Goal: Task Accomplishment & Management: Manage account settings

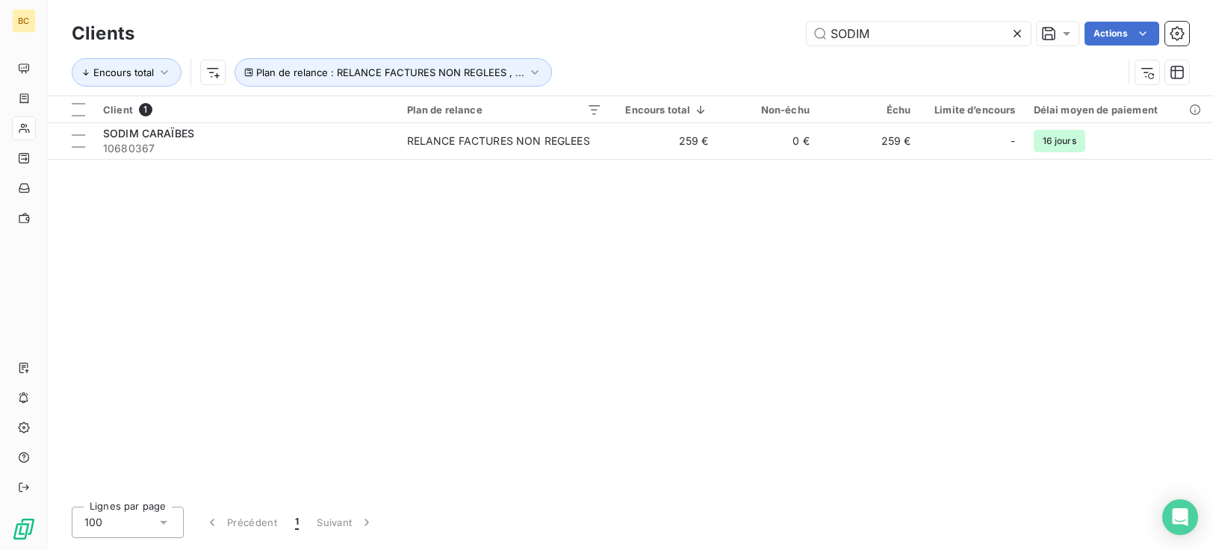
drag, startPoint x: 920, startPoint y: 38, endPoint x: 549, endPoint y: 53, distance: 371.4
click at [568, 53] on div "Clients SODIM Actions Encours total Plan de relance : RELANCE FACTURES NON REGL…" at bounding box center [630, 57] width 1117 height 78
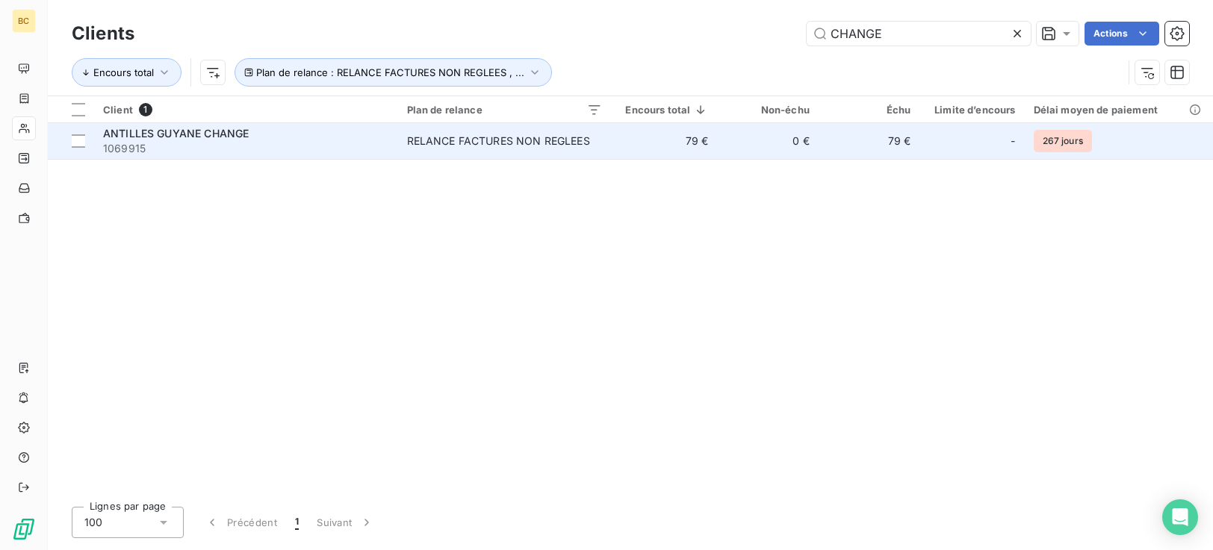
type input "CHANGE"
click at [368, 150] on span "1069915" at bounding box center [246, 148] width 286 height 15
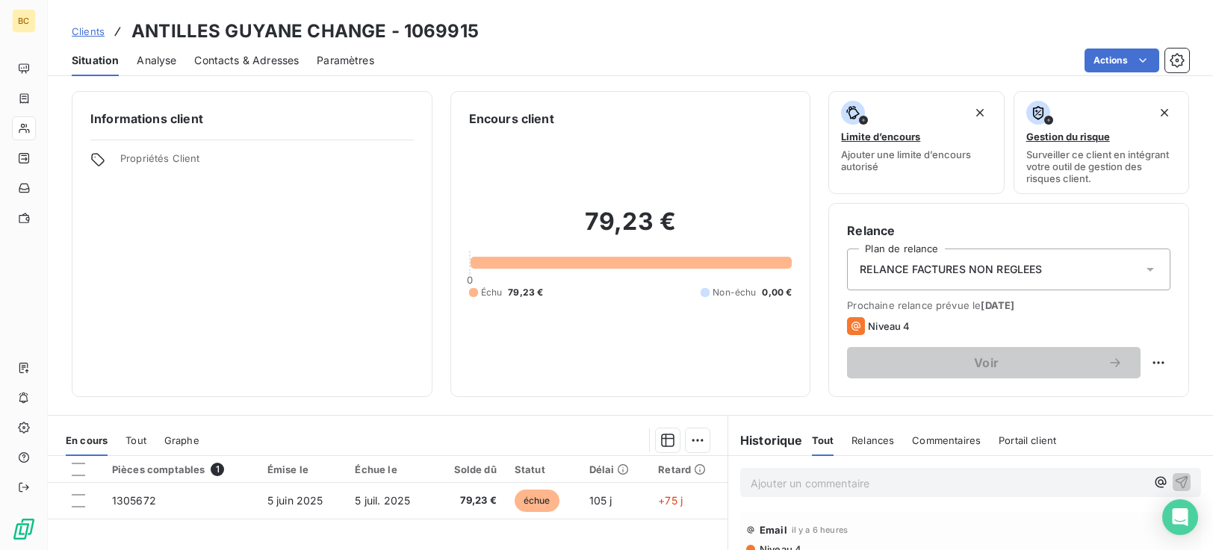
click at [240, 63] on span "Contacts & Adresses" at bounding box center [246, 60] width 105 height 15
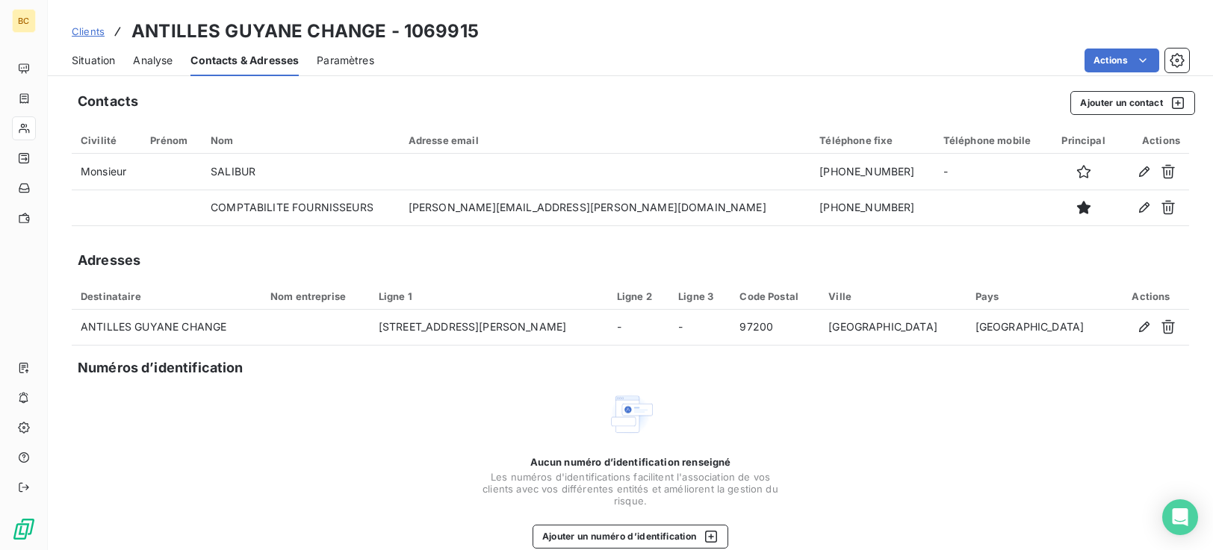
click at [96, 68] on div "Situation" at bounding box center [93, 60] width 43 height 31
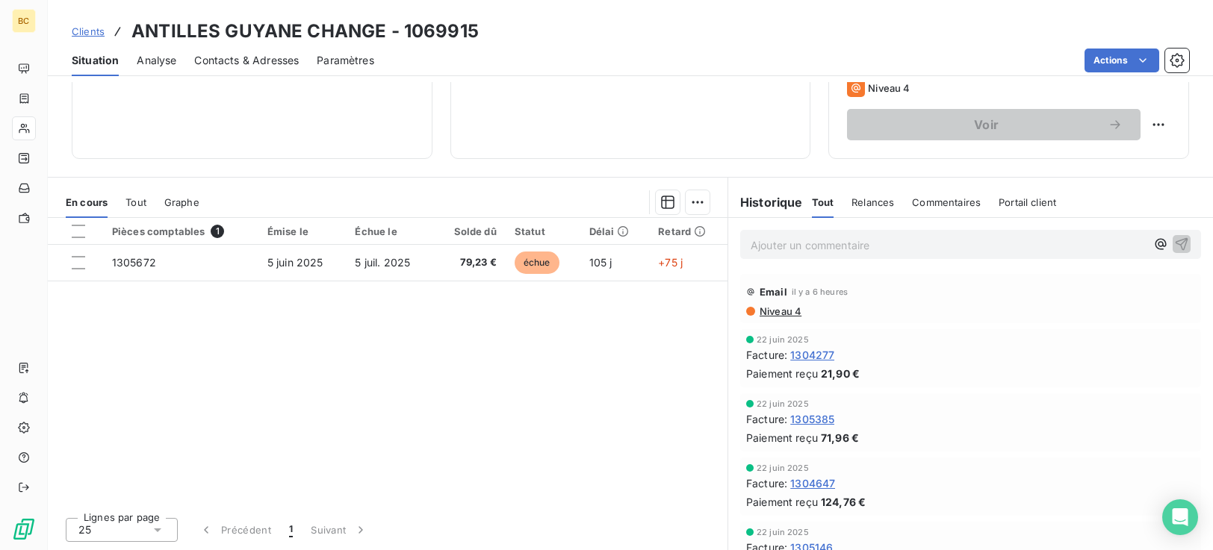
click at [789, 316] on span "Niveau 4" at bounding box center [779, 311] width 43 height 12
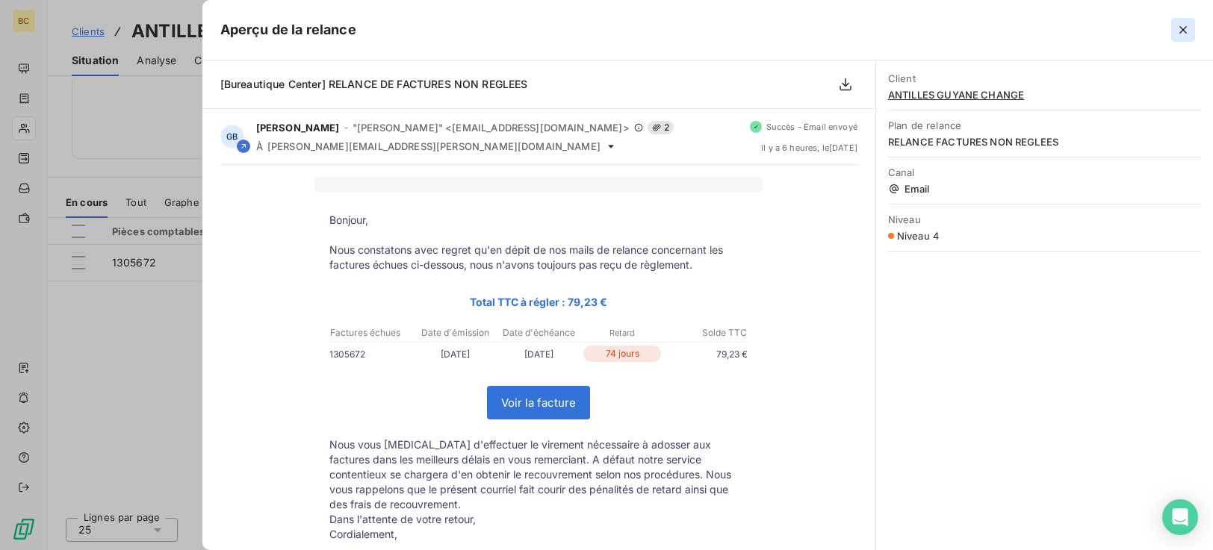
click at [1183, 31] on icon "button" at bounding box center [1182, 29] width 7 height 7
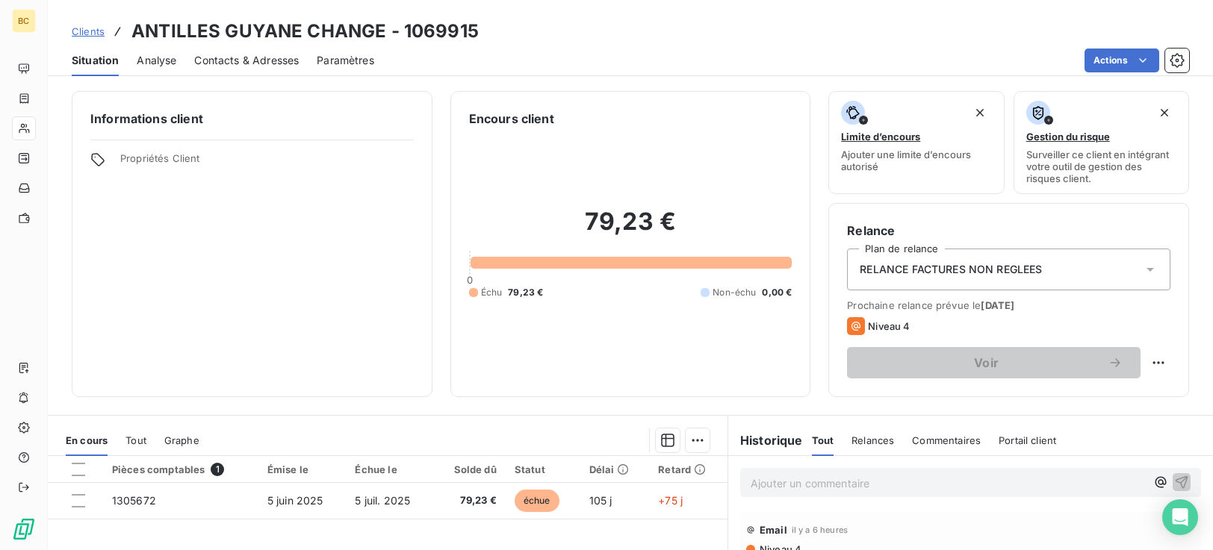
click at [257, 64] on span "Contacts & Adresses" at bounding box center [246, 60] width 105 height 15
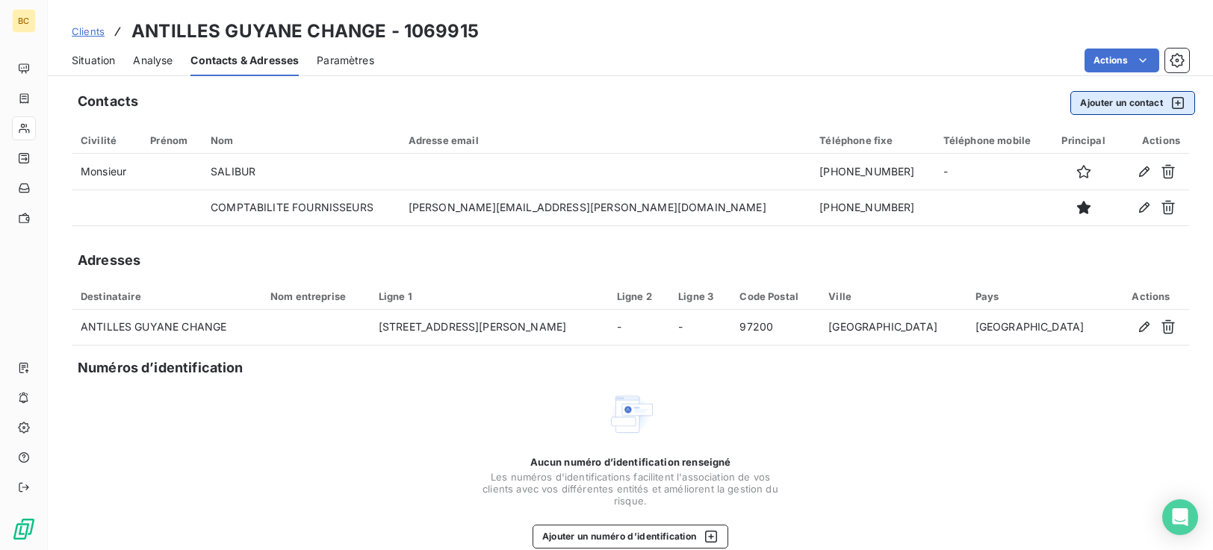
click at [1092, 102] on button "Ajouter un contact" at bounding box center [1132, 103] width 125 height 24
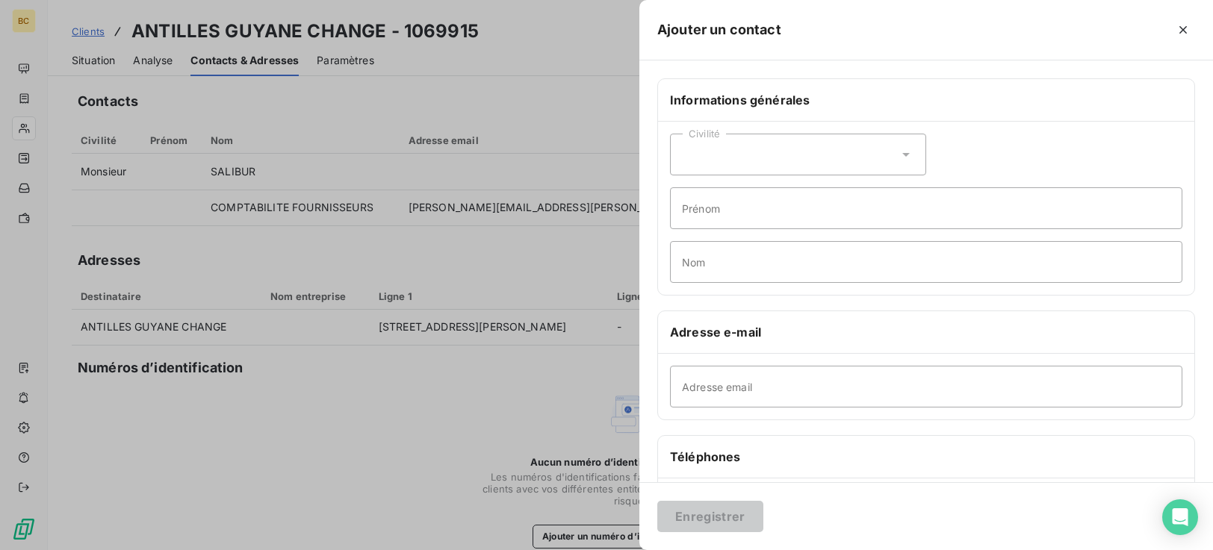
click at [899, 158] on icon at bounding box center [905, 154] width 15 height 15
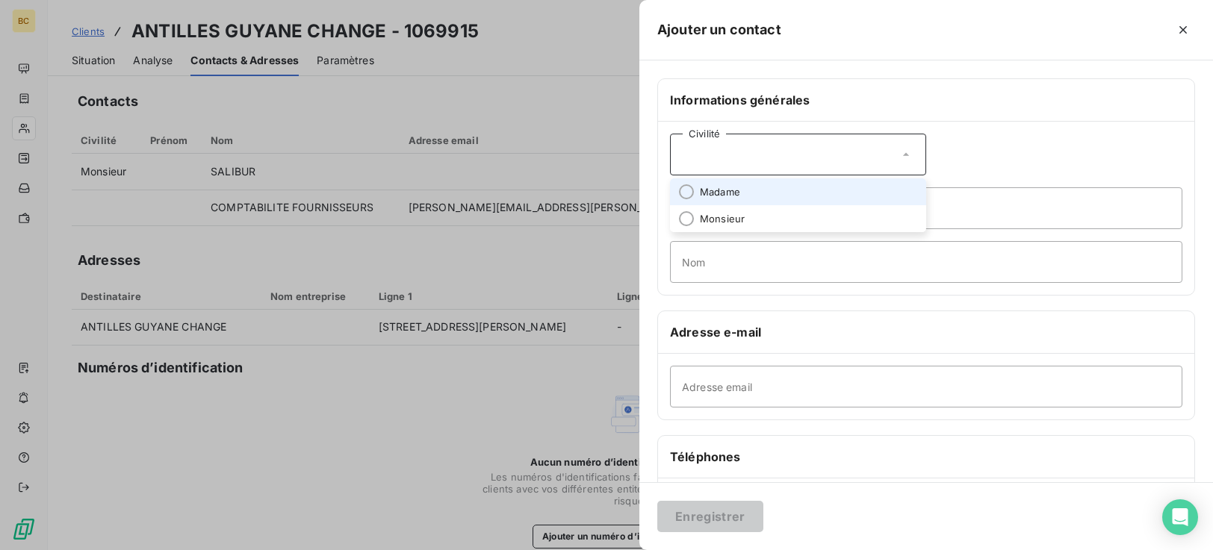
click at [706, 196] on span "Madame" at bounding box center [720, 192] width 40 height 14
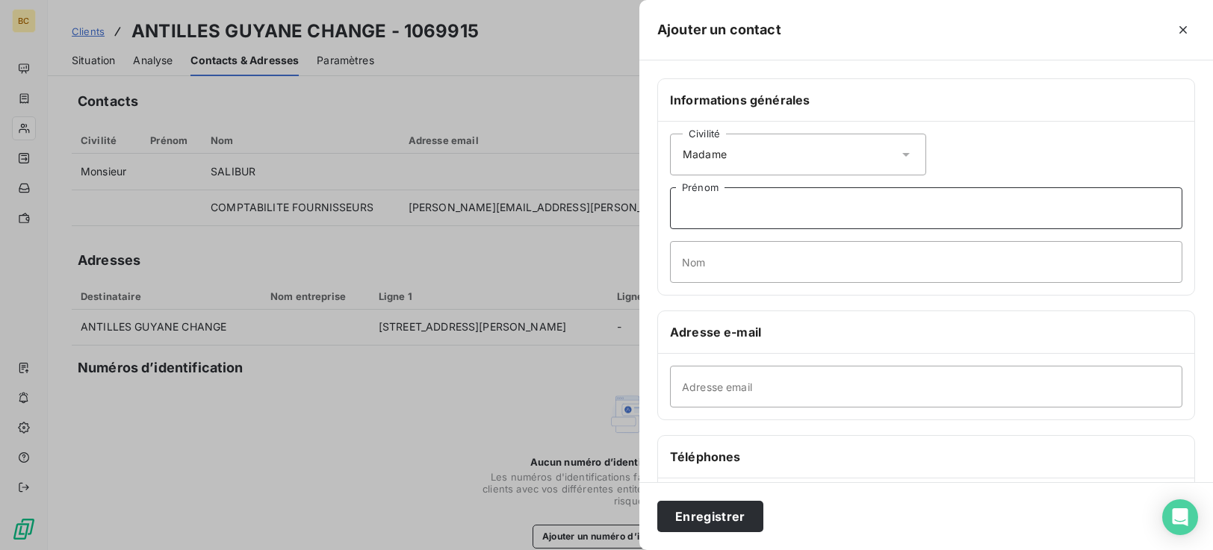
click at [722, 209] on input "Prénom" at bounding box center [926, 208] width 512 height 42
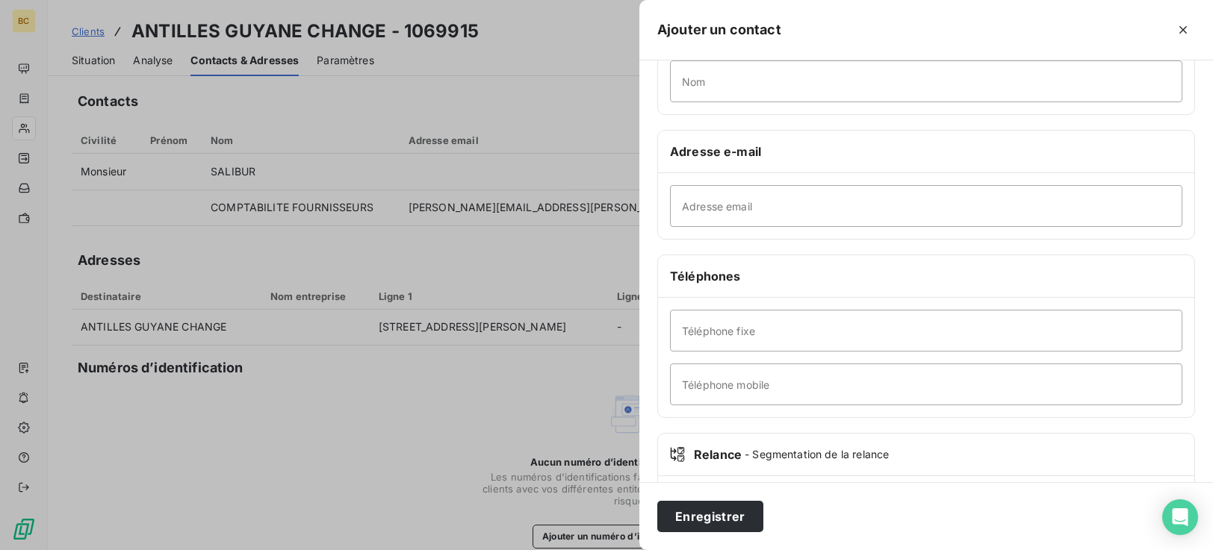
scroll to position [259, 0]
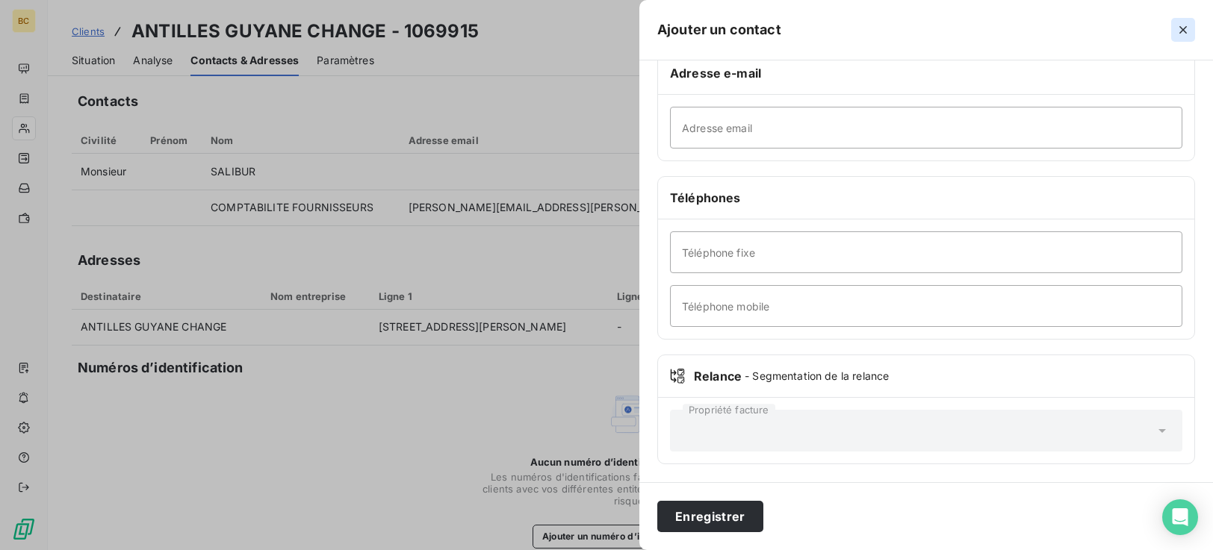
click at [1182, 29] on icon "button" at bounding box center [1182, 29] width 7 height 7
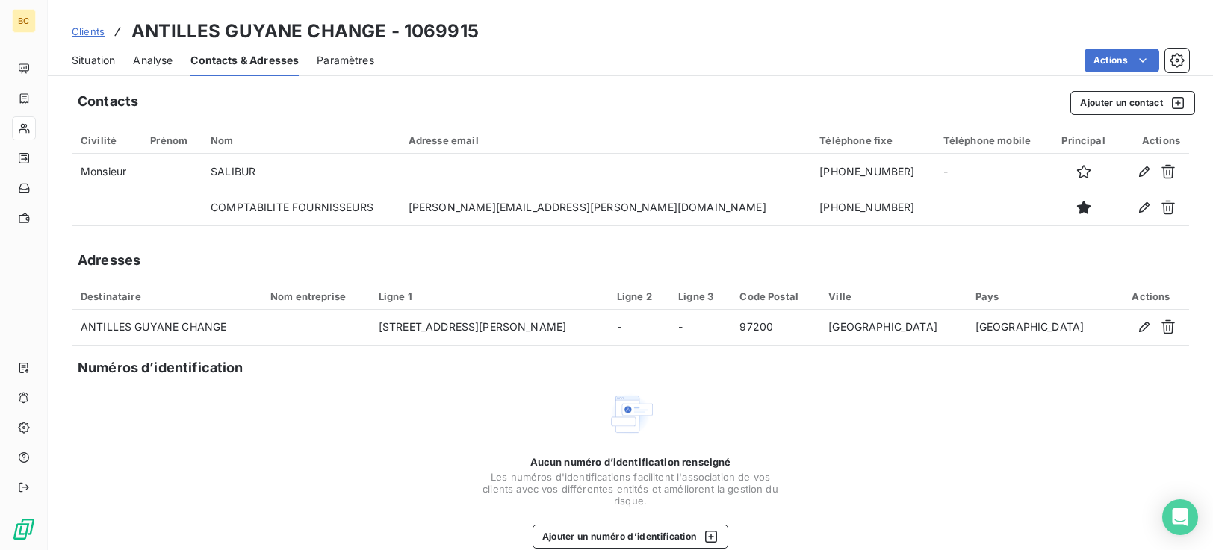
click at [831, 528] on div "Aucun numéro d’identification renseigné Les numéros d'identifications faciliten…" at bounding box center [630, 470] width 1117 height 158
click at [1097, 108] on button "Ajouter un contact" at bounding box center [1132, 103] width 125 height 24
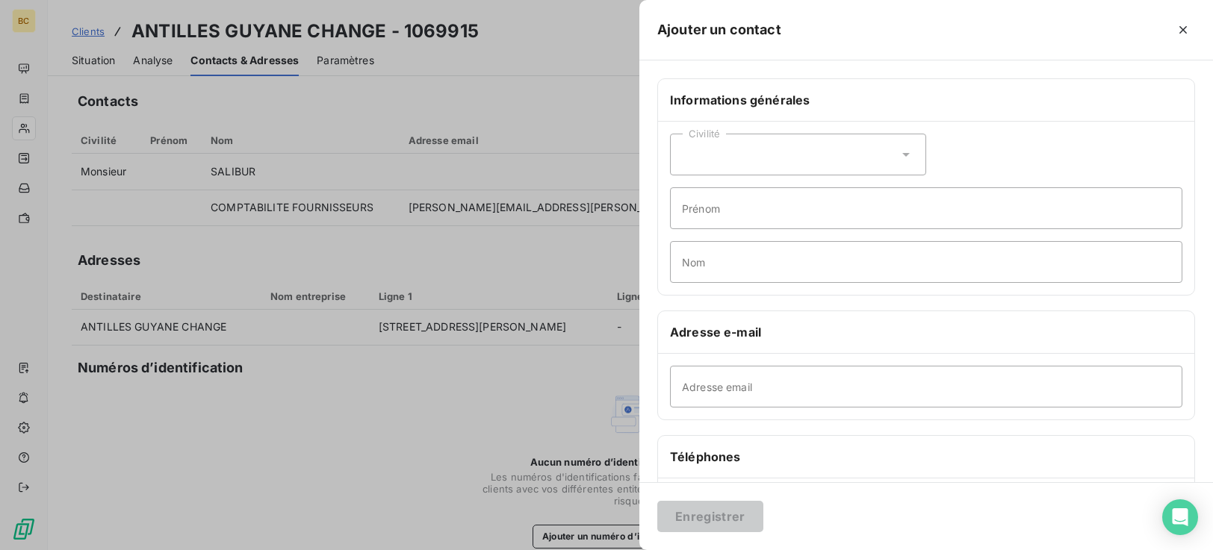
click at [898, 156] on icon at bounding box center [905, 154] width 15 height 15
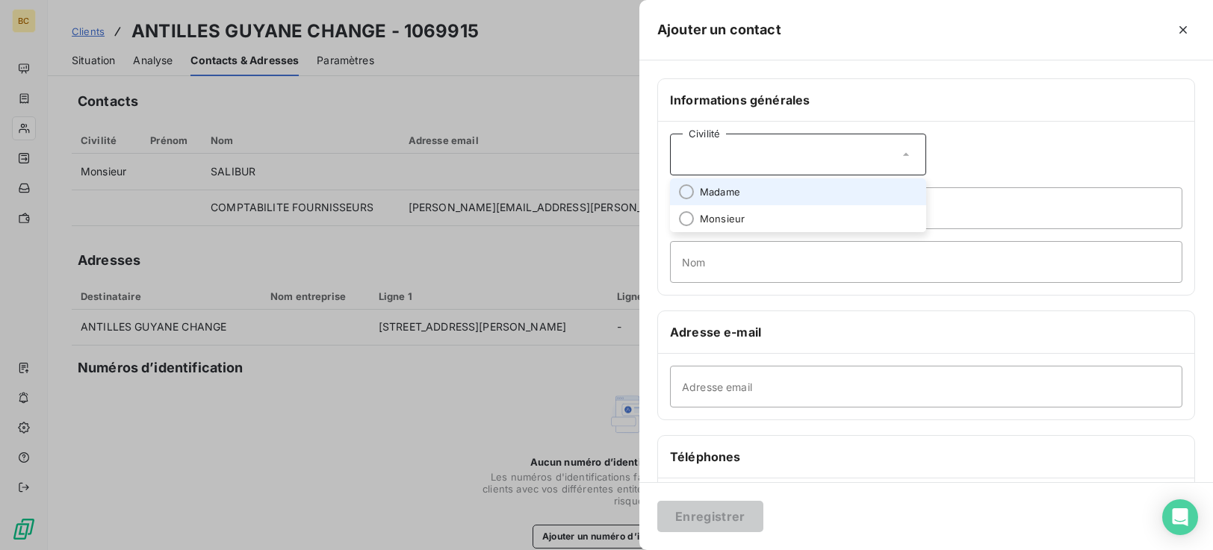
click at [732, 193] on span "Madame" at bounding box center [720, 192] width 40 height 14
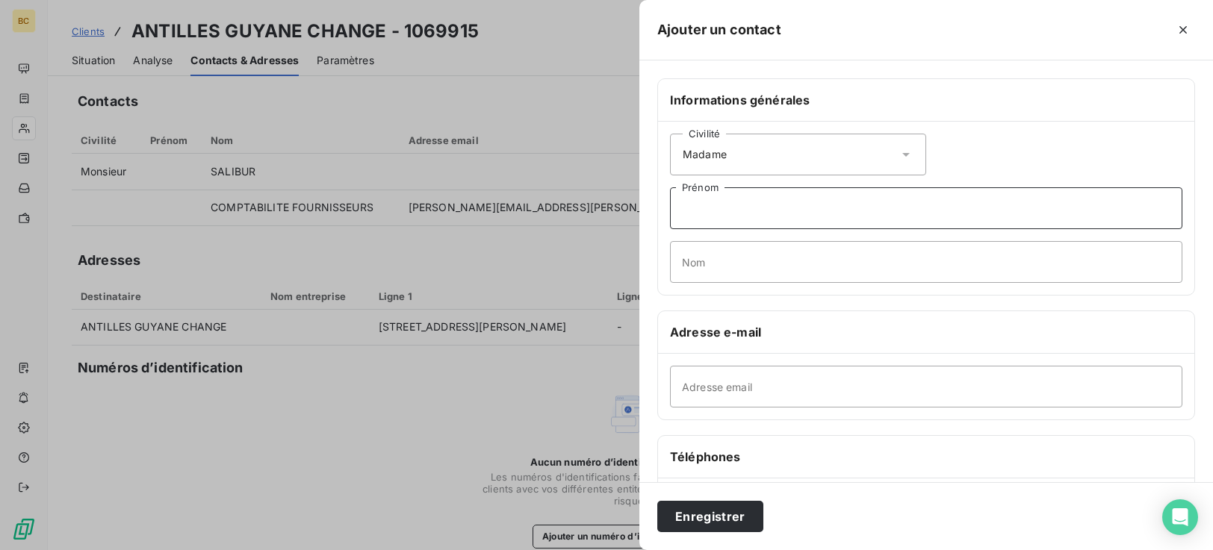
click at [723, 220] on input "Prénom" at bounding box center [926, 208] width 512 height 42
type input "[PERSON_NAME]"
click at [756, 260] on input "Nom" at bounding box center [926, 262] width 512 height 42
type input "h"
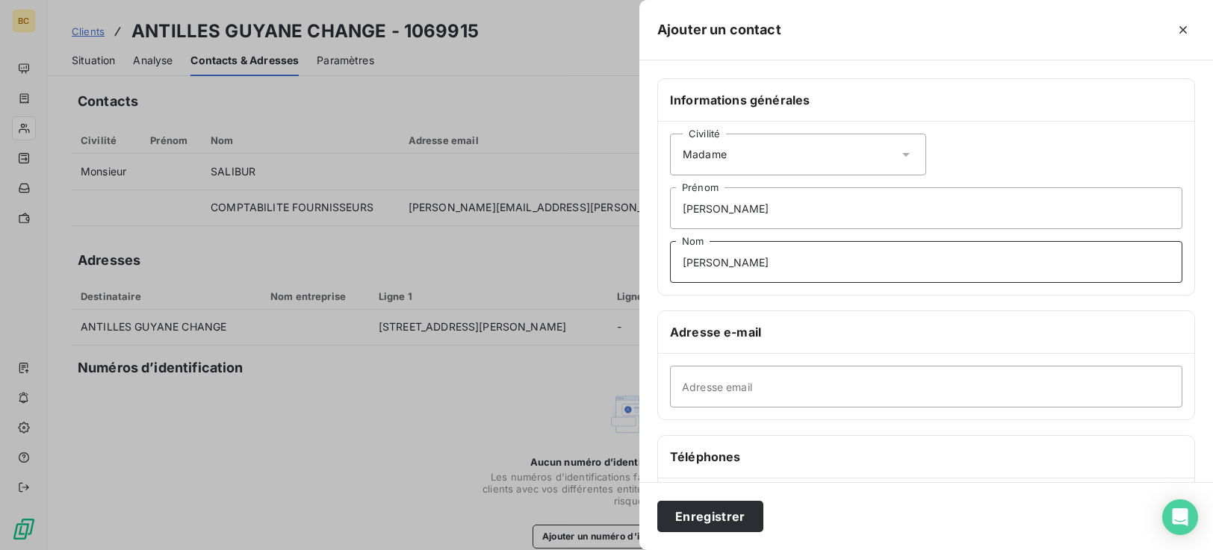
type input "[PERSON_NAME]"
click at [709, 393] on input "Adresse email" at bounding box center [926, 387] width 512 height 42
type input "[PERSON_NAME][EMAIL_ADDRESS][PERSON_NAME][DOMAIN_NAME]"
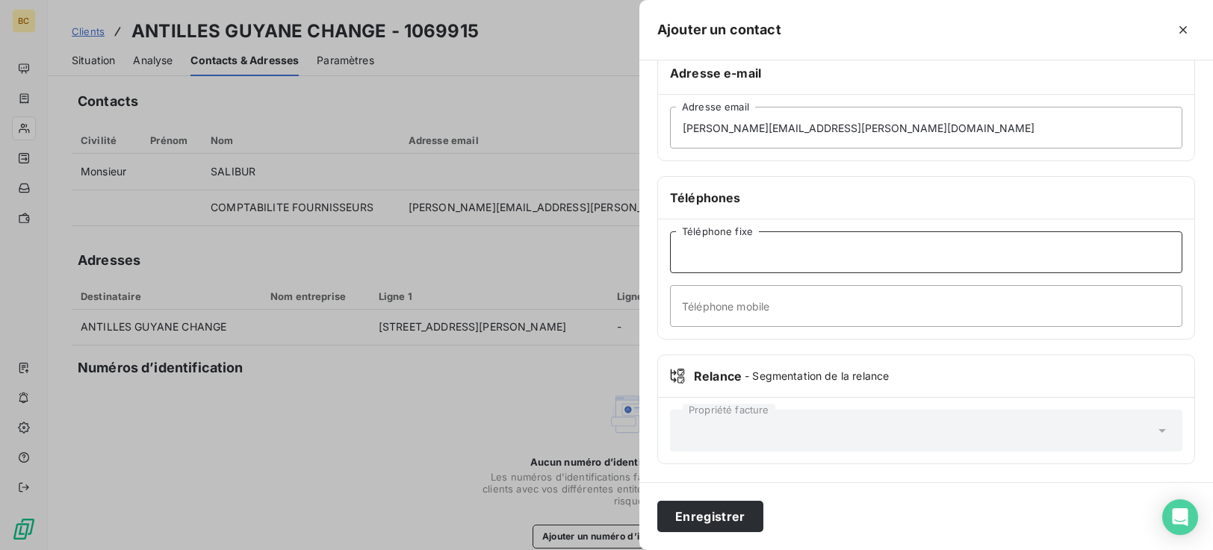
drag, startPoint x: 715, startPoint y: 256, endPoint x: 942, endPoint y: 320, distance: 235.7
click at [715, 255] on input "Téléphone fixe" at bounding box center [926, 252] width 512 height 42
type input "[PHONE_NUMBER]"
click at [704, 517] on button "Enregistrer" at bounding box center [710, 516] width 106 height 31
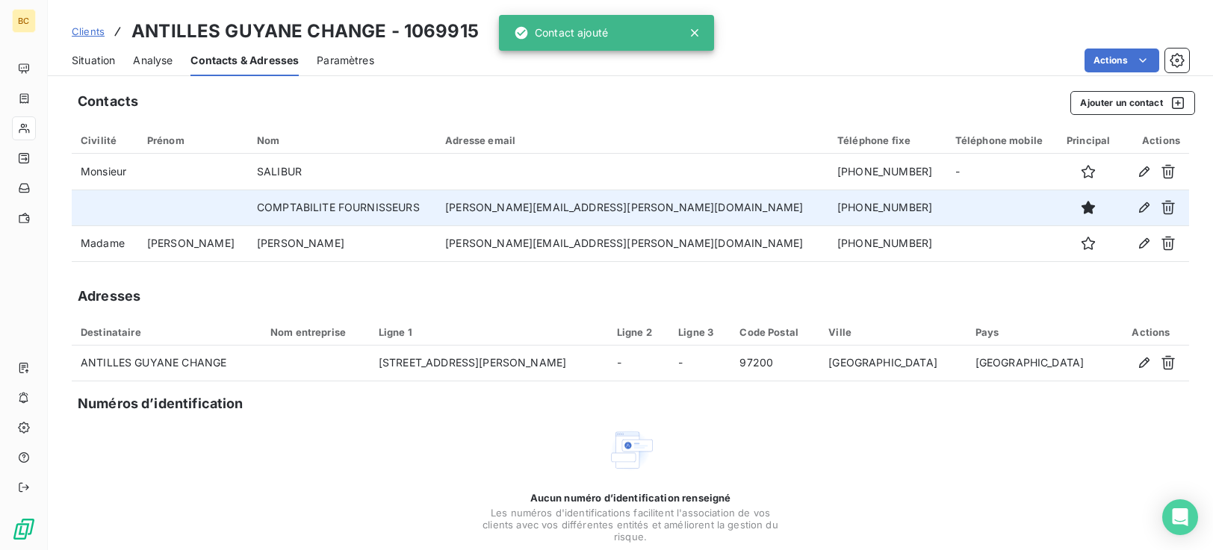
click at [599, 211] on td "[PERSON_NAME][EMAIL_ADDRESS][PERSON_NAME][DOMAIN_NAME]" at bounding box center [632, 208] width 392 height 36
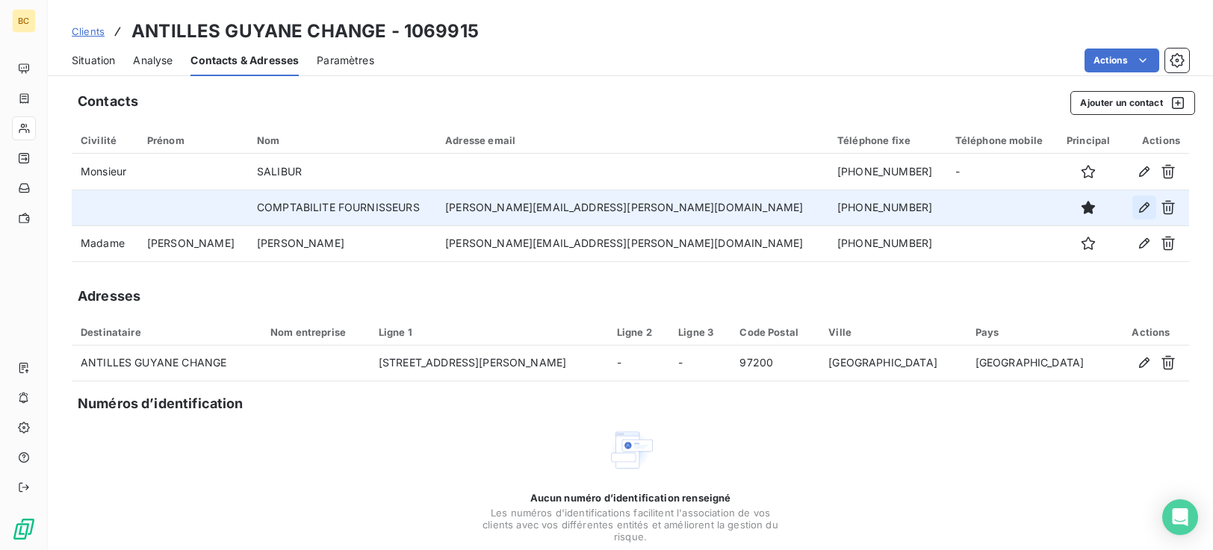
click at [1139, 209] on icon "button" at bounding box center [1144, 207] width 10 height 10
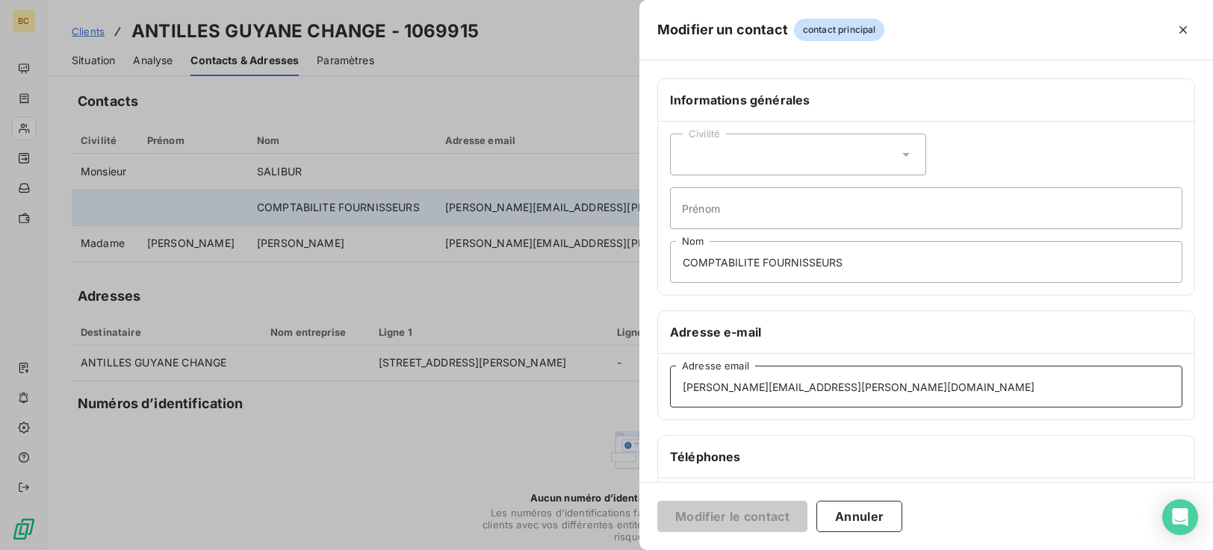
click at [777, 389] on input "[PERSON_NAME][EMAIL_ADDRESS][PERSON_NAME][DOMAIN_NAME]" at bounding box center [926, 387] width 512 height 42
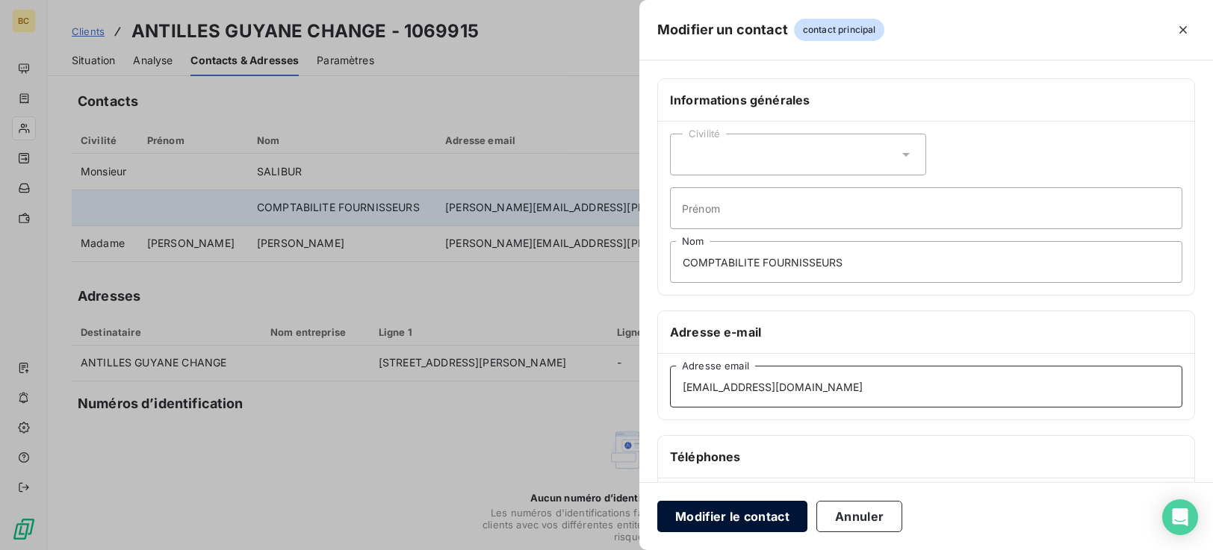
type input "[EMAIL_ADDRESS][DOMAIN_NAME]"
click at [749, 521] on button "Modifier le contact" at bounding box center [732, 516] width 150 height 31
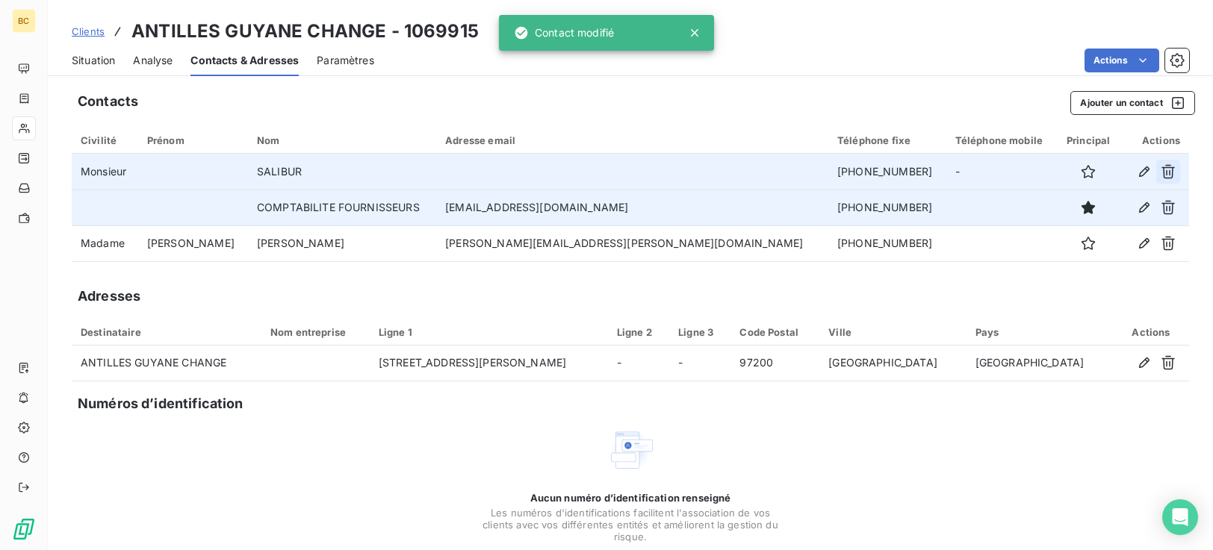
click at [1160, 171] on icon "button" at bounding box center [1167, 171] width 15 height 15
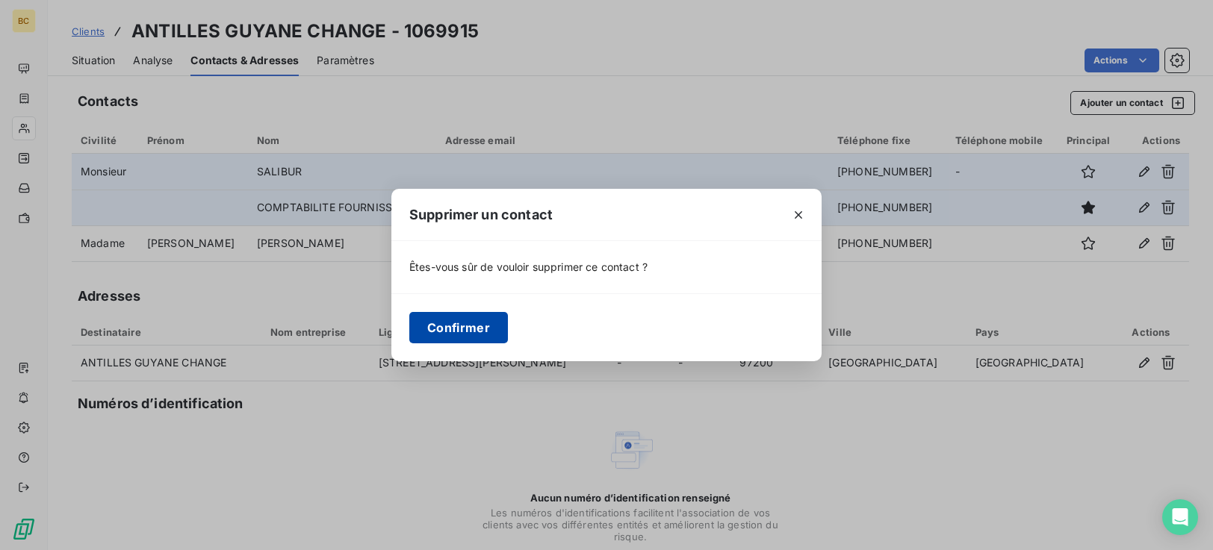
click at [458, 332] on button "Confirmer" at bounding box center [458, 327] width 99 height 31
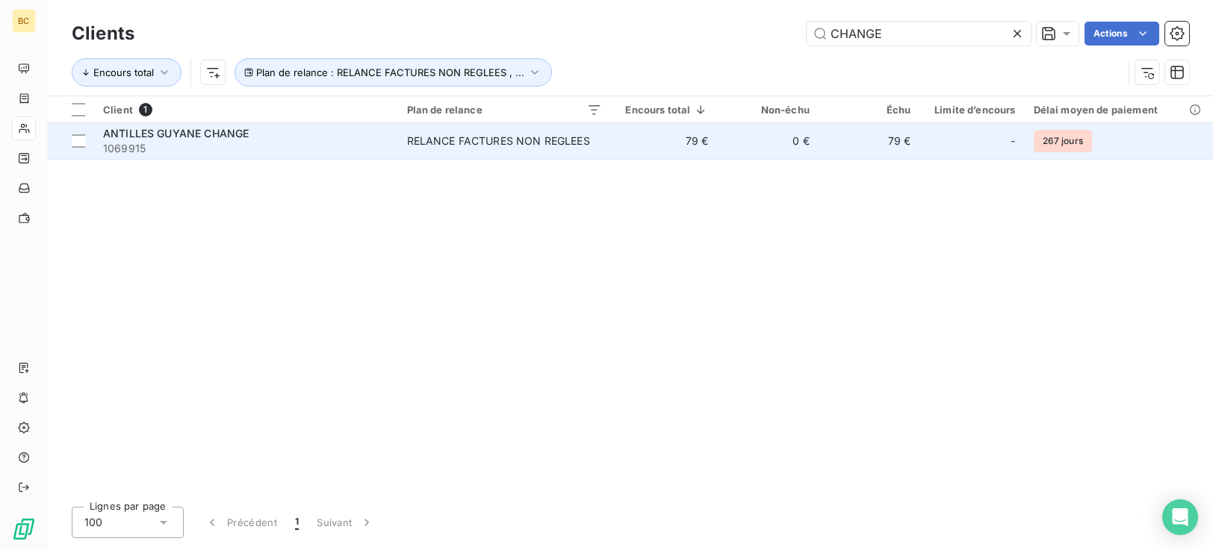
click at [598, 151] on td "RELANCE FACTURES NON REGLEES" at bounding box center [504, 141] width 213 height 36
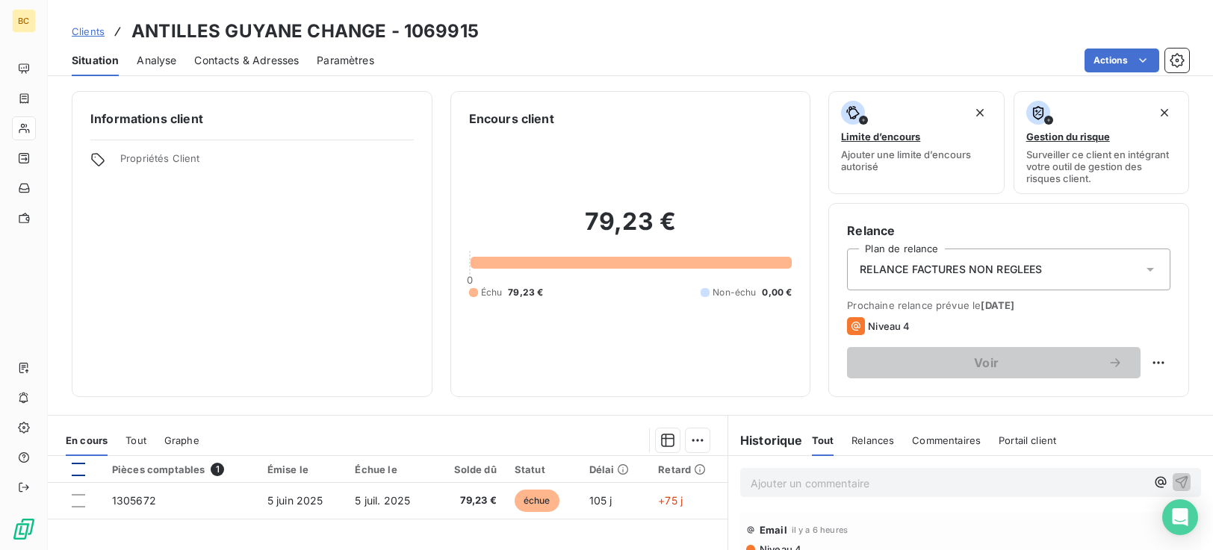
click at [81, 476] on div at bounding box center [78, 469] width 13 height 13
click at [697, 439] on html "BC Clients ANTILLES GUYANE CHANGE - 1069915 Situation Analyse Contacts & Adress…" at bounding box center [606, 275] width 1213 height 550
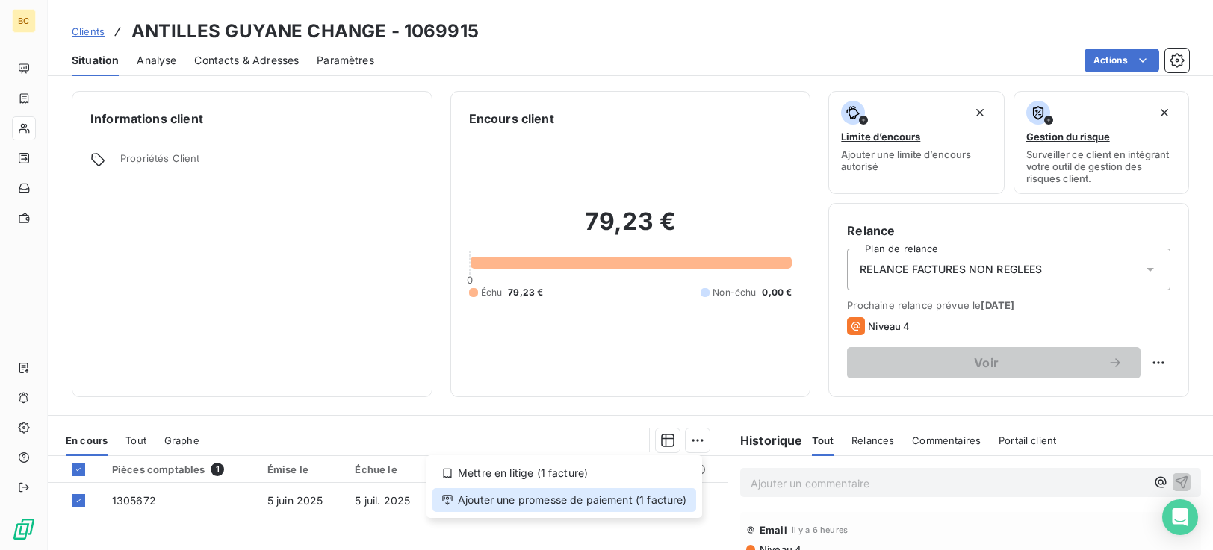
click at [591, 503] on div "Ajouter une promesse de paiement (1 facture)" at bounding box center [564, 500] width 264 height 24
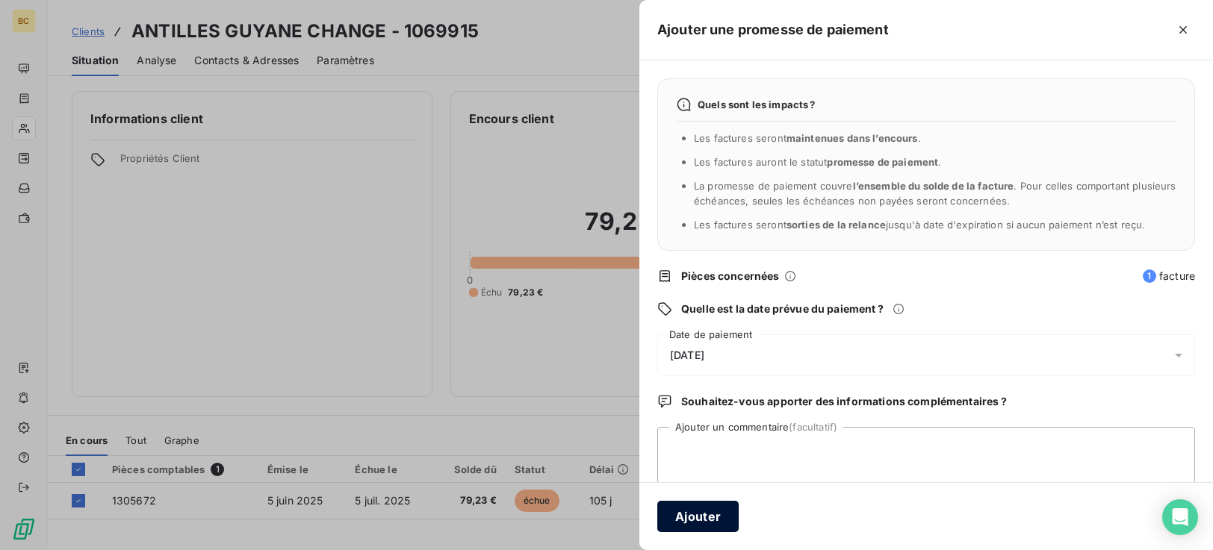
click at [706, 523] on button "Ajouter" at bounding box center [697, 516] width 81 height 31
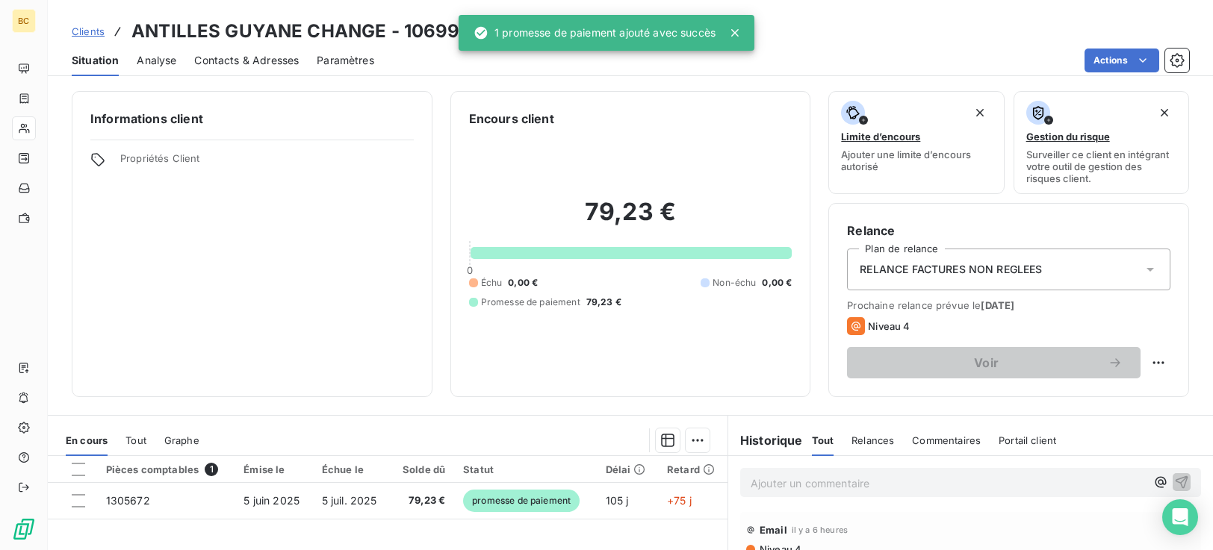
scroll to position [217, 0]
click at [775, 486] on p "Ajouter un commentaire ﻿" at bounding box center [947, 483] width 395 height 19
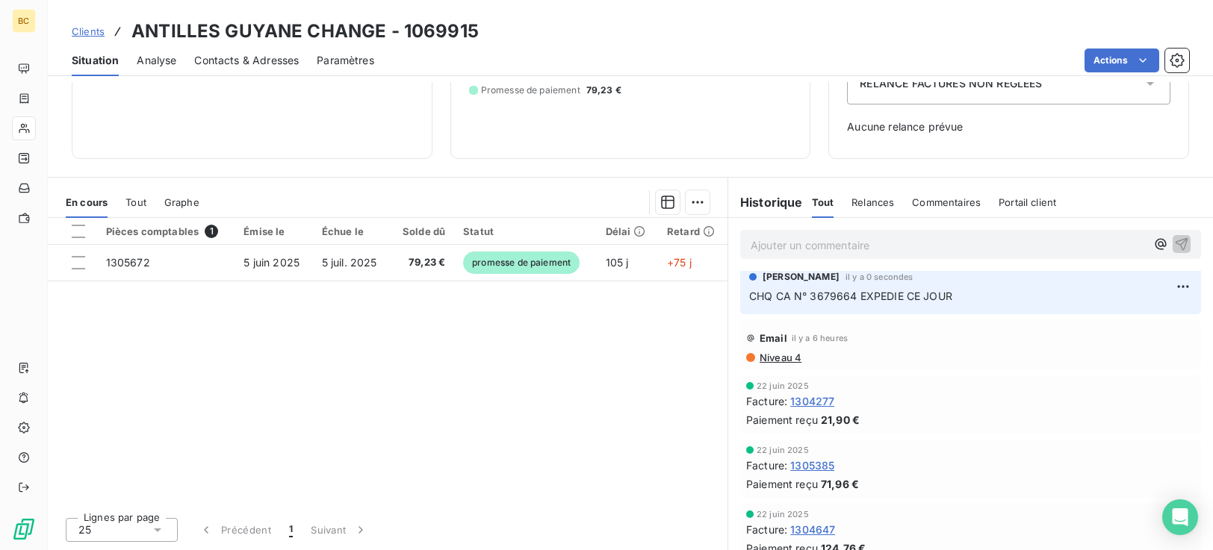
scroll to position [0, 0]
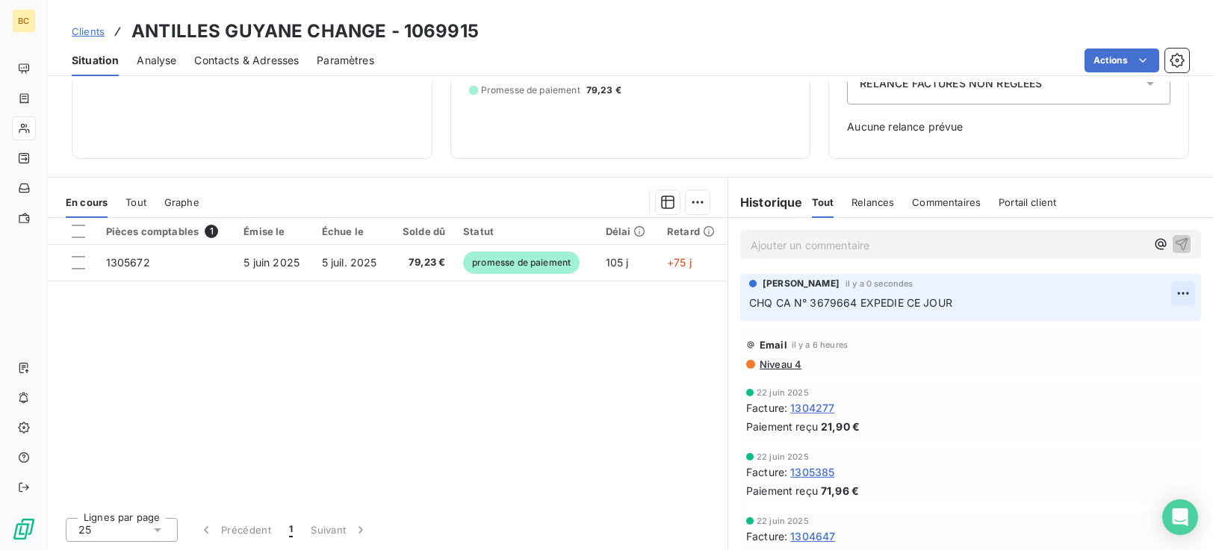
click at [1164, 290] on html "BC Clients ANTILLES GUYANE CHANGE - 1069915 Situation Analyse Contacts & Adress…" at bounding box center [606, 275] width 1213 height 550
click at [1125, 356] on div "Supprimer" at bounding box center [1125, 353] width 84 height 24
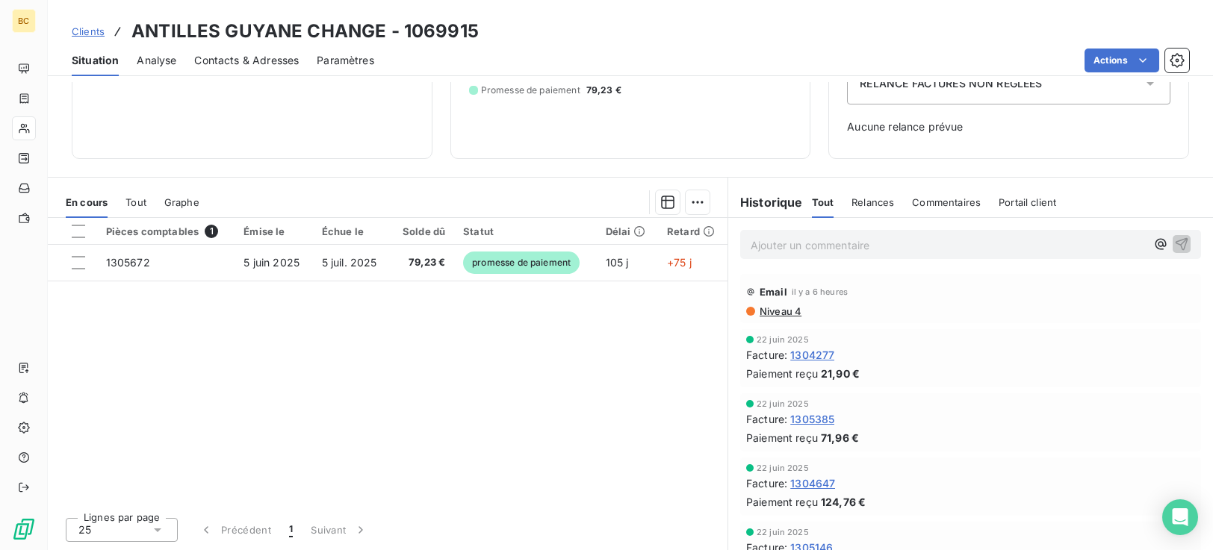
click at [768, 245] on p "Ajouter un commentaire ﻿" at bounding box center [947, 245] width 395 height 19
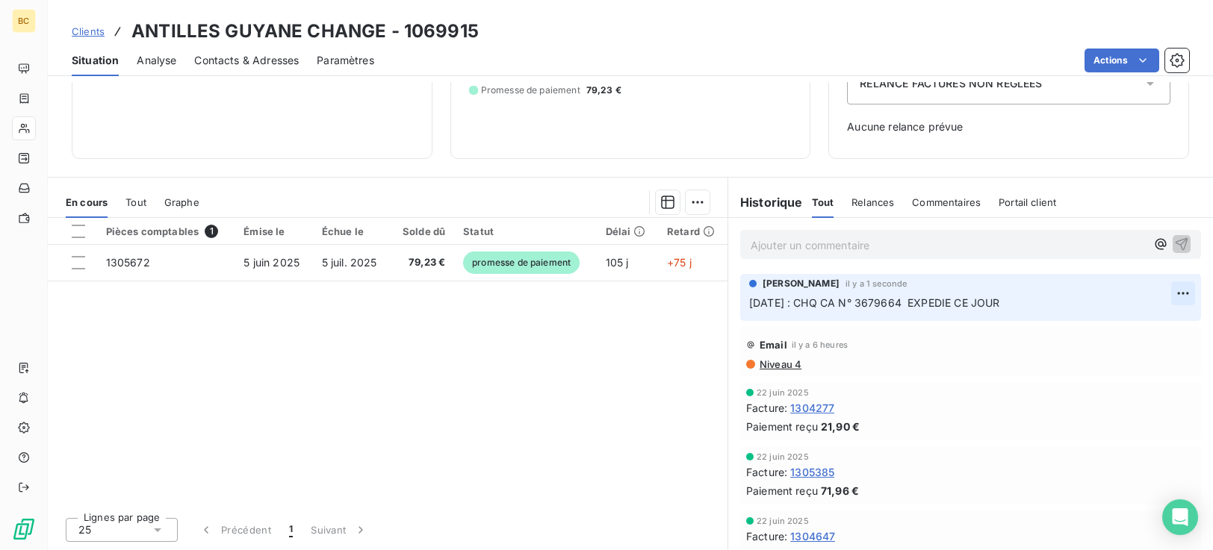
click at [1165, 291] on html "BC Clients ANTILLES GUYANE CHANGE - 1069915 Situation Analyse Contacts & Adress…" at bounding box center [606, 275] width 1213 height 550
click at [1125, 352] on div "Supprimer" at bounding box center [1125, 353] width 84 height 24
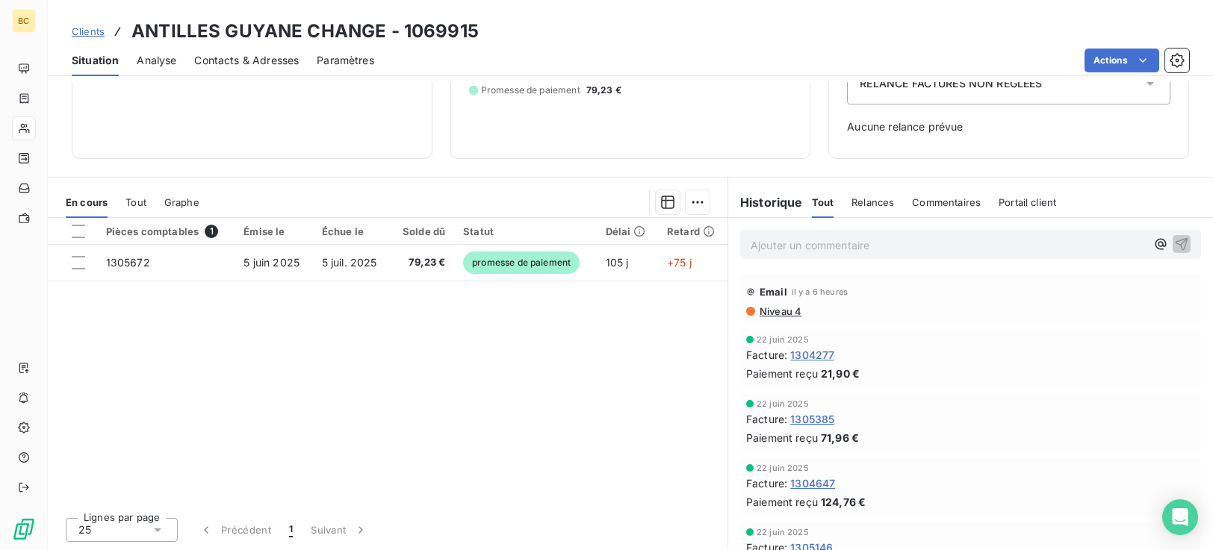
click at [792, 249] on p "Ajouter un commentaire ﻿" at bounding box center [947, 245] width 395 height 19
click at [1081, 457] on div "[DATE] Facture : 1304647 Paiement reçu 124,76 €" at bounding box center [970, 485] width 461 height 58
click at [982, 503] on div "Paiement reçu 124,76 €" at bounding box center [970, 501] width 449 height 16
click at [460, 528] on div "Lignes par page 25 Précédent 1 Suivant" at bounding box center [387, 528] width 679 height 45
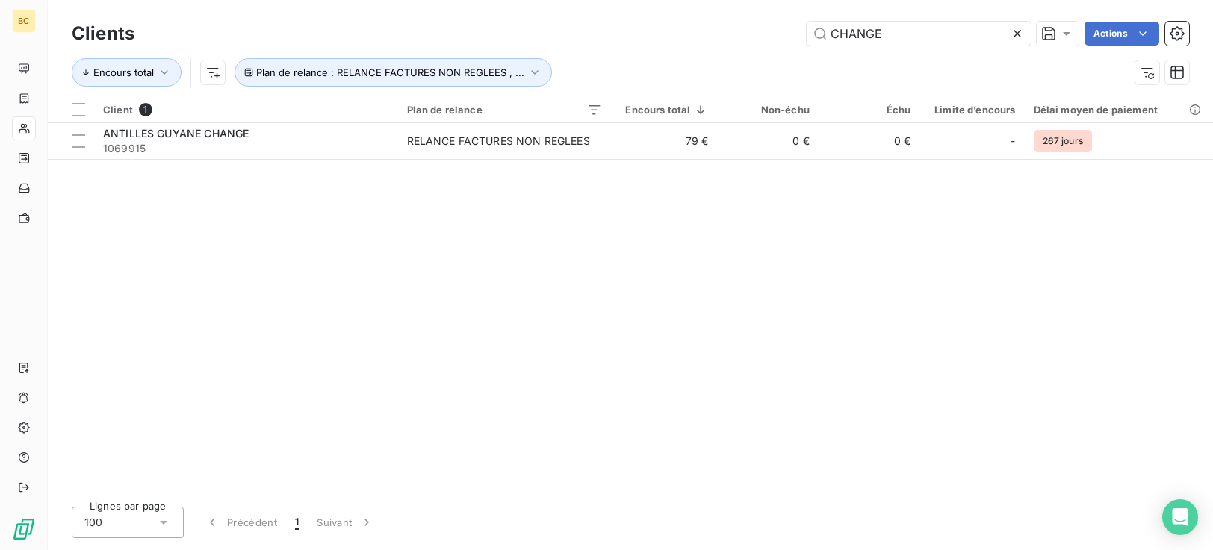
click at [1011, 32] on icon at bounding box center [1017, 33] width 15 height 15
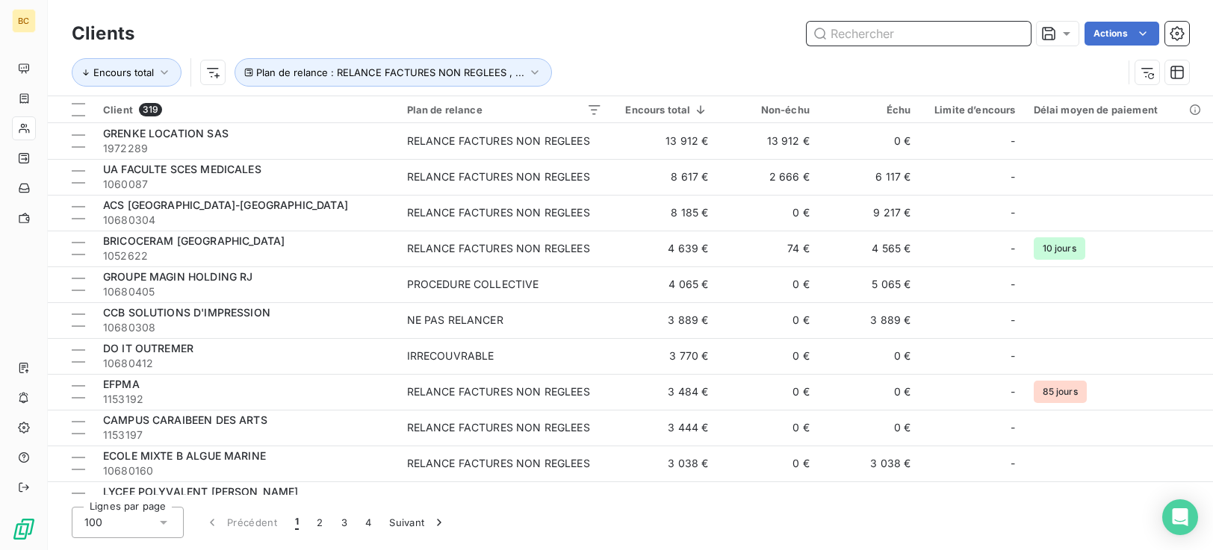
click at [845, 35] on input "text" at bounding box center [918, 34] width 224 height 24
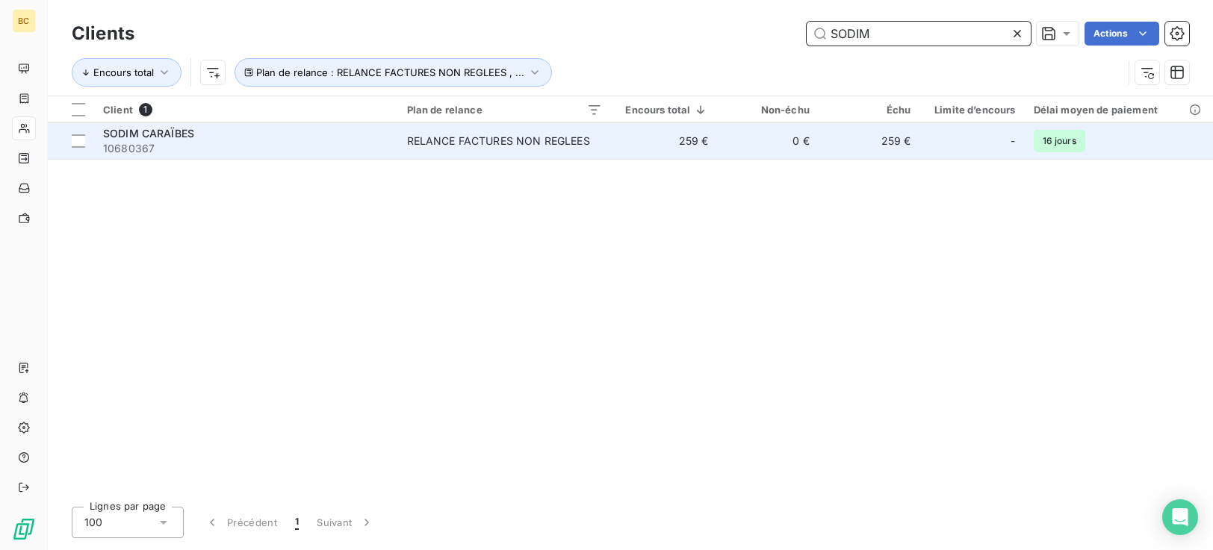
type input "SODIM"
click at [721, 143] on td "0 €" at bounding box center [768, 141] width 102 height 36
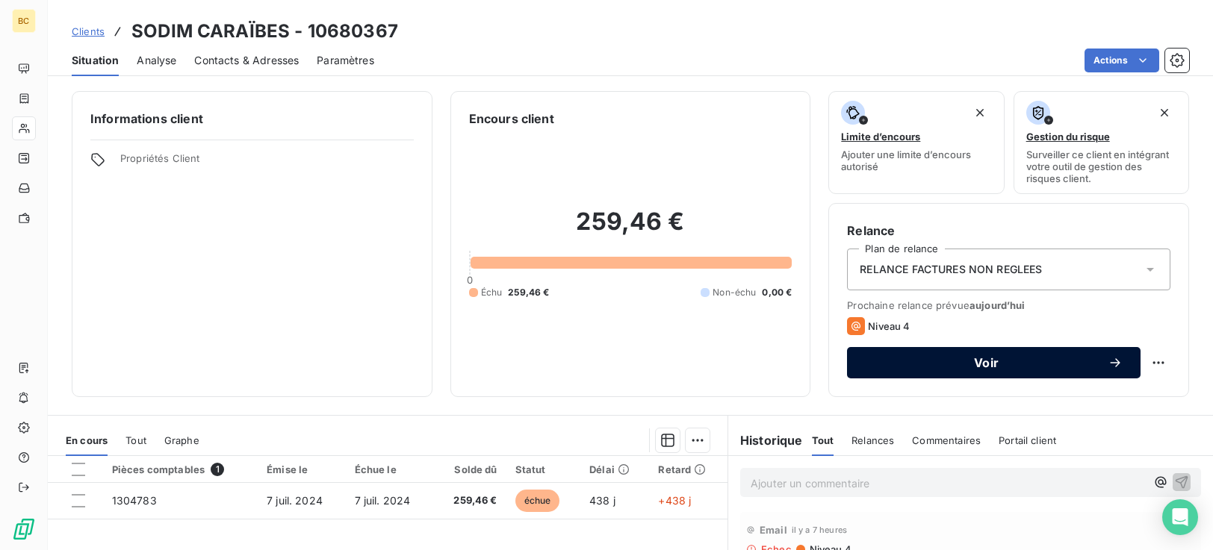
click at [983, 358] on span "Voir" at bounding box center [986, 363] width 243 height 12
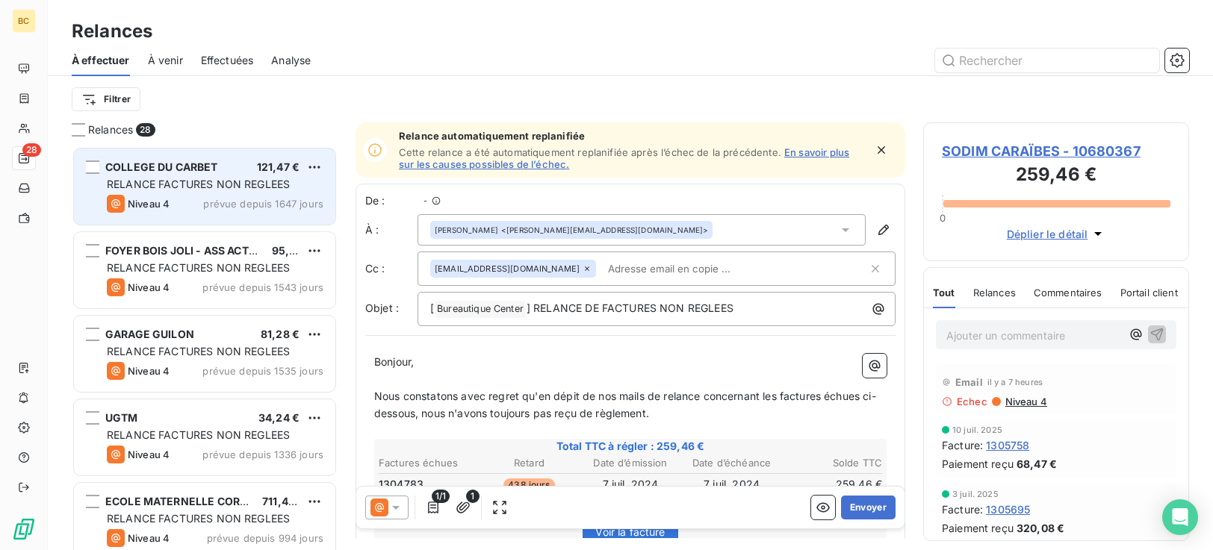
scroll to position [393, 255]
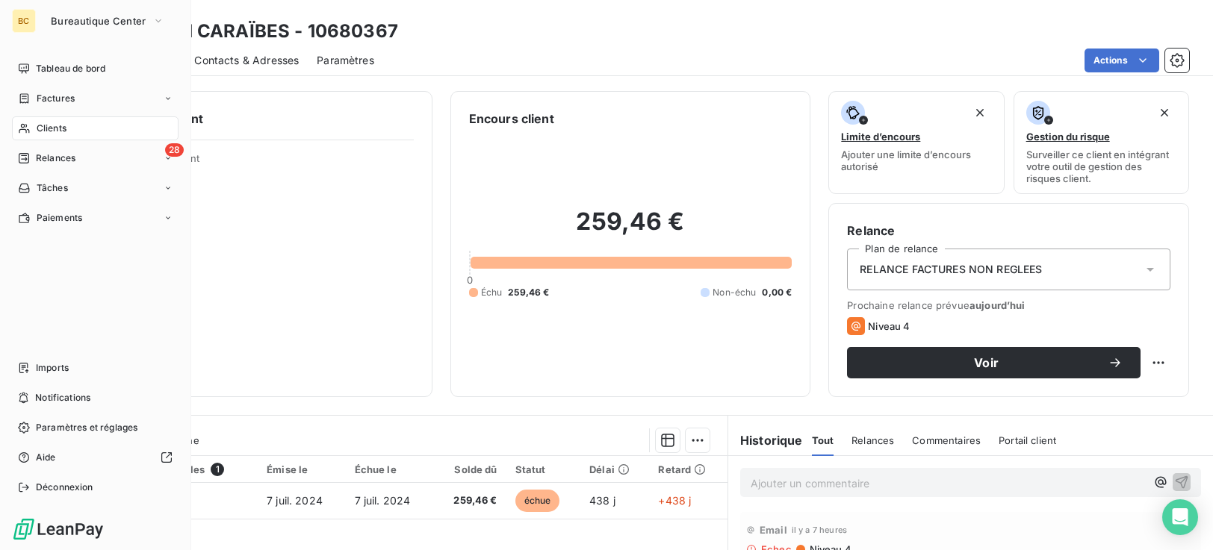
click at [47, 129] on span "Clients" at bounding box center [52, 128] width 30 height 13
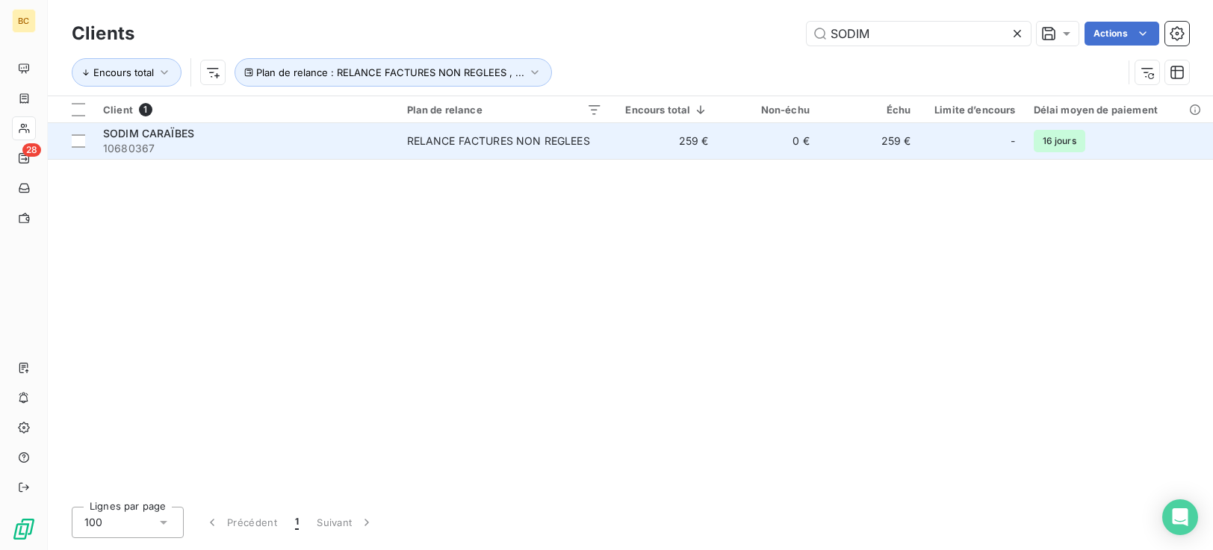
click at [456, 145] on div "RELANCE FACTURES NON REGLEES" at bounding box center [498, 141] width 183 height 15
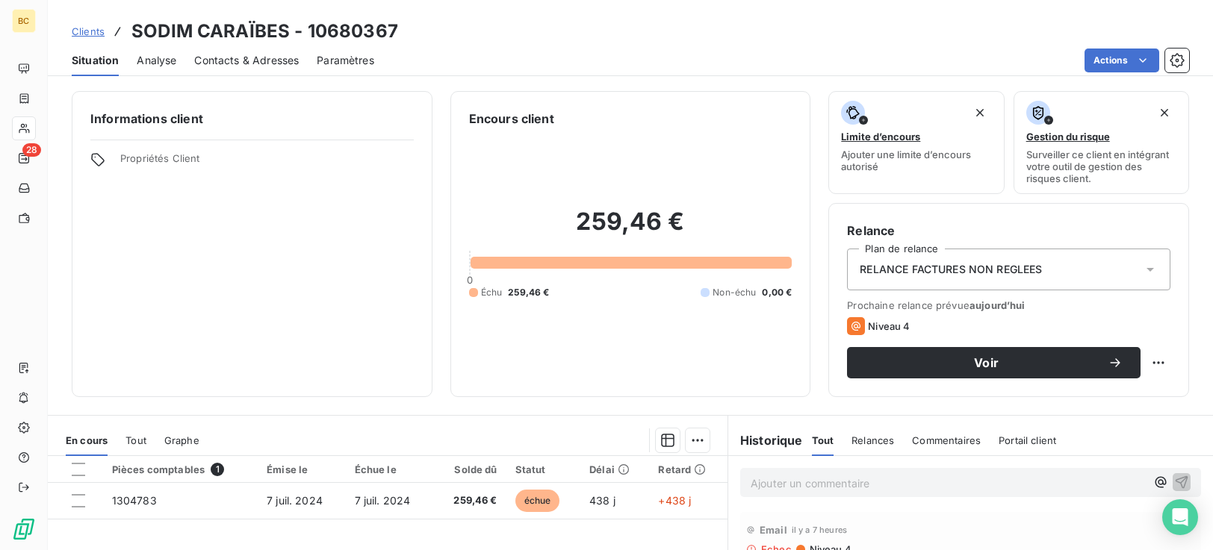
click at [263, 59] on span "Contacts & Adresses" at bounding box center [246, 60] width 105 height 15
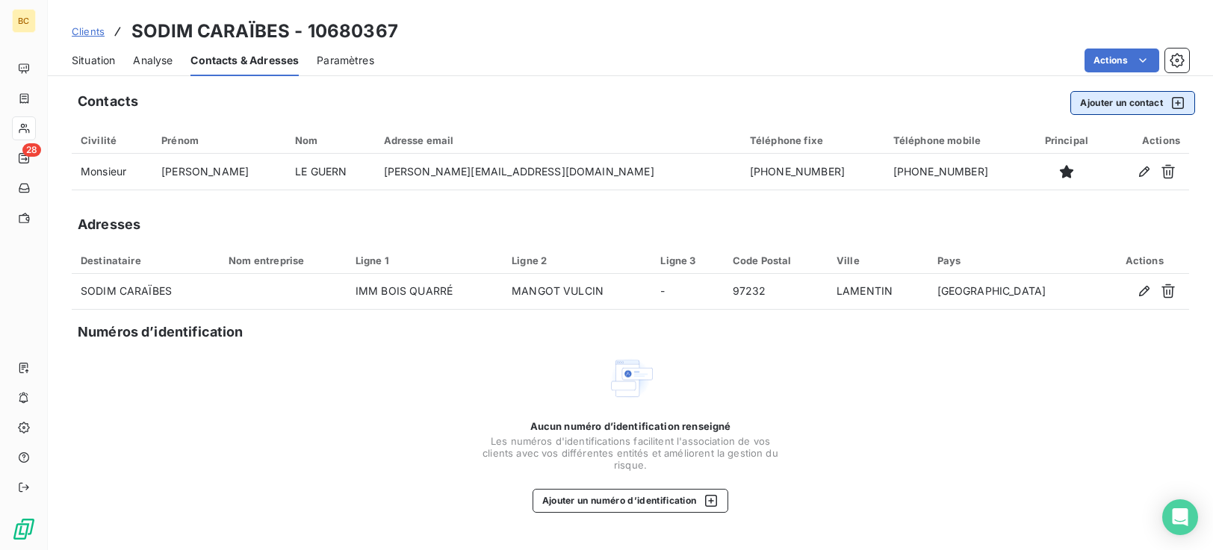
click at [1115, 104] on button "Ajouter un contact" at bounding box center [1132, 103] width 125 height 24
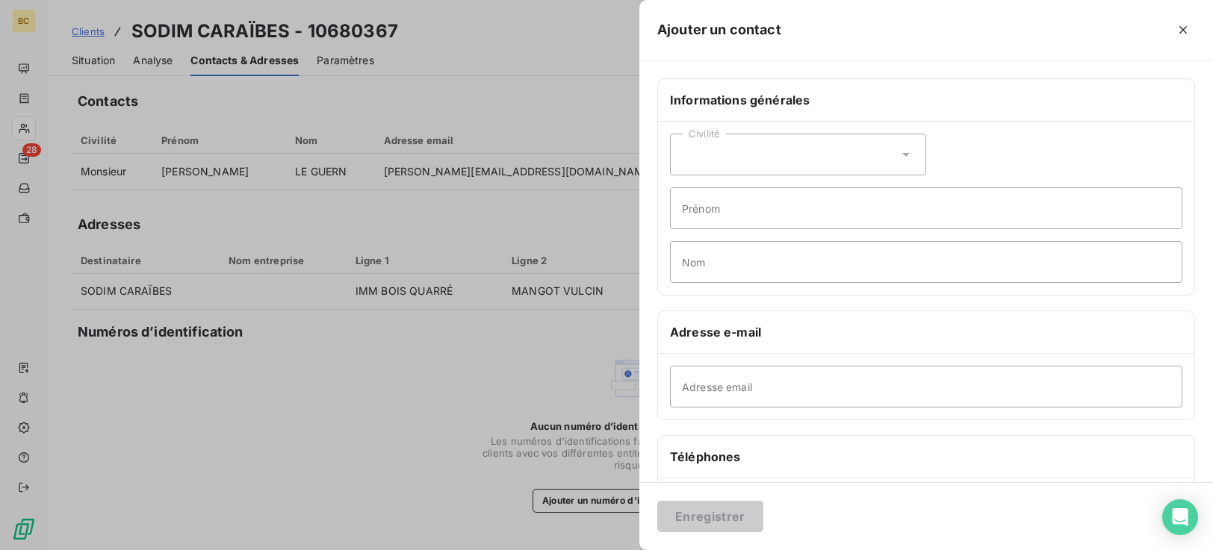
click at [902, 158] on icon at bounding box center [905, 154] width 15 height 15
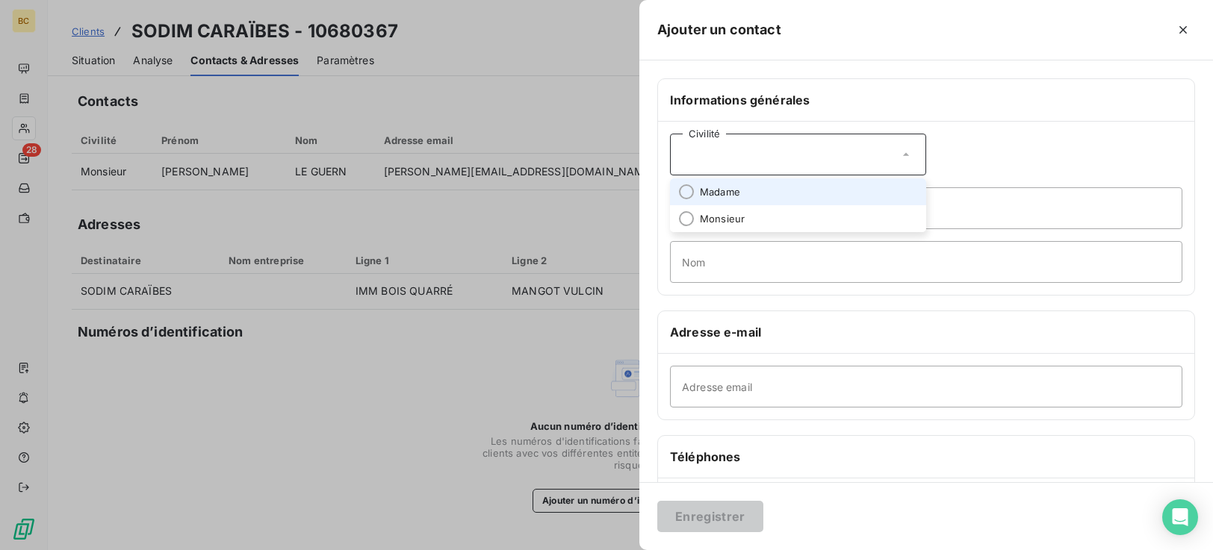
click at [756, 195] on li "Madame" at bounding box center [798, 191] width 256 height 27
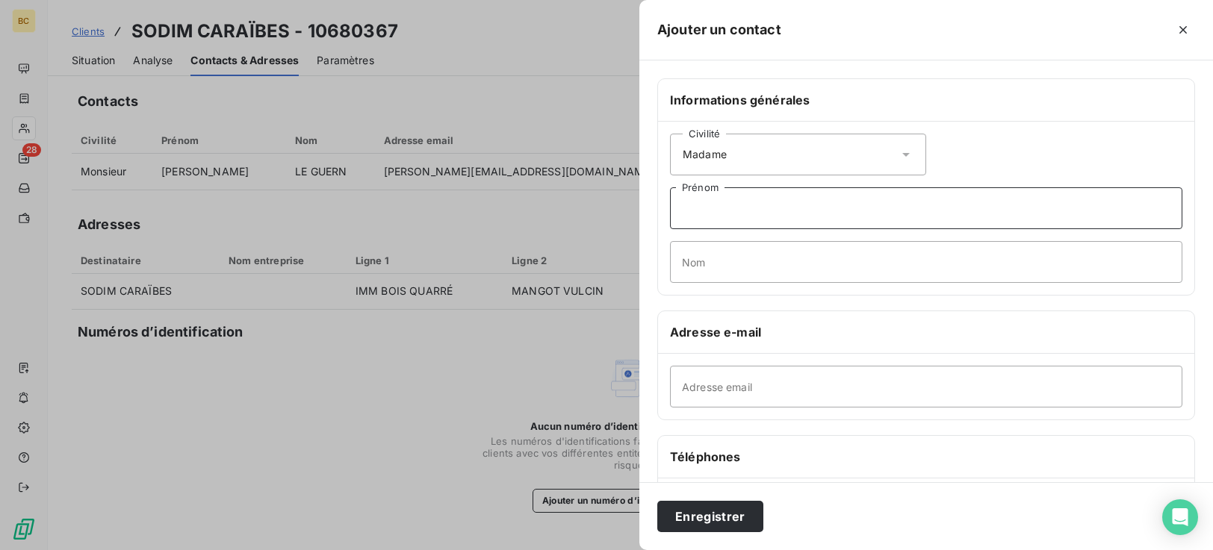
click at [735, 214] on input "Prénom" at bounding box center [926, 208] width 512 height 42
type input "[PERSON_NAME]"
click at [717, 277] on input "Nom" at bounding box center [926, 262] width 512 height 42
type input "g"
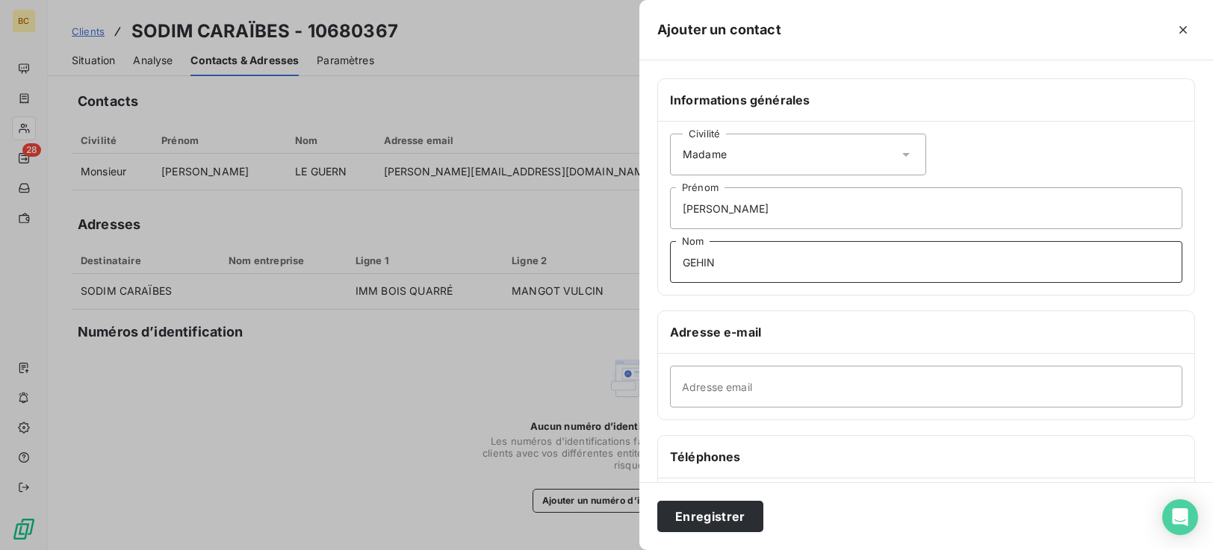
type input "GEHIN"
click at [725, 391] on input "Adresse email" at bounding box center [926, 387] width 512 height 42
type input "[PERSON_NAME][EMAIL_ADDRESS][DOMAIN_NAME]"
click at [691, 456] on h6 "Téléphones" at bounding box center [926, 457] width 512 height 18
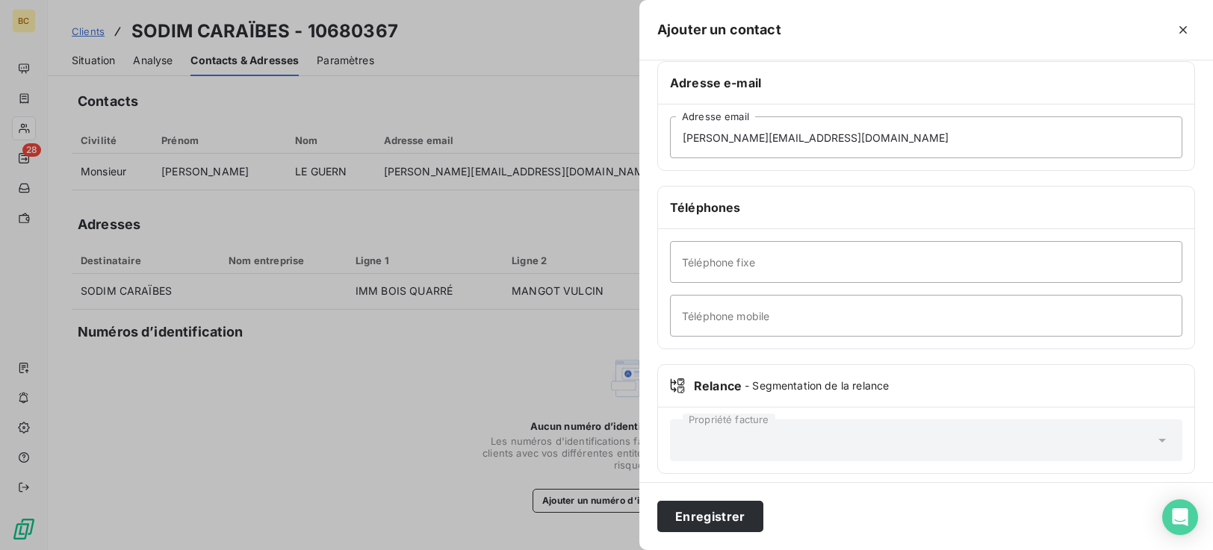
scroll to position [259, 0]
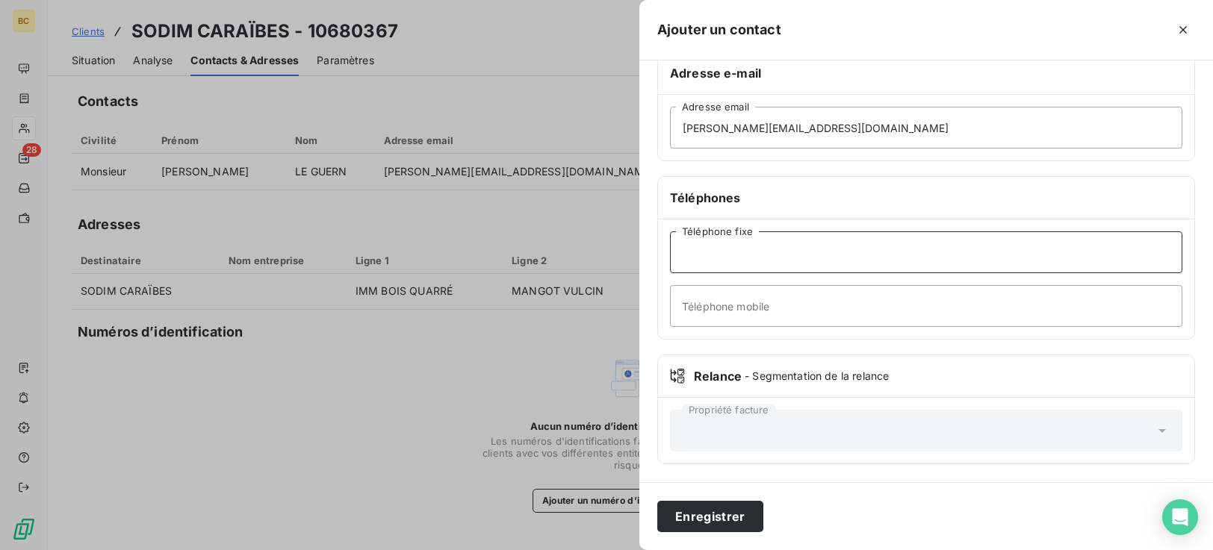
click at [761, 262] on input "Téléphone fixe" at bounding box center [926, 252] width 512 height 42
type input "[PHONE_NUMBER]"
click at [711, 517] on button "Enregistrer" at bounding box center [710, 516] width 106 height 31
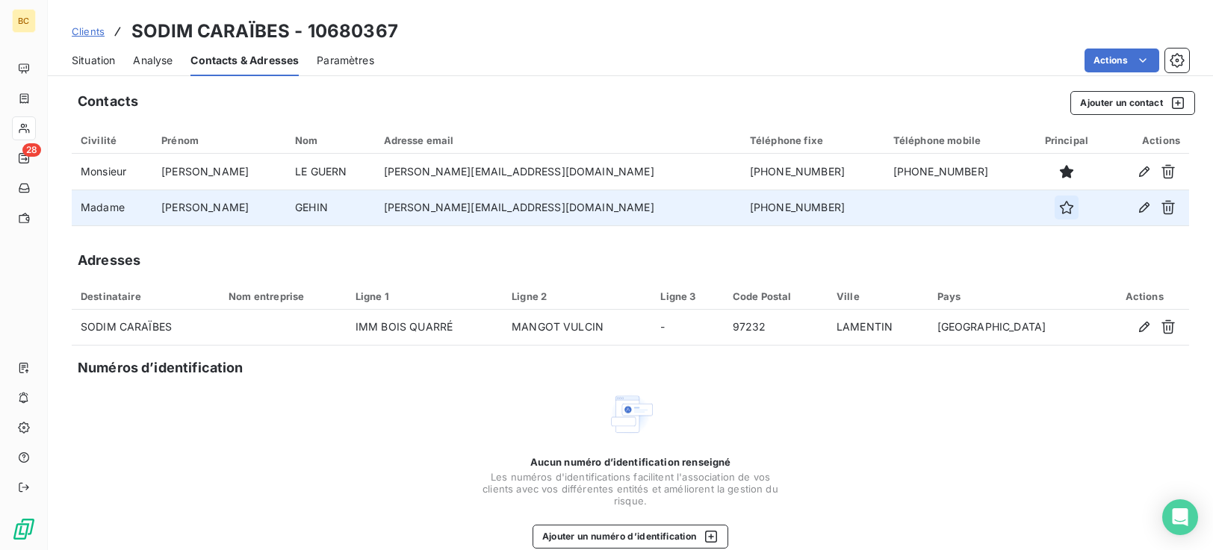
click at [1060, 213] on icon "button" at bounding box center [1066, 207] width 13 height 13
click at [90, 58] on span "Situation" at bounding box center [93, 60] width 43 height 15
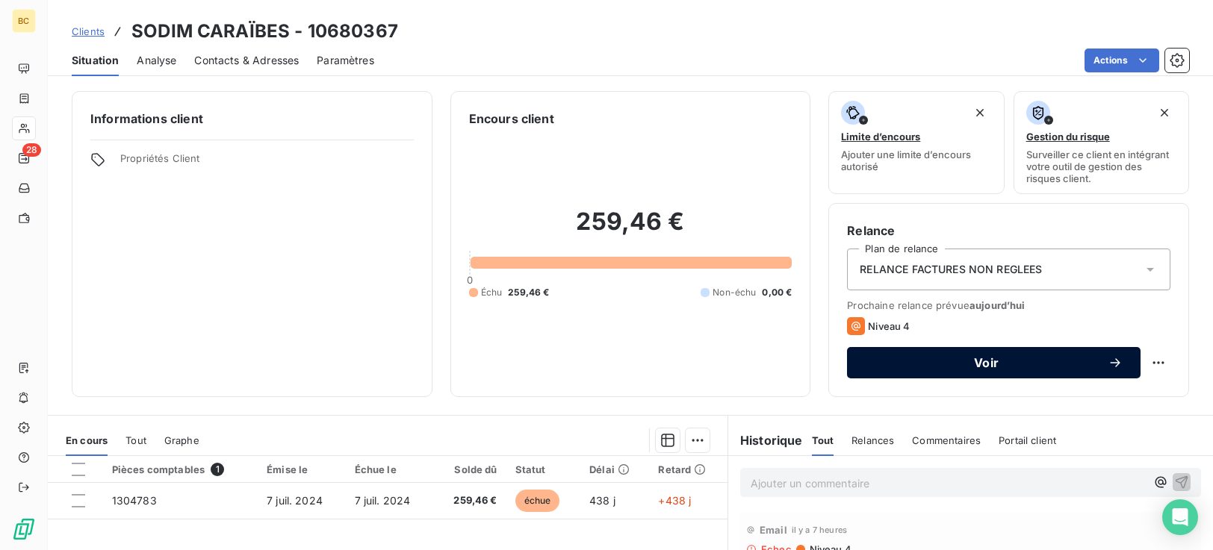
click at [937, 364] on span "Voir" at bounding box center [986, 363] width 243 height 12
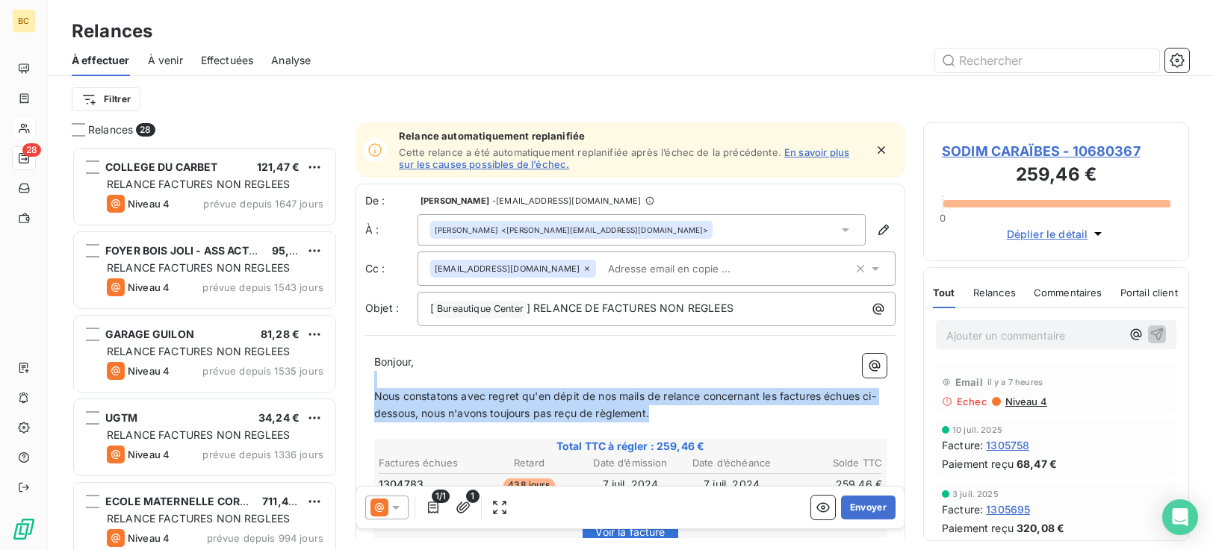
drag, startPoint x: 381, startPoint y: 378, endPoint x: 846, endPoint y: 409, distance: 466.2
click at [846, 409] on div "Bonjour, ﻿ Nous constatons avec regret qu'en dépit de nos mails de relance conc…" at bounding box center [630, 561] width 512 height 414
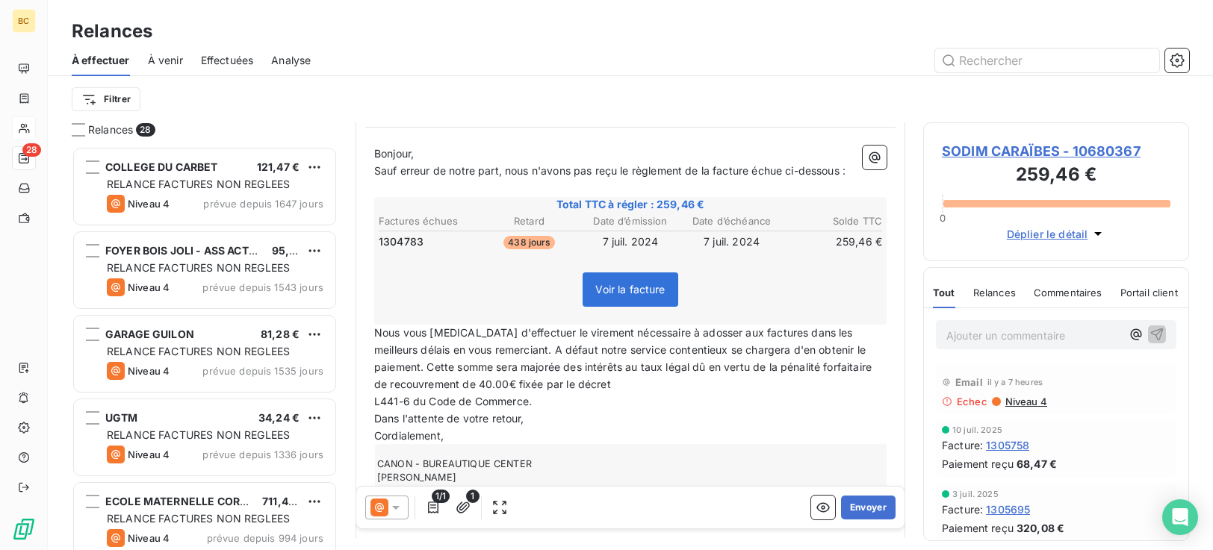
scroll to position [276, 0]
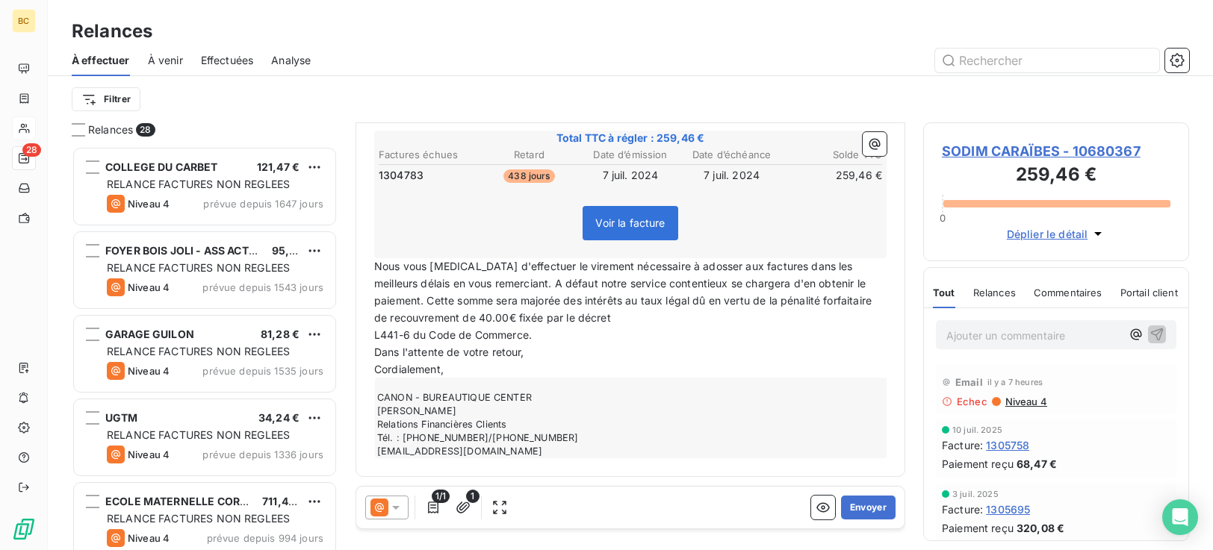
click at [376, 331] on span "L441-6 du Code de Commerce." at bounding box center [453, 335] width 158 height 13
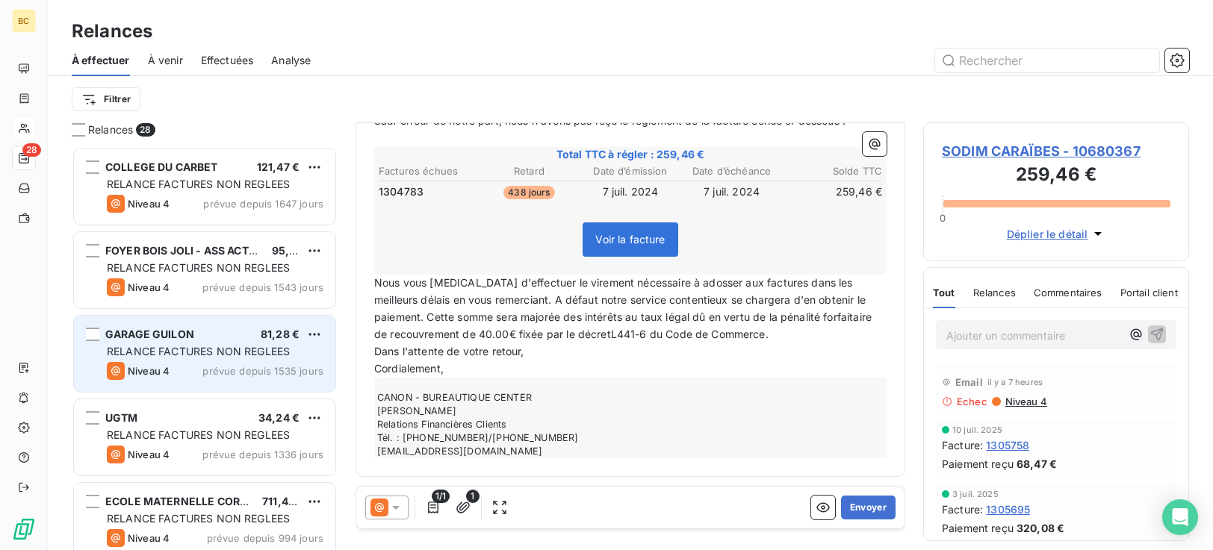
scroll to position [259, 0]
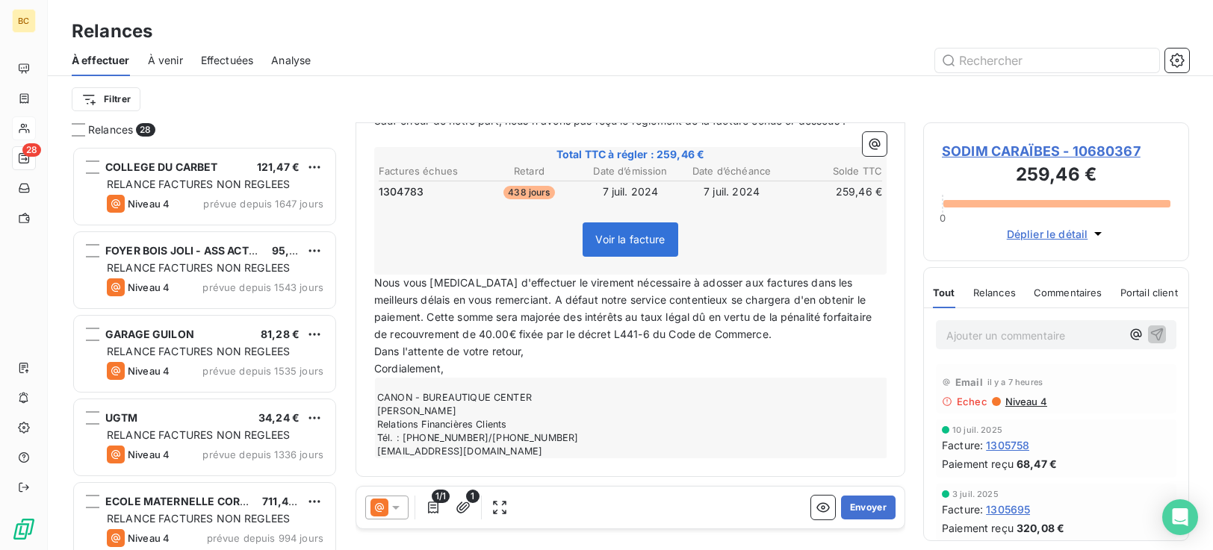
click at [714, 280] on span "Nous vous [MEDICAL_DATA] d'effectuer le virement nécessaire à adosser aux factu…" at bounding box center [624, 308] width 500 height 64
click at [756, 281] on span "Nous vous [MEDICAL_DATA] d'effectuer le virement nécessaire à adosser à la fact…" at bounding box center [624, 308] width 500 height 64
click at [845, 509] on button "Envoyer" at bounding box center [868, 508] width 55 height 24
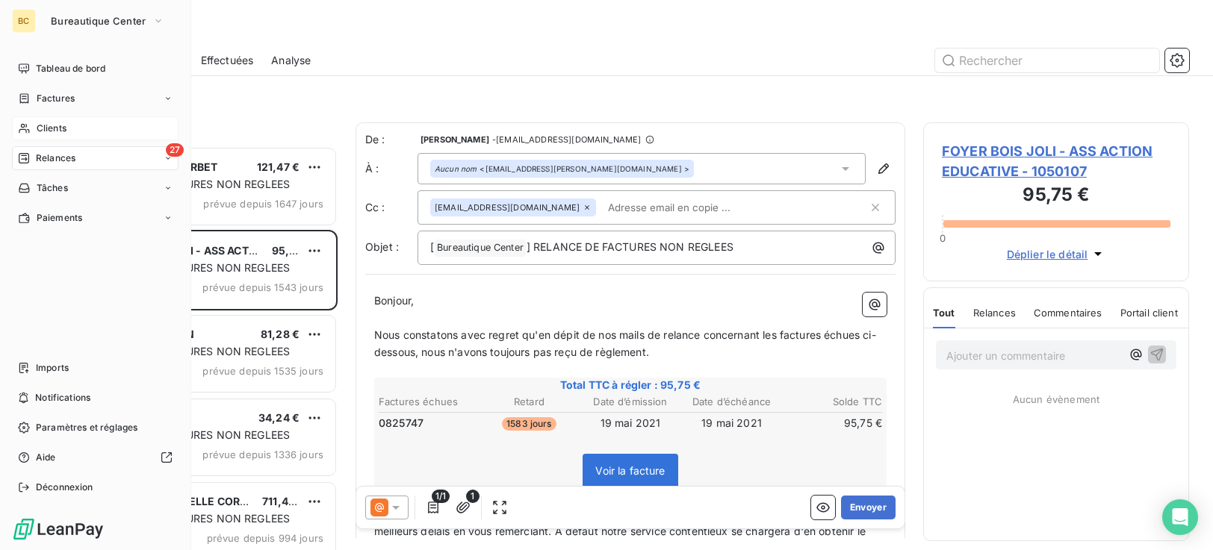
click at [45, 123] on span "Clients" at bounding box center [52, 128] width 30 height 13
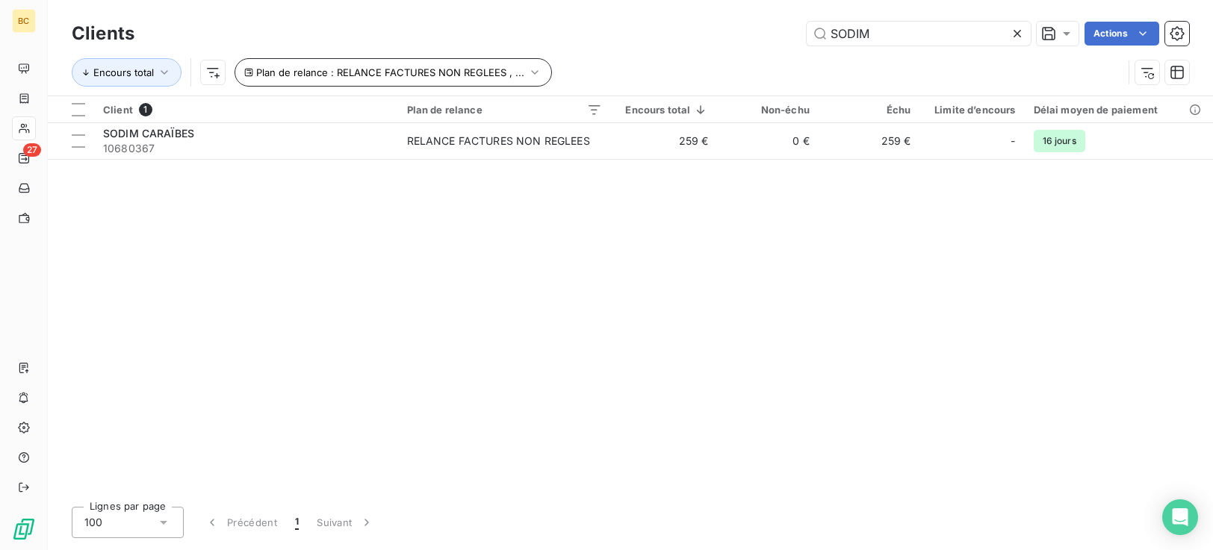
drag, startPoint x: 879, startPoint y: 32, endPoint x: 458, endPoint y: 63, distance: 421.5
click at [503, 59] on div "Clients SODIM Actions Encours total Plan de relance : RELANCE FACTURES NON REGL…" at bounding box center [630, 57] width 1117 height 78
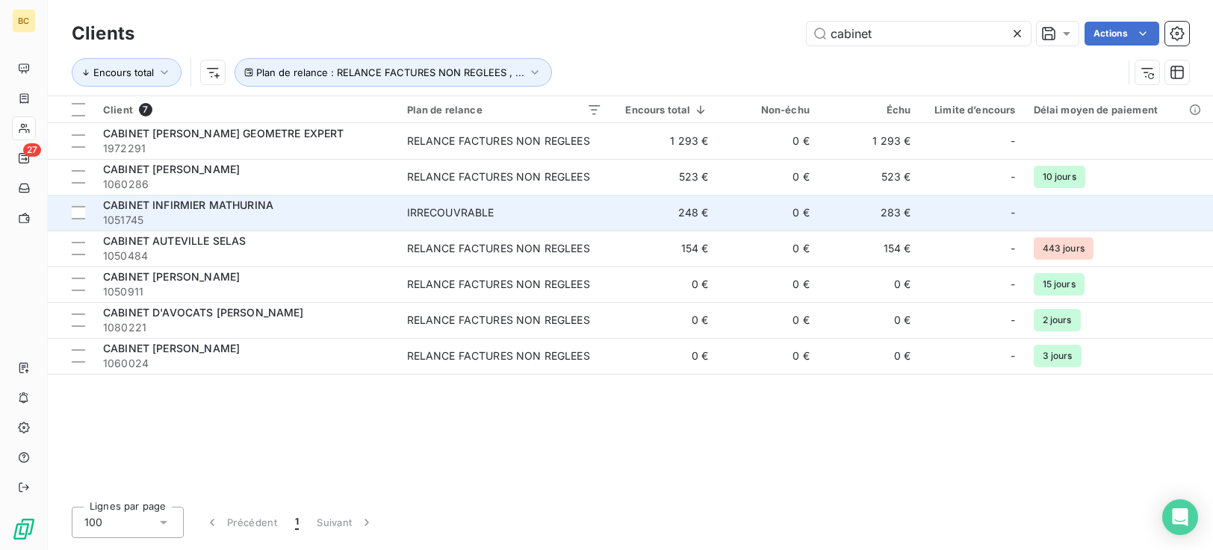
type input "cabinet"
click at [237, 208] on span "CABINET INFIRMIER MATHURINA" at bounding box center [188, 205] width 170 height 13
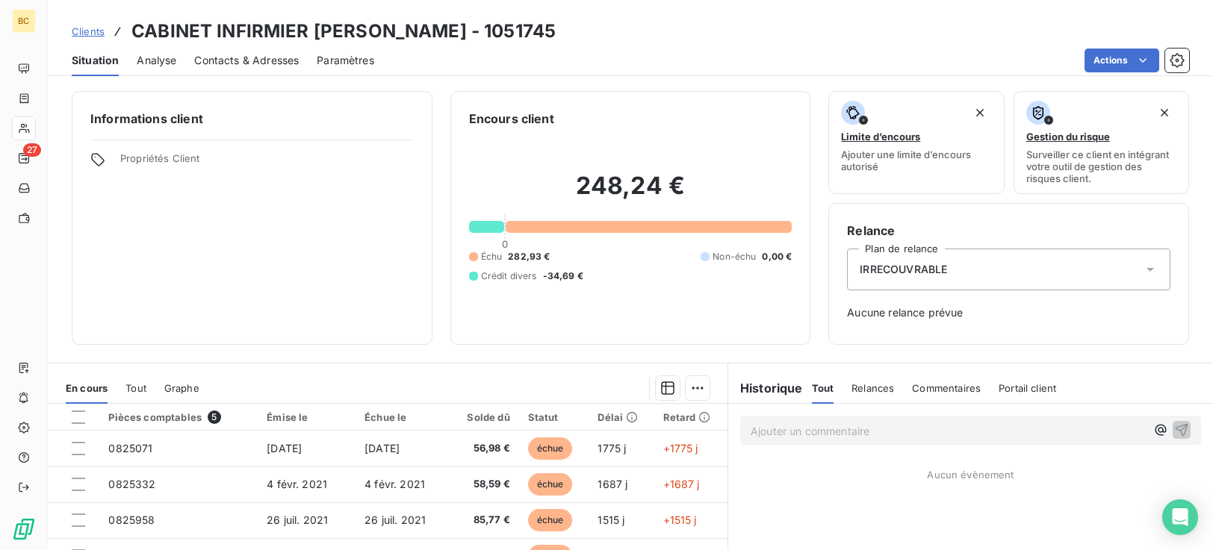
scroll to position [186, 0]
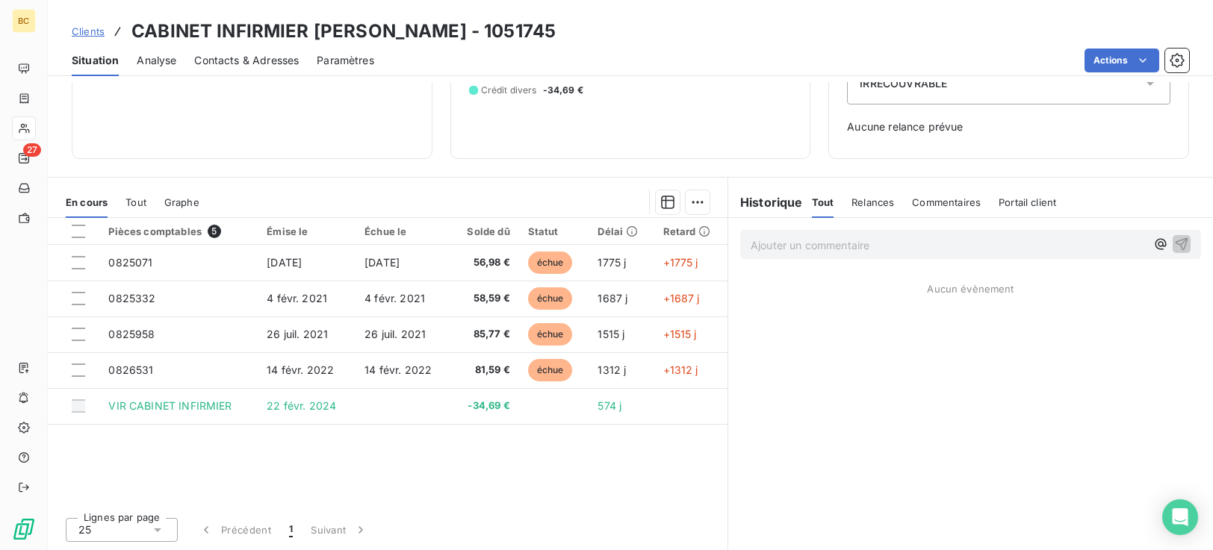
click at [225, 60] on span "Contacts & Adresses" at bounding box center [246, 60] width 105 height 15
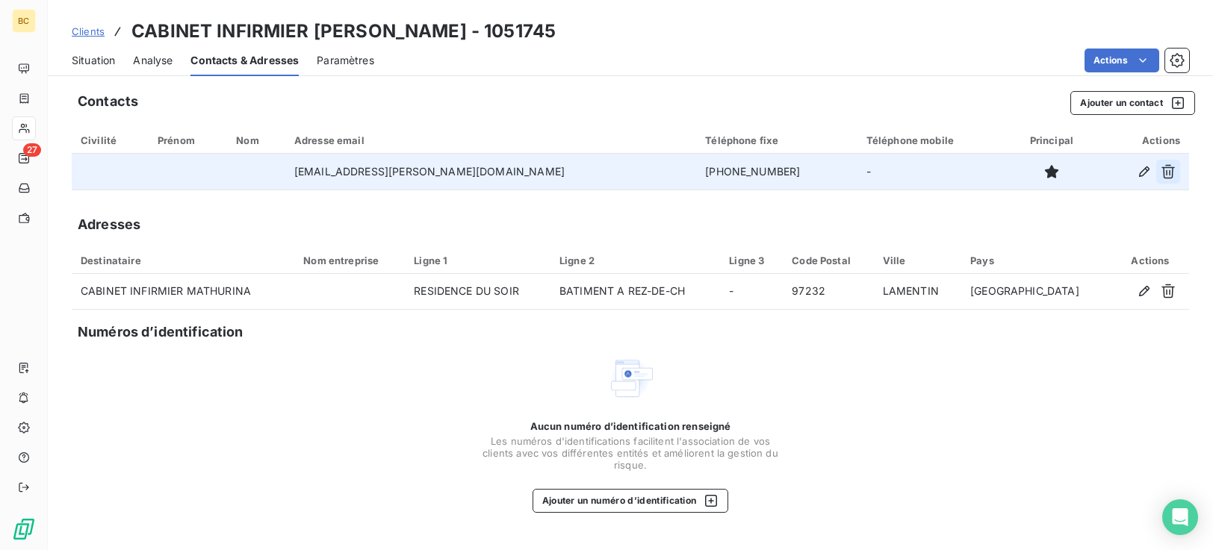
click at [1161, 169] on icon "button" at bounding box center [1167, 171] width 15 height 15
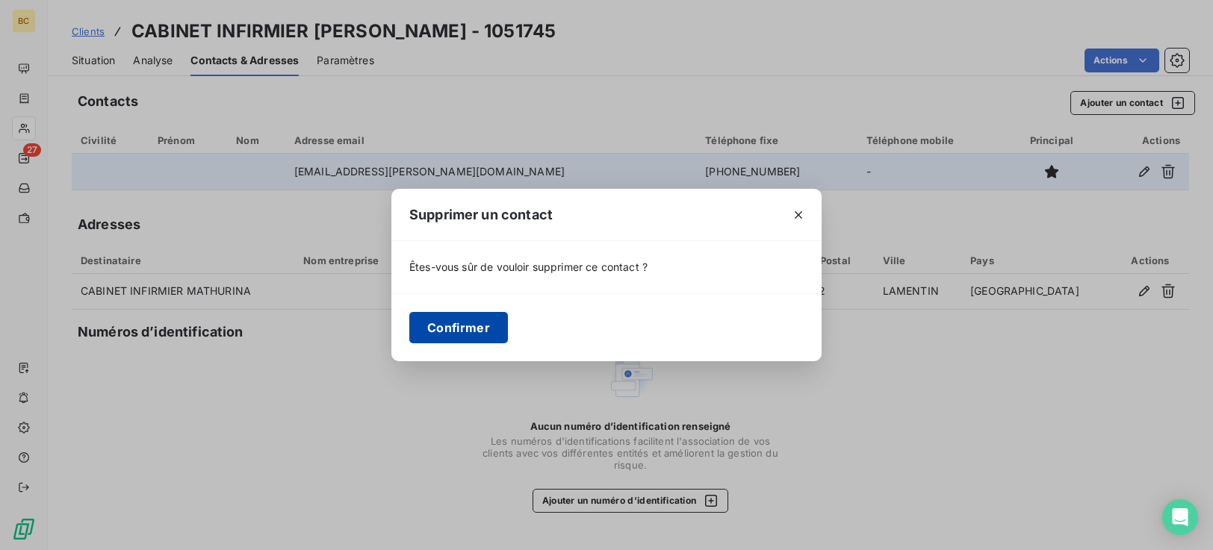
click at [476, 334] on button "Confirmer" at bounding box center [458, 327] width 99 height 31
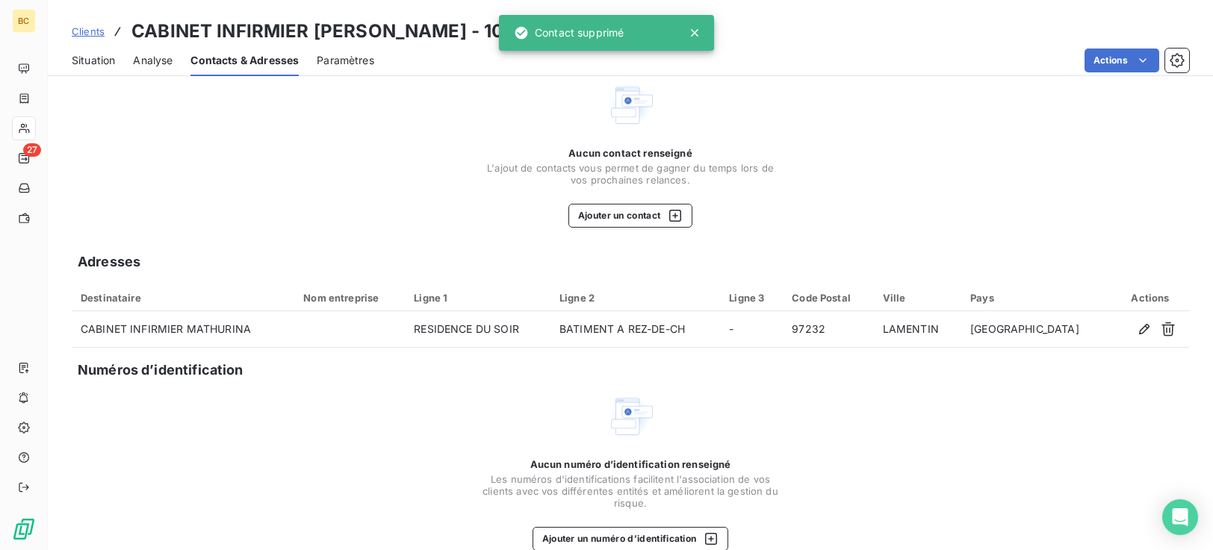
scroll to position [67, 0]
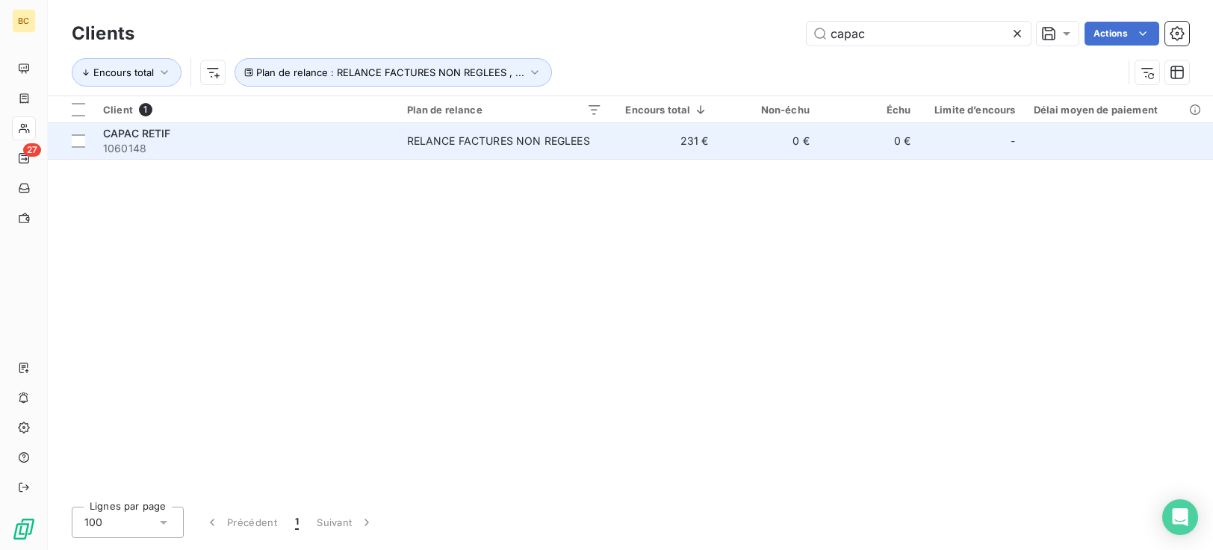
type input "capac"
click at [327, 131] on div "CAPAC RETIF" at bounding box center [246, 133] width 286 height 15
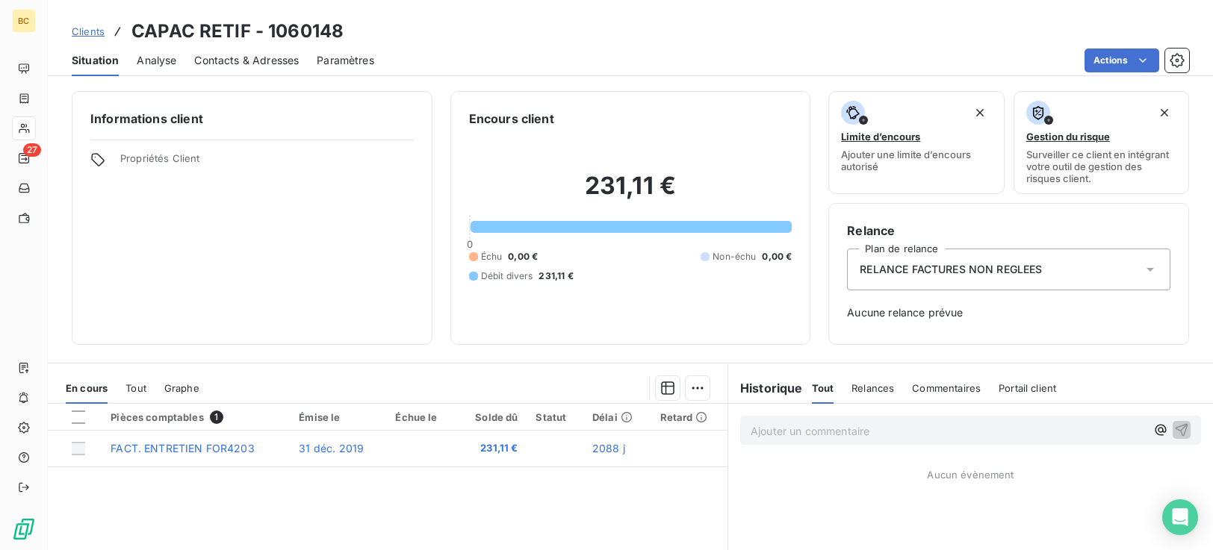
click at [1142, 264] on icon at bounding box center [1149, 269] width 15 height 15
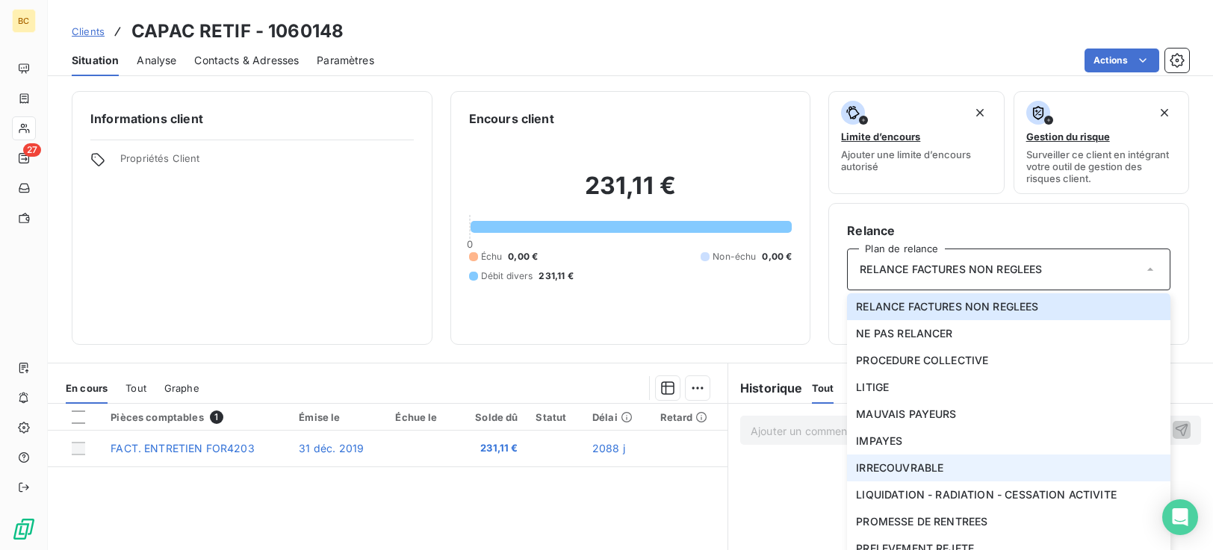
click at [948, 474] on li "IRRECOUVRABLE" at bounding box center [1008, 468] width 323 height 27
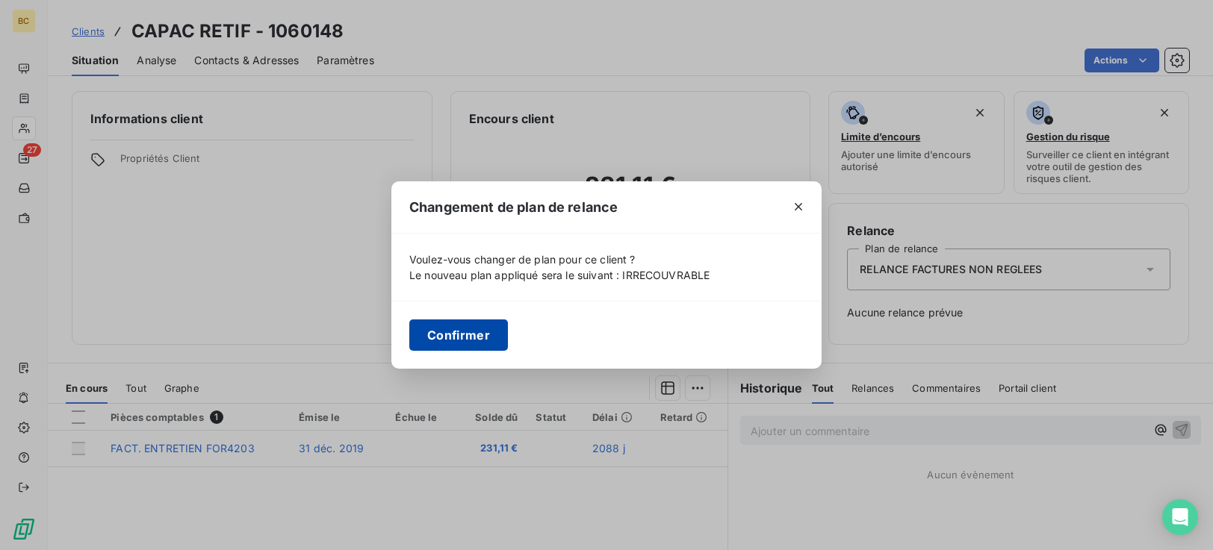
click at [422, 347] on button "Confirmer" at bounding box center [458, 335] width 99 height 31
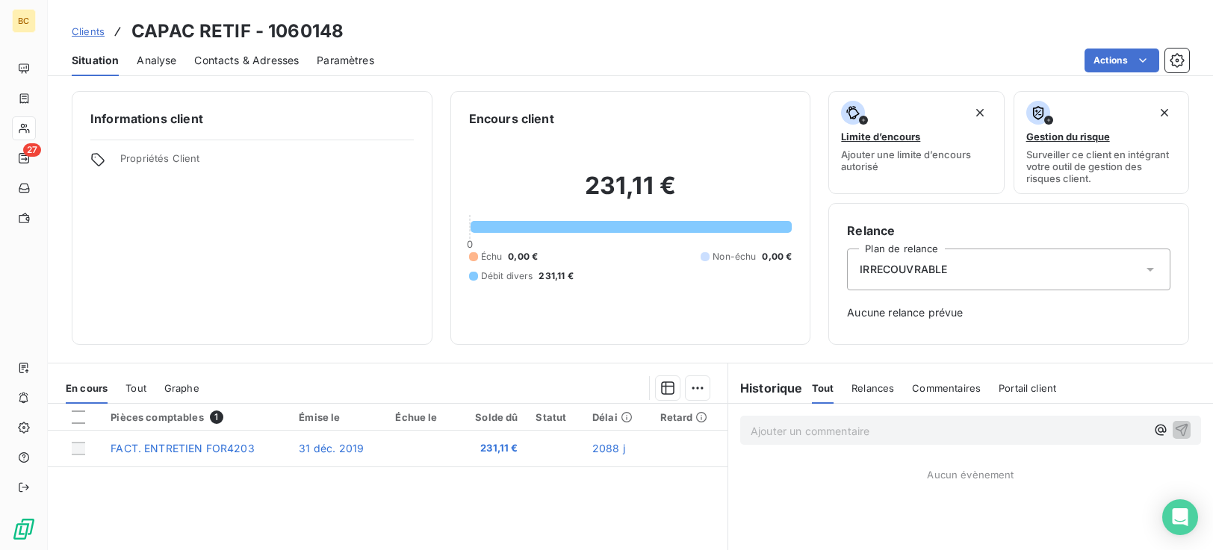
click at [246, 52] on div "Contacts & Adresses" at bounding box center [246, 60] width 105 height 31
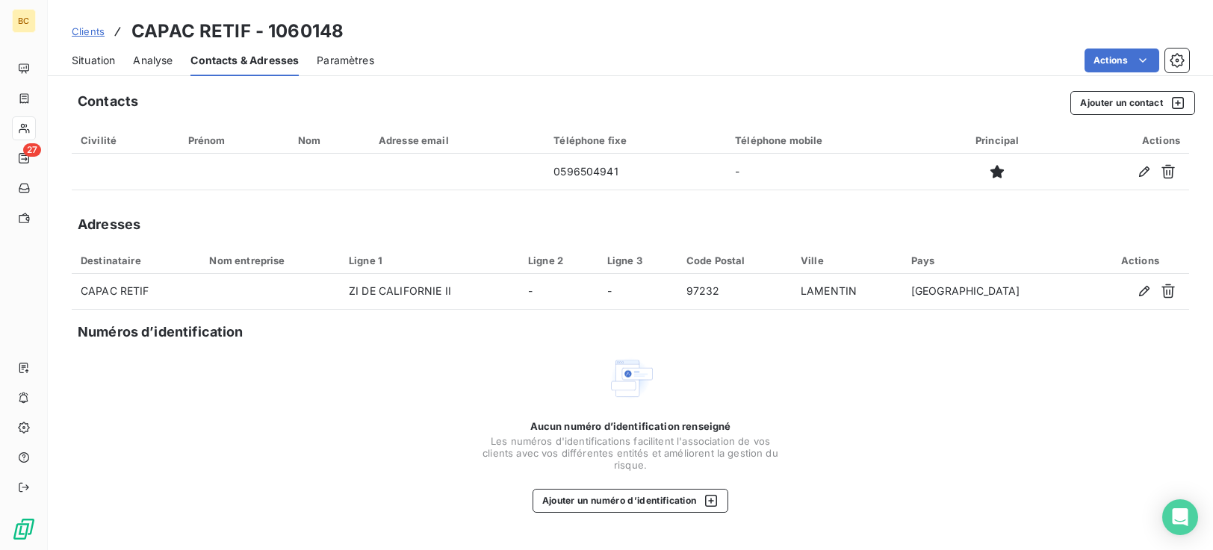
click at [106, 61] on span "Situation" at bounding box center [93, 60] width 43 height 15
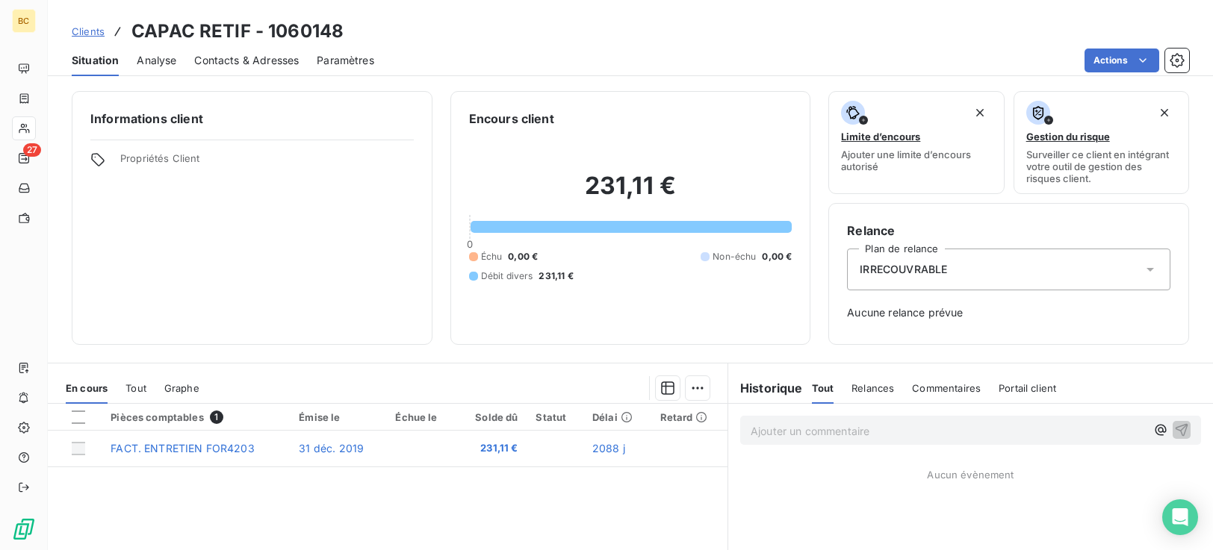
click at [785, 435] on p "Ajouter un commentaire ﻿" at bounding box center [947, 431] width 395 height 19
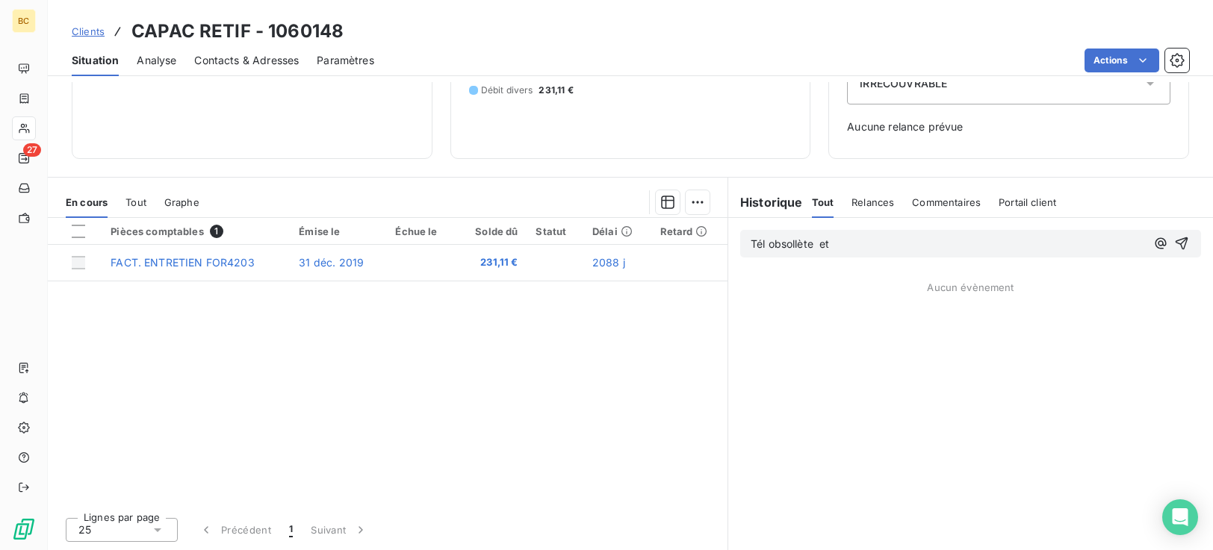
click at [789, 243] on span "Tél obsollète et" at bounding box center [789, 243] width 79 height 13
click at [853, 243] on p "Tél obsolète et" at bounding box center [947, 244] width 395 height 17
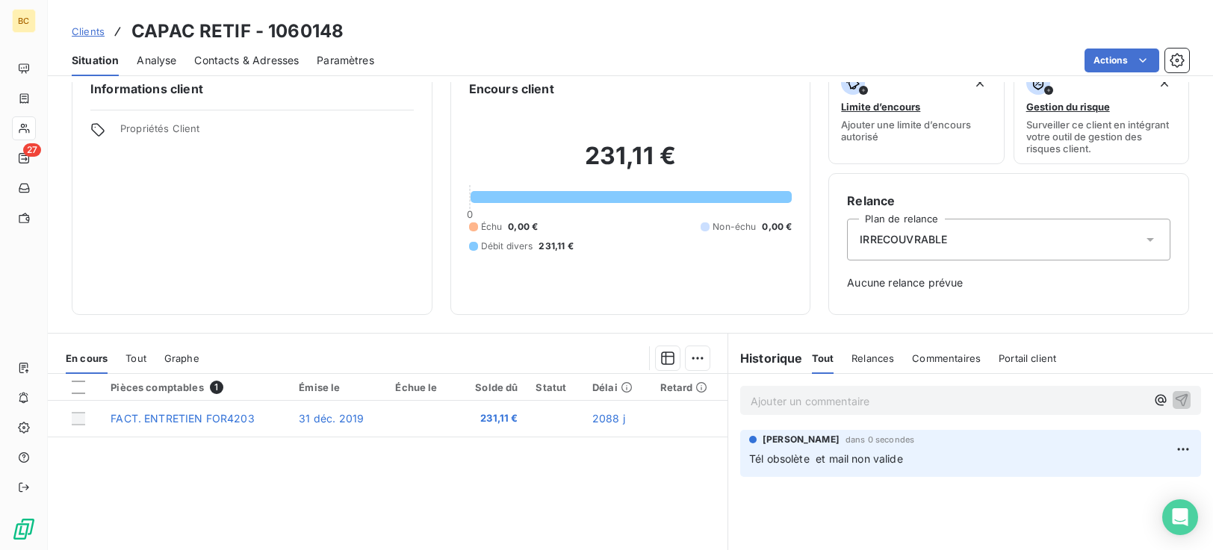
scroll to position [0, 0]
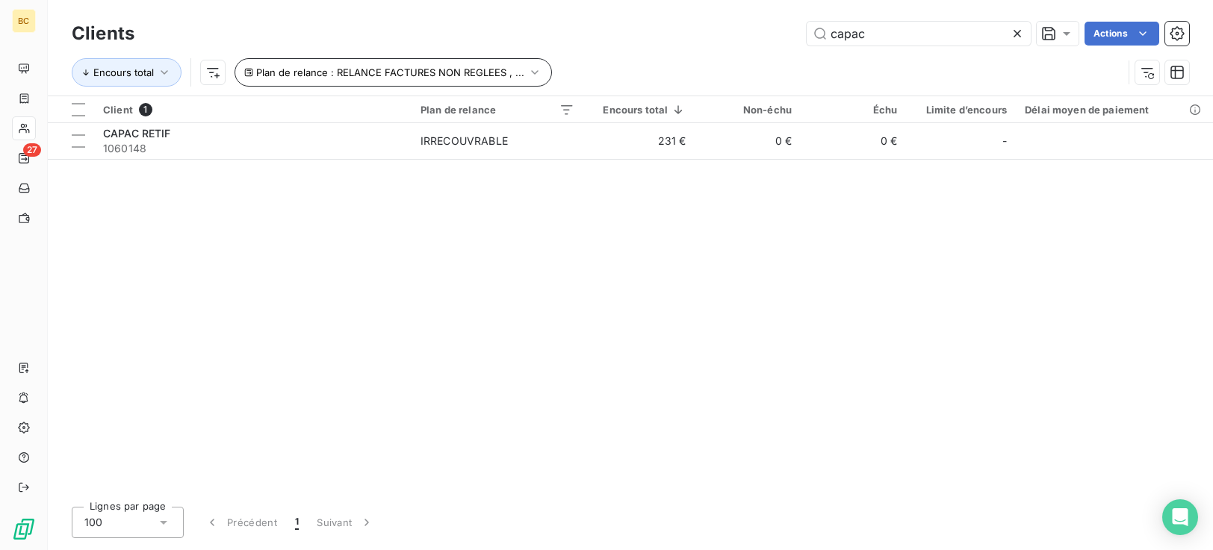
drag, startPoint x: 870, startPoint y: 37, endPoint x: 476, endPoint y: 74, distance: 396.0
click at [679, 37] on div "capac Actions" at bounding box center [670, 34] width 1036 height 24
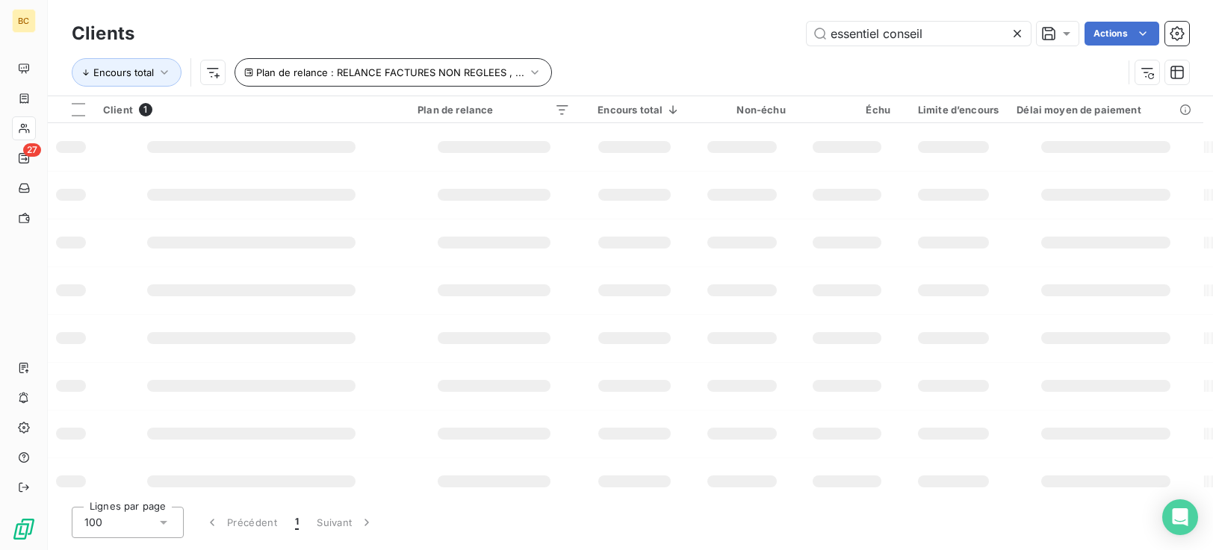
type input "essentiel conseil"
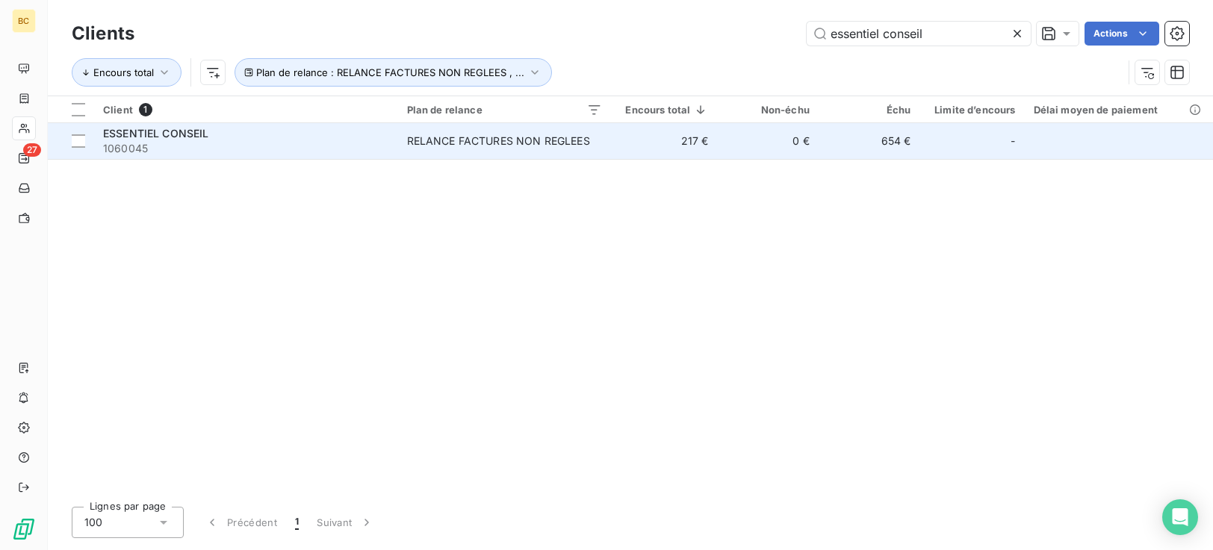
click at [569, 149] on td "RELANCE FACTURES NON REGLEES" at bounding box center [504, 141] width 213 height 36
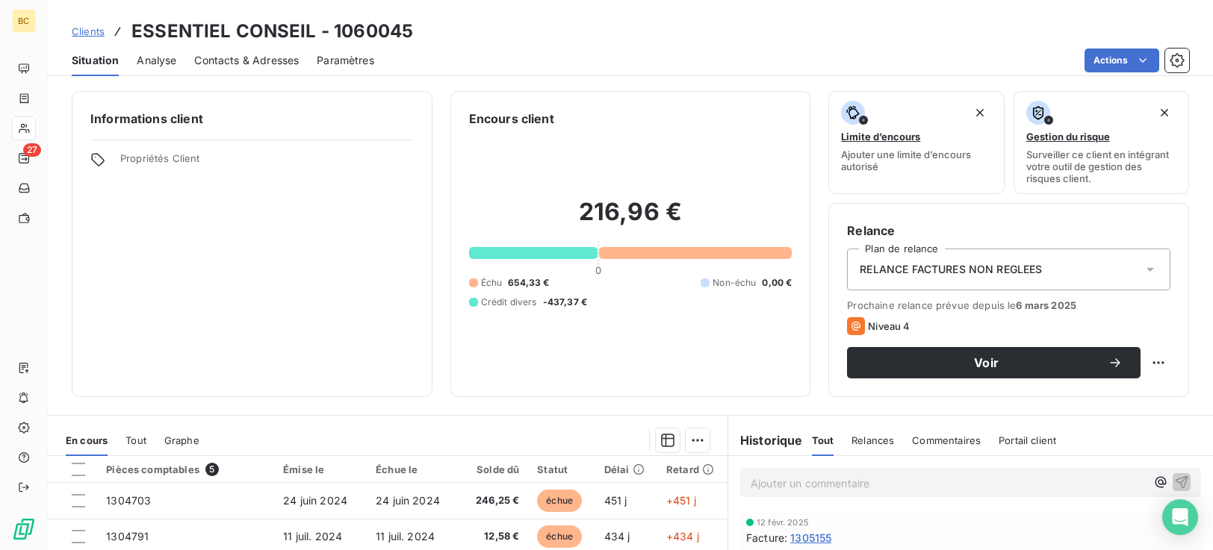
scroll to position [238, 0]
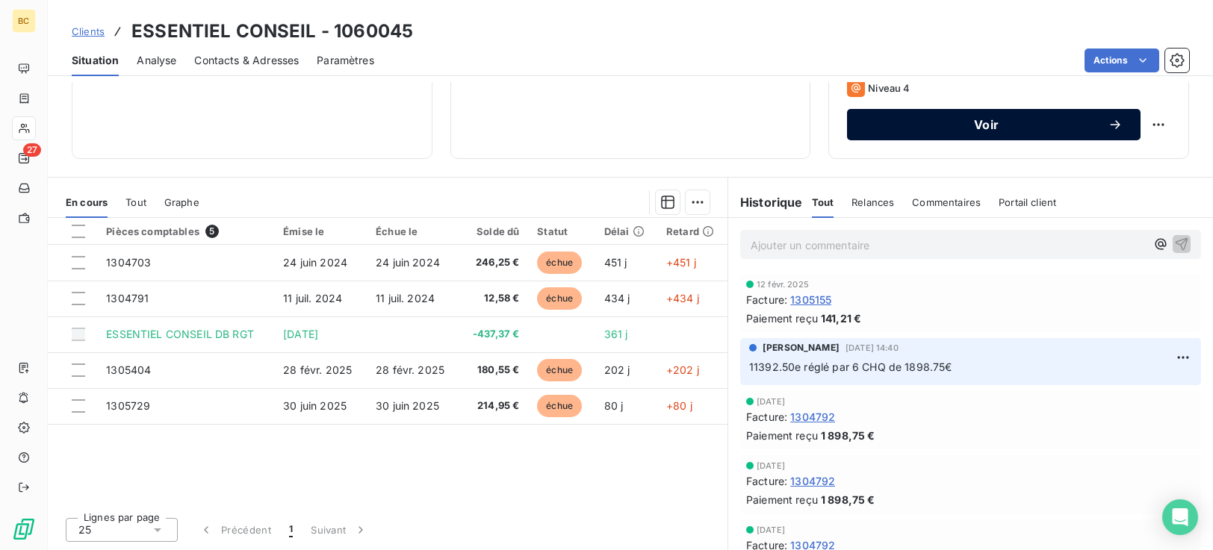
click at [1055, 115] on button "Voir" at bounding box center [993, 124] width 293 height 31
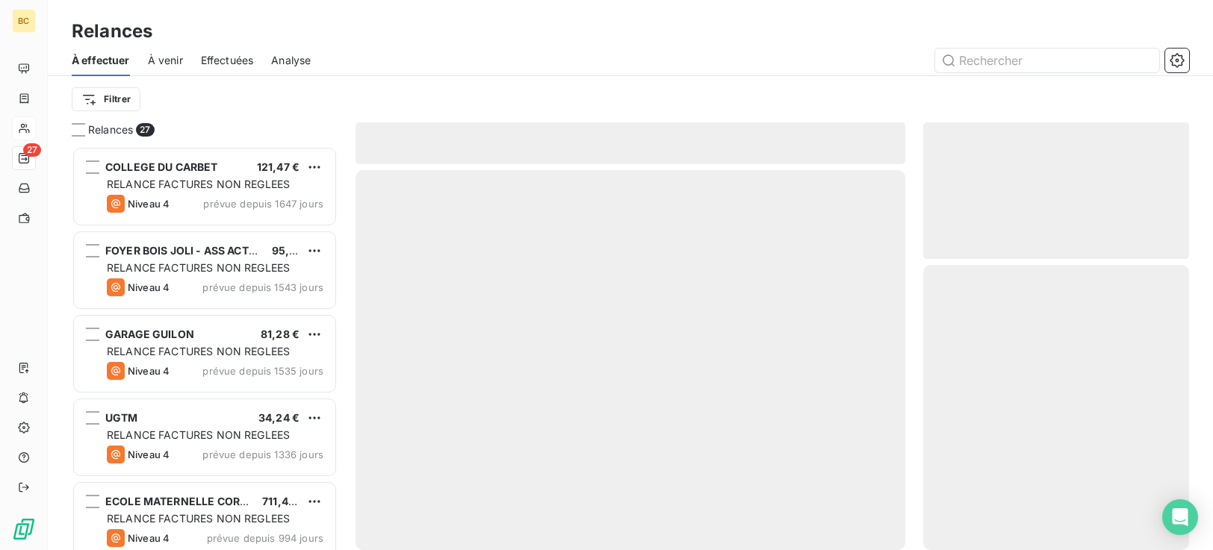
scroll to position [393, 255]
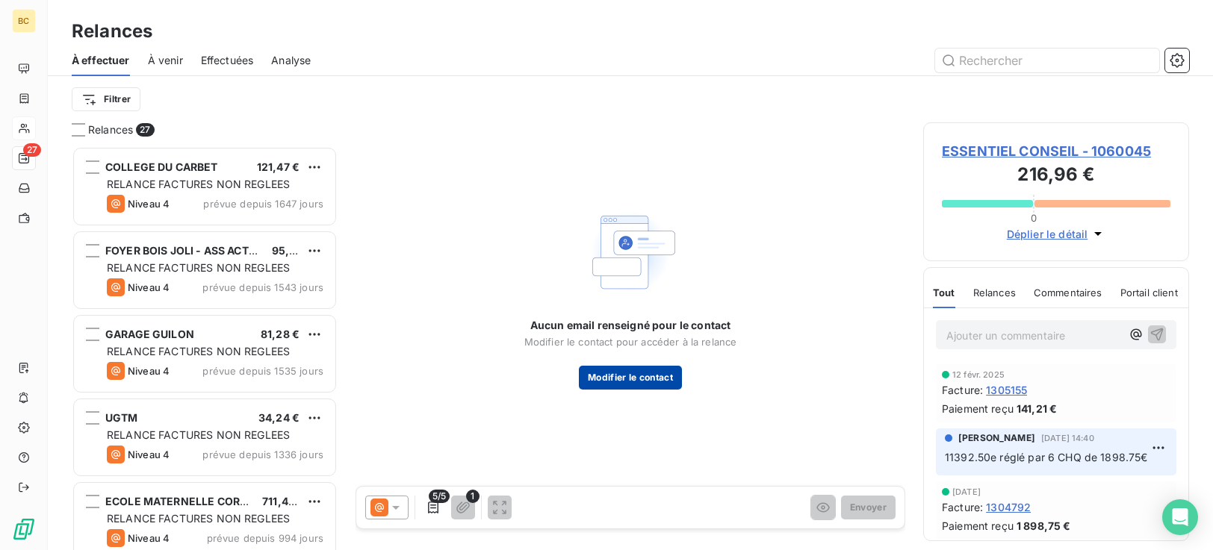
click at [641, 377] on button "Modifier le contact" at bounding box center [630, 378] width 103 height 24
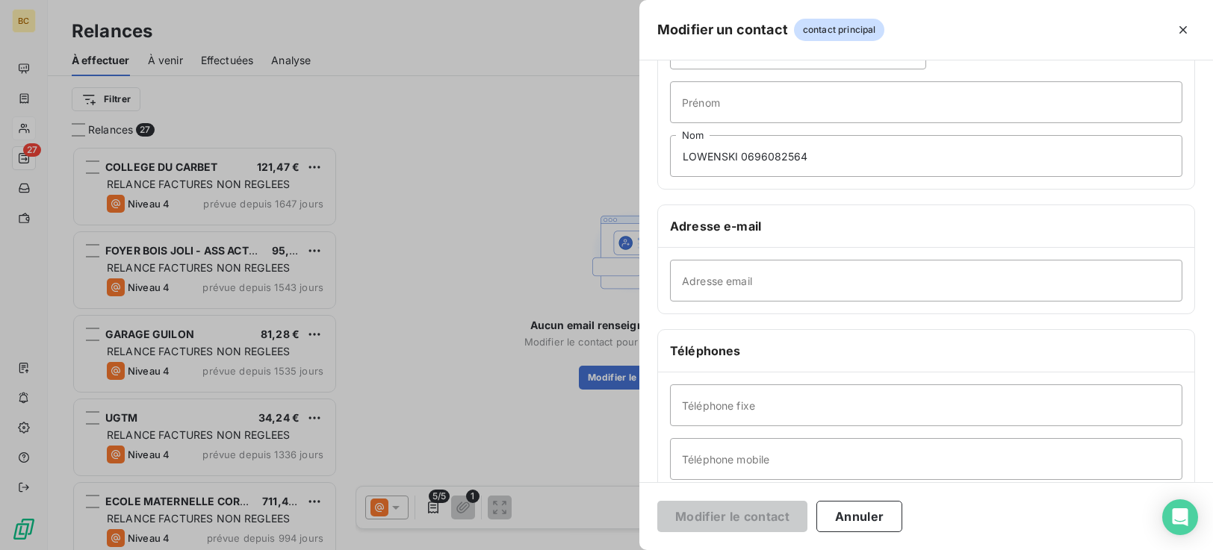
scroll to position [125, 0]
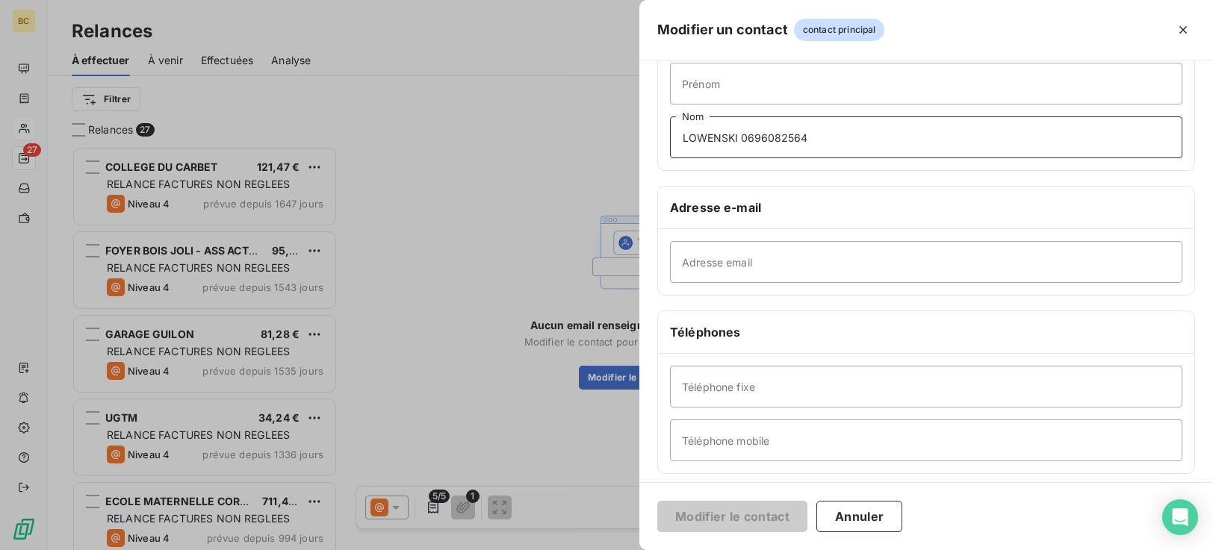
drag, startPoint x: 739, startPoint y: 137, endPoint x: 826, endPoint y: 136, distance: 86.6
click at [826, 136] on input "LOWENSKI 0696082564" at bounding box center [926, 137] width 512 height 42
click at [689, 441] on input "Téléphone mobile" at bounding box center [926, 441] width 512 height 42
paste input "0696082564"
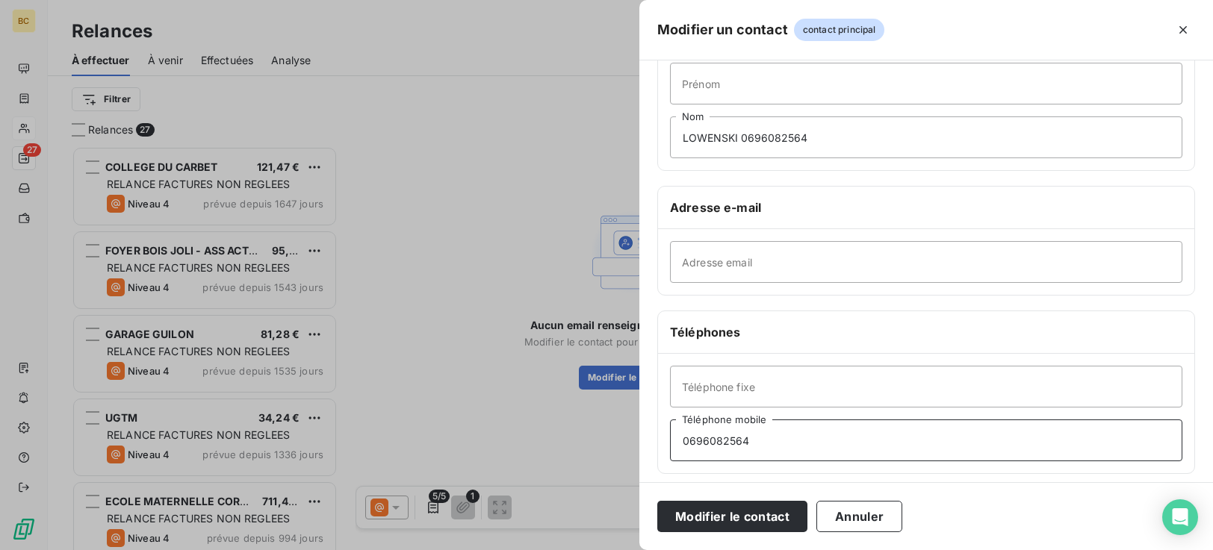
click at [710, 442] on input "0696082564" at bounding box center [926, 441] width 512 height 42
type input "[PHONE_NUMBER]"
click at [693, 385] on input "Téléphone fixe" at bounding box center [926, 387] width 512 height 42
type input "[PHONE_NUMBER]"
drag, startPoint x: 744, startPoint y: 137, endPoint x: 892, endPoint y: 138, distance: 148.6
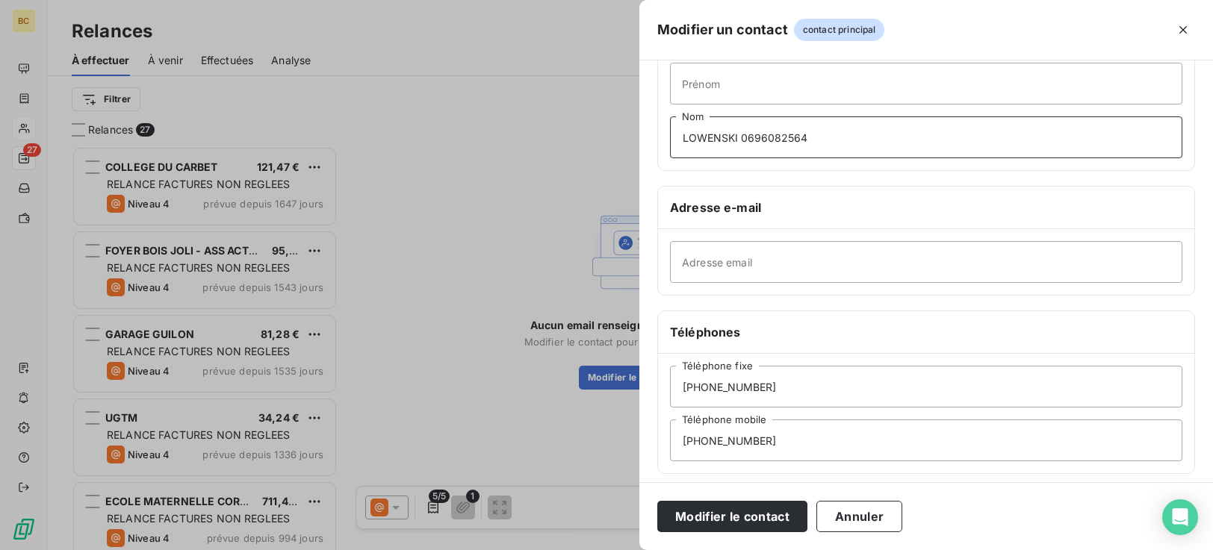
click at [892, 138] on input "LOWENSKI 0696082564" at bounding box center [926, 137] width 512 height 42
type input "[PERSON_NAME]"
click at [708, 273] on input "Adresse email" at bounding box center [926, 262] width 512 height 42
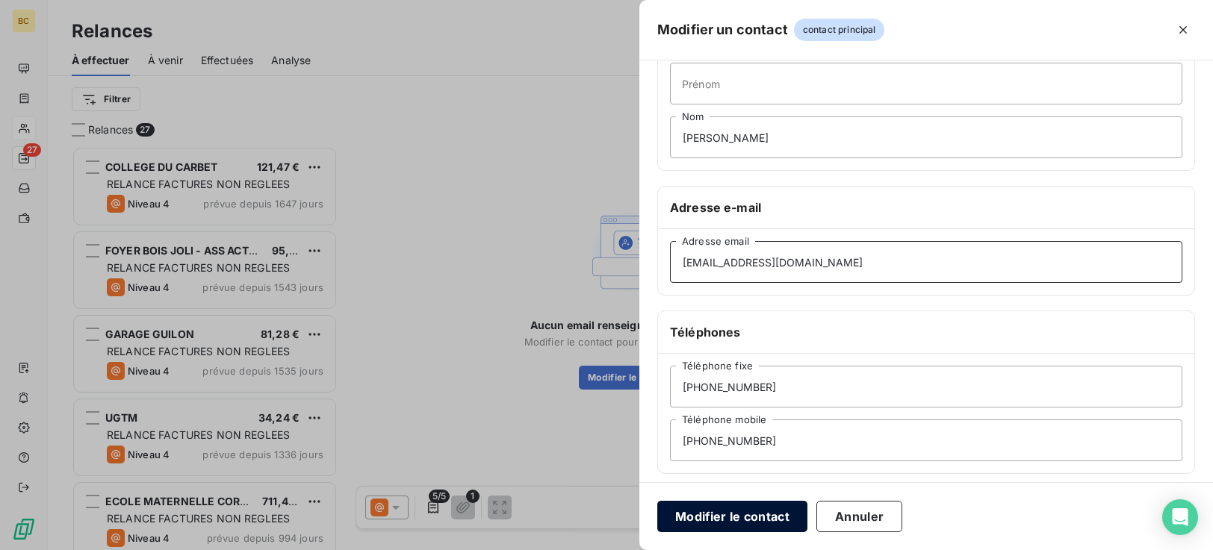
type input "[EMAIL_ADDRESS][DOMAIN_NAME]"
click at [733, 518] on button "Modifier le contact" at bounding box center [732, 516] width 150 height 31
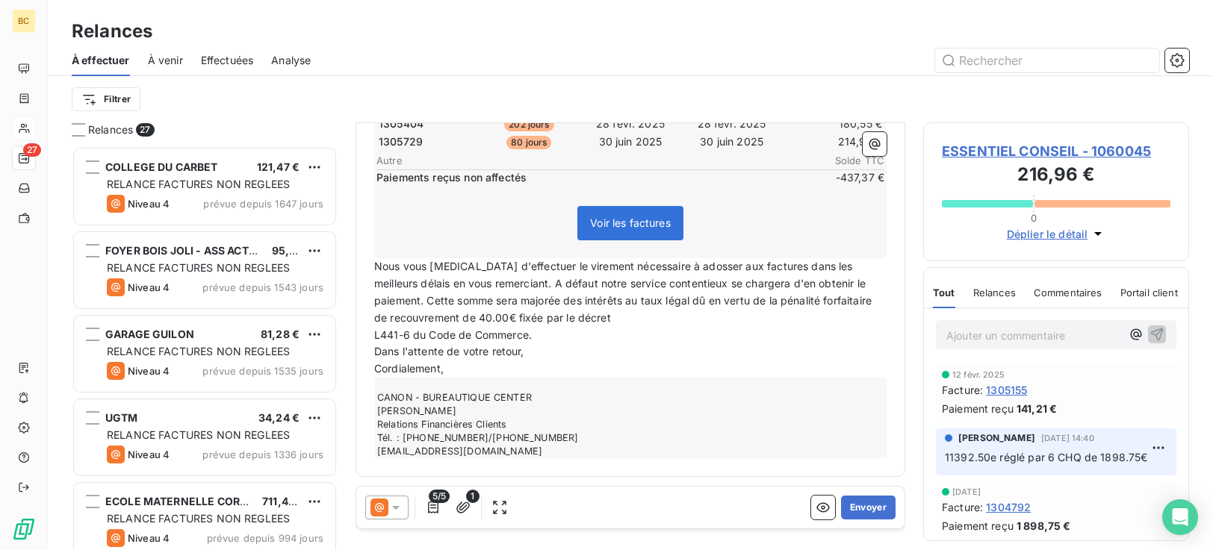
scroll to position [0, 0]
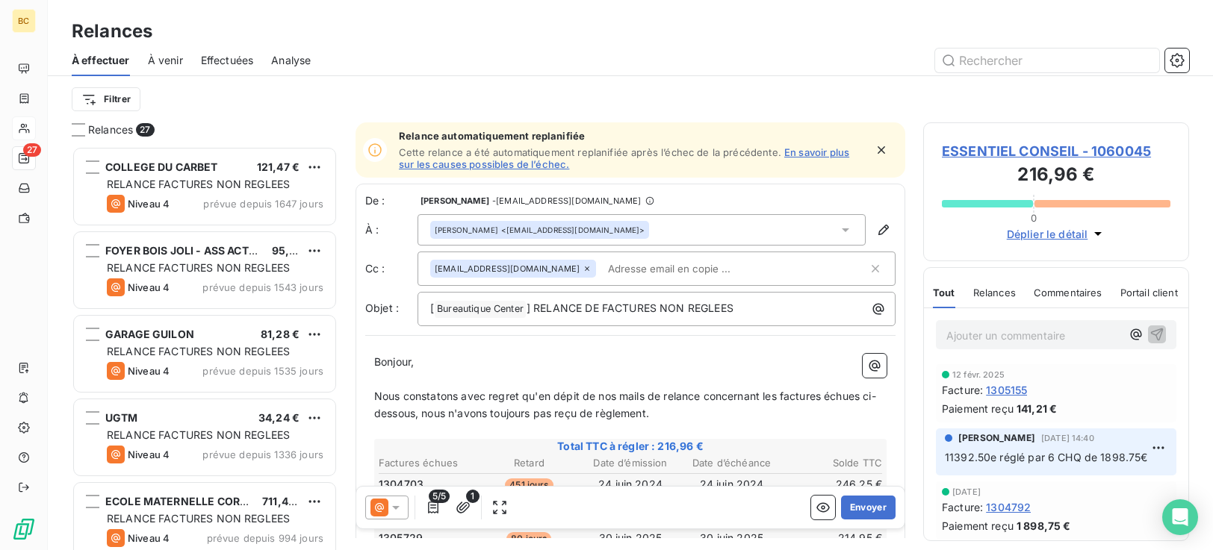
click at [376, 376] on p "﻿" at bounding box center [630, 379] width 512 height 17
drag, startPoint x: 437, startPoint y: 419, endPoint x: 663, endPoint y: 416, distance: 226.3
click at [663, 416] on span "Nous constatons avec regret qu'en dépit de nos mails de relance concernant les …" at bounding box center [625, 405] width 502 height 30
copy span "nous n'avons toujours pas reçu de règlement"
click at [509, 380] on p "Sauf erreur de notre part," at bounding box center [630, 379] width 512 height 17
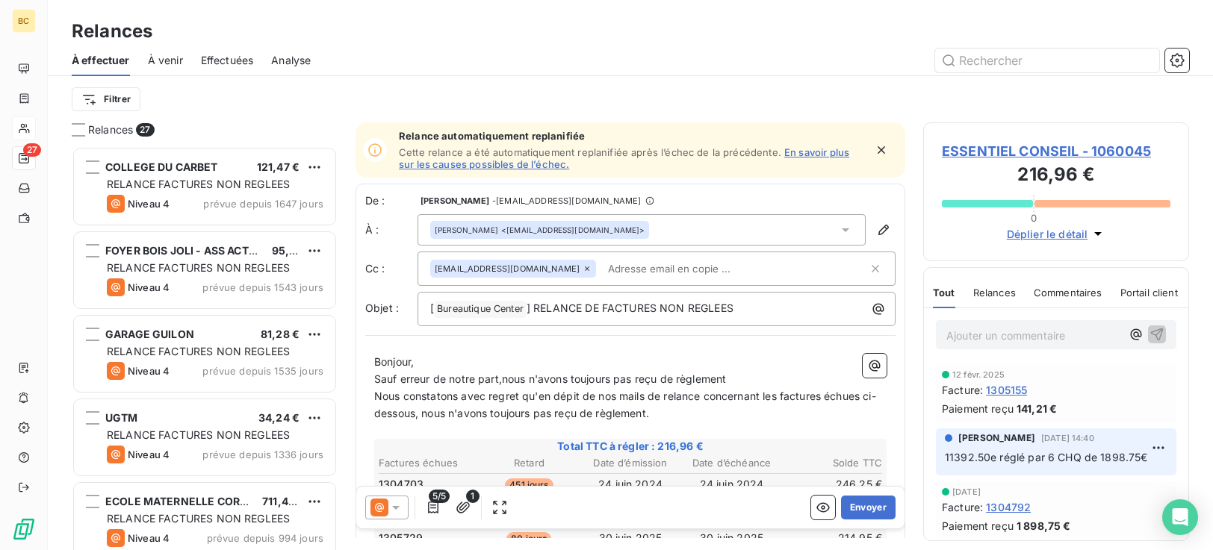
click at [504, 386] on p "Sauf erreur de notre part,nous n'avons toujours pas reçu de règlement" at bounding box center [630, 379] width 512 height 17
click at [749, 376] on p "Sauf erreur de notre part, nous n'avons toujours pas reçu de règlement" at bounding box center [630, 379] width 512 height 17
click at [673, 379] on span "Sauf erreur de notre part, nous n'avons toujours pas reçu de règlement" at bounding box center [551, 379] width 355 height 13
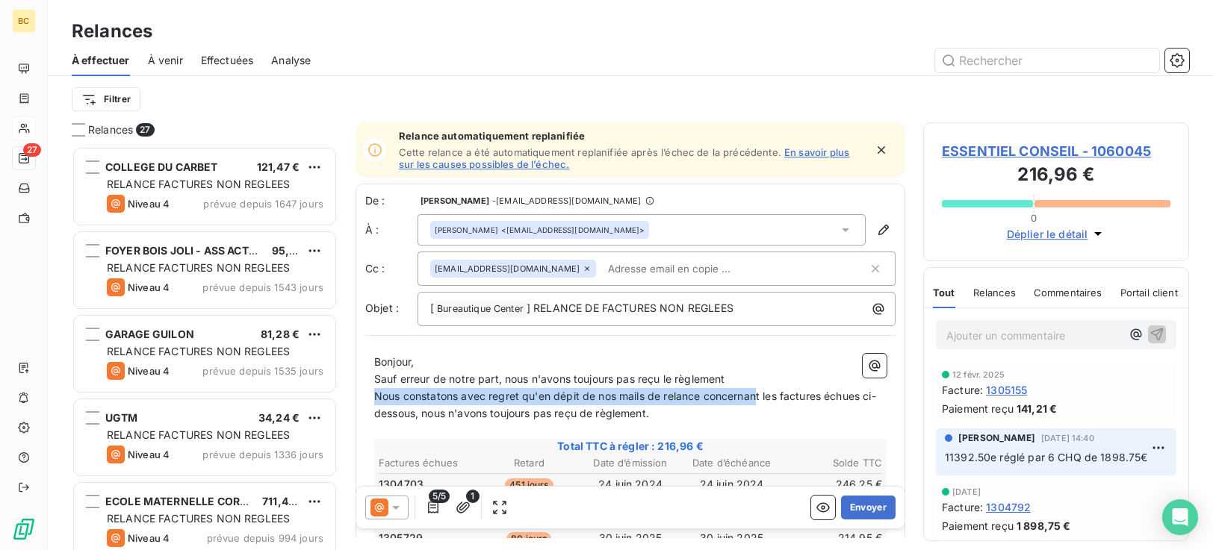
drag, startPoint x: 374, startPoint y: 396, endPoint x: 759, endPoint y: 400, distance: 385.3
click at [759, 400] on span "Nous constatons avec regret qu'en dépit de nos mails de relance concernant les …" at bounding box center [625, 405] width 502 height 30
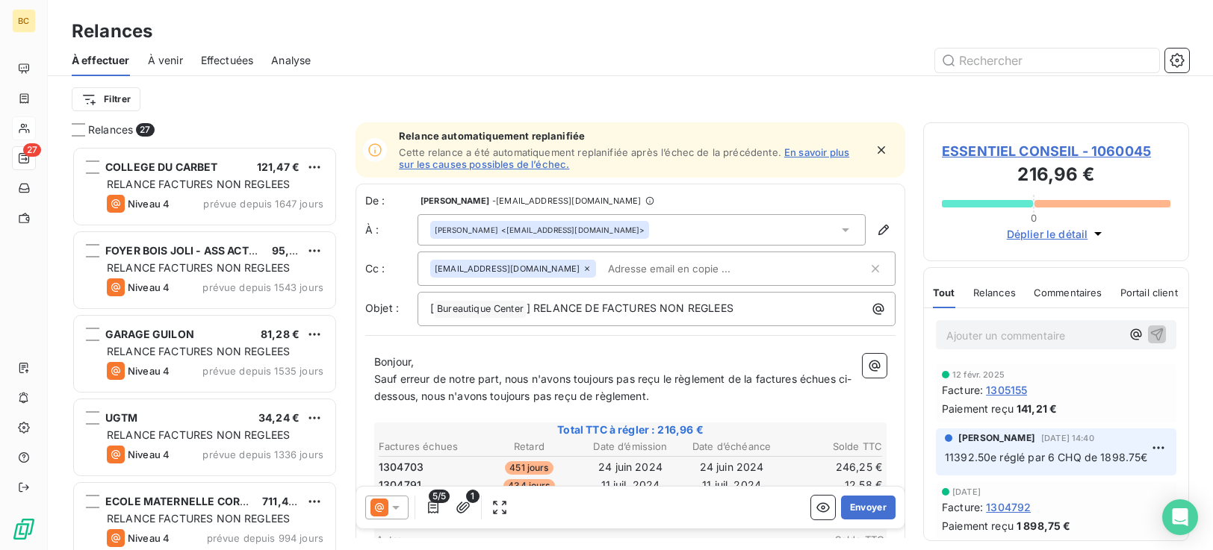
click at [800, 381] on span "Sauf erreur de notre part, nous n'avons toujours pas reçu le règlement de la fa…" at bounding box center [612, 388] width 477 height 30
click at [834, 376] on span "Sauf erreur de notre part, nous n'avons toujours pas reçu le règlement de la fa…" at bounding box center [610, 388] width 472 height 30
drag, startPoint x: 414, startPoint y: 401, endPoint x: 710, endPoint y: 401, distance: 295.7
click at [710, 401] on p "Sauf erreur de notre part, nous n'avons toujours pas reçu le règlement de la fa…" at bounding box center [630, 388] width 512 height 34
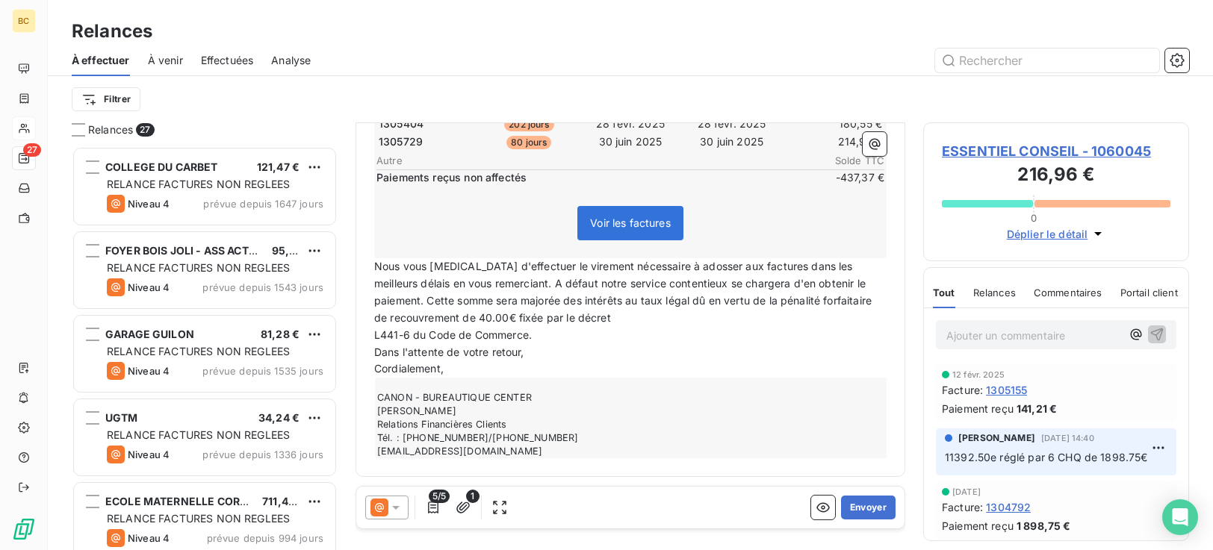
click at [374, 333] on span "L441-6 du Code de Commerce." at bounding box center [453, 335] width 158 height 13
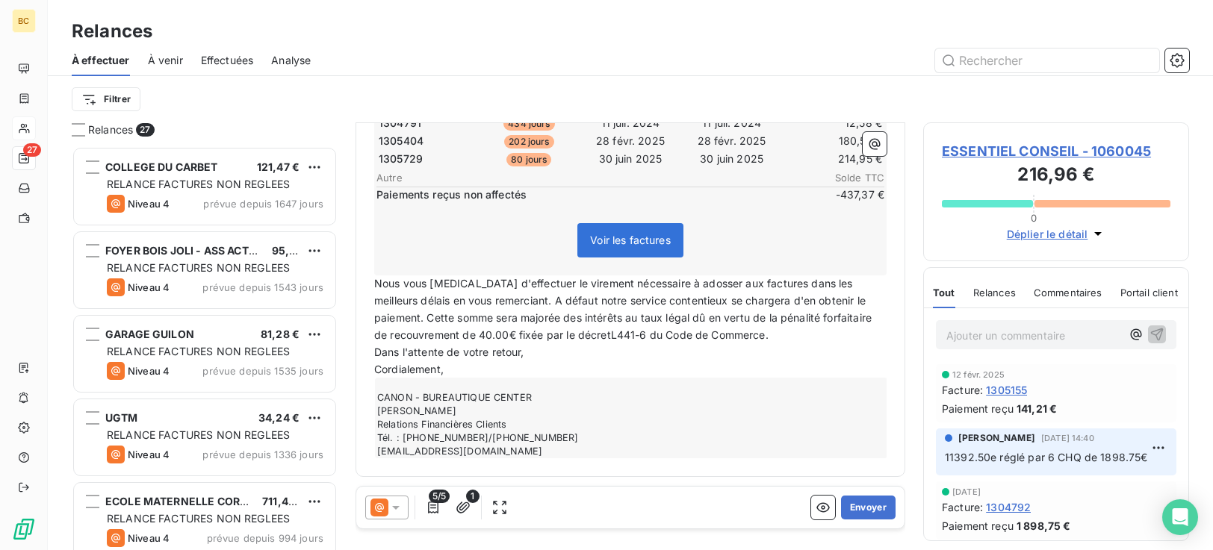
scroll to position [363, 0]
click at [853, 503] on button "Envoyer" at bounding box center [868, 508] width 55 height 24
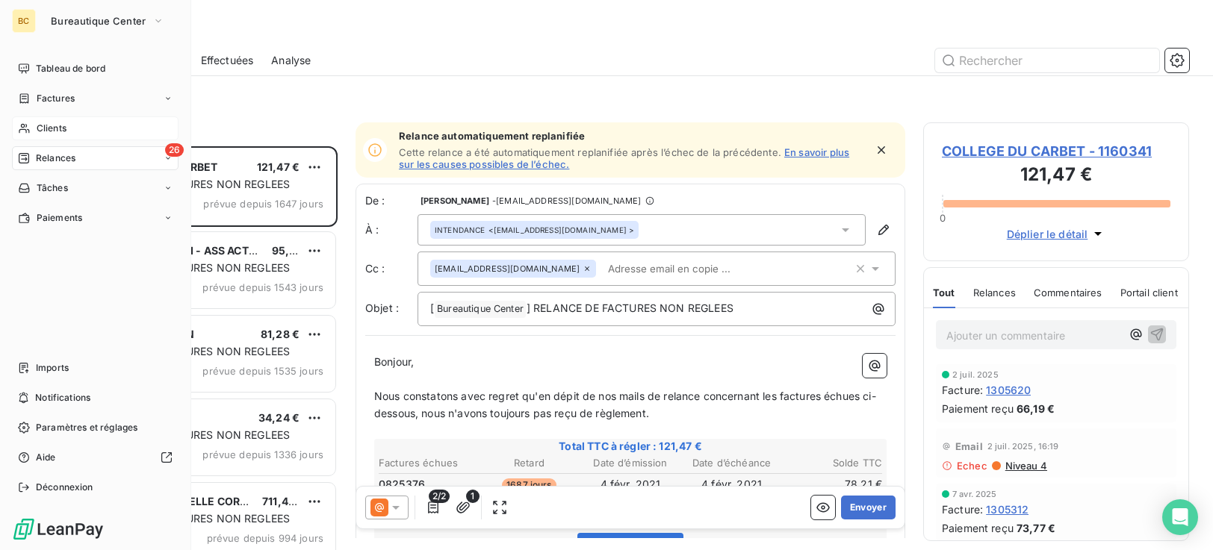
click at [40, 128] on span "Clients" at bounding box center [52, 128] width 30 height 13
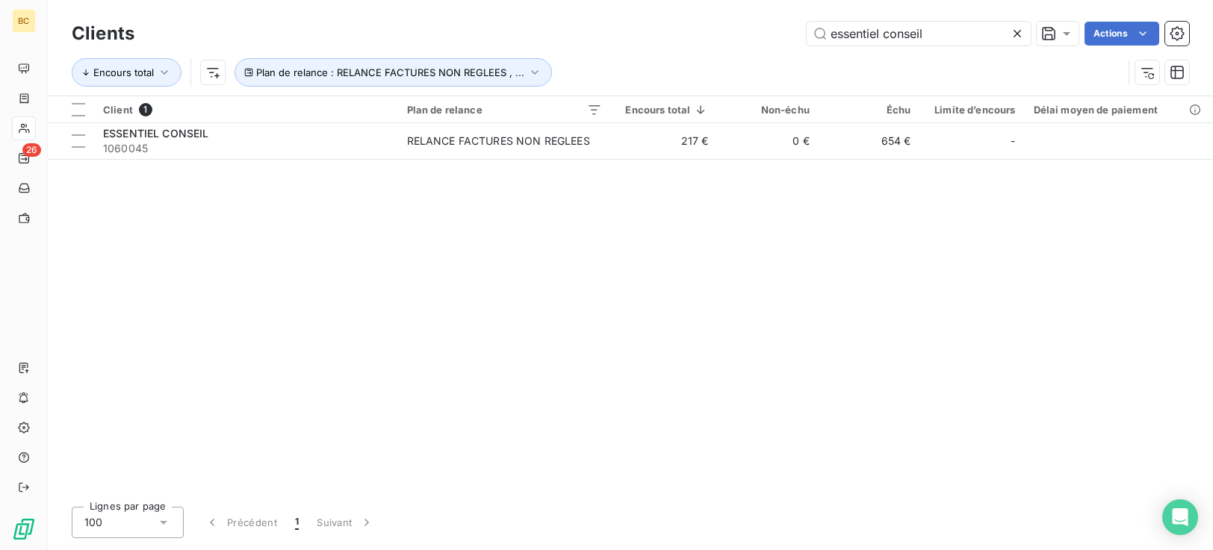
drag, startPoint x: 945, startPoint y: 37, endPoint x: 82, endPoint y: 34, distance: 862.4
click at [430, 48] on div "Clients essentiel conseil Actions" at bounding box center [630, 33] width 1117 height 31
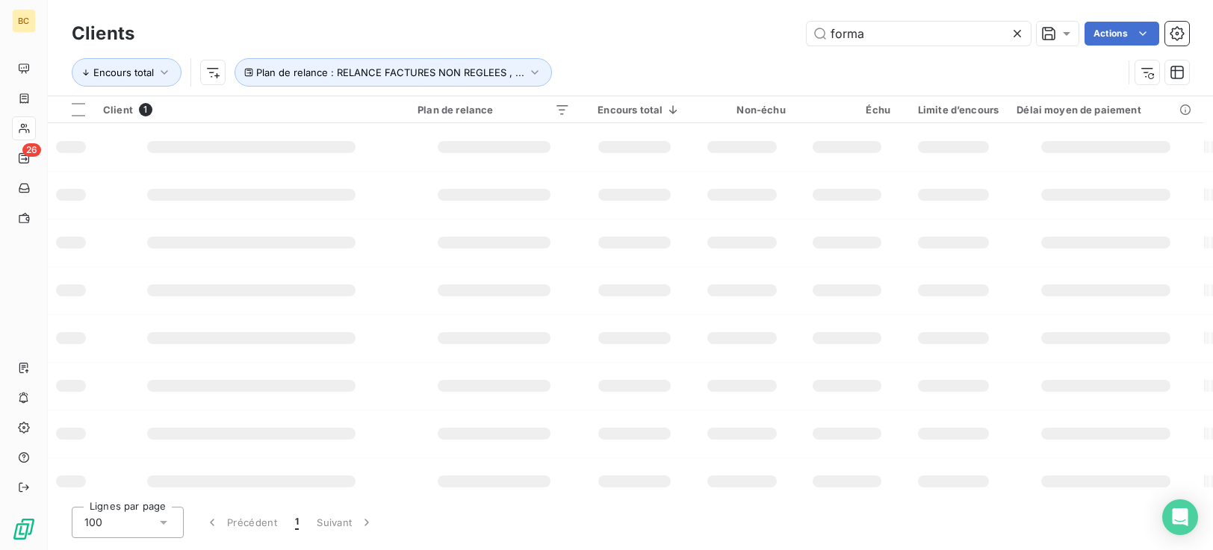
type input "forma"
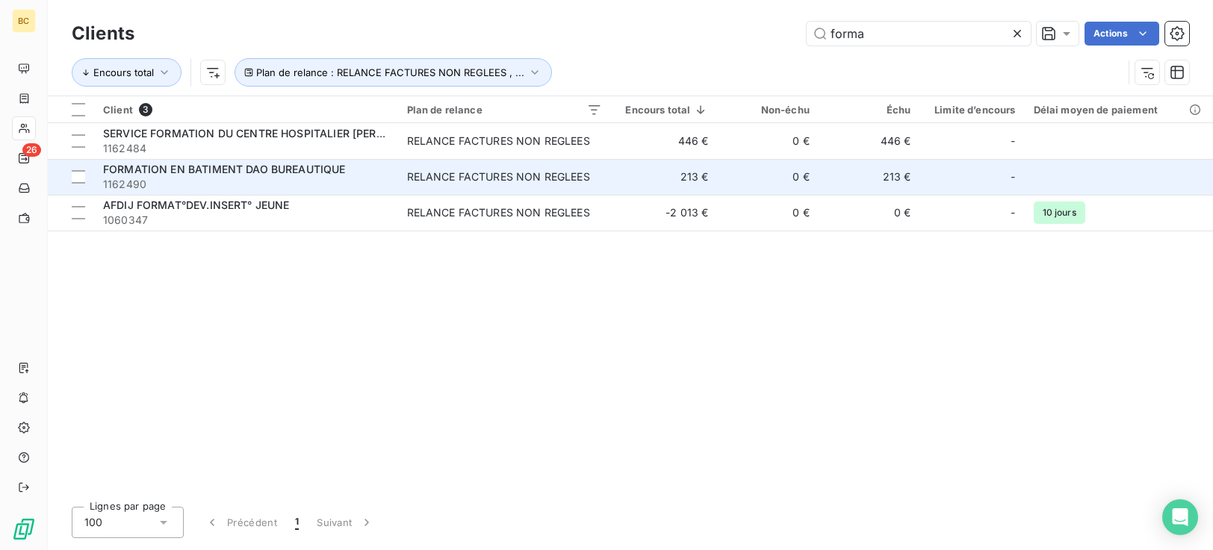
click at [387, 179] on span "1162490" at bounding box center [246, 184] width 286 height 15
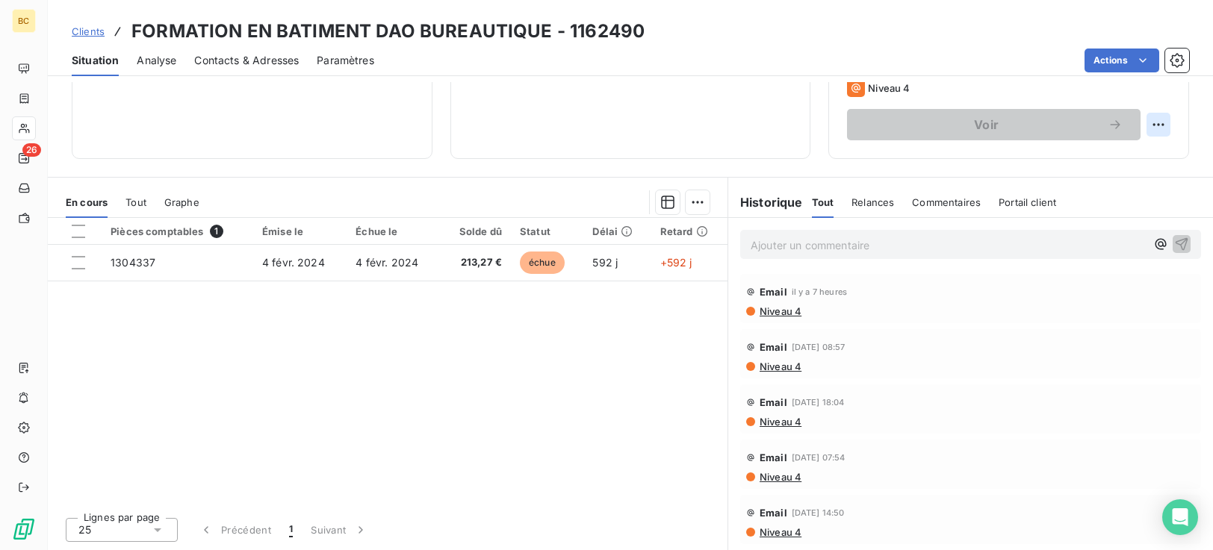
click at [1153, 125] on html "BC 26 Clients FORMATION EN BATIMENT DAO BUREAUTIQUE - 1162490 Situation Analyse…" at bounding box center [606, 275] width 1213 height 550
click at [1105, 164] on div "Replanifier cette action" at bounding box center [1085, 158] width 134 height 24
select select "8"
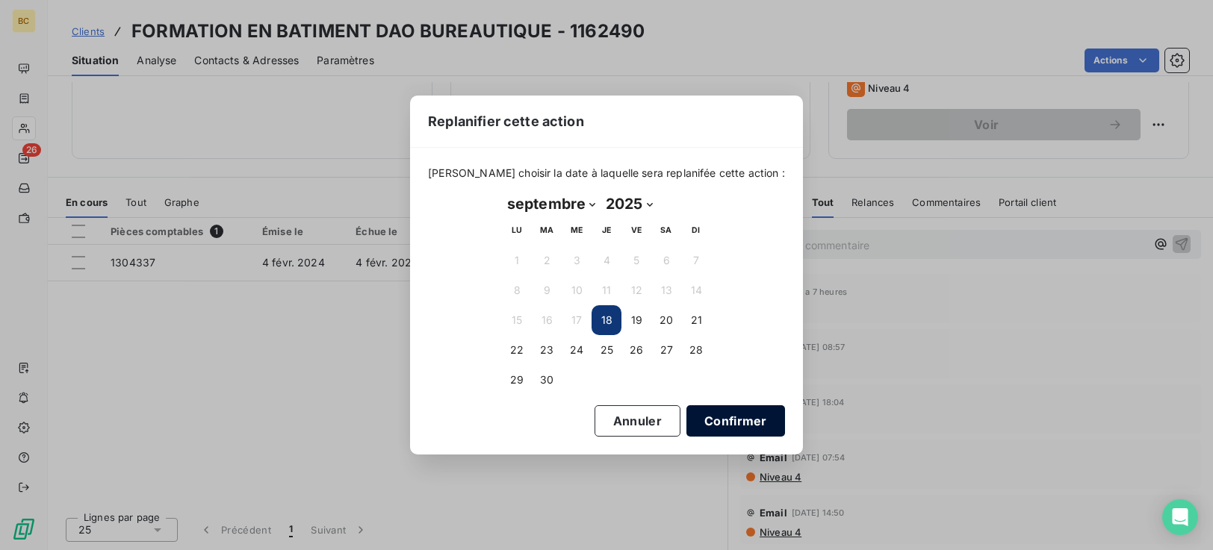
click at [686, 426] on button "Confirmer" at bounding box center [735, 420] width 99 height 31
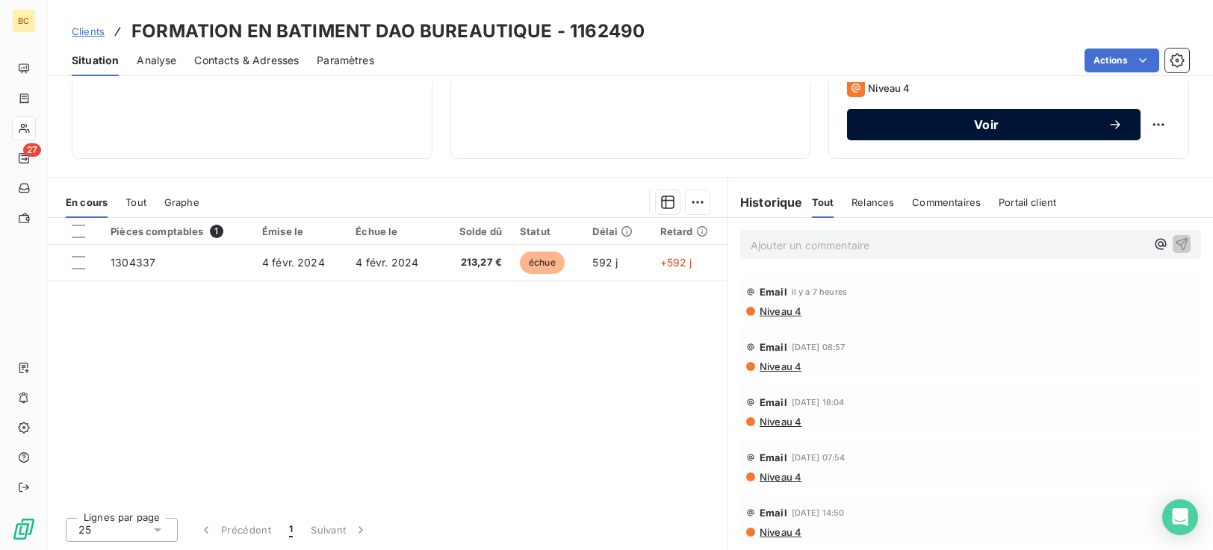
click at [930, 125] on span "Voir" at bounding box center [986, 125] width 243 height 12
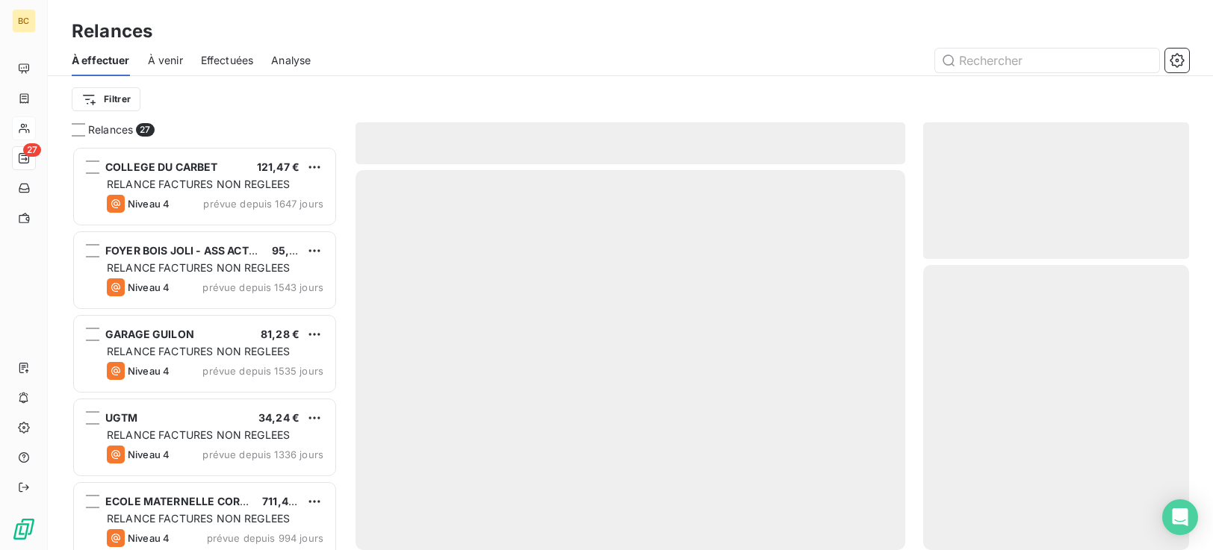
scroll to position [393, 255]
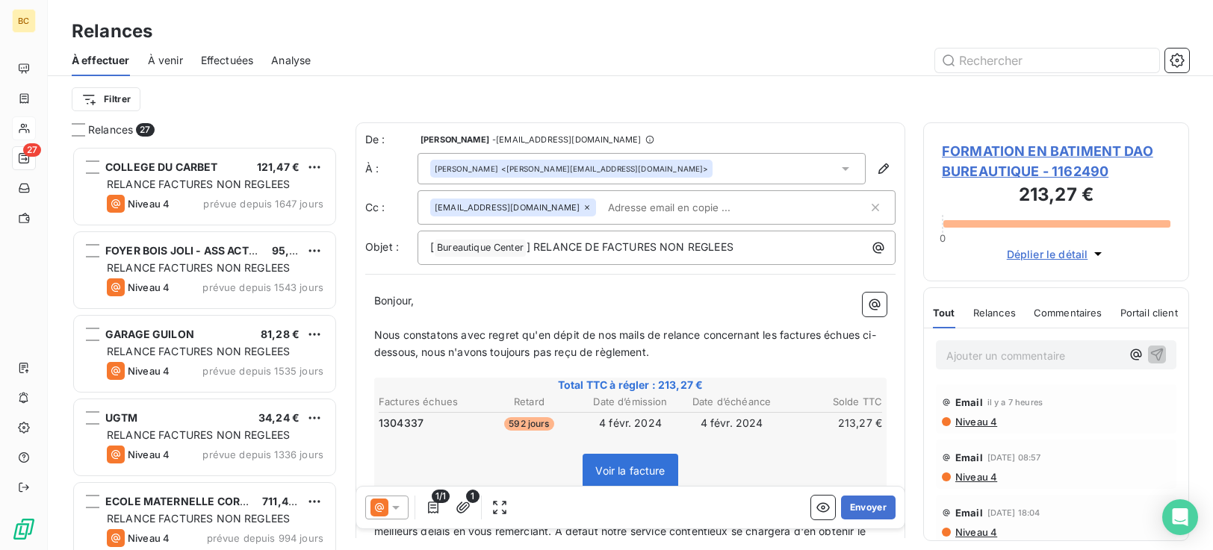
click at [603, 205] on input "text" at bounding box center [688, 207] width 172 height 22
click at [537, 310] on p "﻿" at bounding box center [630, 318] width 512 height 17
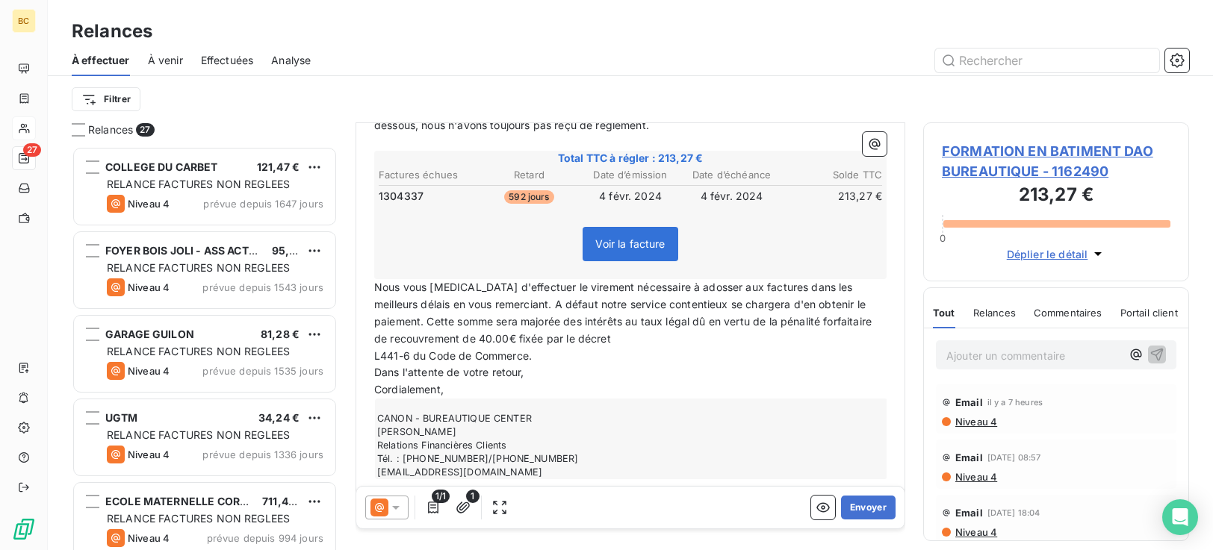
scroll to position [249, 0]
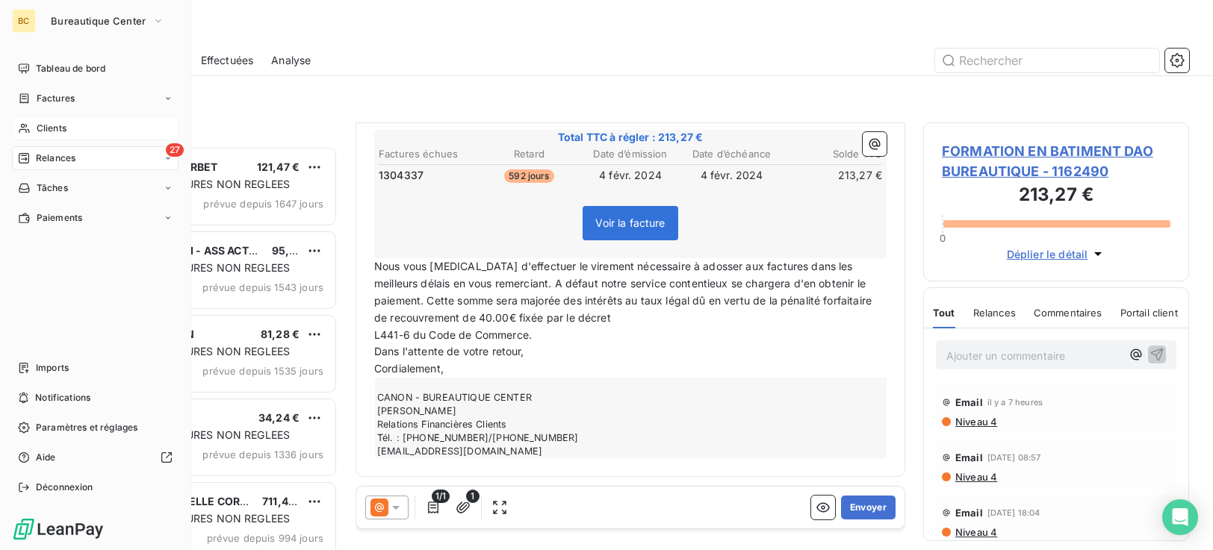
click at [57, 130] on span "Clients" at bounding box center [52, 128] width 30 height 13
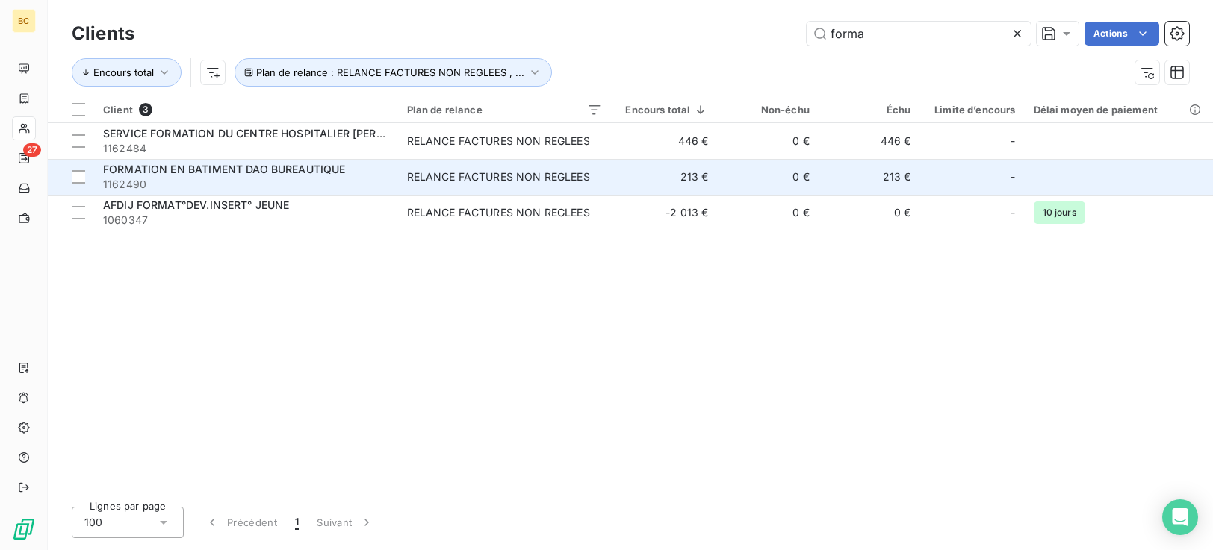
click at [514, 182] on div "RELANCE FACTURES NON REGLEES" at bounding box center [498, 176] width 183 height 15
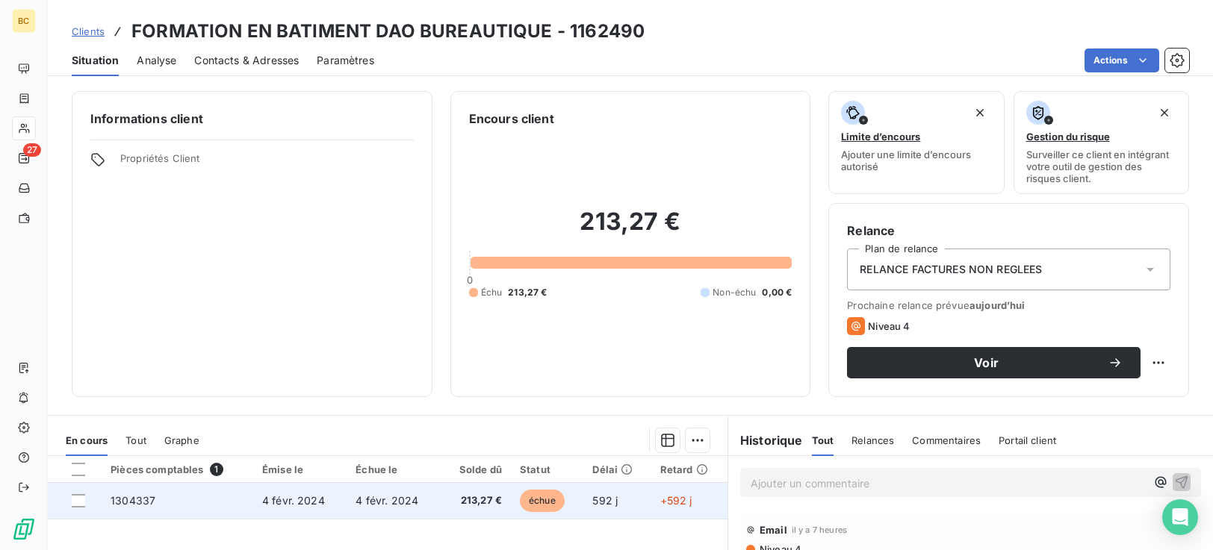
click at [545, 505] on span "échue" at bounding box center [542, 501] width 45 height 22
click at [536, 500] on span "échue" at bounding box center [542, 501] width 45 height 22
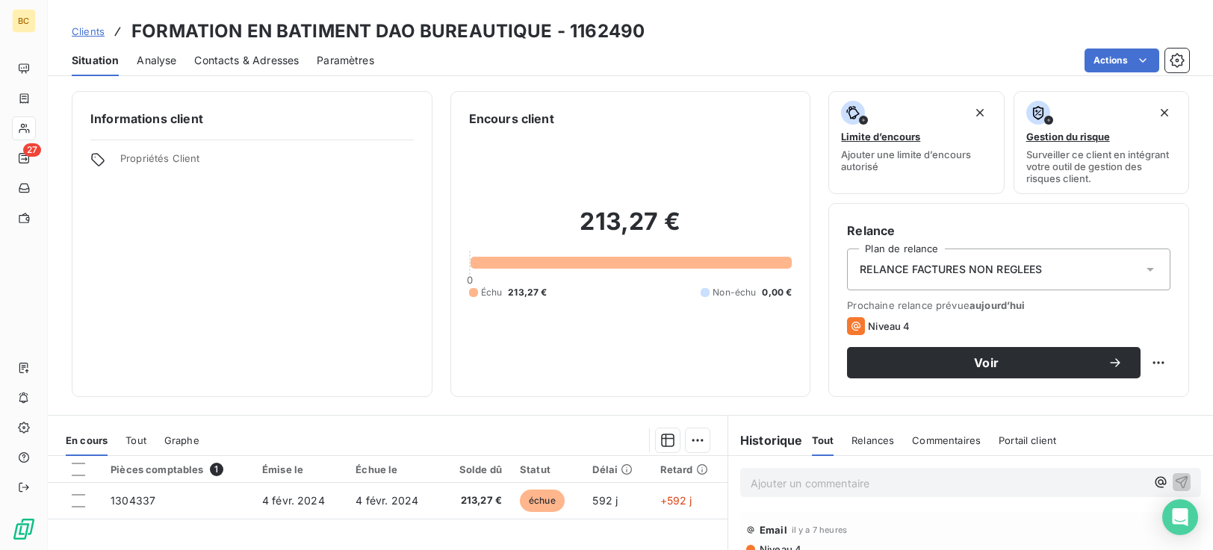
click at [762, 489] on p "Ajouter un commentaire ﻿" at bounding box center [947, 483] width 395 height 19
click at [812, 482] on span "Gsm 0696.0952.67" at bounding box center [799, 482] width 98 height 13
click at [750, 485] on span "Gsm [PHONE_NUMBER]" at bounding box center [810, 482] width 120 height 13
click at [939, 487] on p "[DATE] : Gsm [PHONE_NUMBER]" at bounding box center [947, 482] width 395 height 17
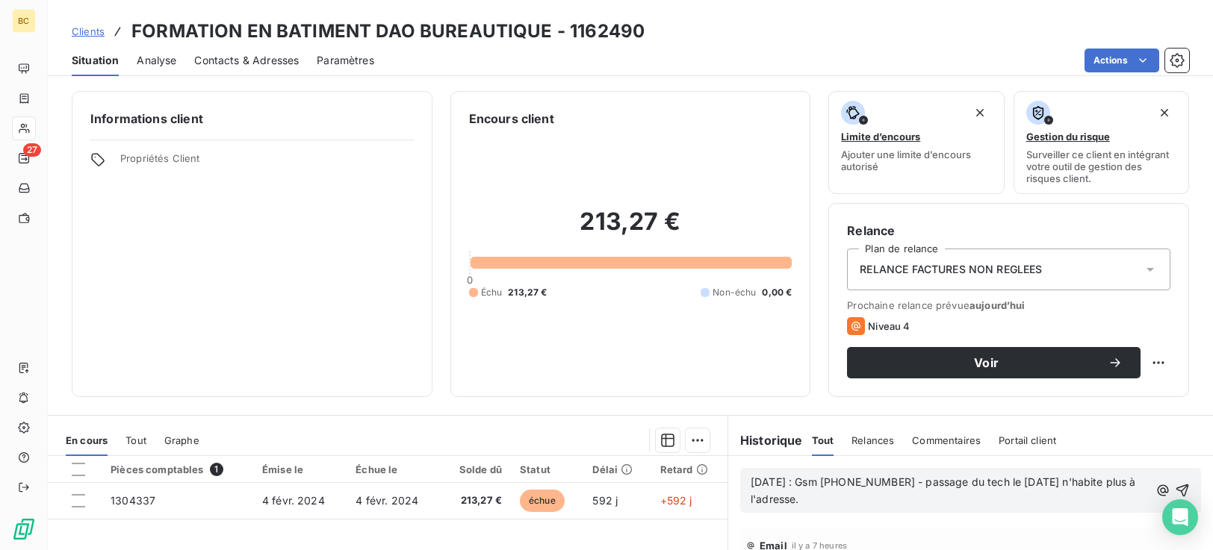
click at [912, 486] on span "[DATE] : Gsm [PHONE_NUMBER] - passage du tech le [DATE] n'habite plus à l'adres…" at bounding box center [944, 491] width 388 height 30
click at [812, 499] on p "[DATE] : Gsm [PHONE_NUMBER] - Passage du tech le [DATE] n'habite plus à l'adres…" at bounding box center [949, 491] width 398 height 34
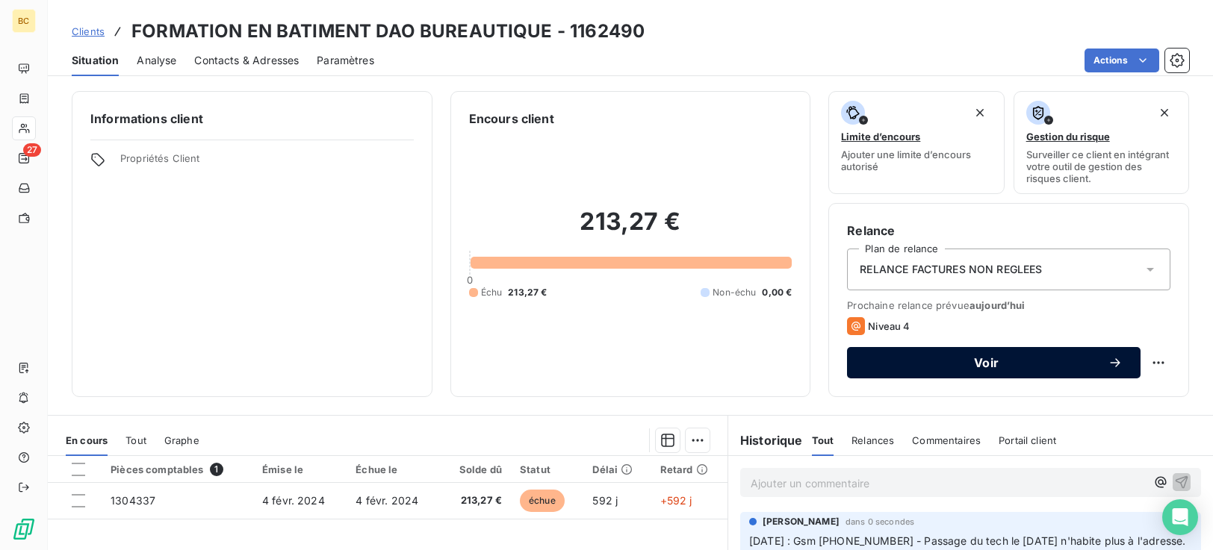
click at [1025, 367] on span "Voir" at bounding box center [986, 363] width 243 height 12
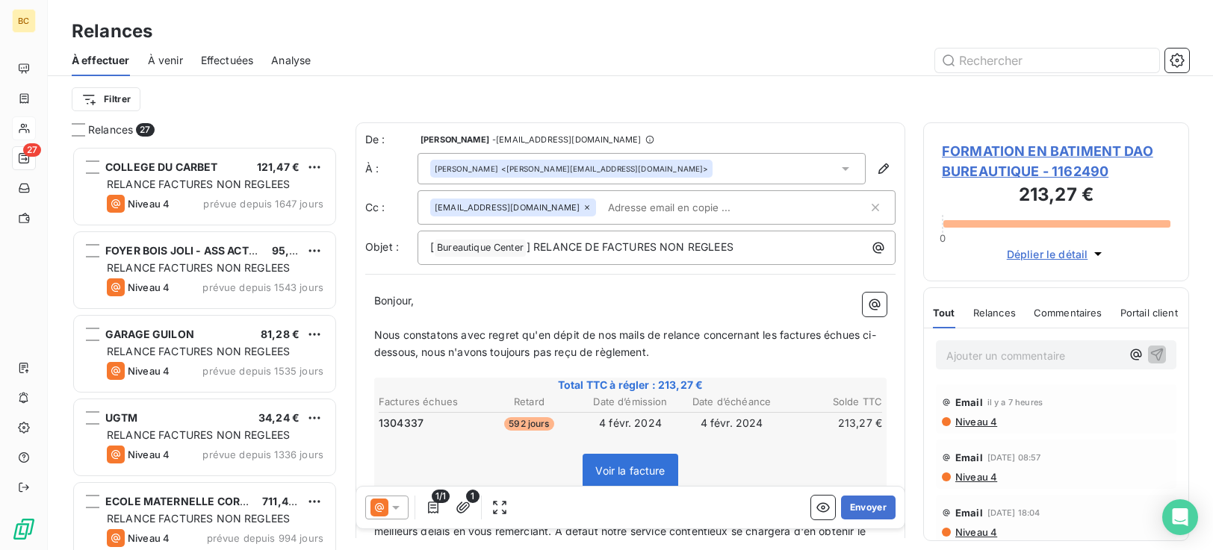
scroll to position [393, 255]
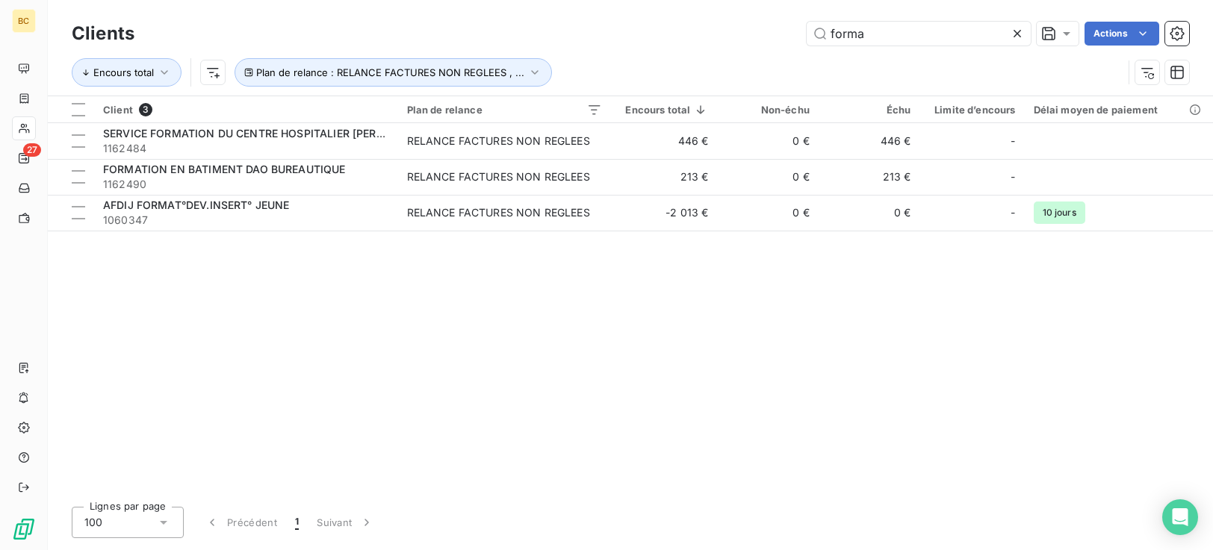
drag, startPoint x: 832, startPoint y: 37, endPoint x: 691, endPoint y: 34, distance: 140.4
click at [771, 37] on div "forma Actions" at bounding box center [670, 34] width 1036 height 24
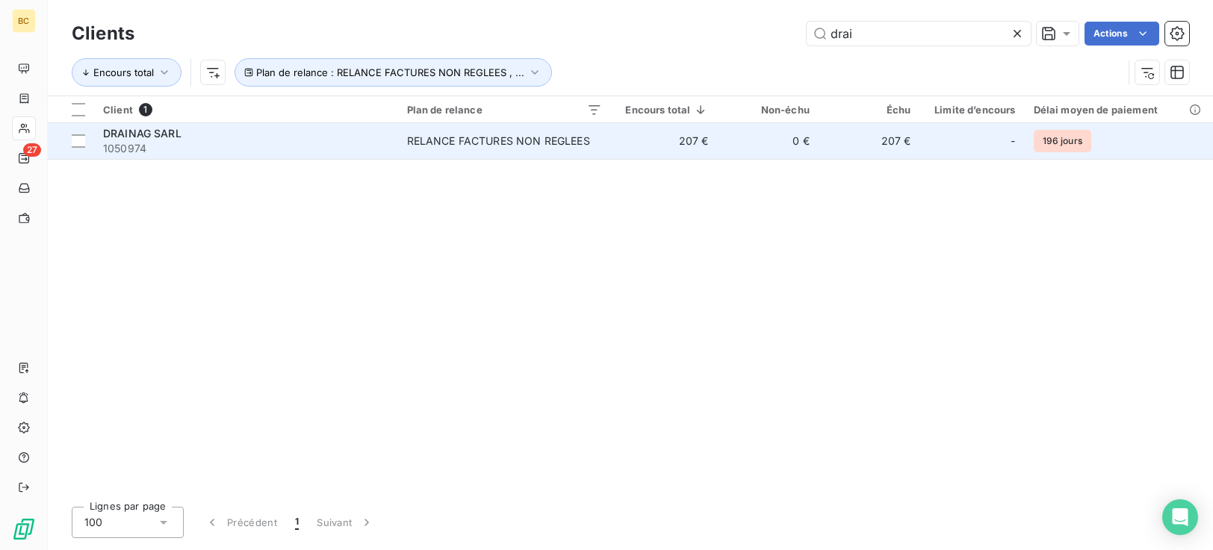
type input "drai"
click at [531, 140] on div "RELANCE FACTURES NON REGLEES" at bounding box center [498, 141] width 183 height 15
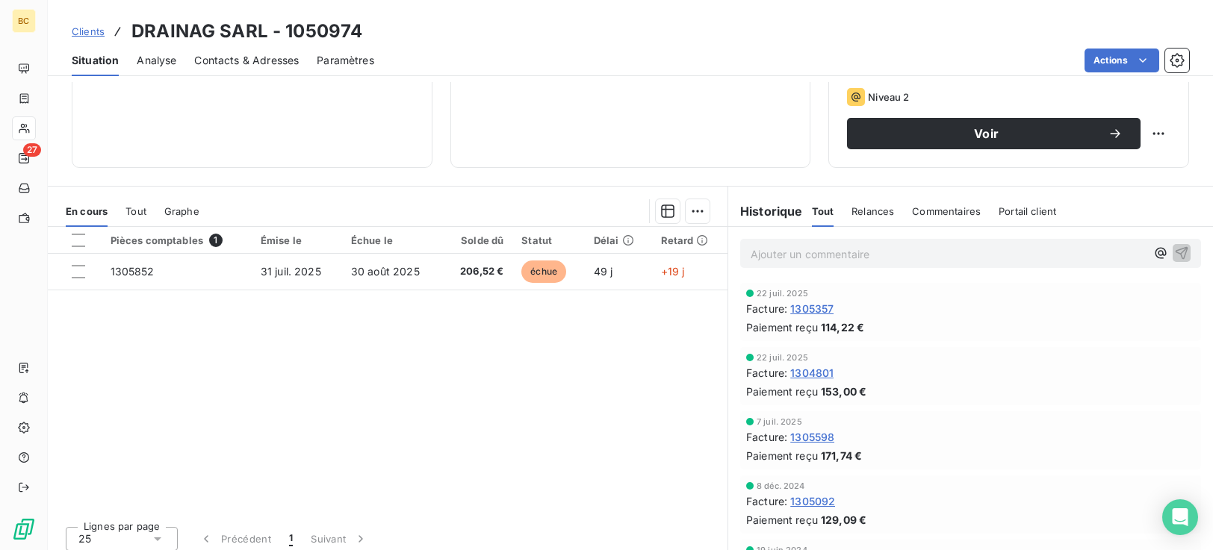
scroll to position [238, 0]
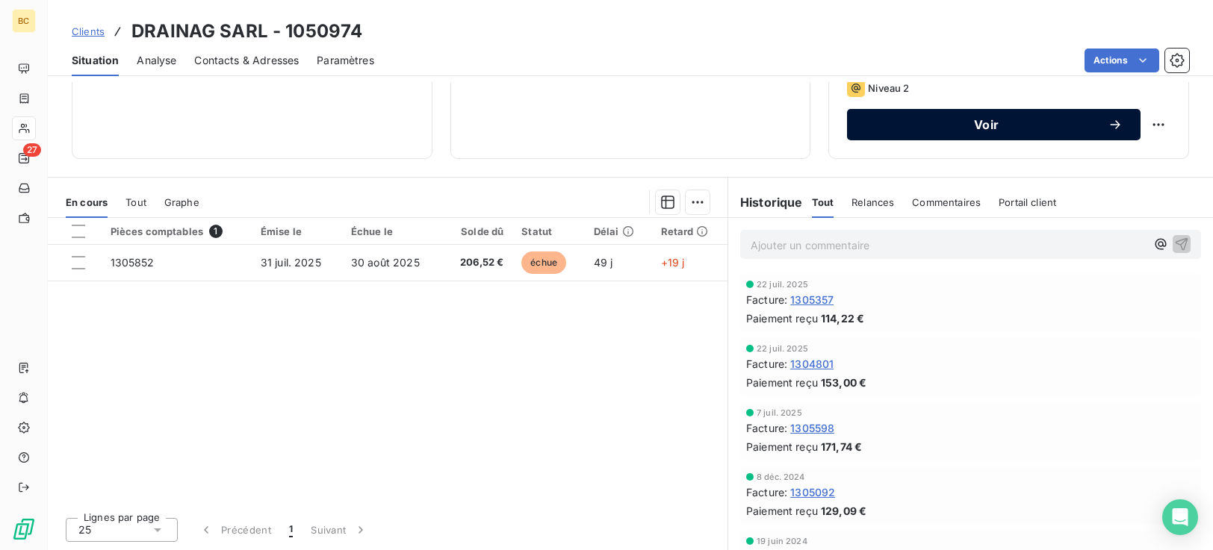
click at [987, 125] on span "Voir" at bounding box center [986, 125] width 243 height 12
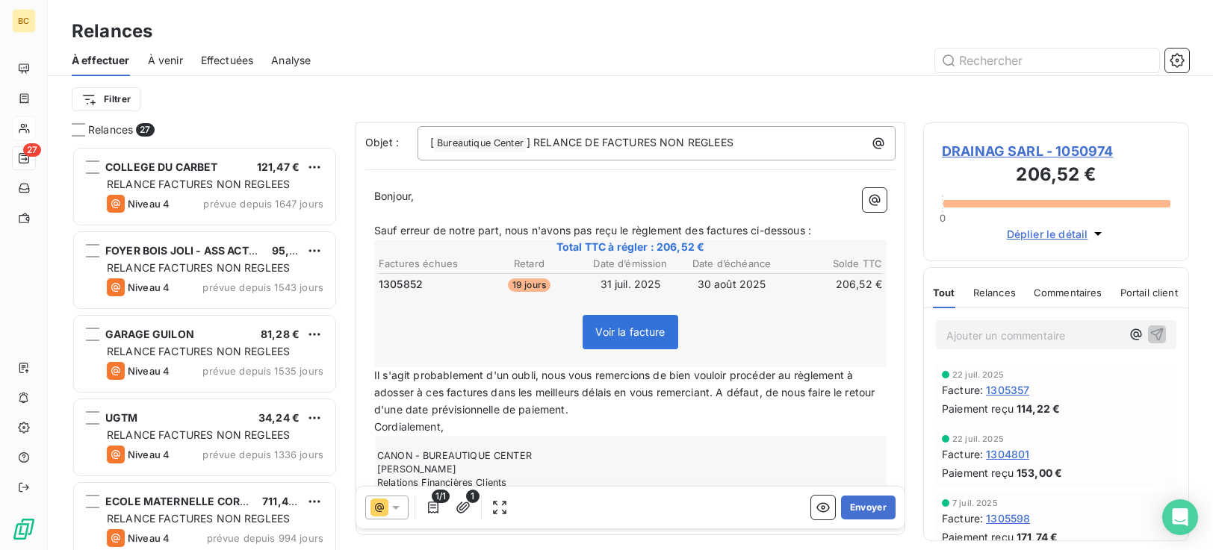
scroll to position [164, 0]
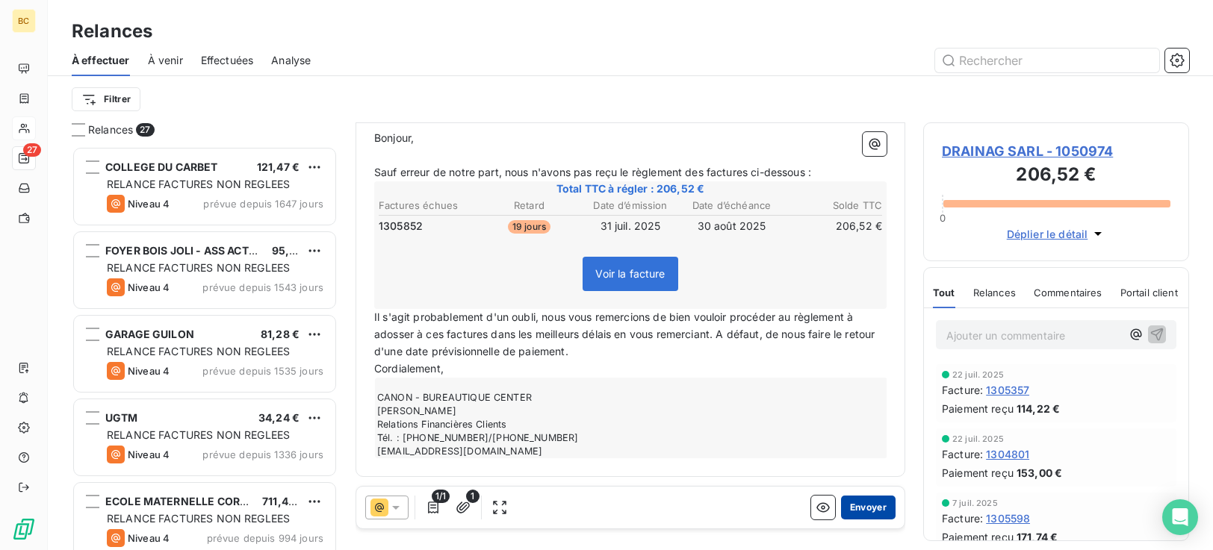
click at [865, 510] on button "Envoyer" at bounding box center [868, 508] width 55 height 24
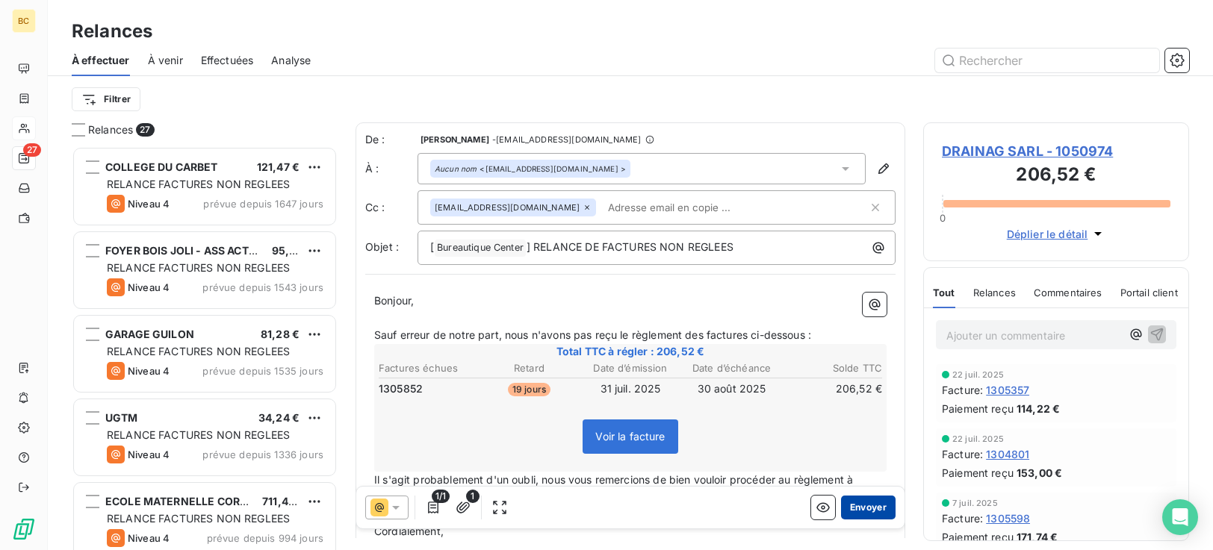
click at [853, 511] on button "Envoyer" at bounding box center [868, 508] width 55 height 24
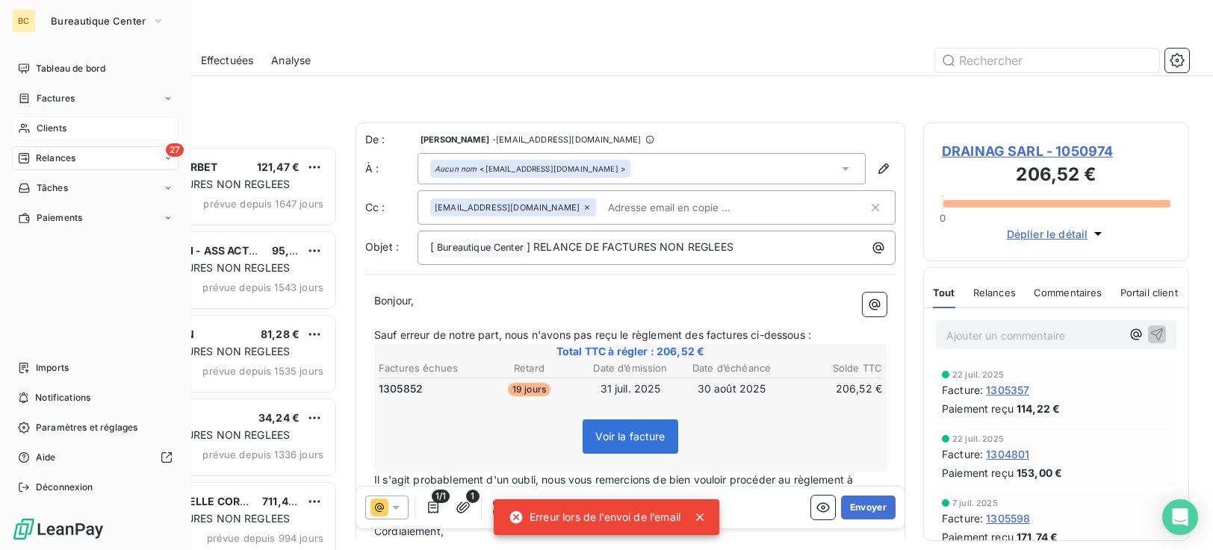
click at [70, 131] on div "Clients" at bounding box center [95, 128] width 167 height 24
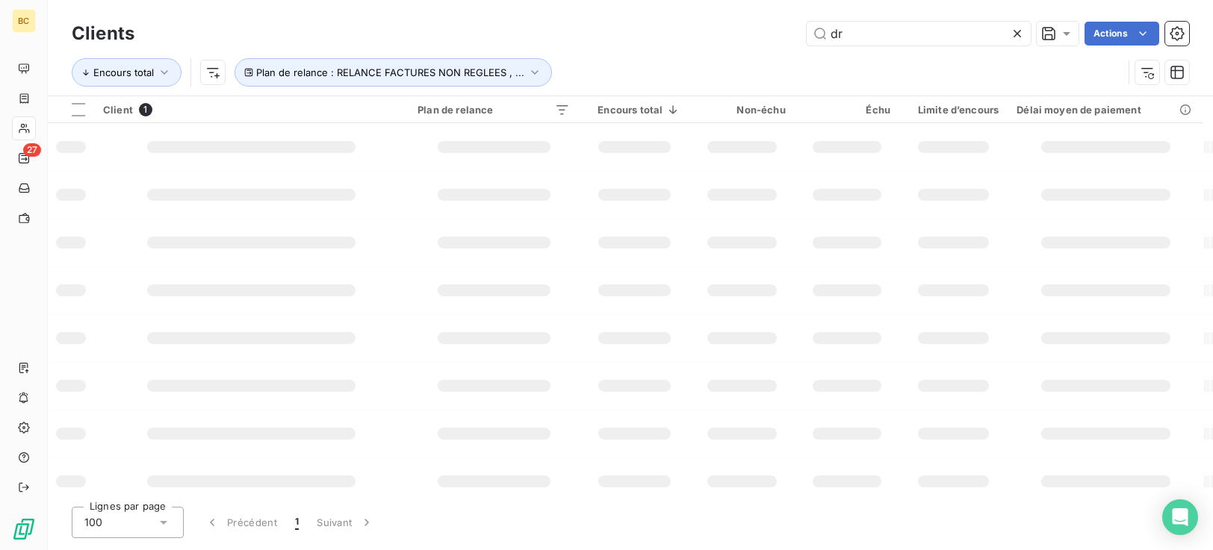
type input "d"
type input "forma"
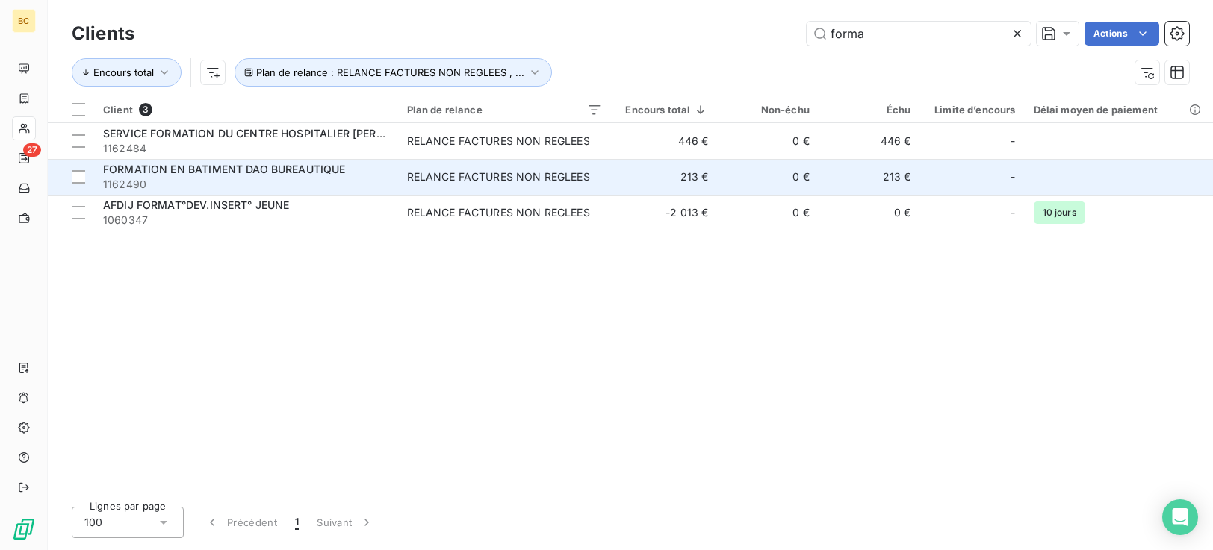
click at [650, 171] on td "213 €" at bounding box center [664, 177] width 107 height 36
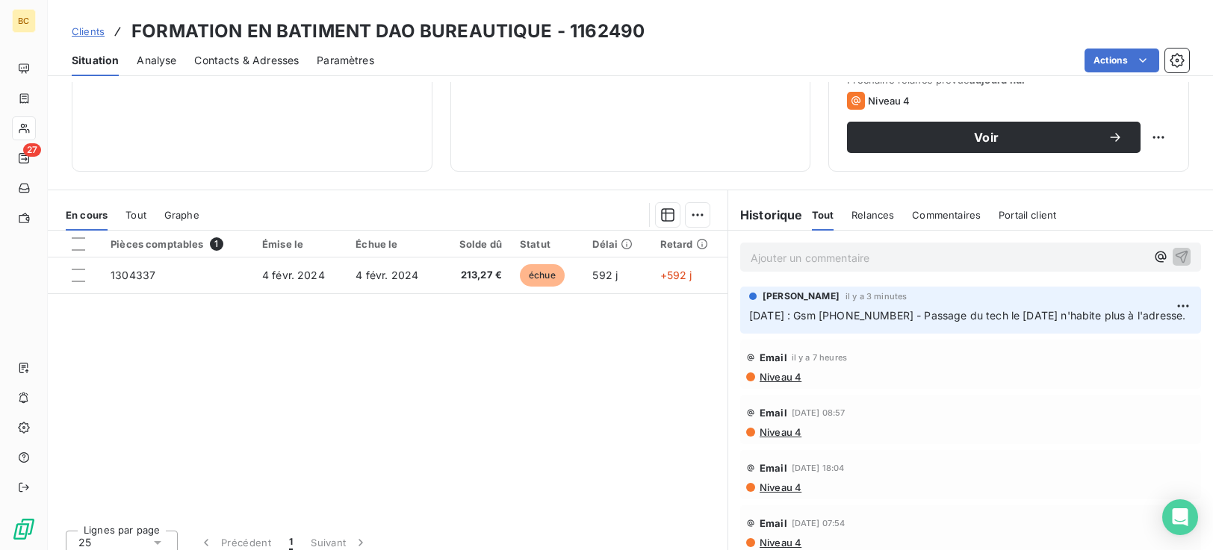
scroll to position [238, 0]
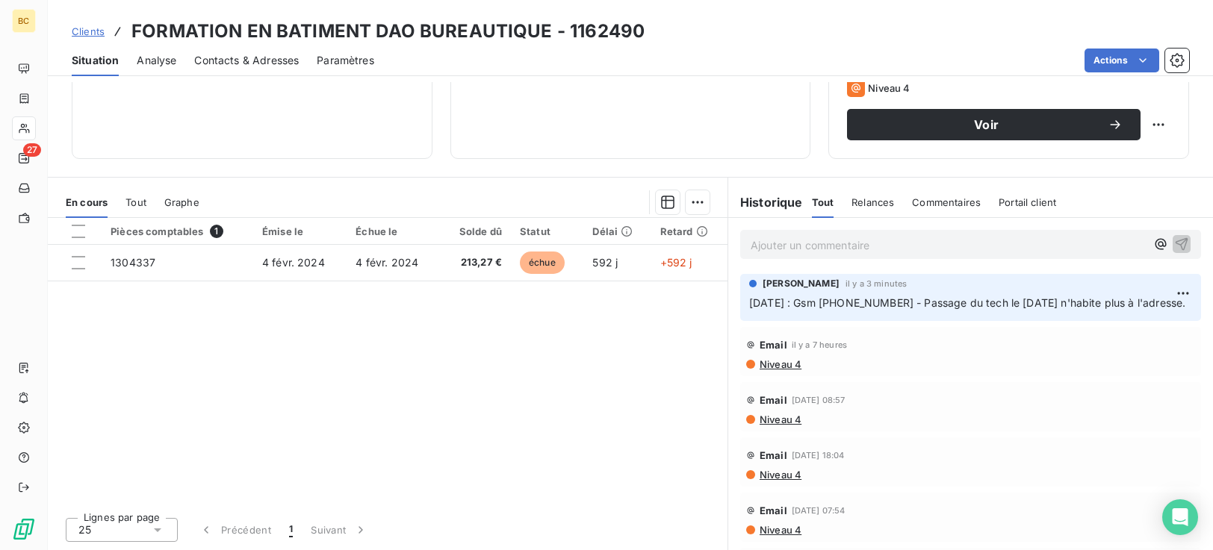
click at [243, 62] on span "Contacts & Adresses" at bounding box center [246, 60] width 105 height 15
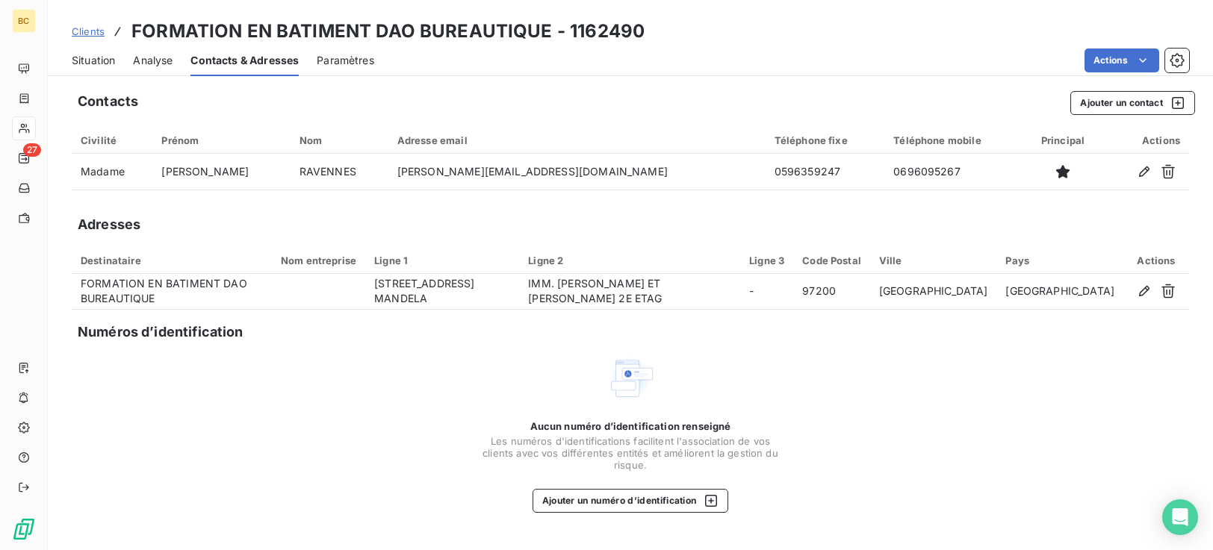
click at [102, 63] on span "Situation" at bounding box center [93, 60] width 43 height 15
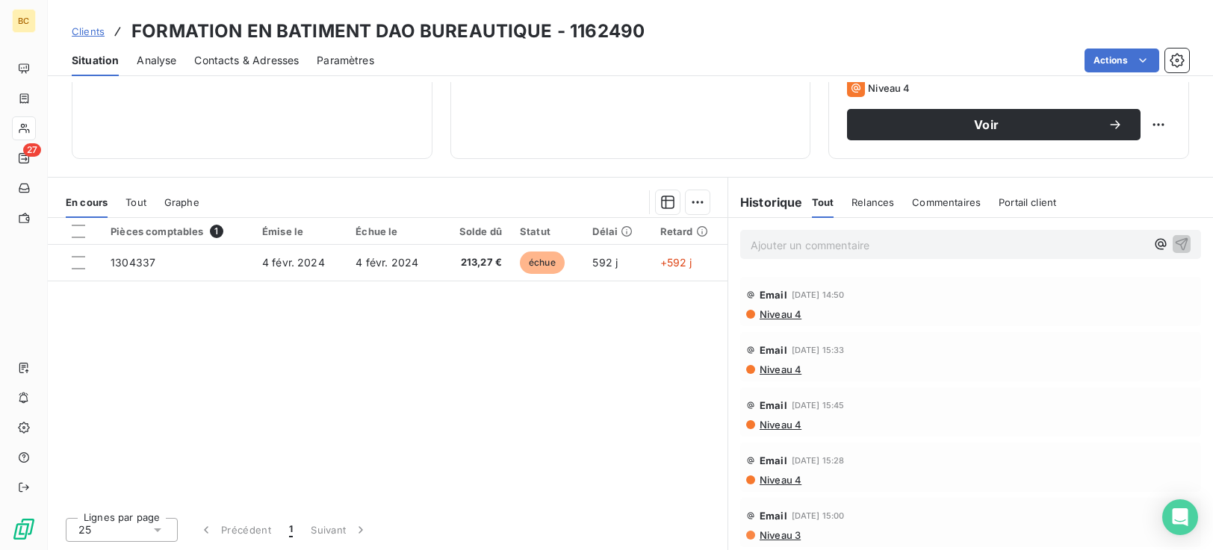
click at [251, 63] on span "Contacts & Adresses" at bounding box center [246, 60] width 105 height 15
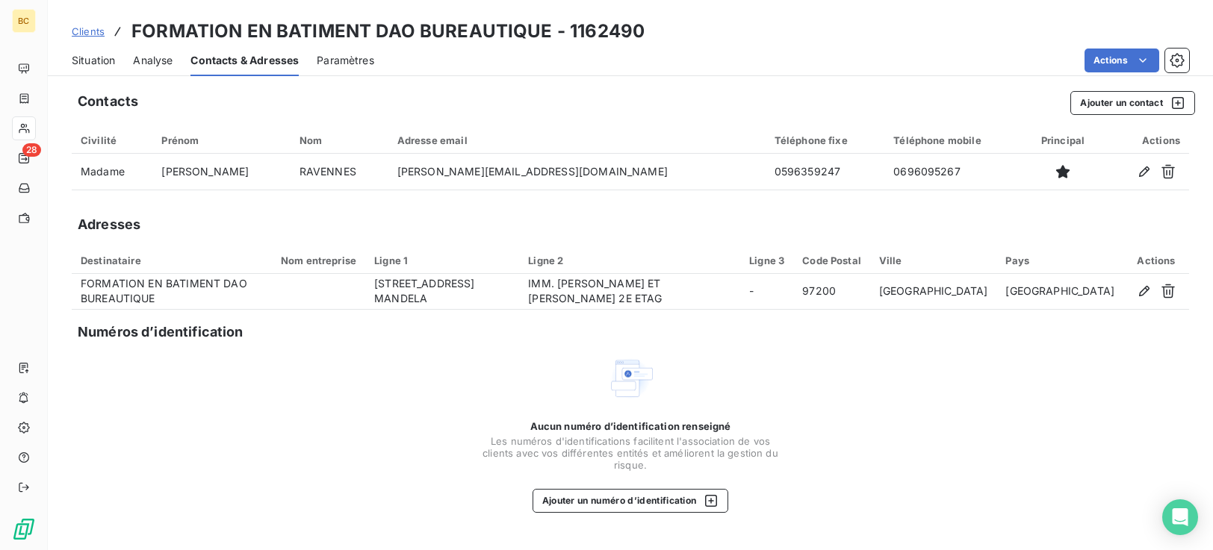
click at [97, 60] on span "Situation" at bounding box center [93, 60] width 43 height 15
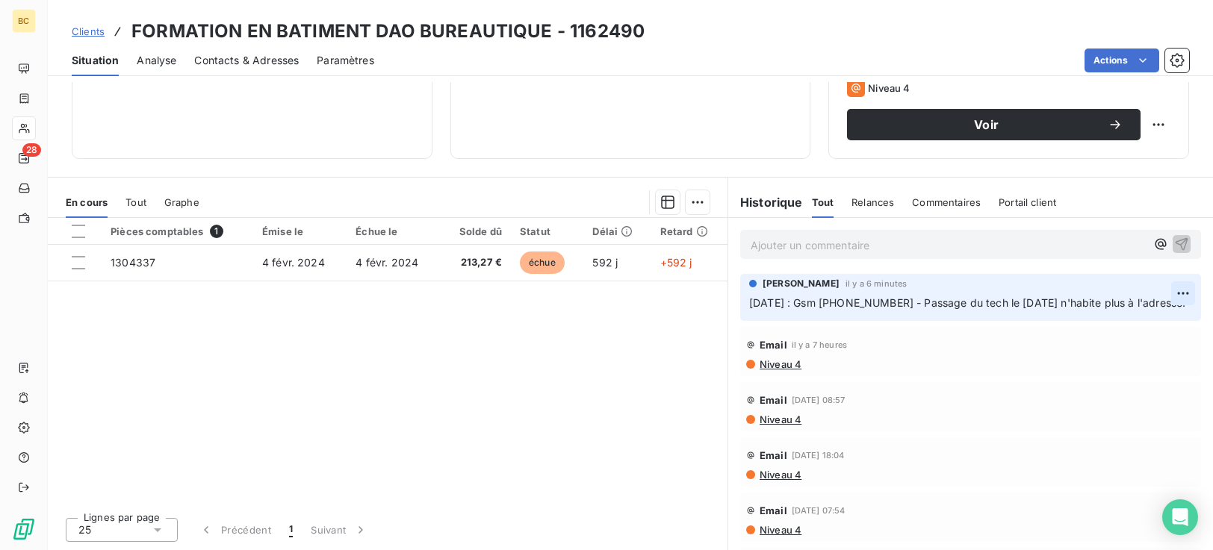
click at [1160, 290] on html "BC 28 Clients FORMATION EN BATIMENT DAO BUREAUTIQUE - 1162490 Situation Analyse…" at bounding box center [606, 275] width 1213 height 550
click at [1127, 356] on div "Supprimer" at bounding box center [1125, 353] width 84 height 24
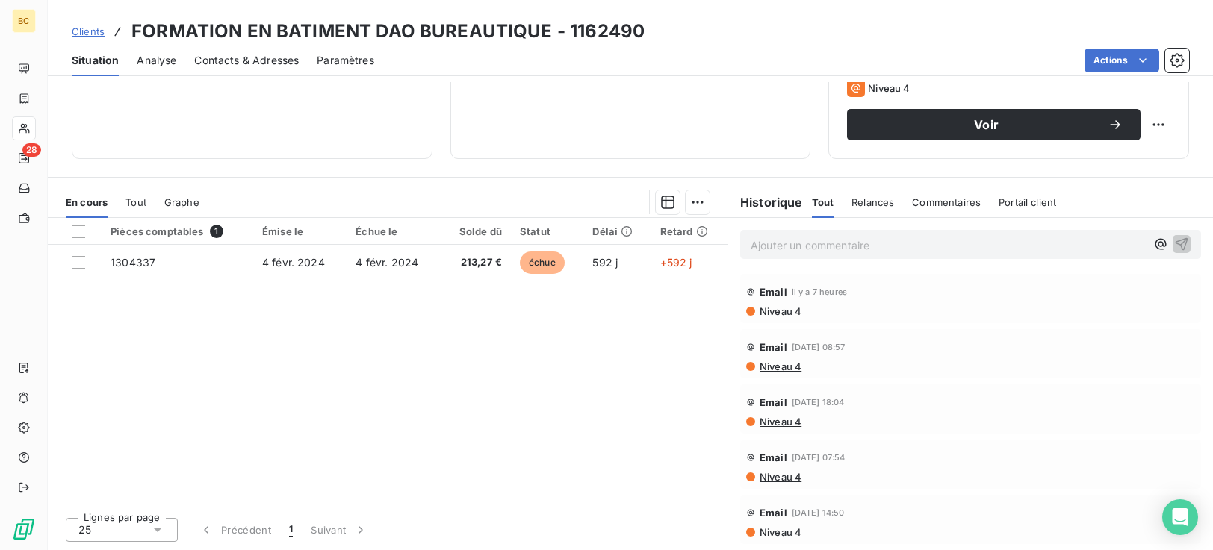
click at [776, 310] on span "Niveau 4" at bounding box center [779, 311] width 43 height 12
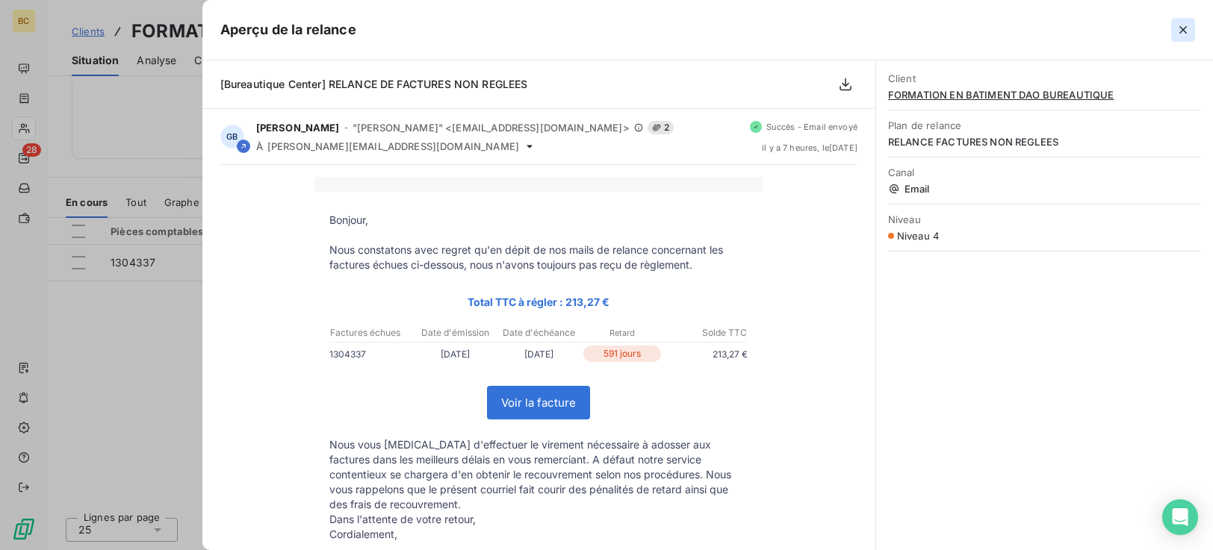
click at [1178, 25] on icon "button" at bounding box center [1182, 29] width 15 height 15
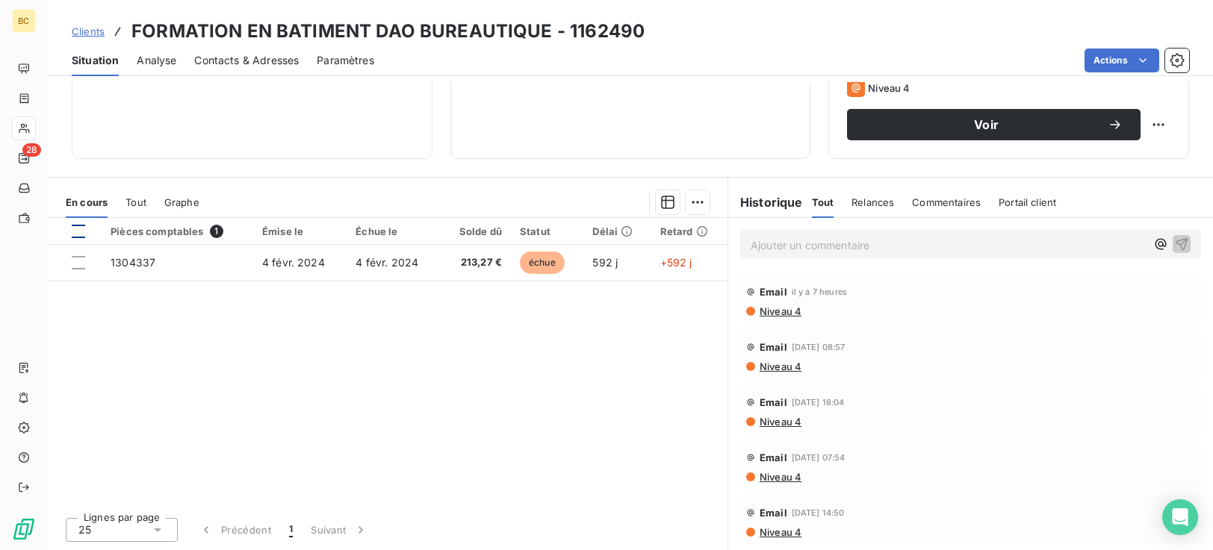
click at [81, 234] on div at bounding box center [78, 231] width 13 height 13
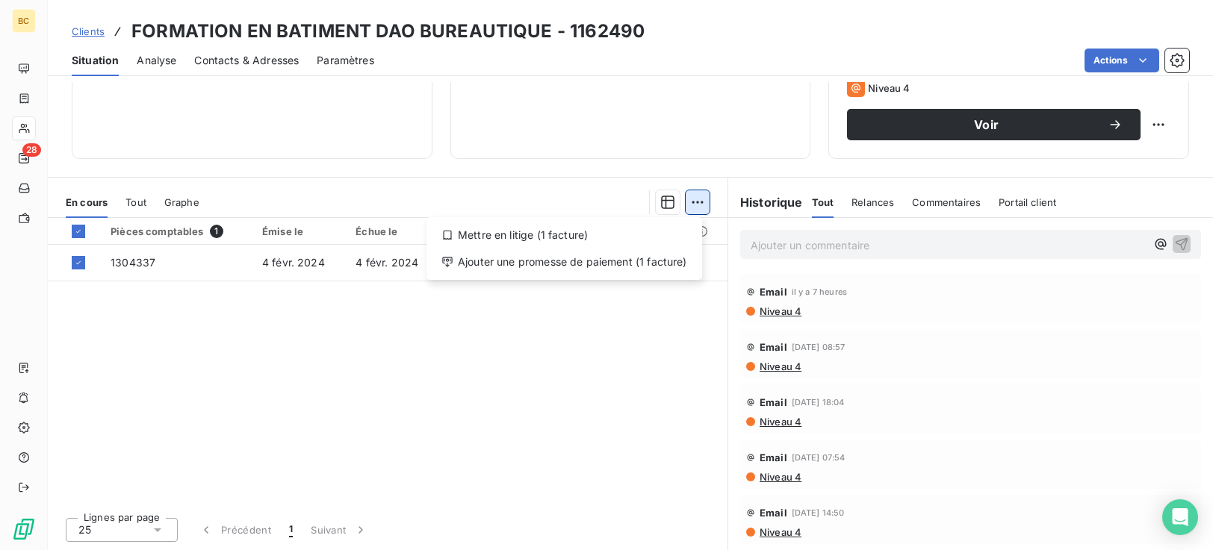
click at [695, 202] on html "BC 28 Clients FORMATION EN BATIMENT DAO BUREAUTIQUE - 1162490 Situation Analyse…" at bounding box center [606, 275] width 1213 height 550
click at [610, 267] on div "Ajouter une promesse de paiement (1 facture)" at bounding box center [564, 262] width 264 height 24
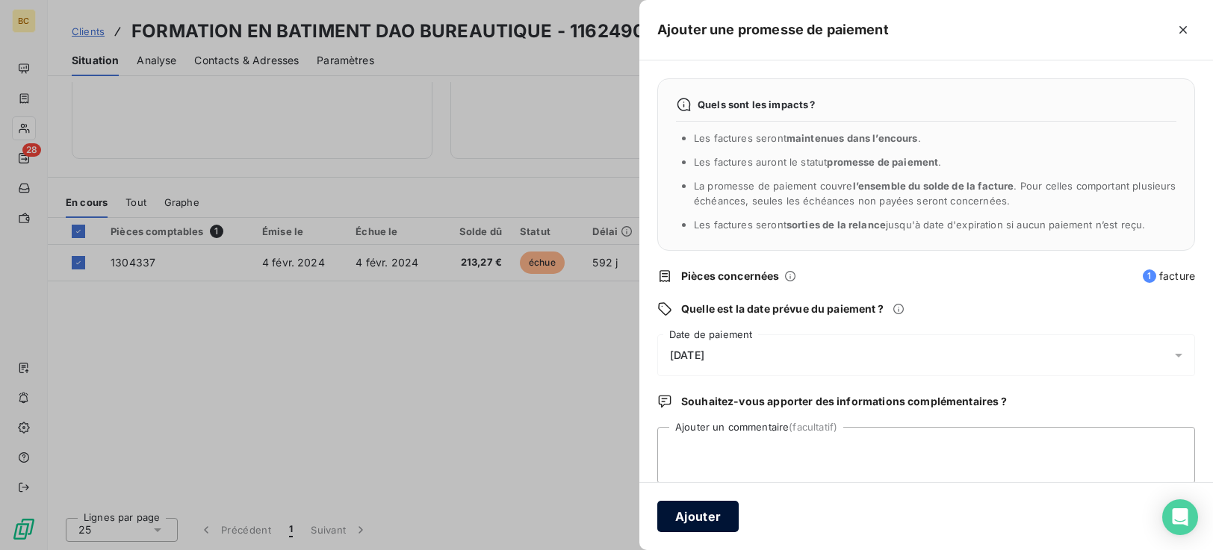
click at [715, 528] on button "Ajouter" at bounding box center [697, 516] width 81 height 31
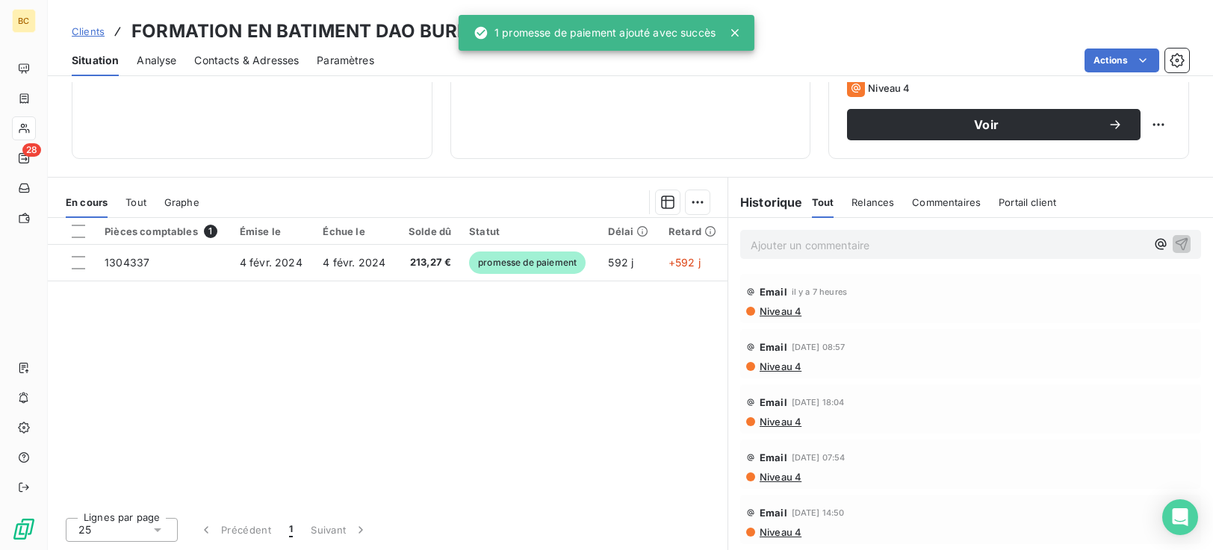
scroll to position [186, 0]
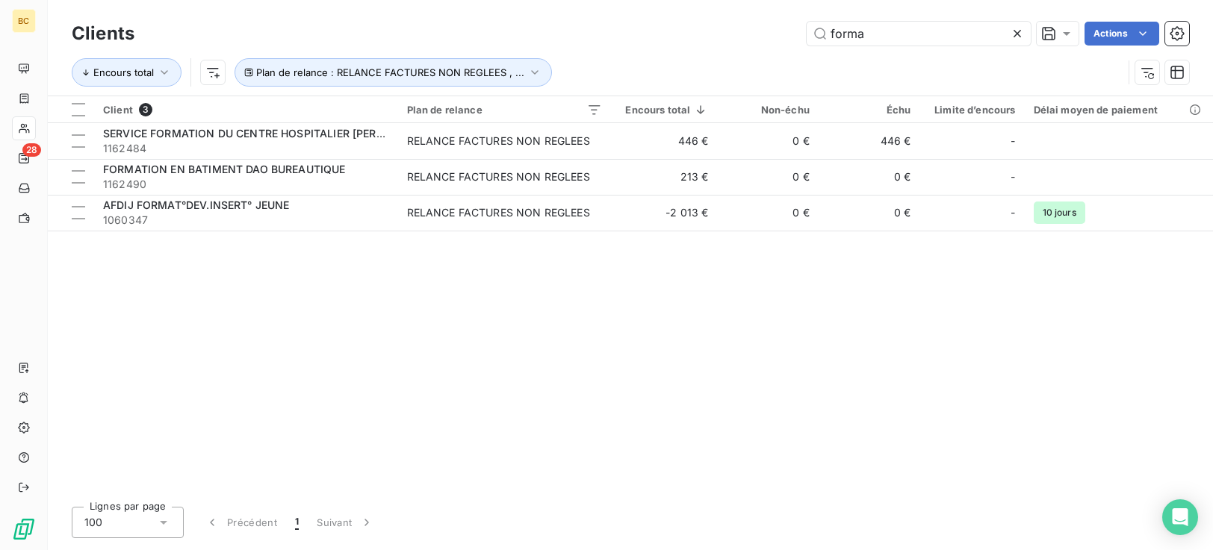
drag, startPoint x: 877, startPoint y: 40, endPoint x: 671, endPoint y: 46, distance: 206.9
click at [671, 46] on div "Clients forma Actions" at bounding box center [630, 33] width 1117 height 31
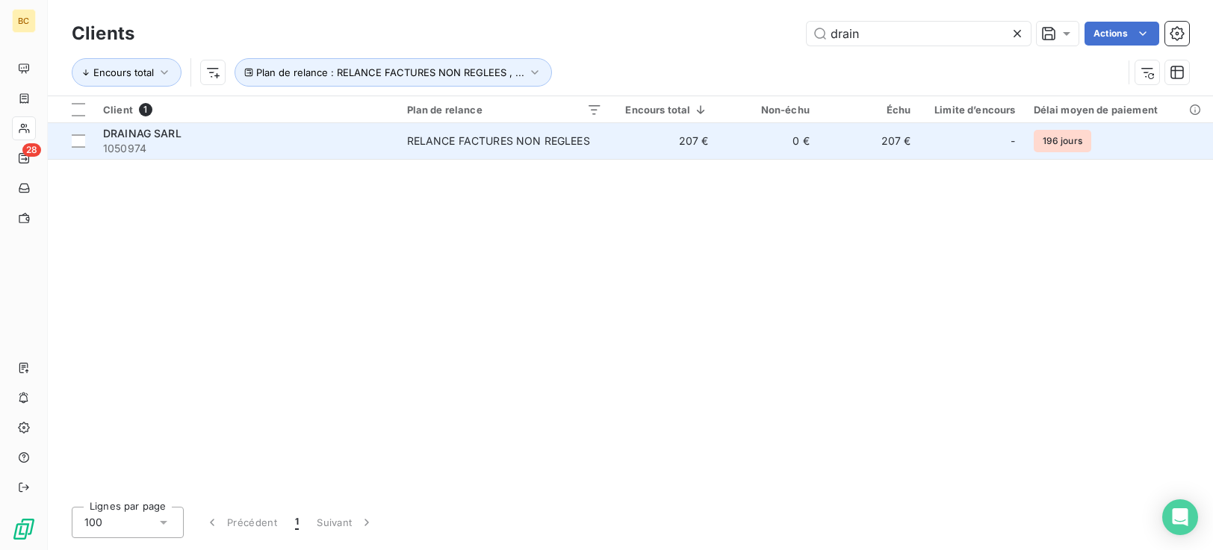
type input "drain"
click at [564, 136] on div "RELANCE FACTURES NON REGLEES" at bounding box center [498, 141] width 183 height 15
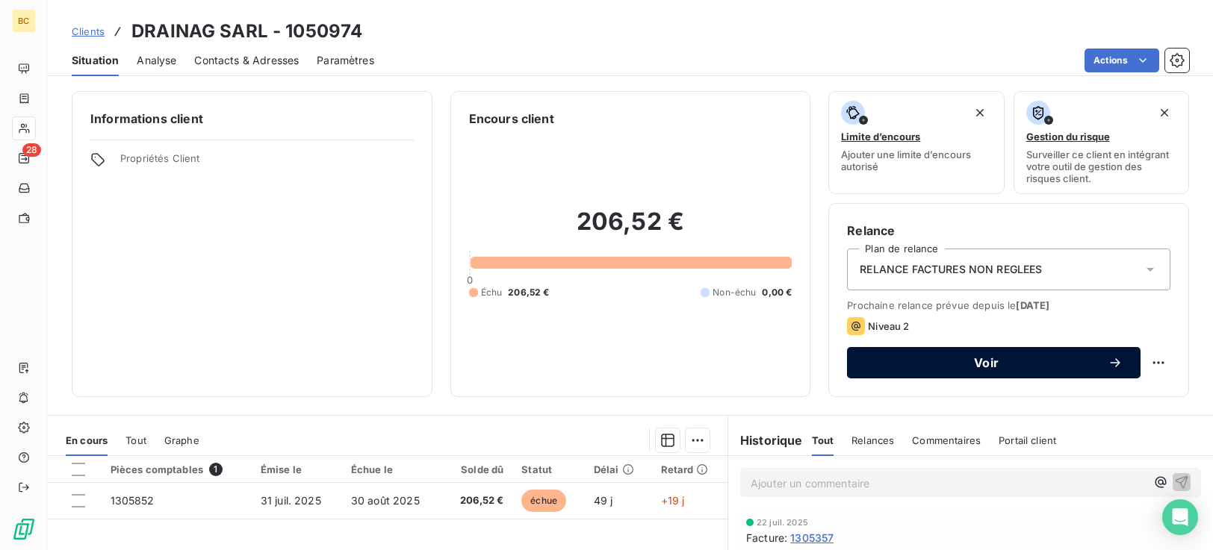
click at [949, 362] on span "Voir" at bounding box center [986, 363] width 243 height 12
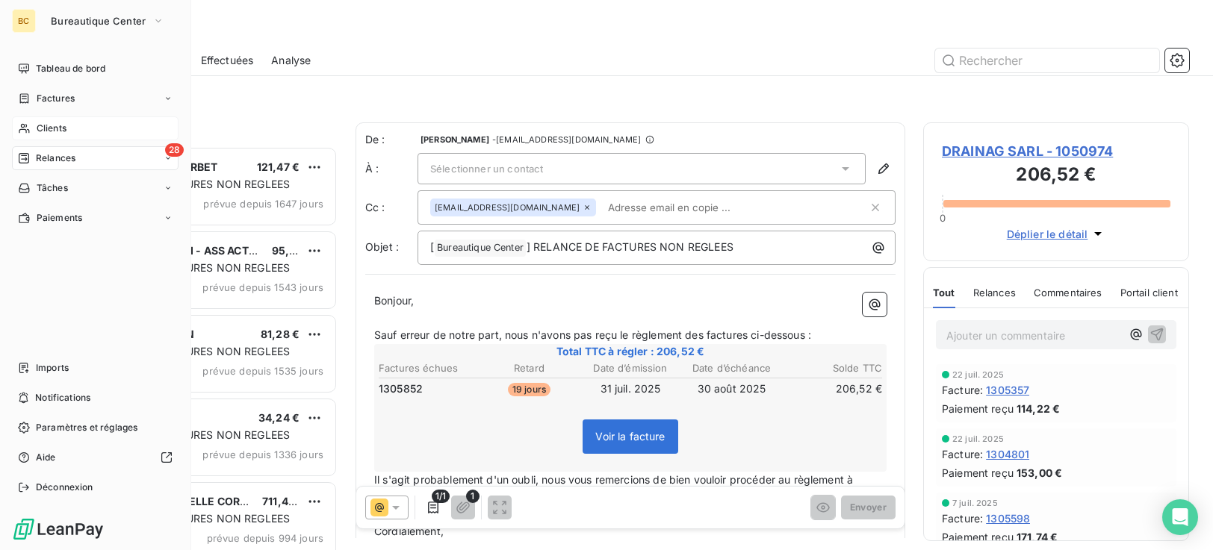
click at [49, 129] on span "Clients" at bounding box center [52, 128] width 30 height 13
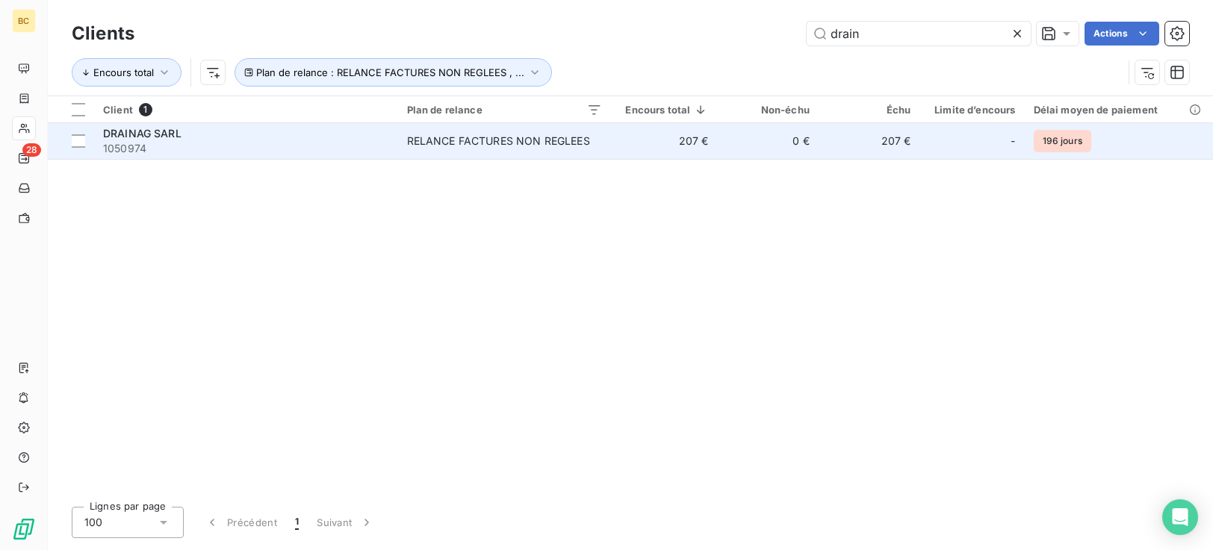
click at [533, 129] on td "RELANCE FACTURES NON REGLEES" at bounding box center [504, 141] width 213 height 36
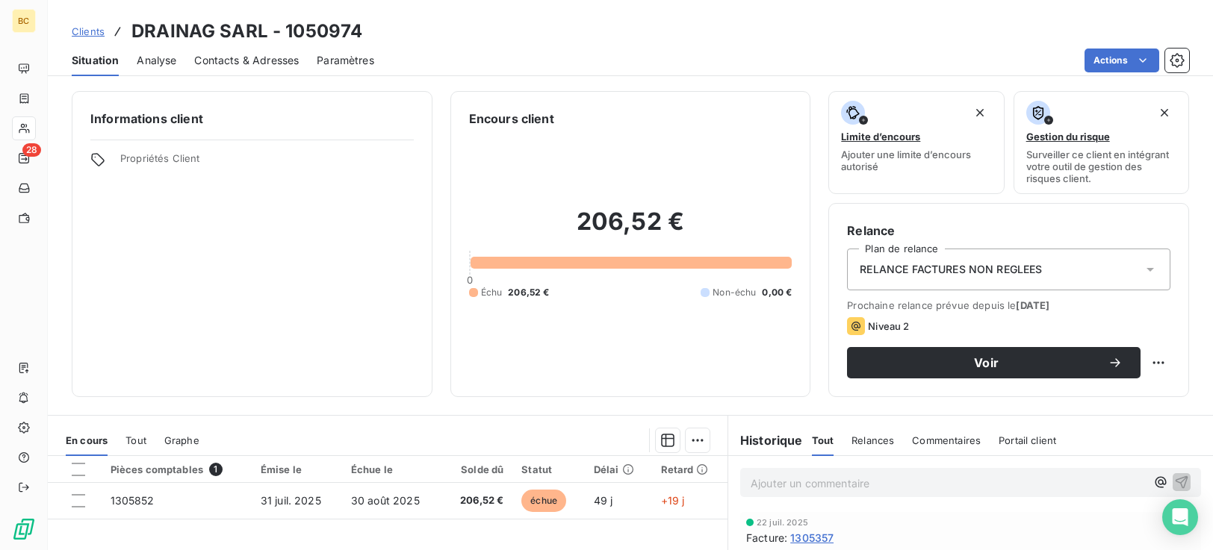
click at [223, 59] on span "Contacts & Adresses" at bounding box center [246, 60] width 105 height 15
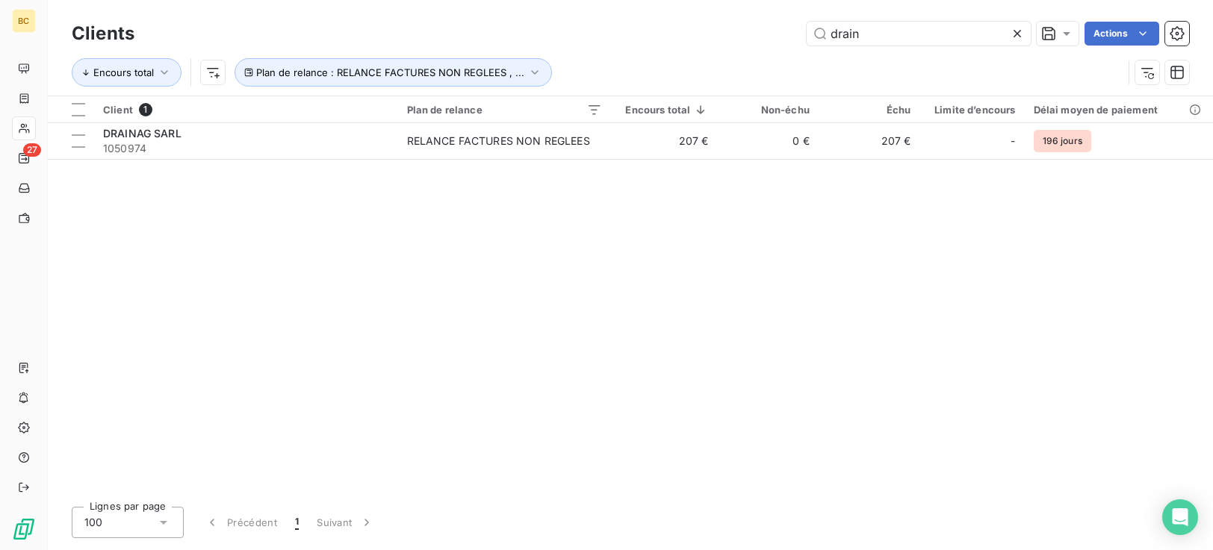
click at [909, 518] on div "Lignes par page 100 Précédent 1 Suivant" at bounding box center [630, 522] width 1117 height 31
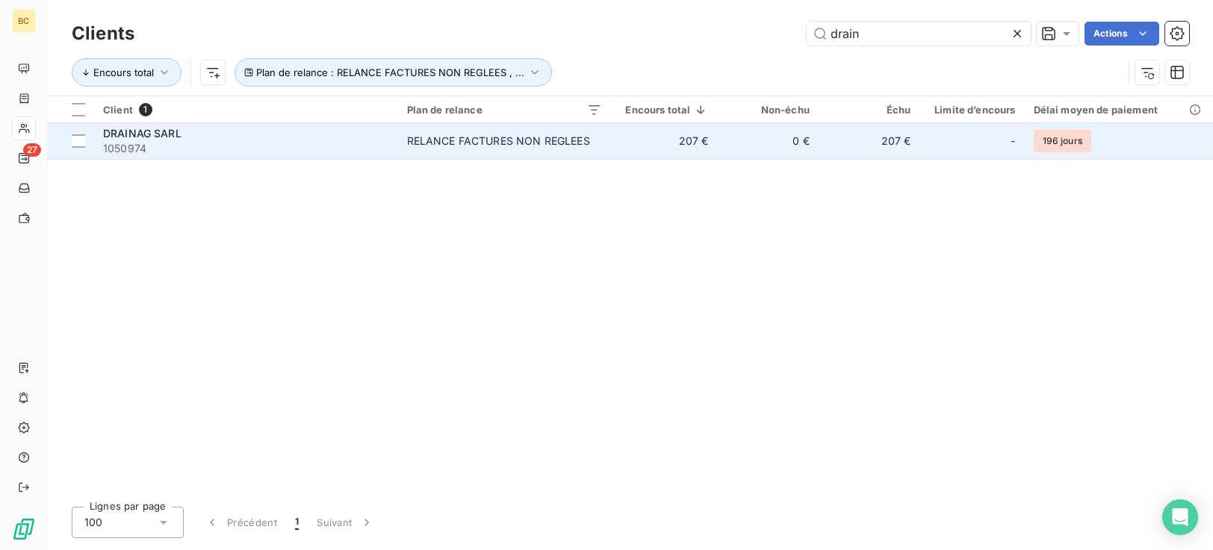
click at [474, 139] on div "RELANCE FACTURES NON REGLEES" at bounding box center [498, 141] width 183 height 15
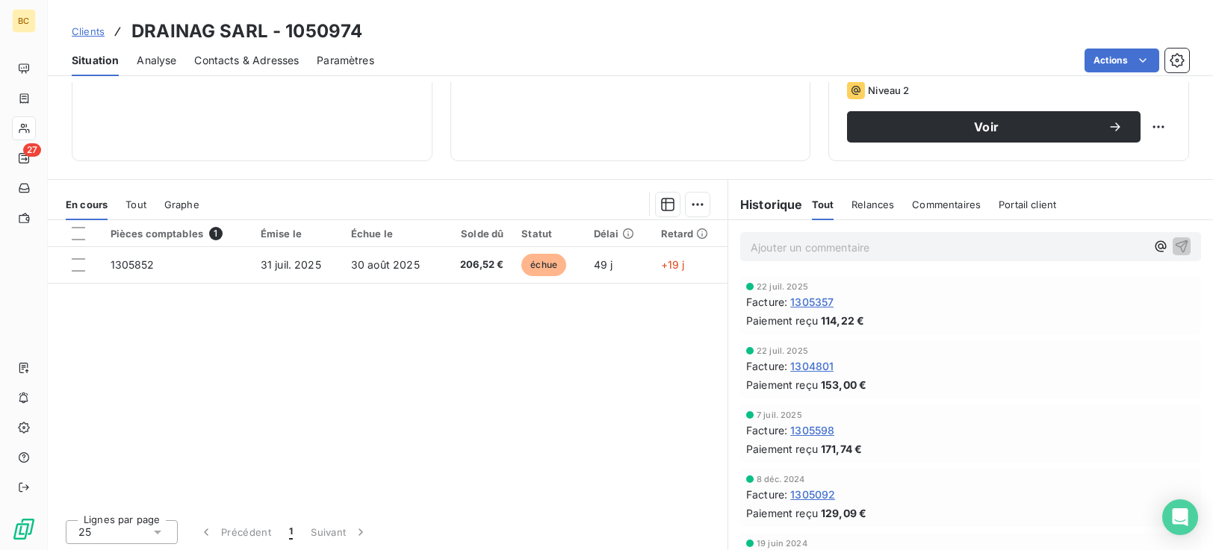
scroll to position [238, 0]
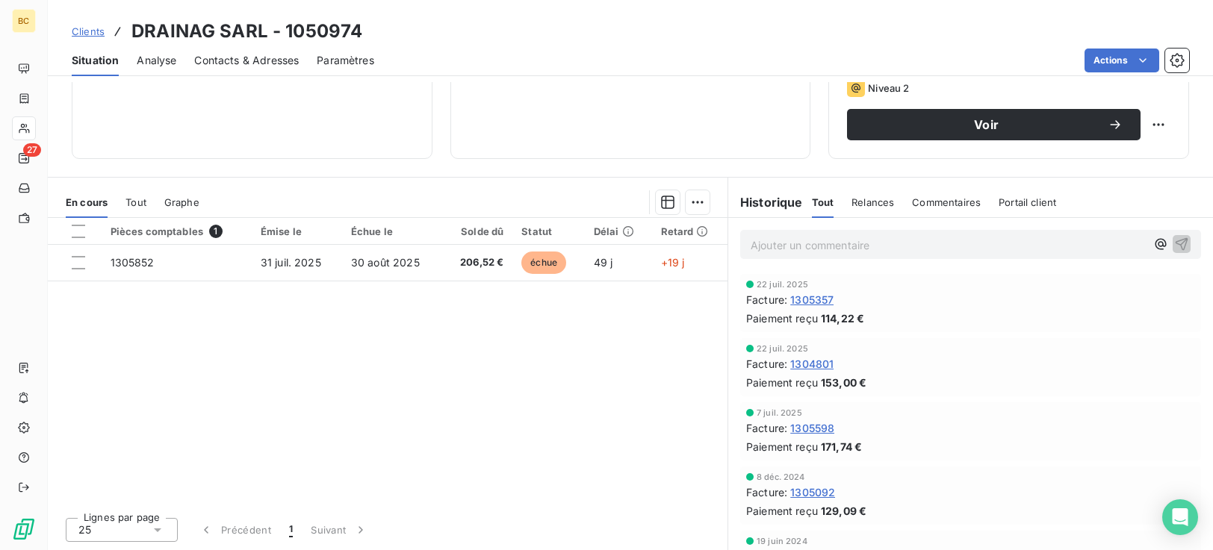
click at [258, 56] on span "Contacts & Adresses" at bounding box center [246, 60] width 105 height 15
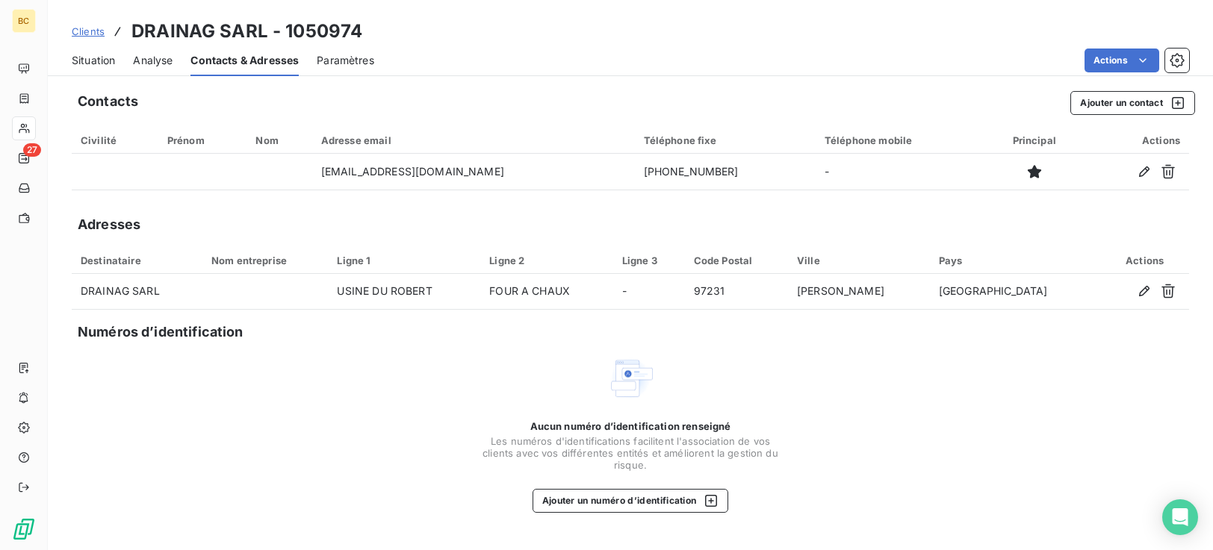
click at [95, 66] on span "Situation" at bounding box center [93, 60] width 43 height 15
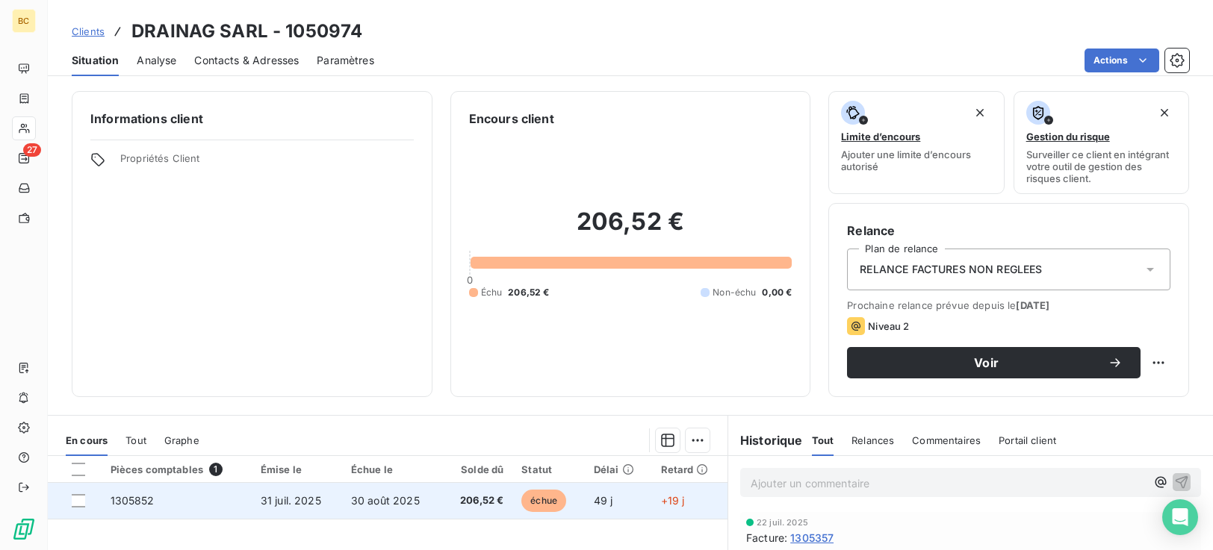
click at [532, 495] on span "échue" at bounding box center [543, 501] width 45 height 22
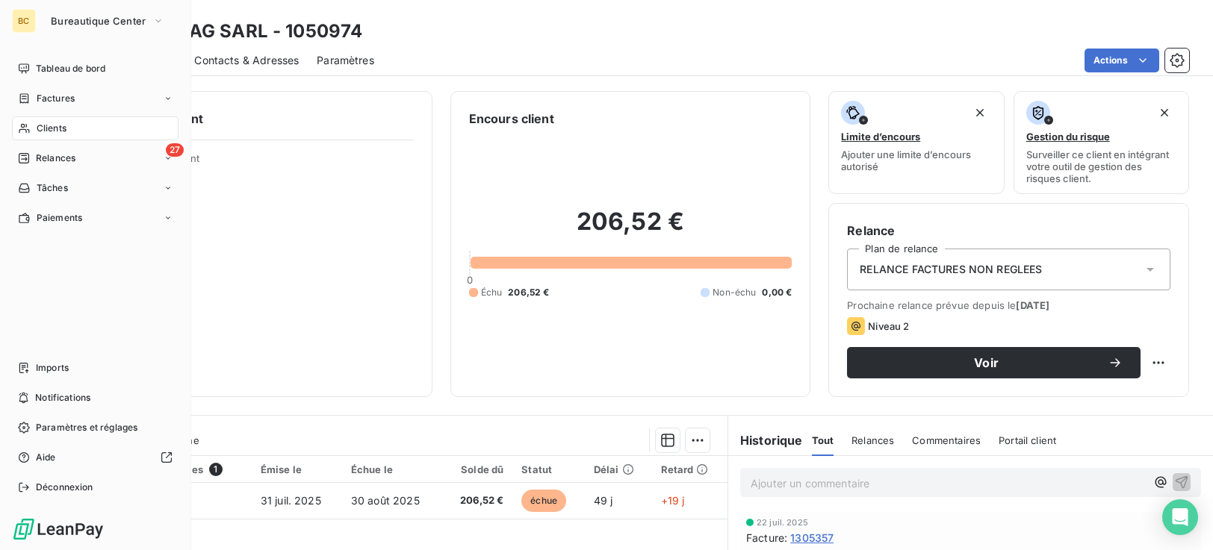
click at [45, 128] on span "Clients" at bounding box center [52, 128] width 30 height 13
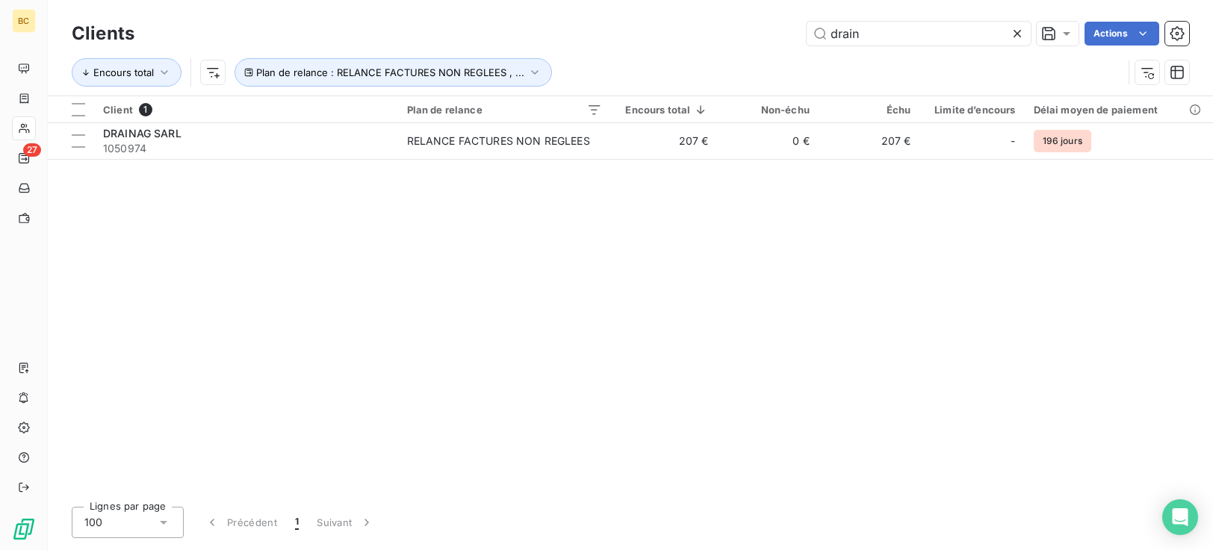
drag, startPoint x: 858, startPoint y: 30, endPoint x: 359, endPoint y: 47, distance: 499.1
click at [475, 27] on div "drain Actions" at bounding box center [670, 34] width 1036 height 24
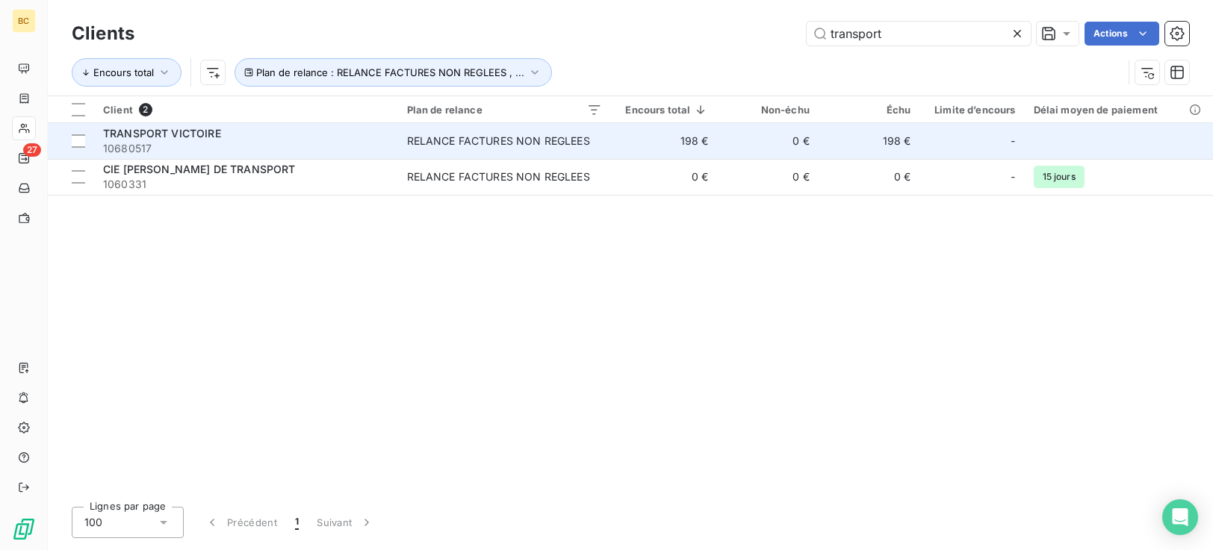
type input "transport"
click at [411, 147] on div "RELANCE FACTURES NON REGLEES" at bounding box center [498, 141] width 183 height 15
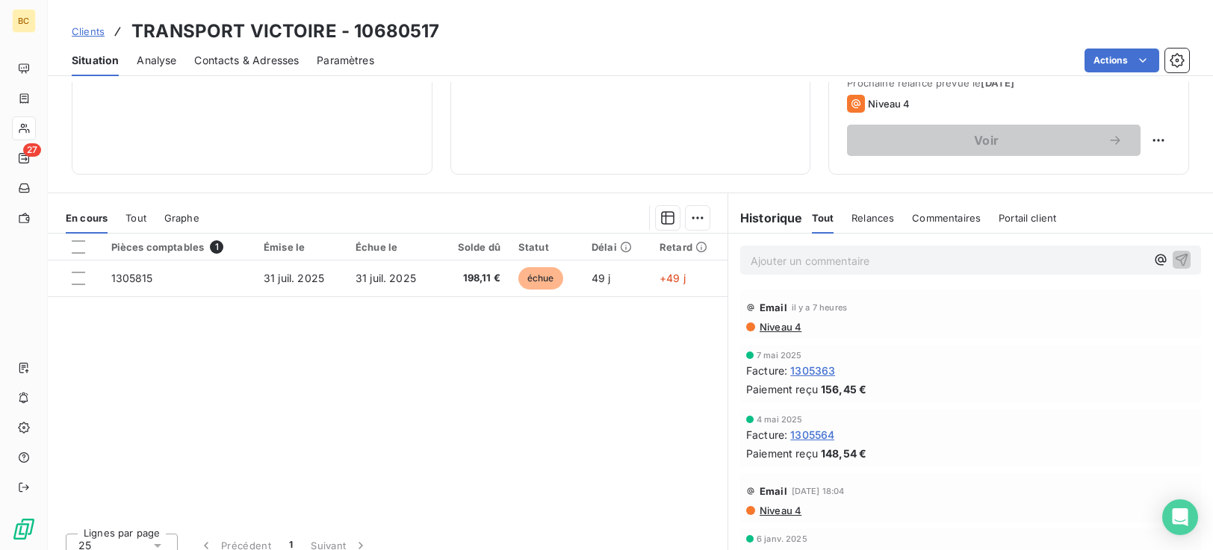
scroll to position [238, 0]
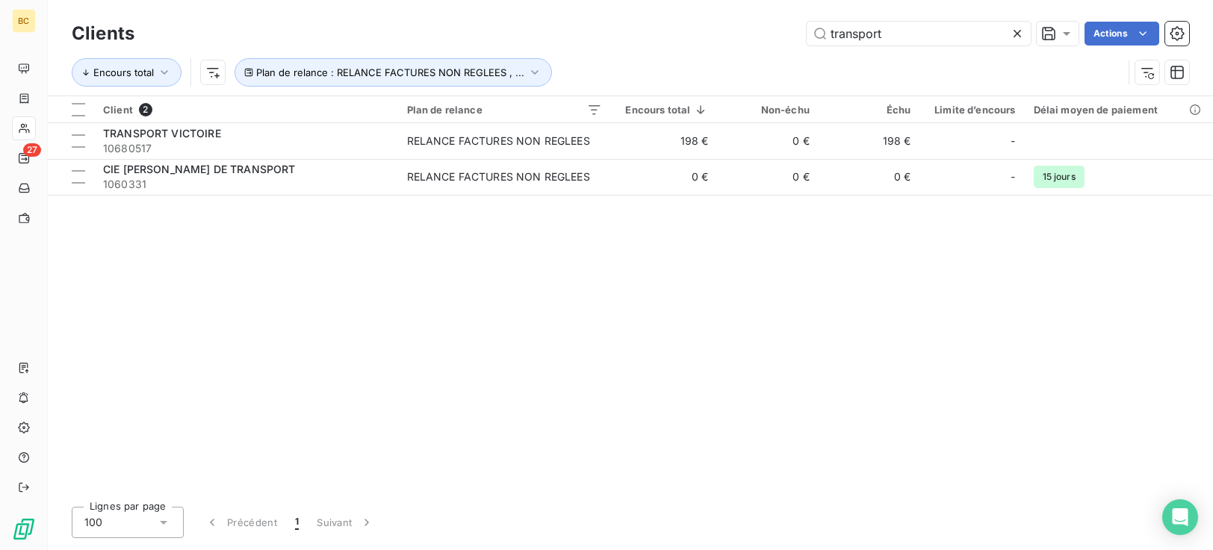
drag, startPoint x: 897, startPoint y: 33, endPoint x: 30, endPoint y: 35, distance: 866.9
click at [372, 31] on div "transport Actions" at bounding box center [670, 34] width 1036 height 24
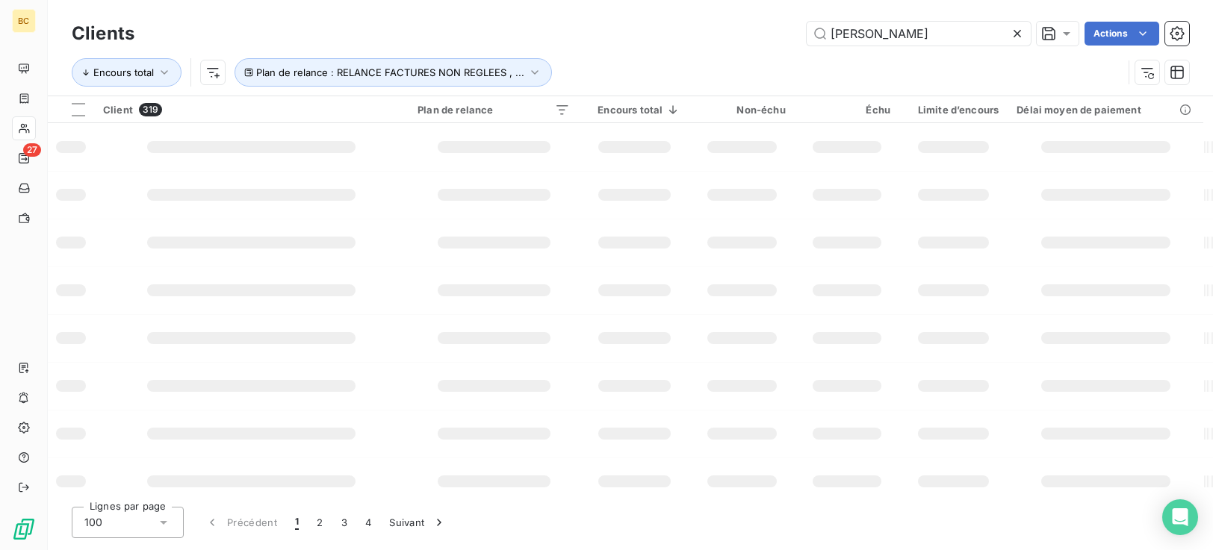
type input "[PERSON_NAME]"
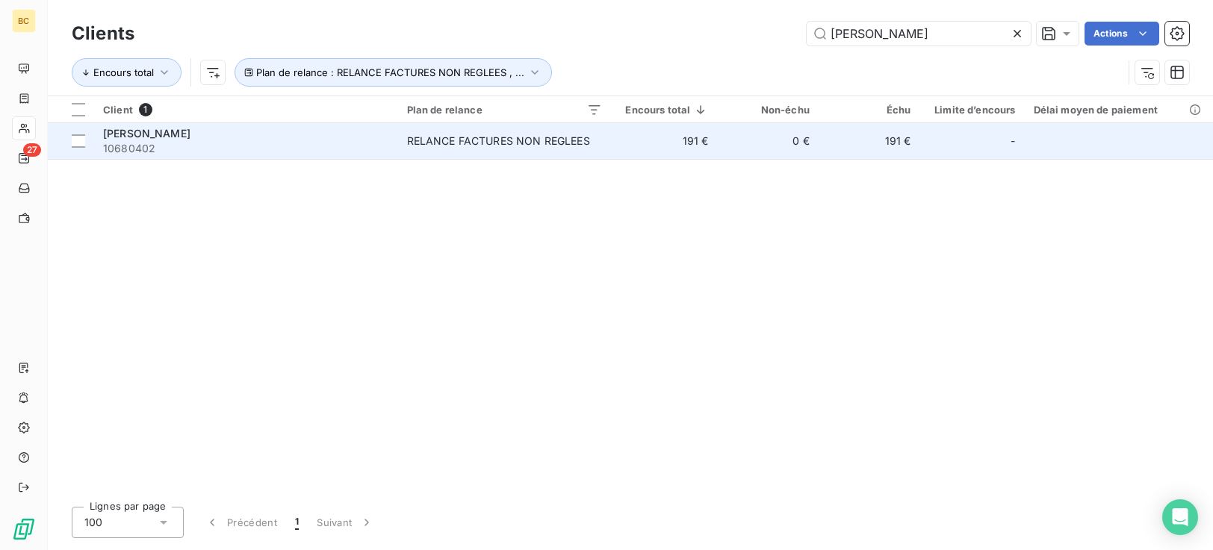
click at [671, 147] on td "191 €" at bounding box center [664, 141] width 107 height 36
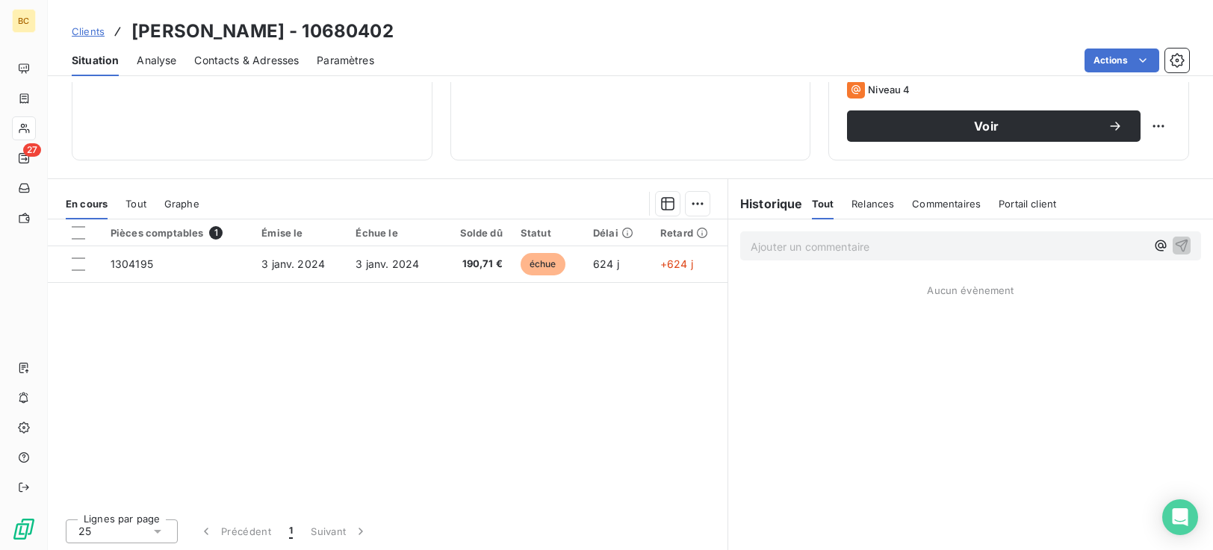
scroll to position [238, 0]
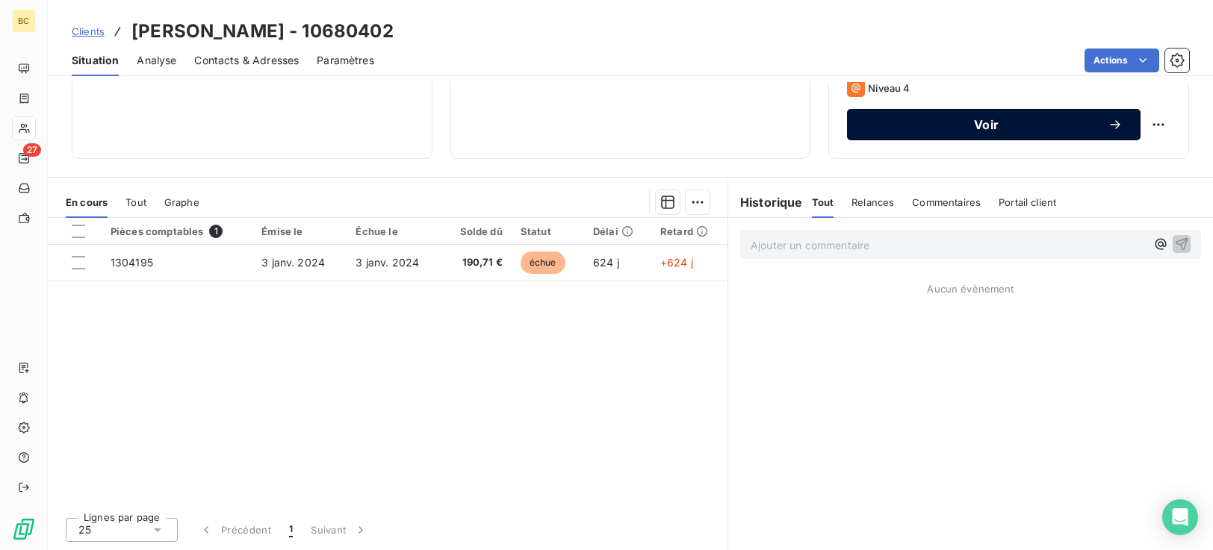
click at [1054, 123] on span "Voir" at bounding box center [986, 125] width 243 height 12
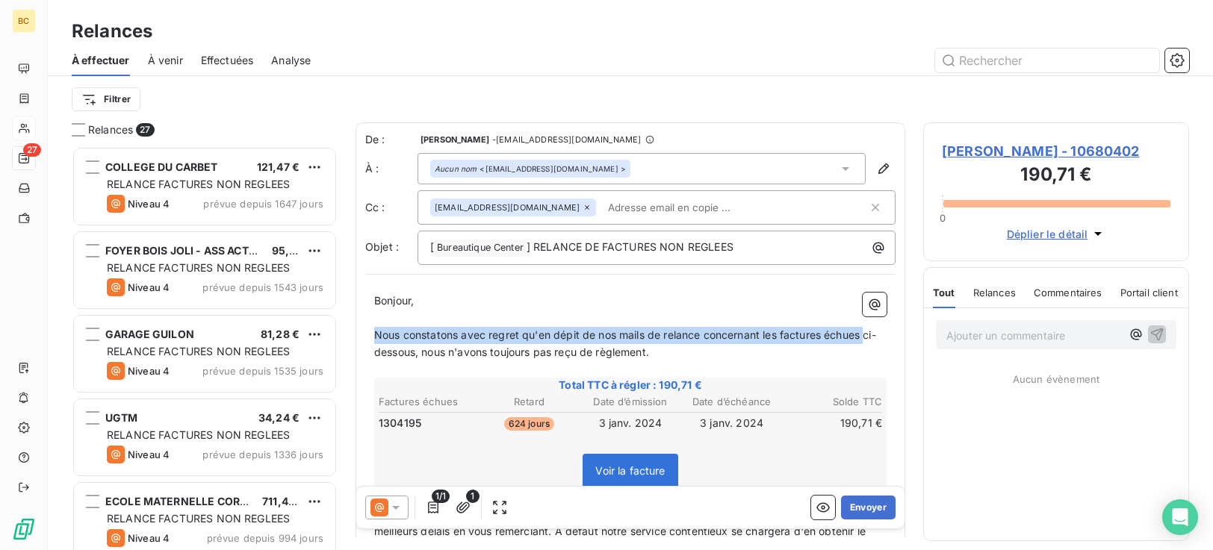
drag, startPoint x: 374, startPoint y: 331, endPoint x: 869, endPoint y: 329, distance: 495.1
click at [869, 329] on p "Nous constatons avec regret qu'en dépit de nos mails de relance concernant les …" at bounding box center [630, 344] width 512 height 34
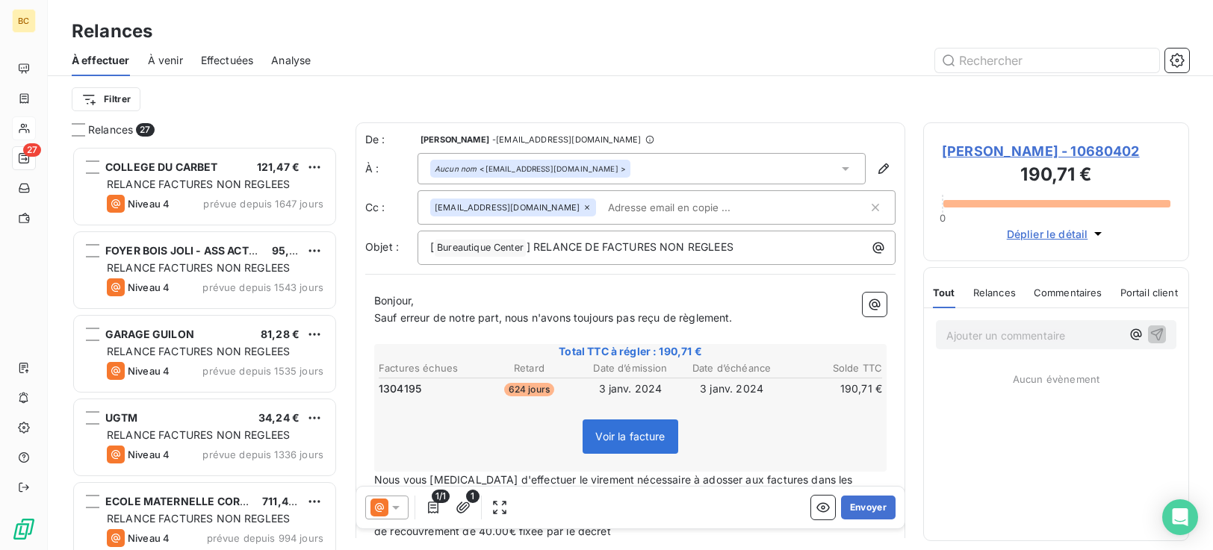
click at [733, 319] on span "Sauf erreur de notre part, nous n'avons toujours pas reçu de règlement." at bounding box center [553, 317] width 358 height 13
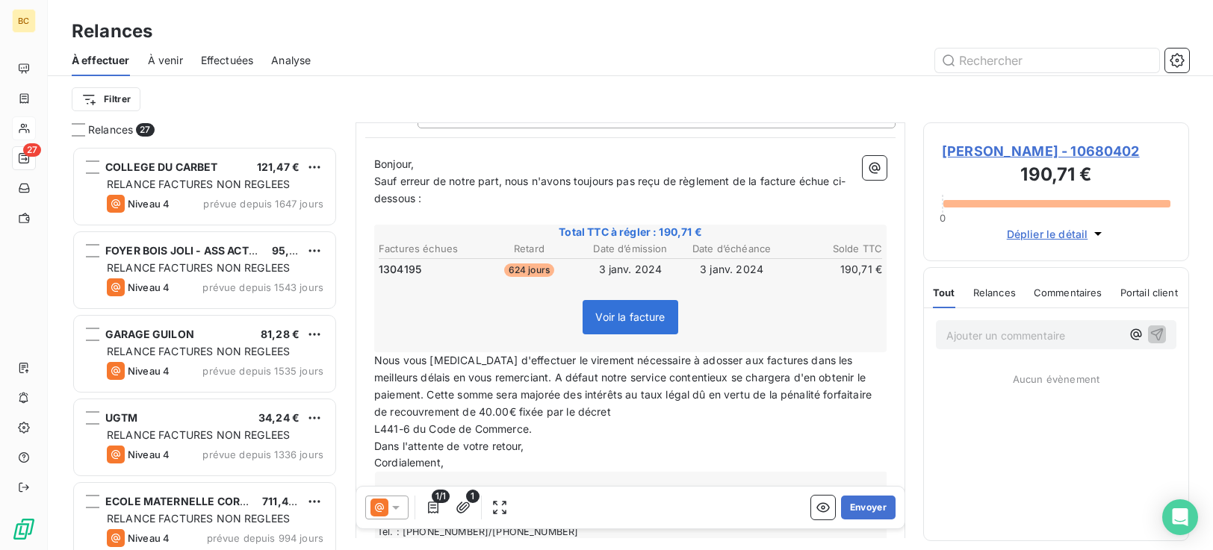
scroll to position [231, 0]
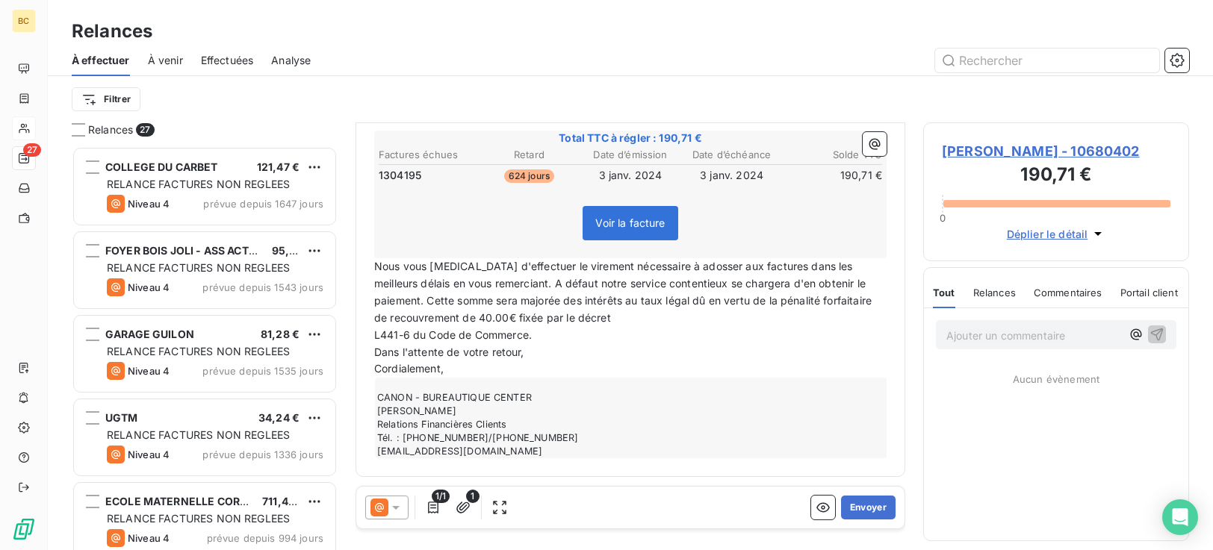
click at [374, 334] on span "L441-6 du Code de Commerce." at bounding box center [453, 335] width 158 height 13
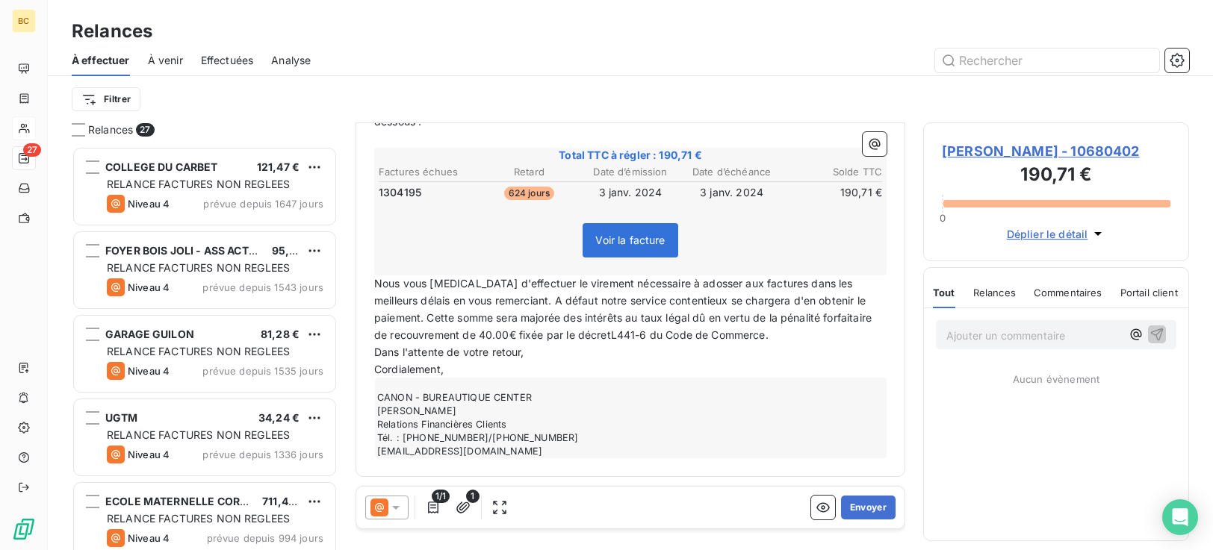
scroll to position [214, 0]
click at [847, 508] on button "Envoyer" at bounding box center [868, 508] width 55 height 24
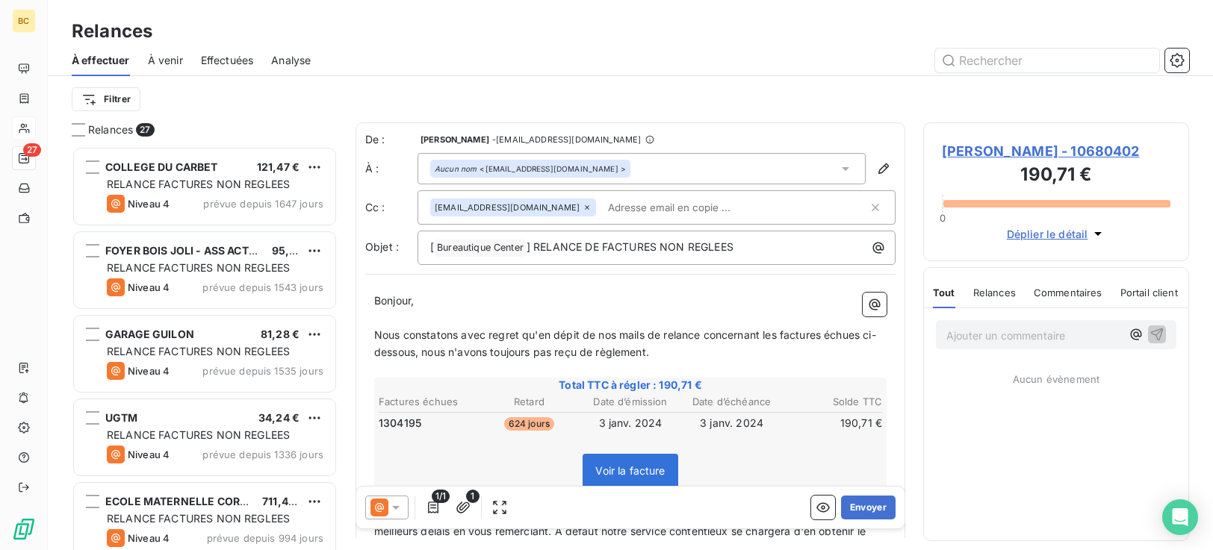
click at [838, 166] on icon at bounding box center [845, 168] width 15 height 15
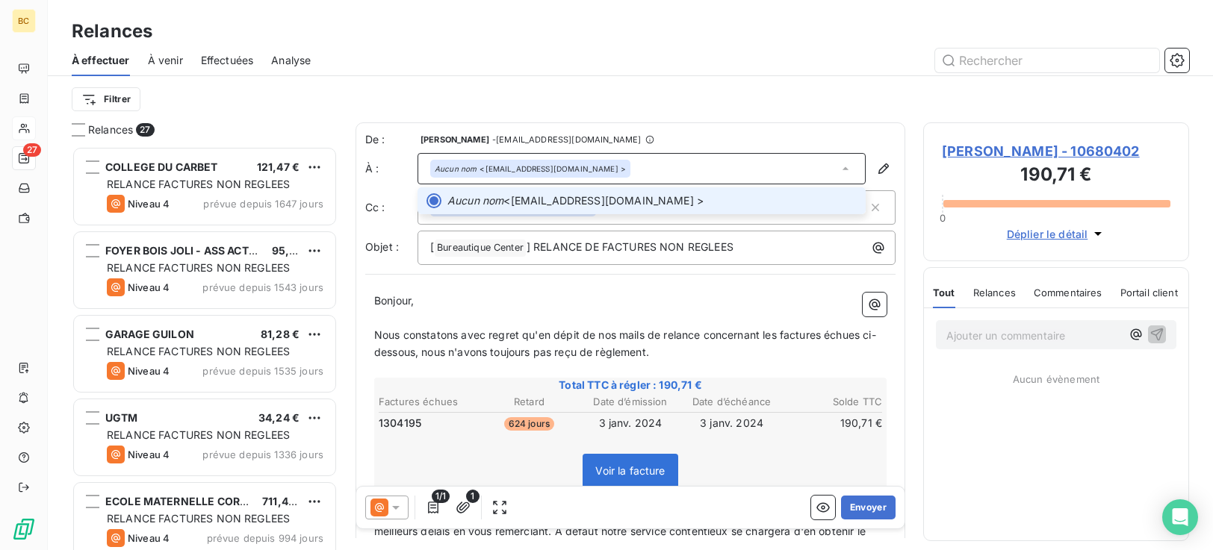
click at [838, 166] on icon at bounding box center [845, 168] width 15 height 15
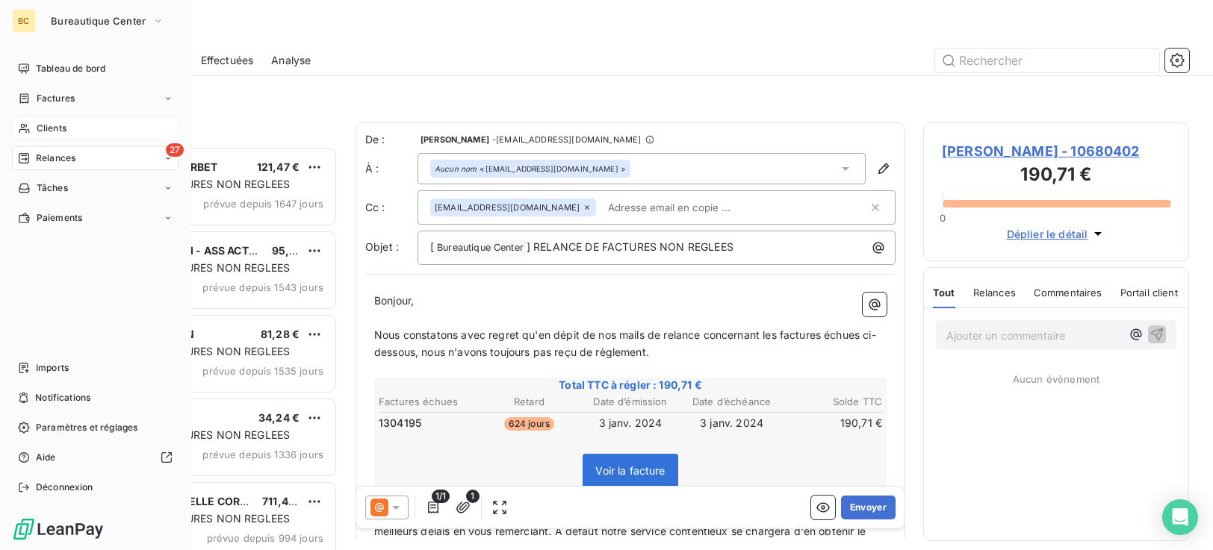
click at [58, 128] on span "Clients" at bounding box center [52, 128] width 30 height 13
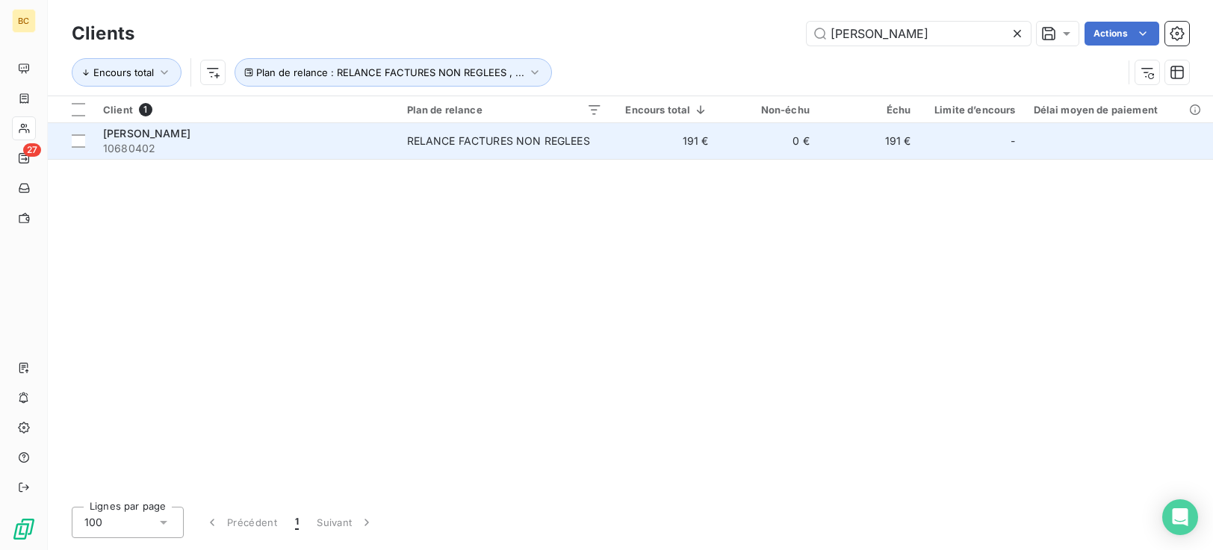
click at [909, 135] on td "191 €" at bounding box center [869, 141] width 102 height 36
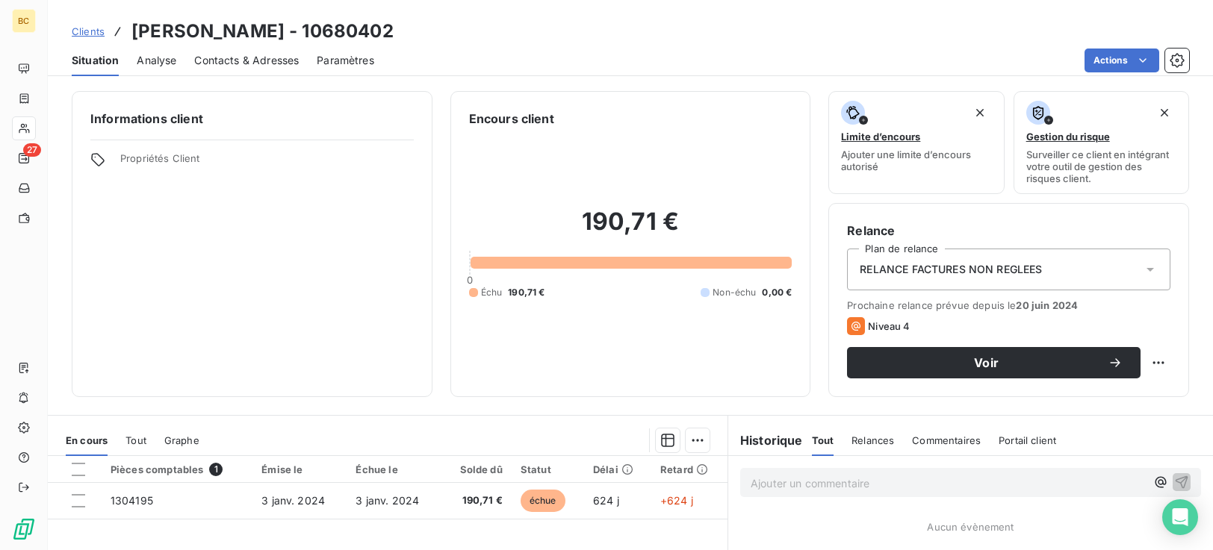
click at [1139, 279] on div "RELANCE FACTURES NON REGLEES" at bounding box center [1008, 270] width 323 height 42
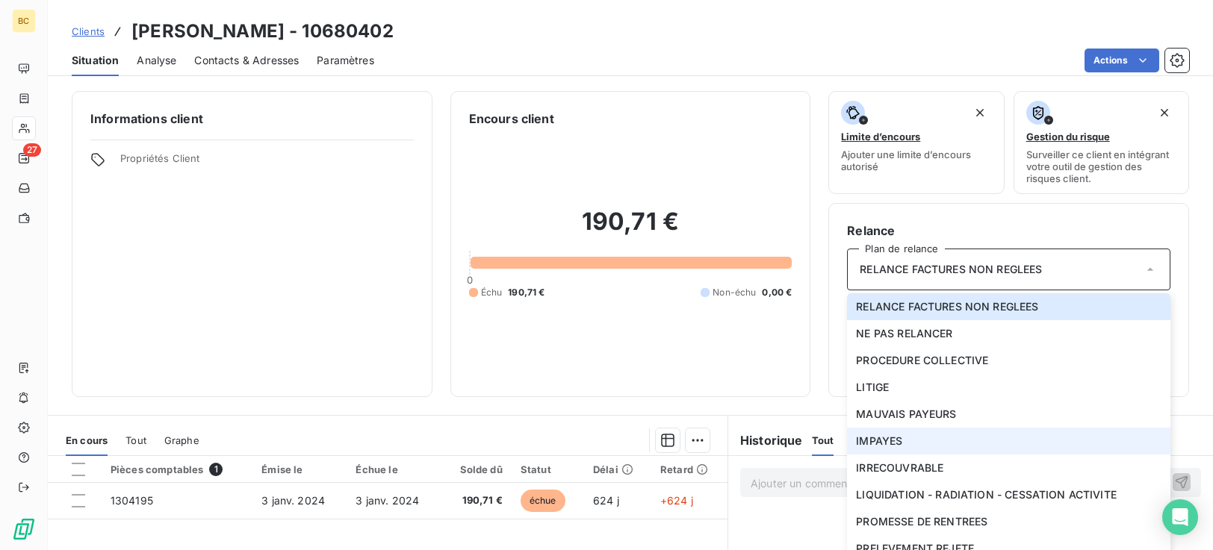
scroll to position [238, 0]
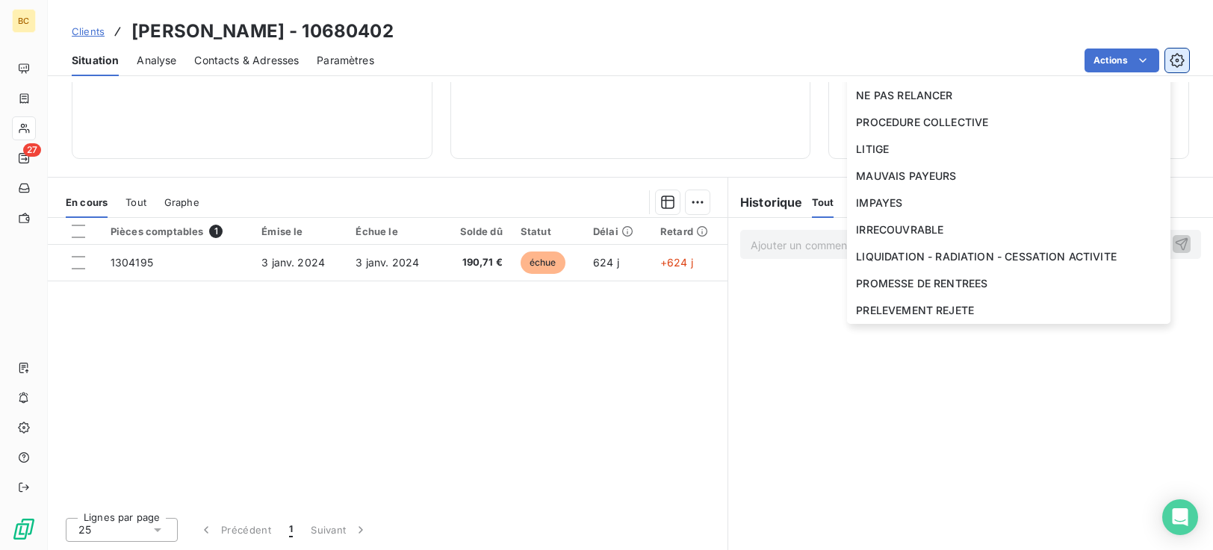
click at [1175, 55] on icon "button" at bounding box center [1176, 60] width 15 height 15
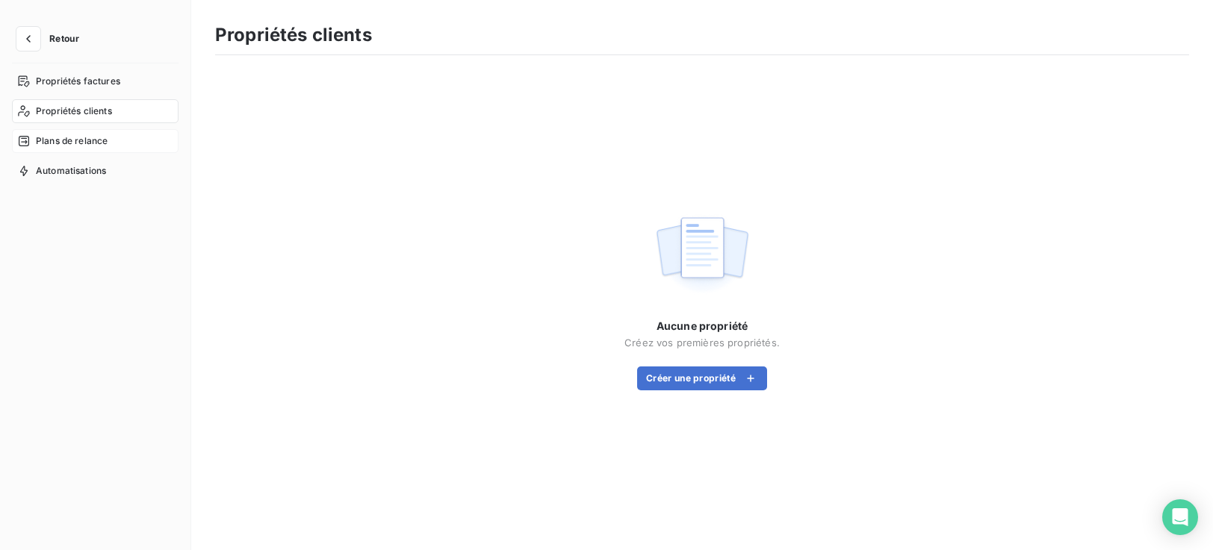
click at [101, 146] on span "Plans de relance" at bounding box center [72, 140] width 72 height 13
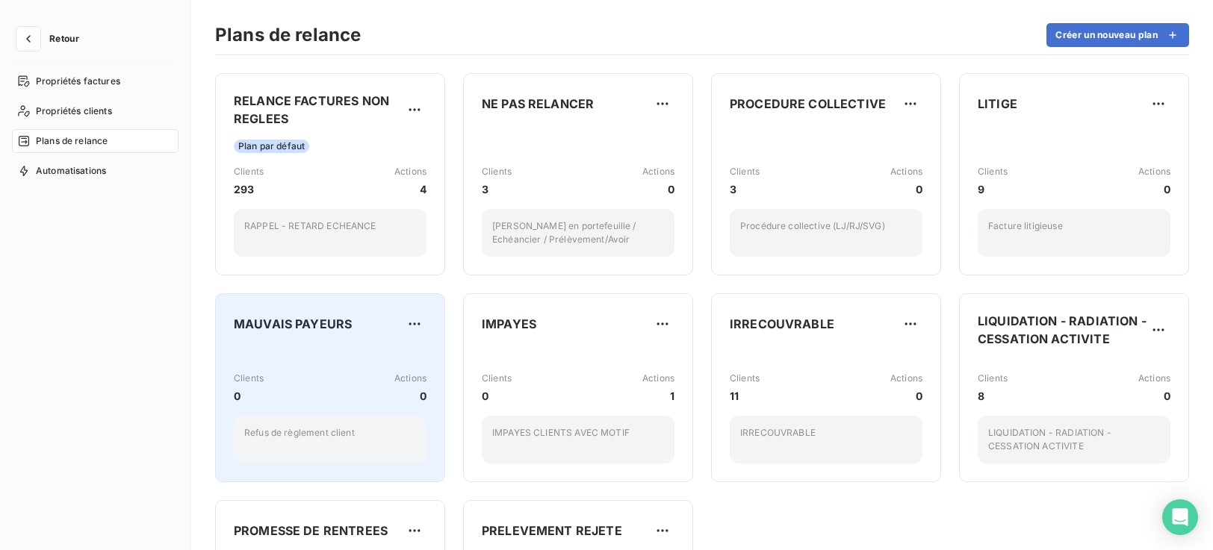
click at [349, 450] on div "Refus de règlement client" at bounding box center [330, 440] width 193 height 48
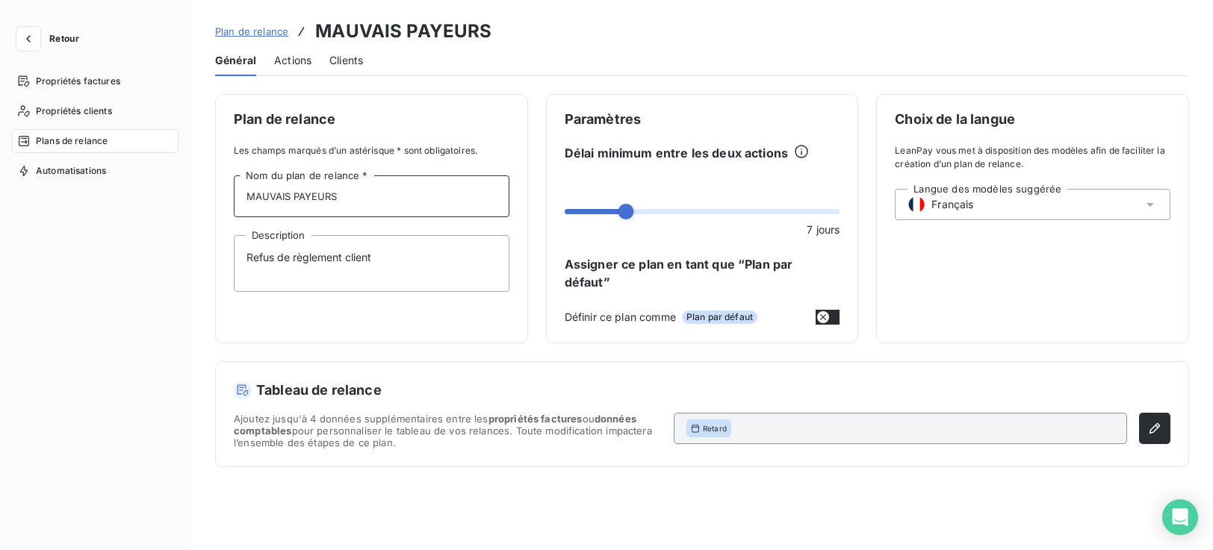
click at [368, 202] on input "MAUVAIS PAYEURS" at bounding box center [372, 196] width 276 height 42
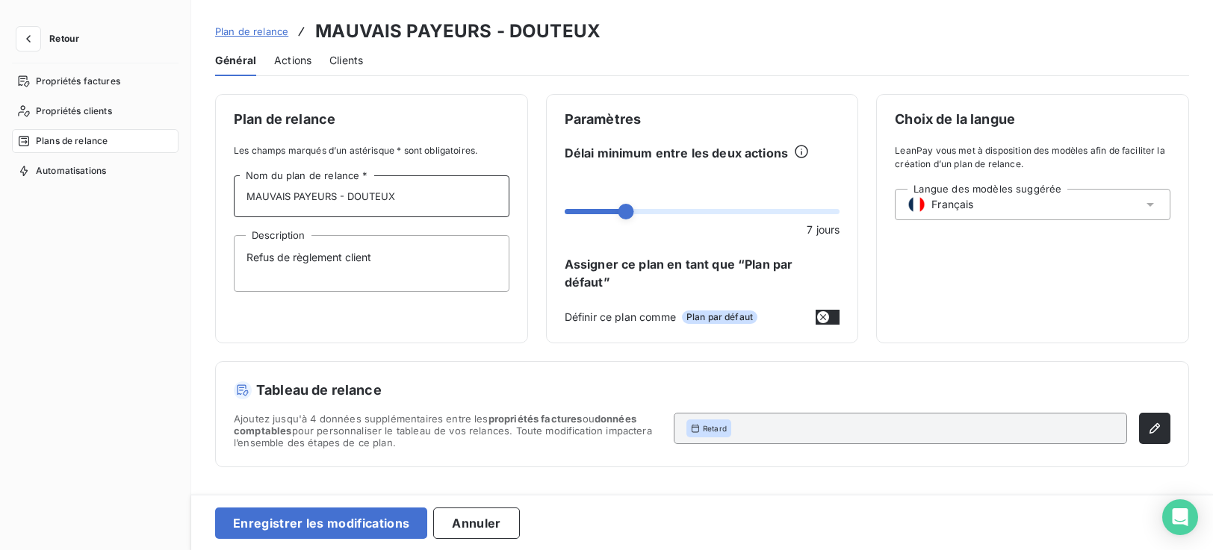
type input "MAUVAIS PAYEURS - DOUTEUX"
click at [394, 263] on textarea "Refus de règlement client" at bounding box center [372, 263] width 276 height 57
drag, startPoint x: 386, startPoint y: 255, endPoint x: 279, endPoint y: 257, distance: 107.5
click at [279, 257] on textarea "Refus de règlement client" at bounding box center [372, 263] width 276 height 57
click at [296, 255] on textarea "REFUS DE REGLER - DOUTEUX" at bounding box center [372, 263] width 276 height 57
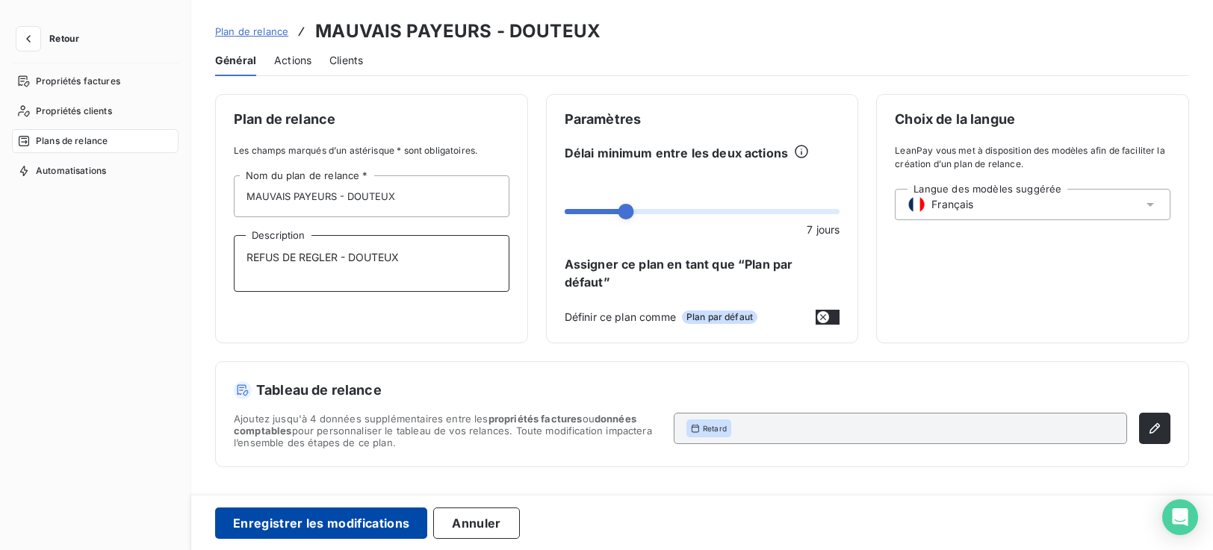
type textarea "REFUS DE REGLER - DOUTEUX"
click at [359, 525] on button "Enregistrer les modifications" at bounding box center [321, 523] width 212 height 31
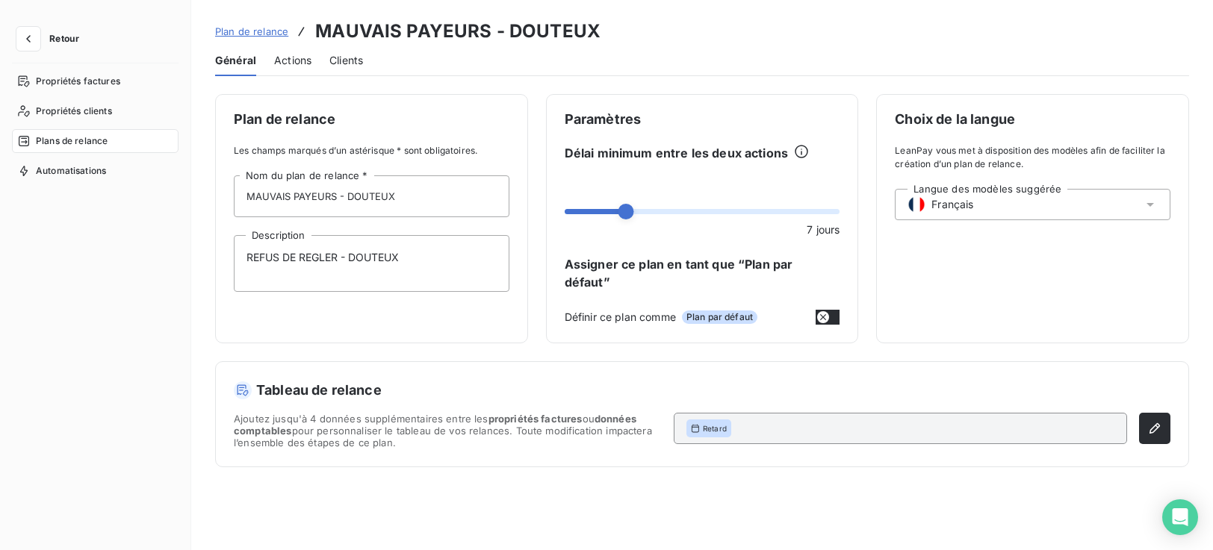
click at [61, 39] on span "Retour" at bounding box center [64, 38] width 30 height 9
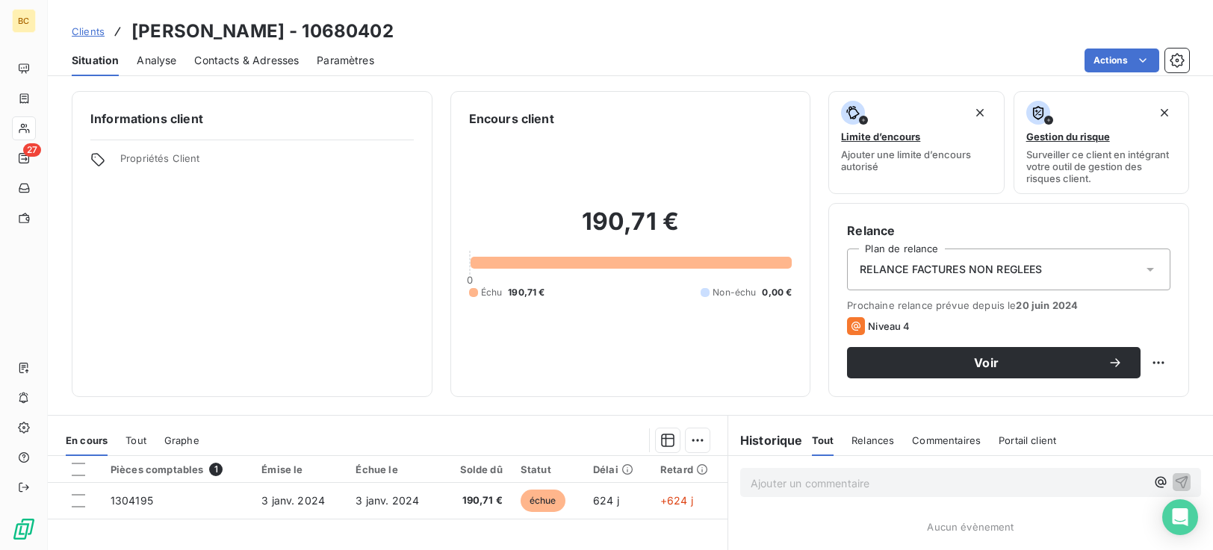
click at [1142, 270] on icon at bounding box center [1149, 269] width 15 height 15
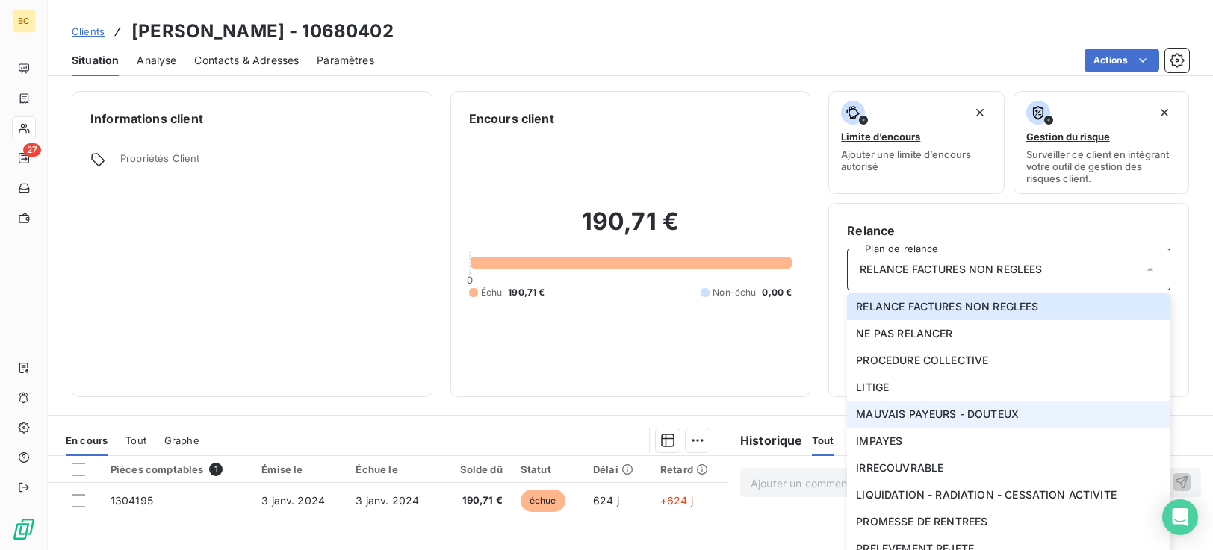
click at [989, 416] on span "MAUVAIS PAYEURS - DOUTEUX" at bounding box center [937, 414] width 163 height 15
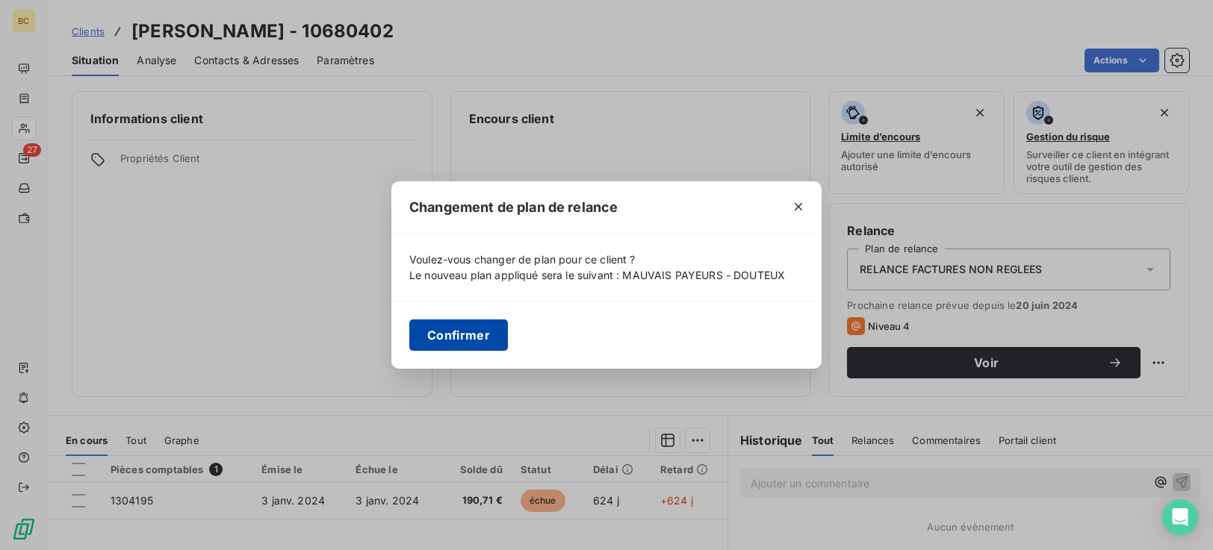
click at [439, 343] on button "Confirmer" at bounding box center [458, 335] width 99 height 31
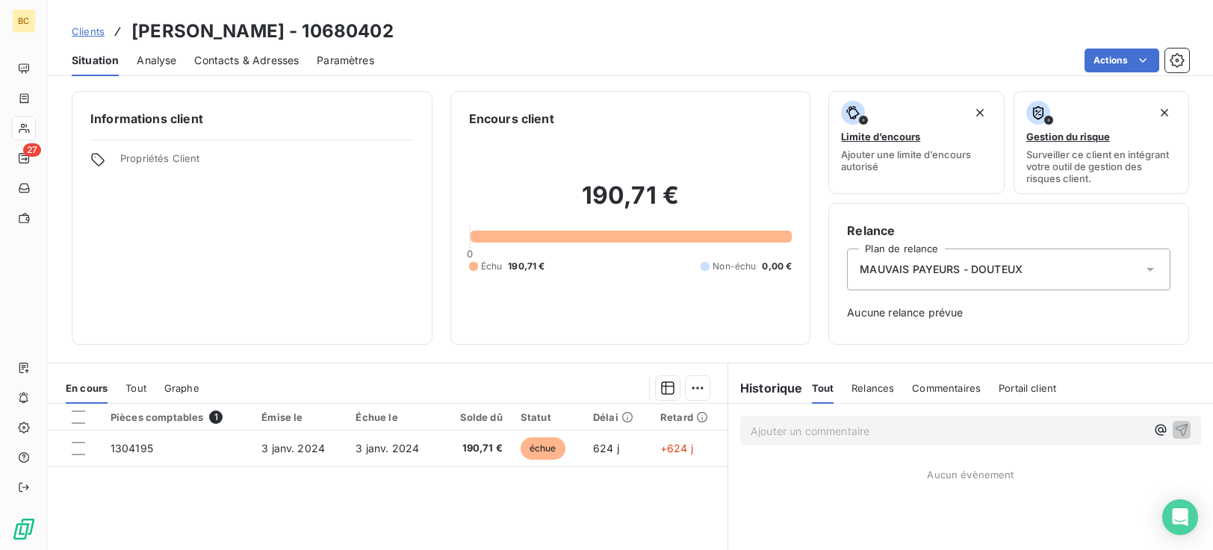
click at [793, 436] on p "Ajouter un commentaire ﻿" at bounding box center [947, 431] width 395 height 19
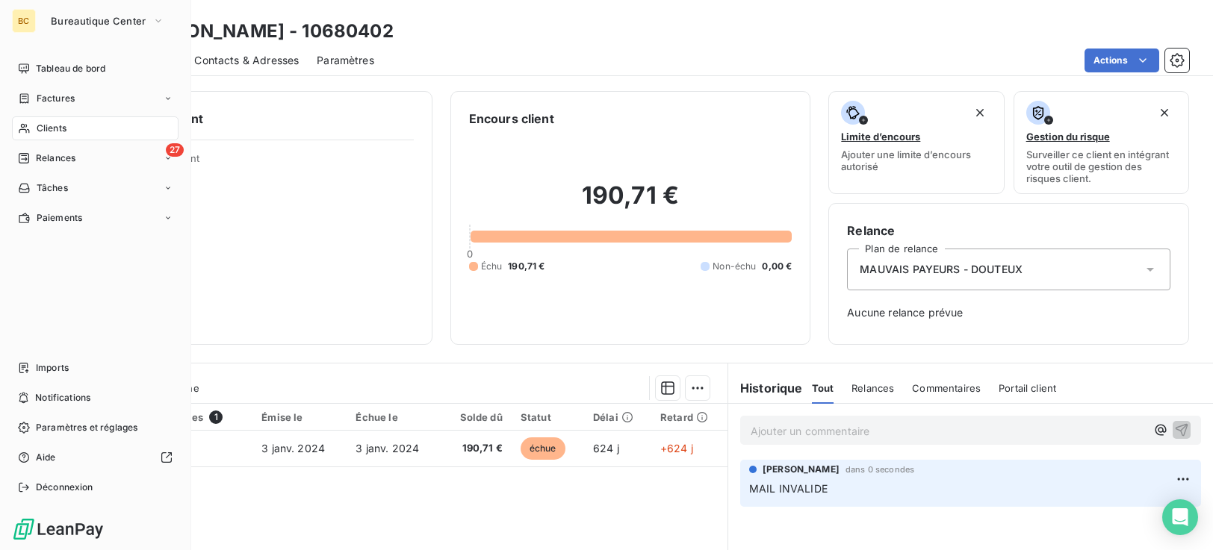
click at [43, 126] on span "Clients" at bounding box center [52, 128] width 30 height 13
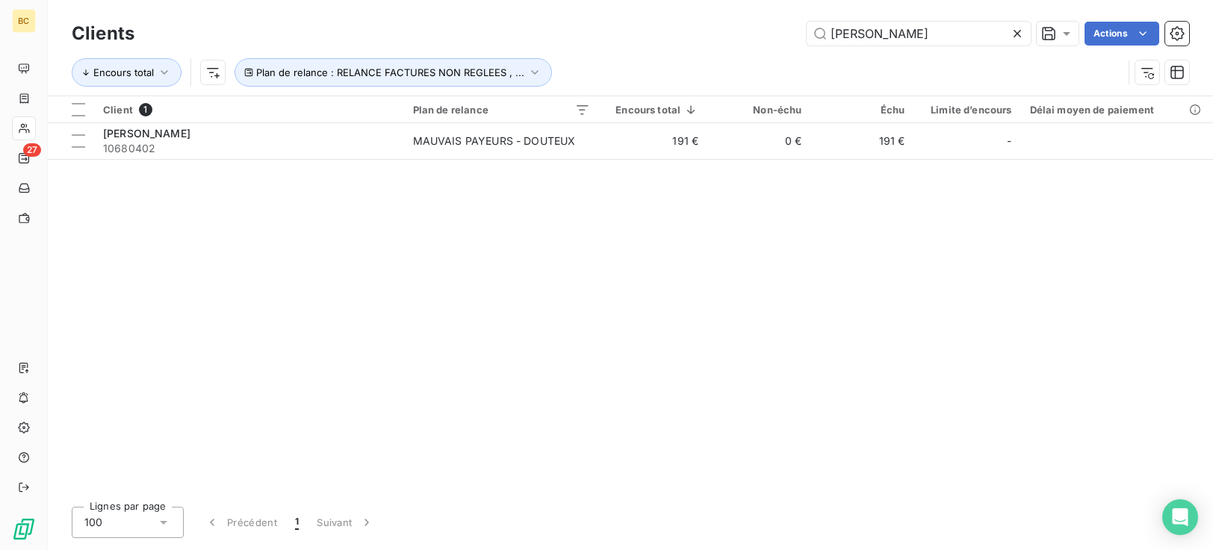
drag, startPoint x: 891, startPoint y: 42, endPoint x: 506, endPoint y: 47, distance: 385.3
click at [574, 52] on div "Clients jopolo Actions Encours total Plan de relance : RELANCE FACTURES NON REG…" at bounding box center [630, 57] width 1117 height 78
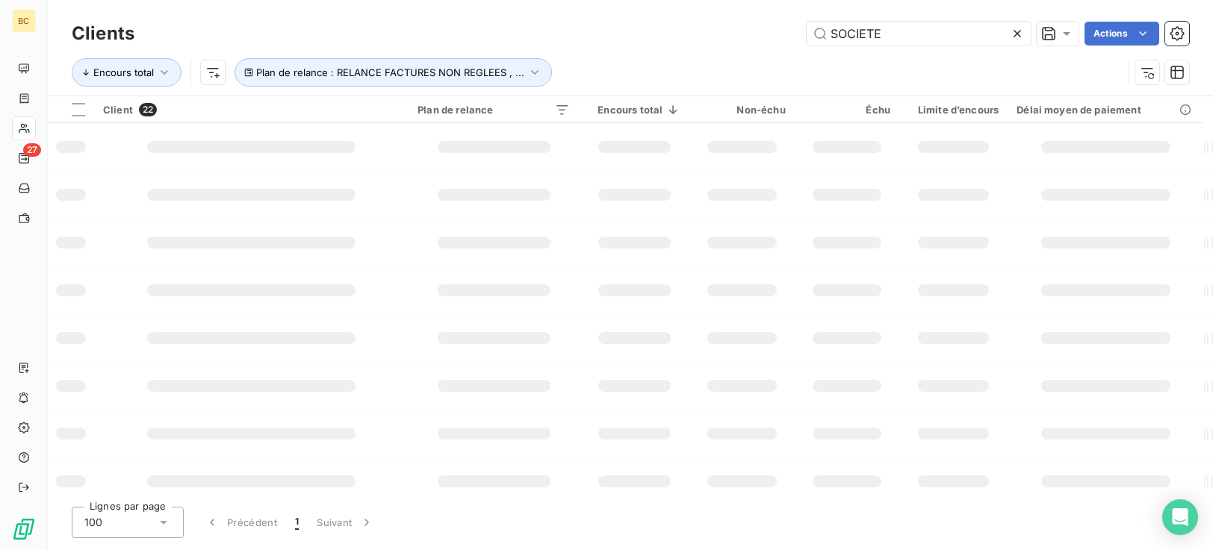
type input "SOCIETE"
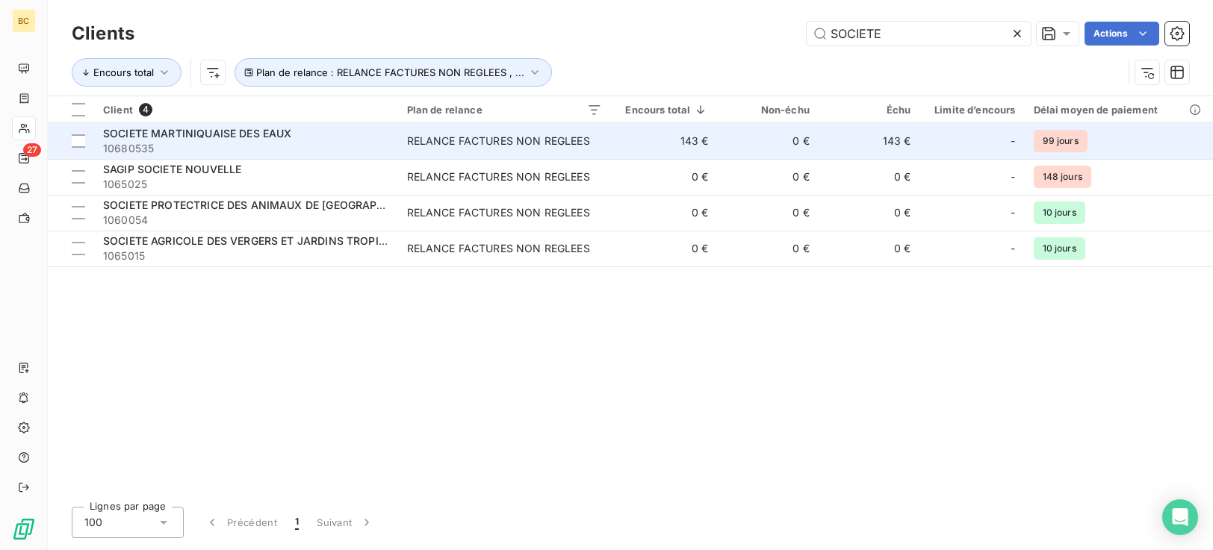
click at [307, 146] on span "10680535" at bounding box center [246, 148] width 286 height 15
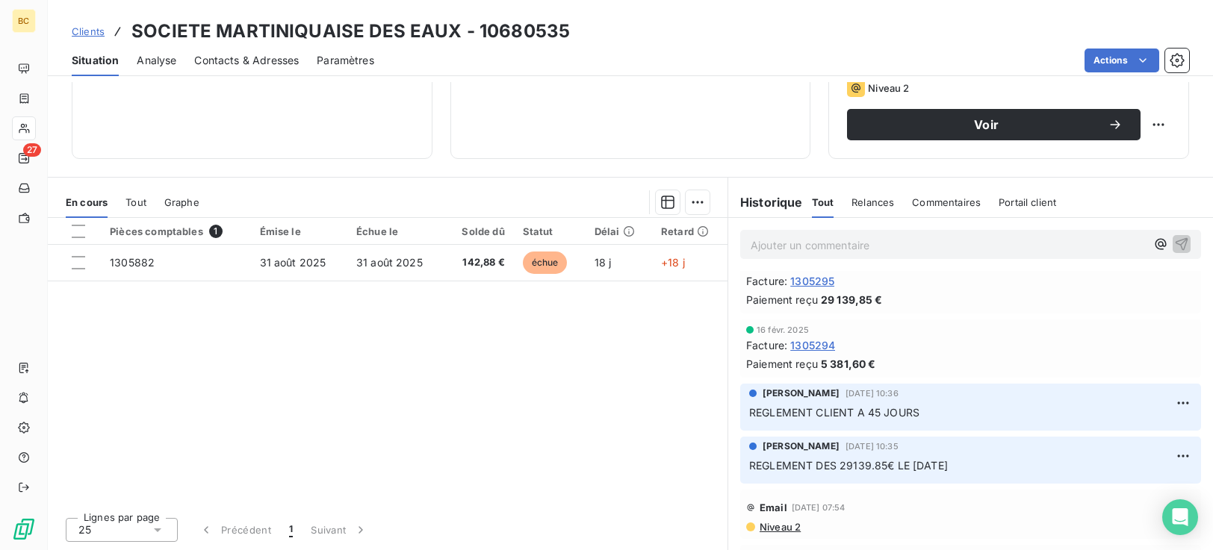
scroll to position [920, 0]
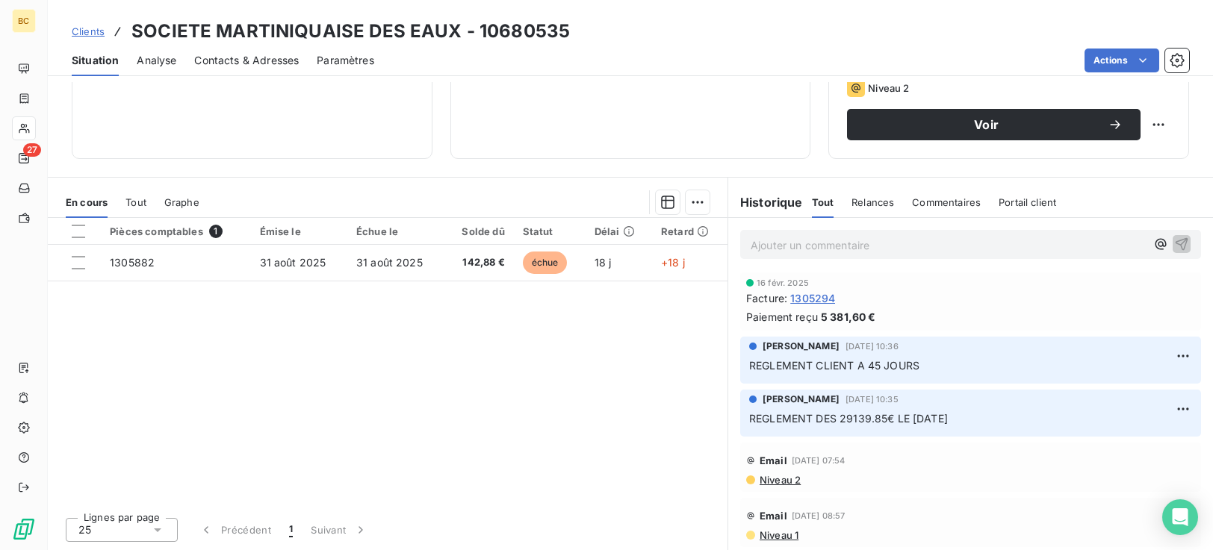
click at [773, 481] on span "Niveau 2" at bounding box center [779, 480] width 43 height 12
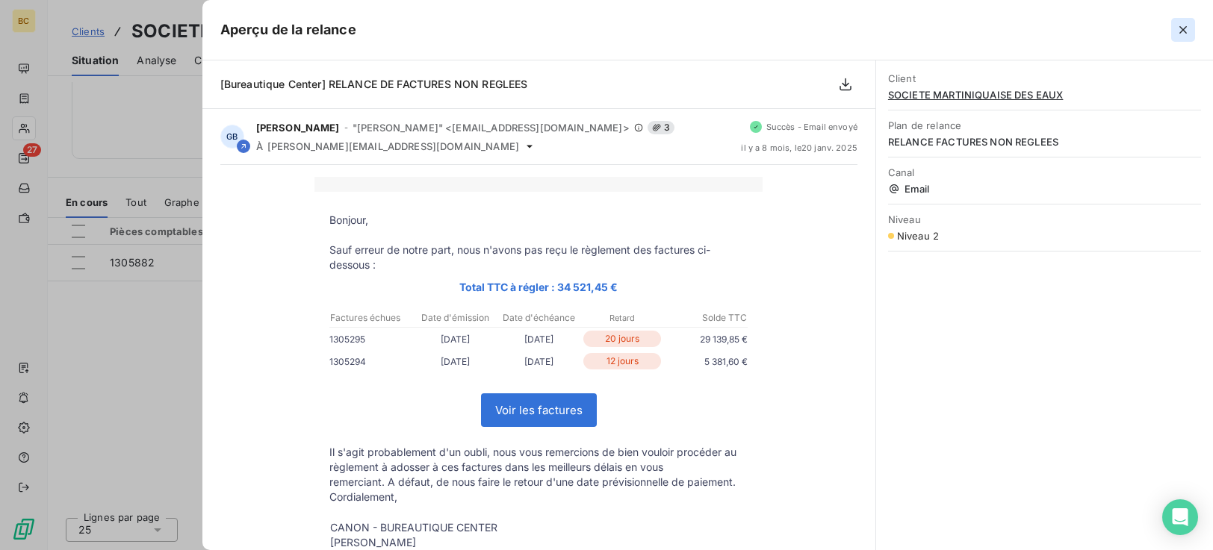
click at [1181, 26] on icon "button" at bounding box center [1182, 29] width 15 height 15
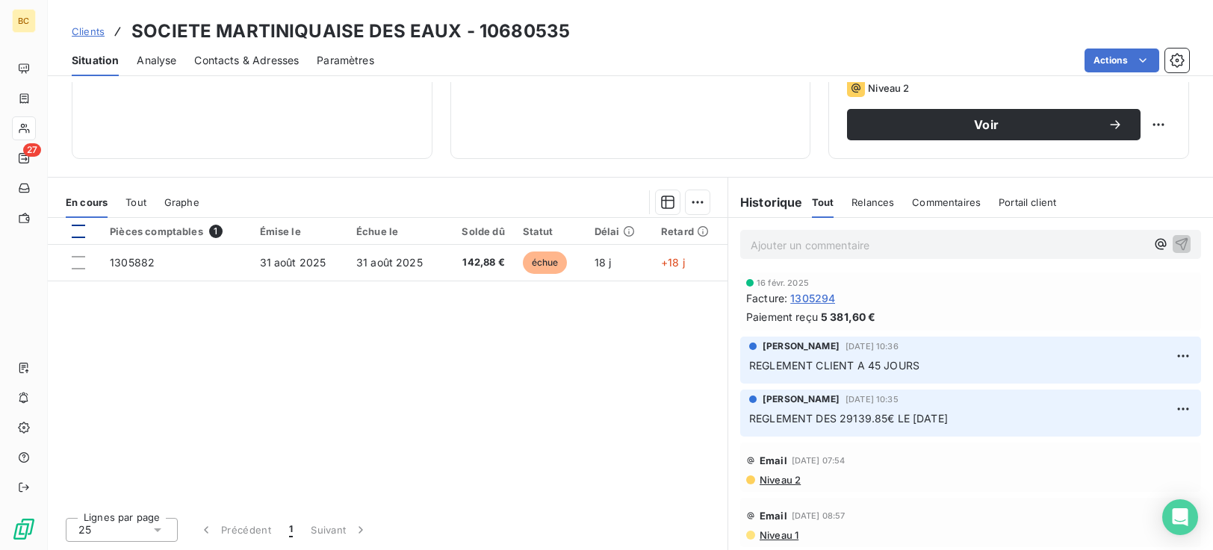
click at [84, 237] on div at bounding box center [78, 231] width 13 height 13
click at [695, 207] on html "BC 27 Clients SOCIETE MARTINIQUAISE DES EAUX - 10680535 Situation Analyse Conta…" at bounding box center [606, 275] width 1213 height 550
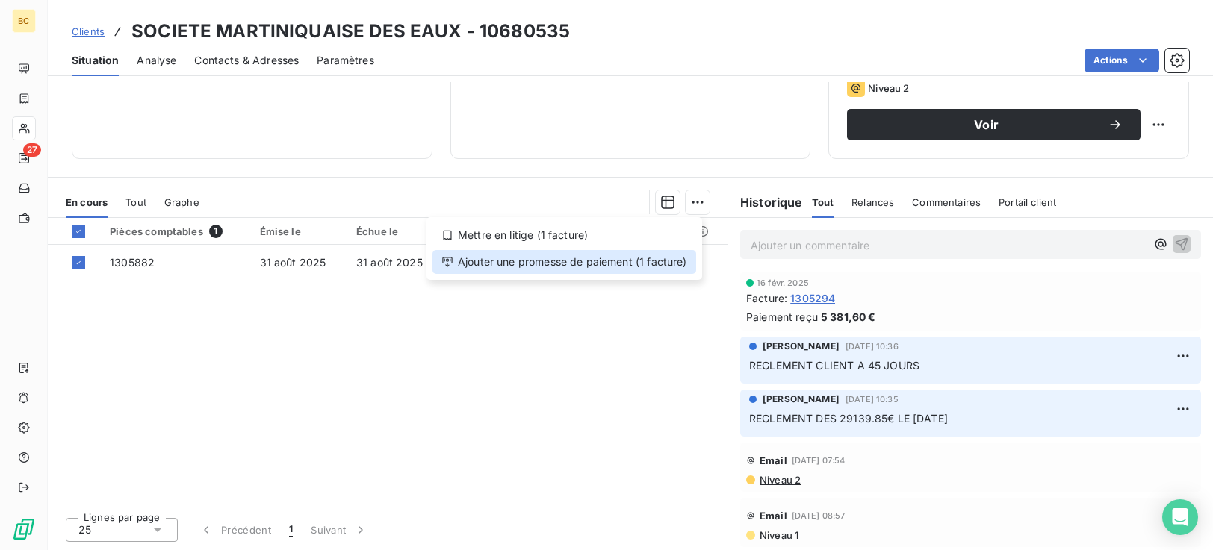
click at [576, 257] on div "Ajouter une promesse de paiement (1 facture)" at bounding box center [564, 262] width 264 height 24
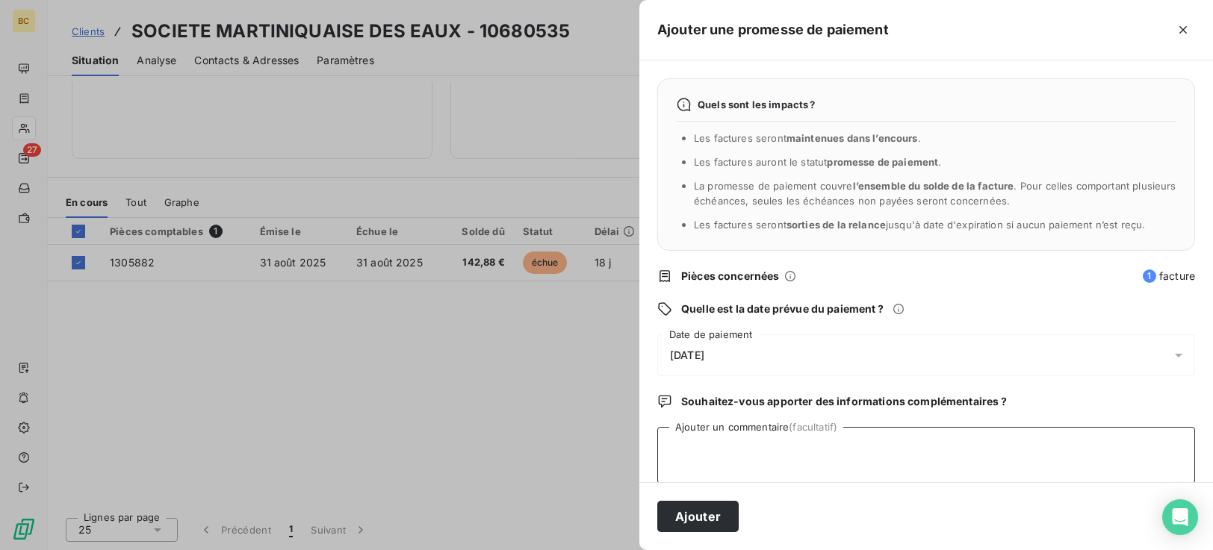
click at [728, 456] on textarea "Ajouter un commentaire (facultatif)" at bounding box center [926, 455] width 538 height 57
type textarea "RGT EN COURS"
click at [722, 519] on button "Ajouter" at bounding box center [697, 516] width 81 height 31
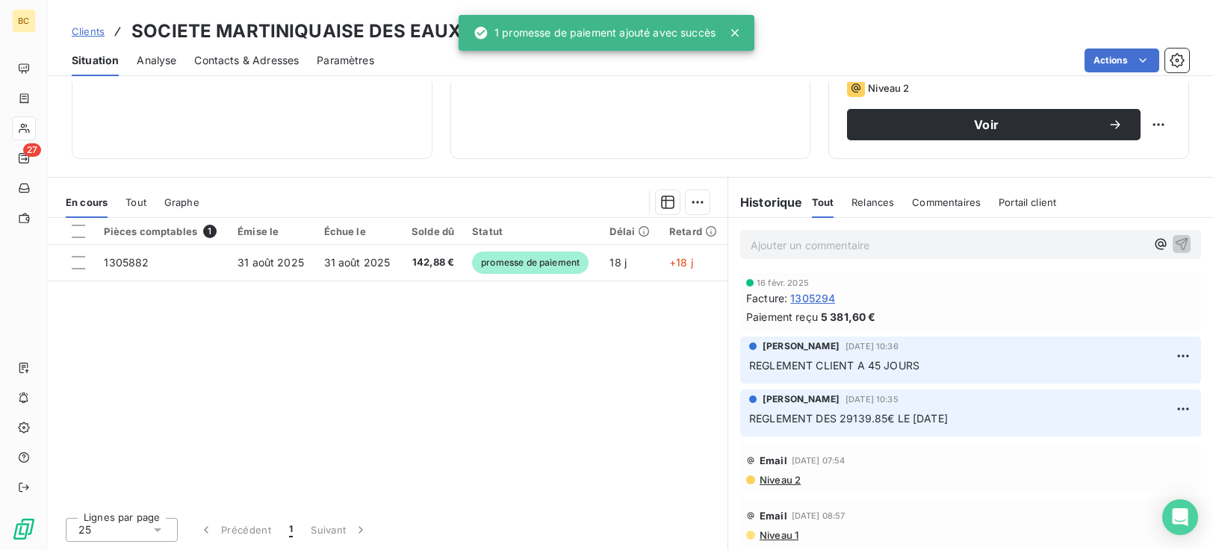
scroll to position [186, 0]
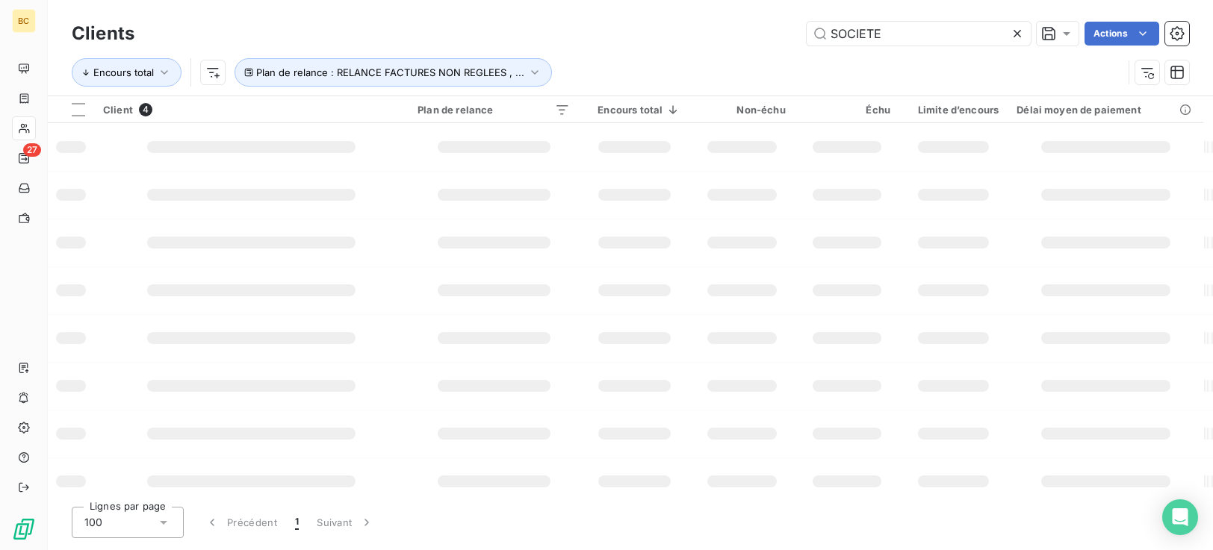
click at [489, 42] on div "SOCIETE Actions" at bounding box center [670, 34] width 1036 height 24
type input "[PERSON_NAME]"
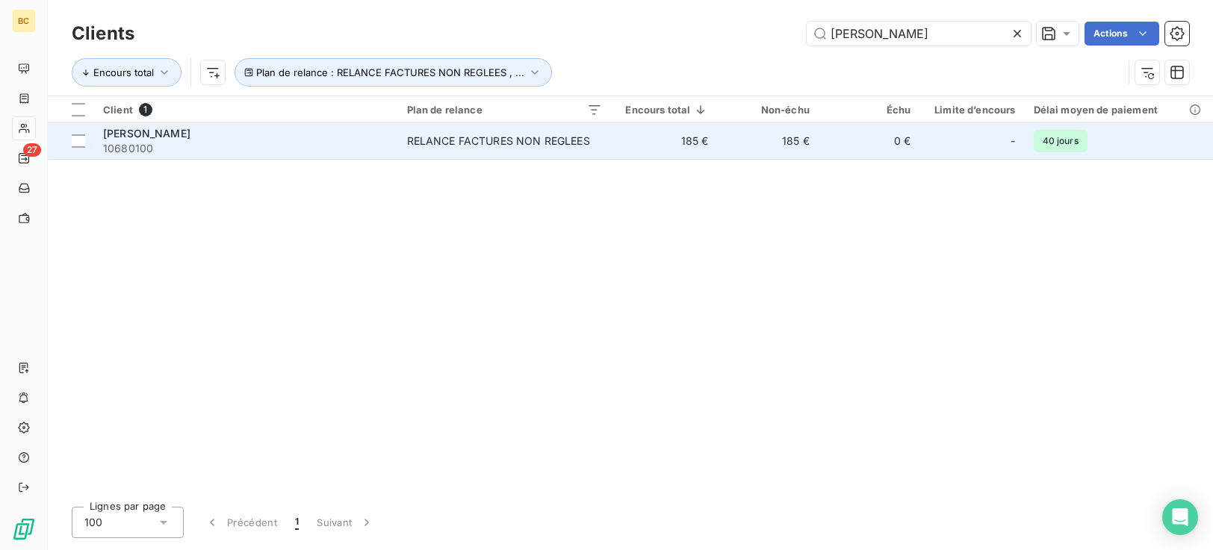
click at [509, 152] on td "RELANCE FACTURES NON REGLEES" at bounding box center [504, 141] width 213 height 36
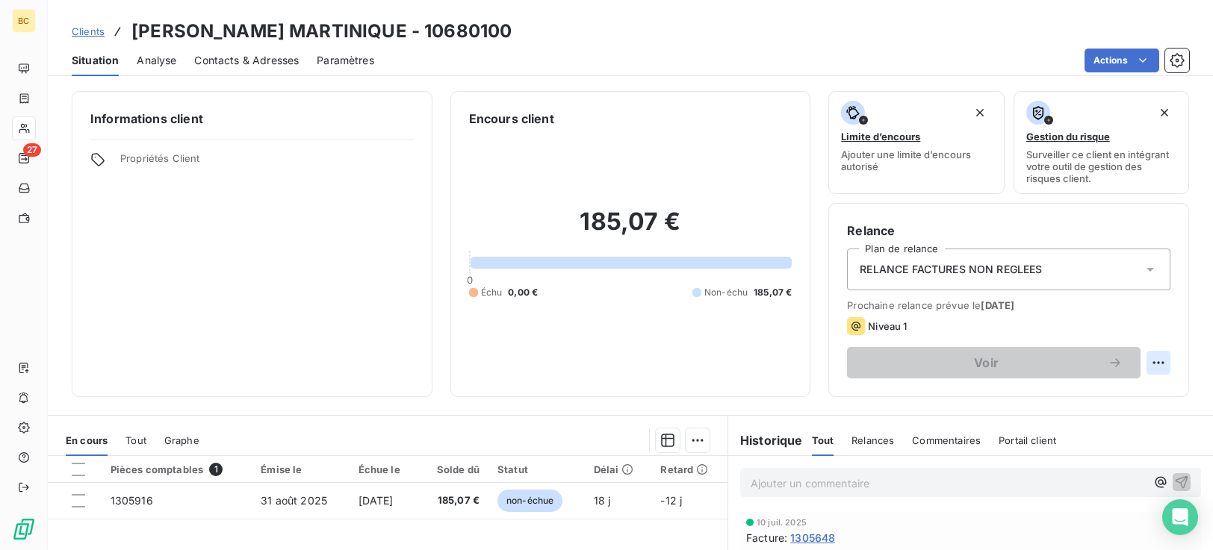
click at [1145, 367] on html "BC 27 Clients [PERSON_NAME] M MARTINIQUE - 10680100 Situation Analyse Contacts …" at bounding box center [606, 275] width 1213 height 550
click at [1098, 393] on div "Replanifier cette action" at bounding box center [1085, 396] width 134 height 24
select select "8"
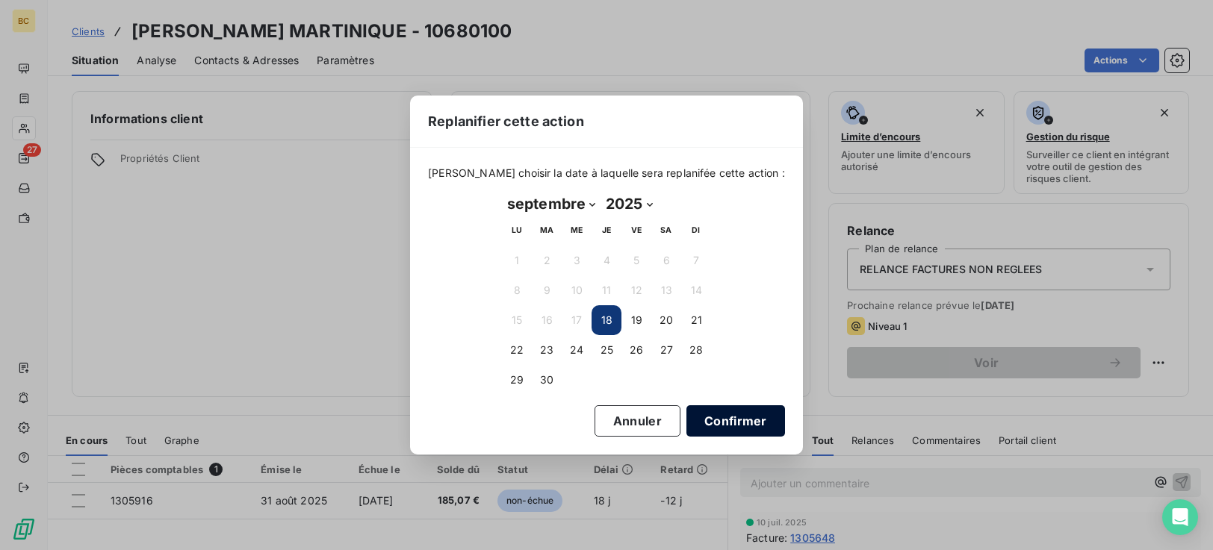
click at [728, 425] on button "Confirmer" at bounding box center [735, 420] width 99 height 31
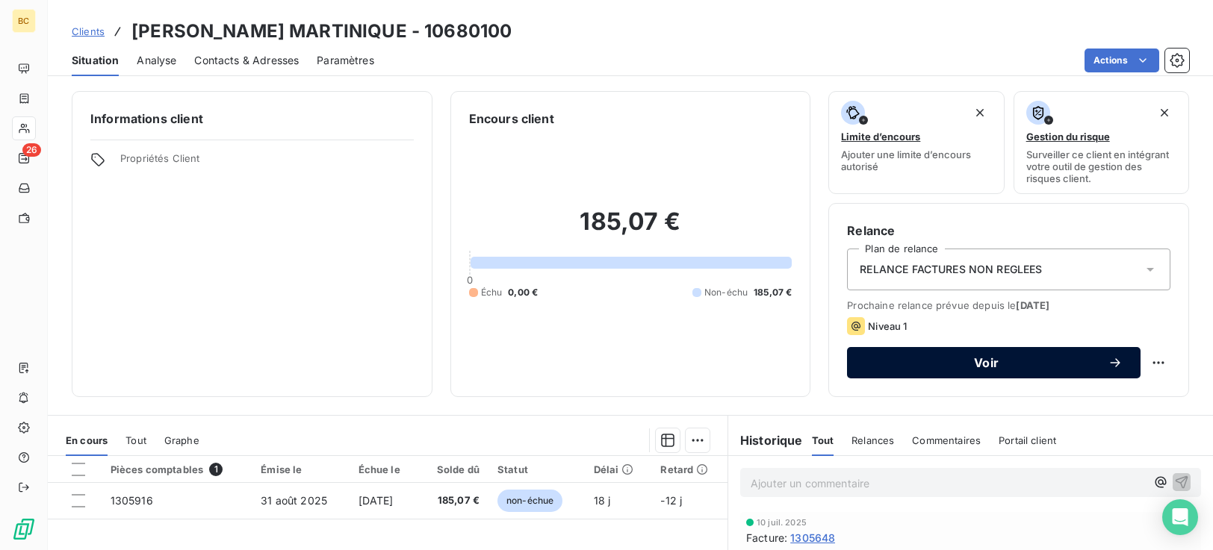
click at [950, 357] on span "Voir" at bounding box center [986, 363] width 243 height 12
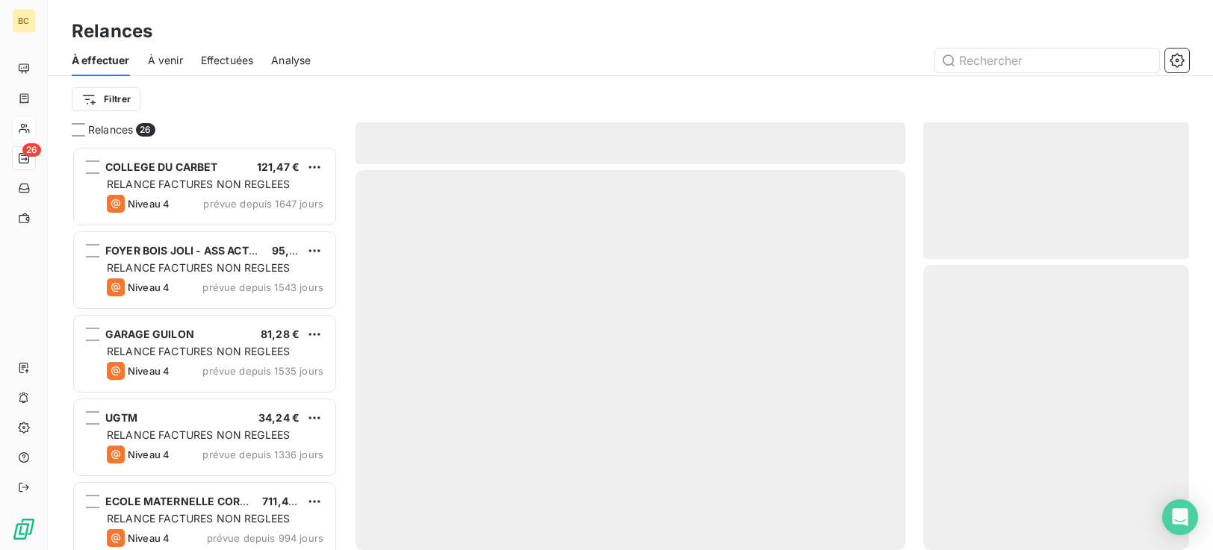
scroll to position [393, 255]
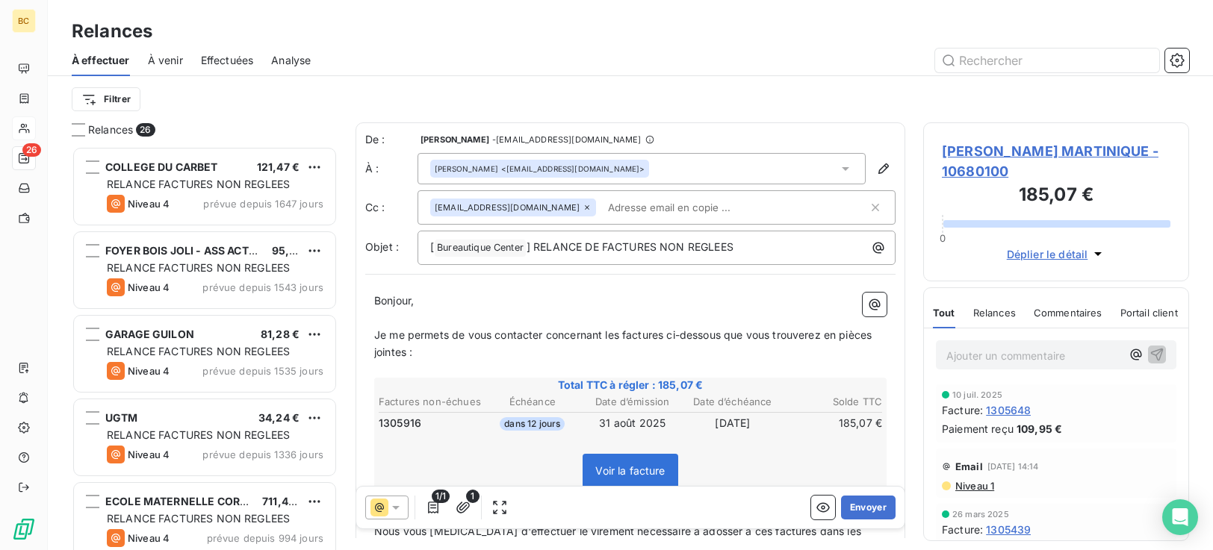
click at [376, 336] on span "Je me permets de vous contacter concernant les factures ci-dessous que vous tro…" at bounding box center [624, 344] width 500 height 30
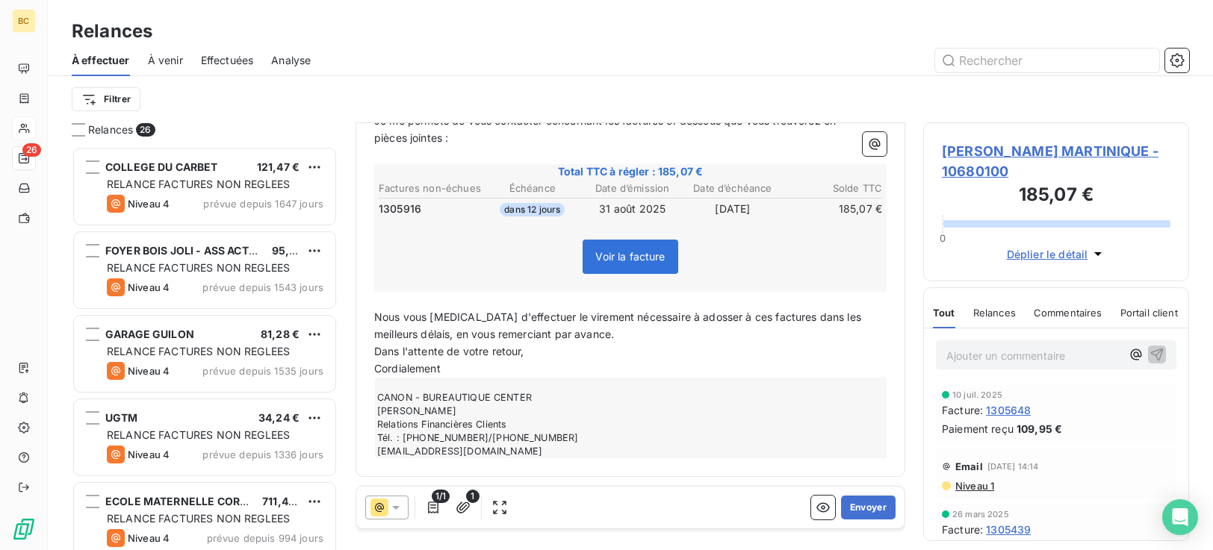
scroll to position [0, 0]
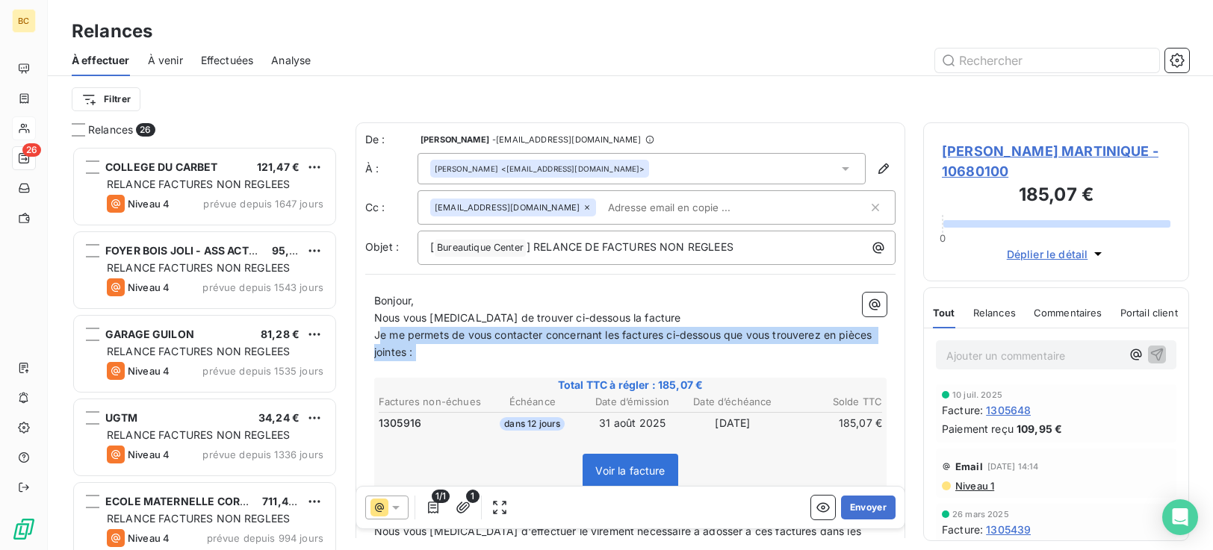
drag, startPoint x: 379, startPoint y: 336, endPoint x: 741, endPoint y: 367, distance: 363.4
click at [741, 367] on div "Bonjour, Nous vous [MEDICAL_DATA] de trouver ci-dessous la facture Je me permet…" at bounding box center [630, 482] width 512 height 379
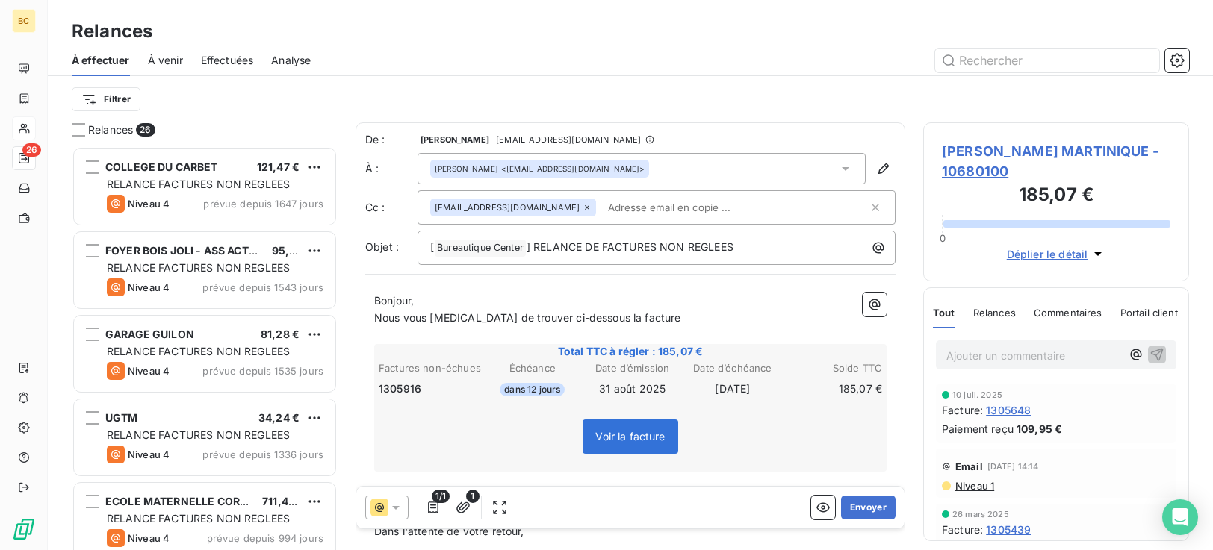
click at [650, 323] on p "Nous vous [MEDICAL_DATA] de trouver ci-dessous la facture" at bounding box center [630, 318] width 512 height 17
click at [590, 325] on p "Nous vous [MEDICAL_DATA] de trouver ci-dessous la facture" at bounding box center [630, 318] width 512 height 17
drag, startPoint x: 661, startPoint y: 321, endPoint x: 669, endPoint y: 318, distance: 8.7
click at [662, 321] on p "Nous vous [MEDICAL_DATA] de trouver ci-dessous une facture" at bounding box center [630, 318] width 512 height 17
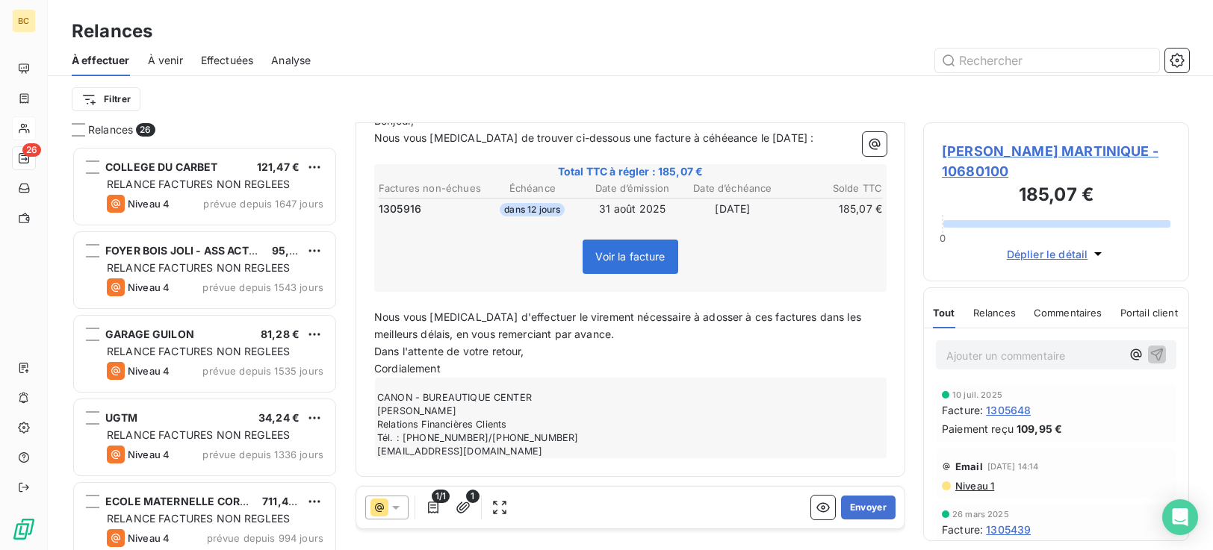
click at [643, 320] on span "Nous vous [MEDICAL_DATA] d'effectuer le virement nécessaire à adosser à ces fac…" at bounding box center [619, 326] width 490 height 30
click at [720, 318] on span "Nous vous [MEDICAL_DATA] d'effectuer le virement nécessaire à adosser à ces fac…" at bounding box center [619, 326] width 490 height 30
click at [771, 318] on span "Nous vous [MEDICAL_DATA] d'effectuer le virement nécessaire à adosser à cette f…" at bounding box center [623, 326] width 498 height 30
click at [406, 340] on span "Nous vous [MEDICAL_DATA] d'effectuer le virement nécessaire à adosser à cette f…" at bounding box center [620, 326] width 493 height 30
click at [464, 317] on span "Nous vous [MEDICAL_DATA] d'effectuer le virement nécessaire à adosser à cette f…" at bounding box center [619, 326] width 491 height 30
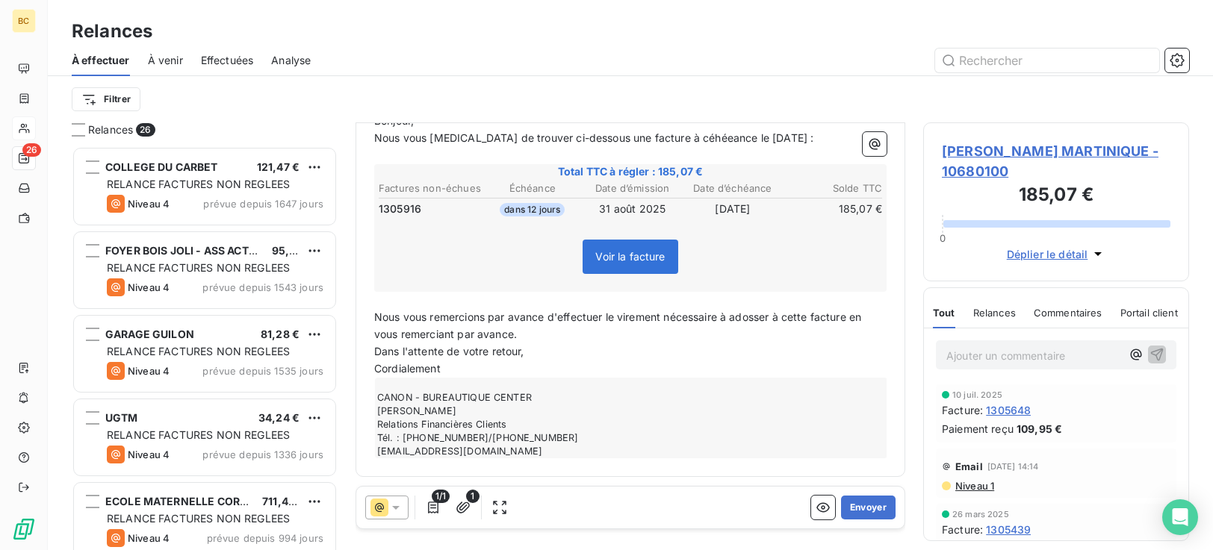
click at [664, 319] on span "Nous vous remercions par avance d'effectuer le virement nécessaire à adosser à …" at bounding box center [619, 326] width 490 height 30
click at [857, 313] on span "Nous vous remercions par avance d'effectuer le règlement nécessaire à adosser à…" at bounding box center [622, 326] width 497 height 30
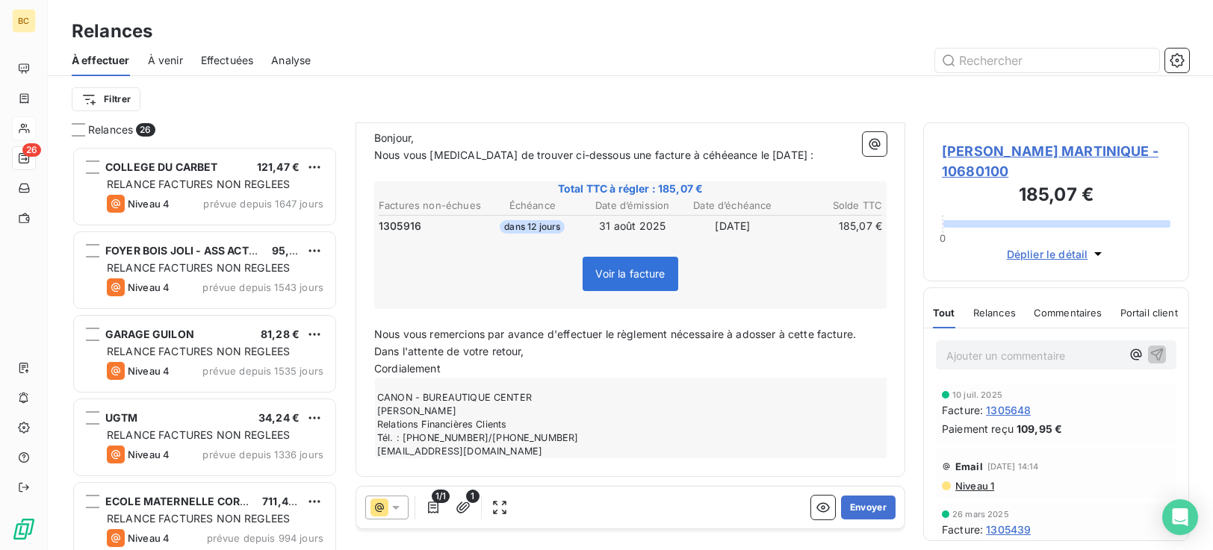
scroll to position [164, 0]
click at [865, 513] on button "Envoyer" at bounding box center [868, 508] width 55 height 24
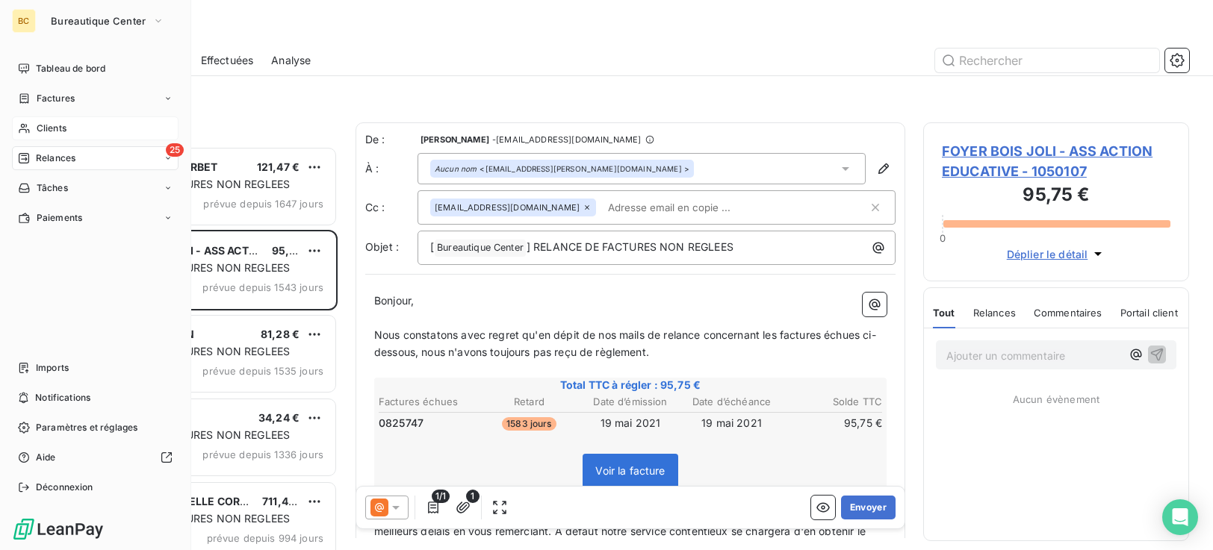
click at [60, 128] on span "Clients" at bounding box center [52, 128] width 30 height 13
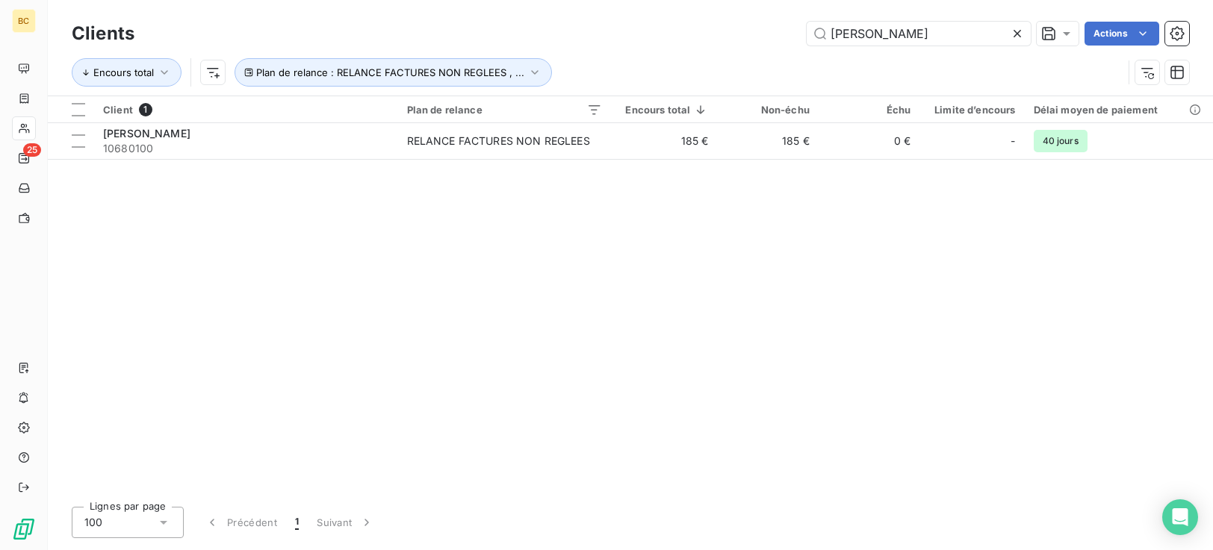
drag, startPoint x: 896, startPoint y: 40, endPoint x: 668, endPoint y: 49, distance: 227.9
click at [668, 49] on div "Clients [PERSON_NAME] Actions" at bounding box center [630, 33] width 1117 height 31
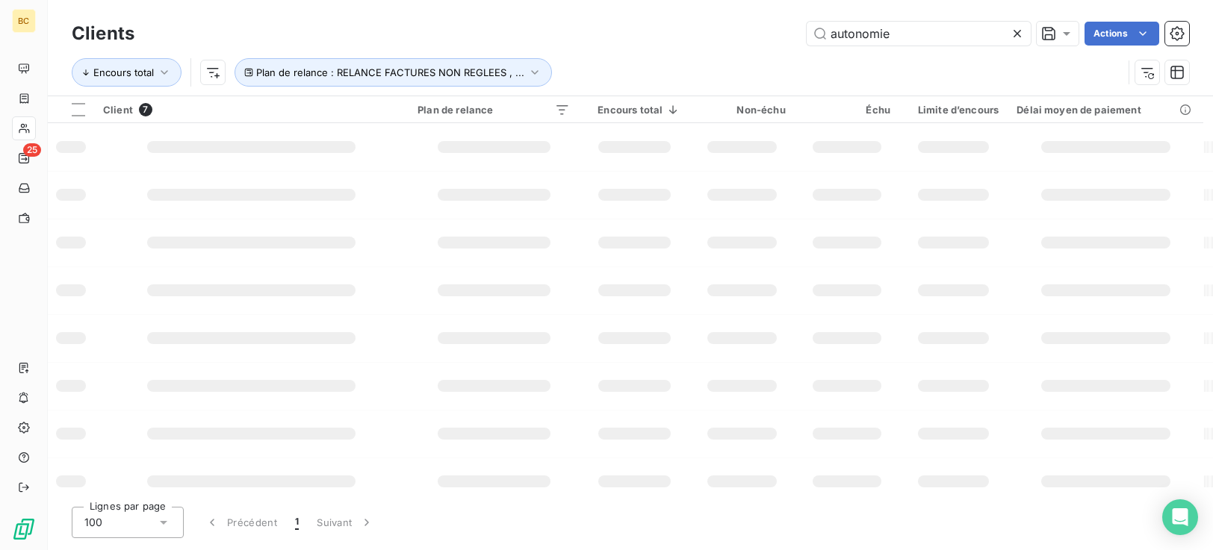
type input "autonomie"
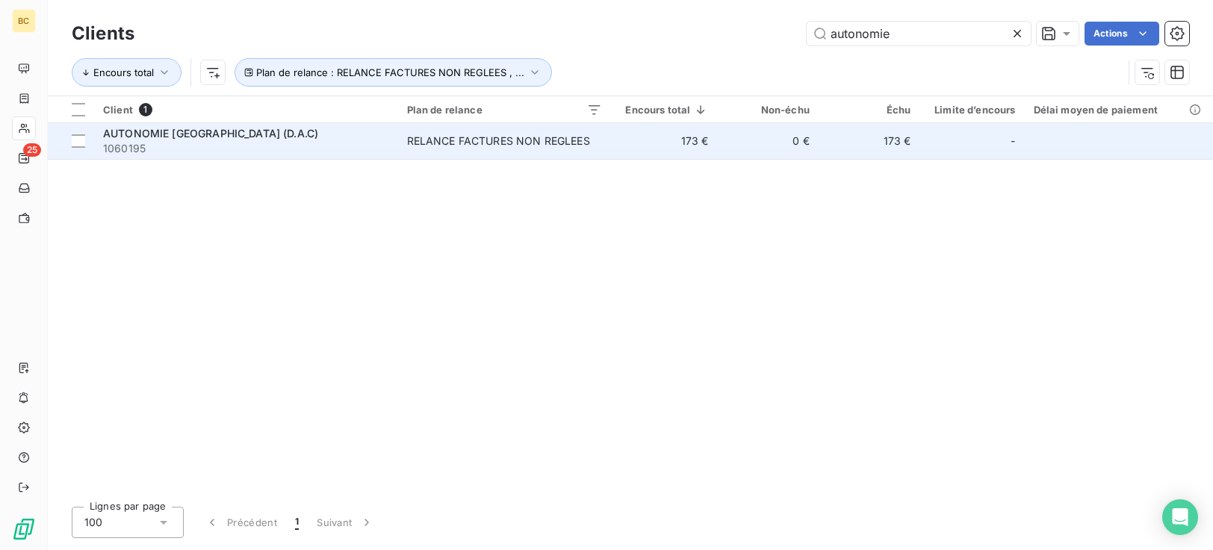
click at [732, 156] on td "0 €" at bounding box center [768, 141] width 102 height 36
